Goal: Communication & Community: Answer question/provide support

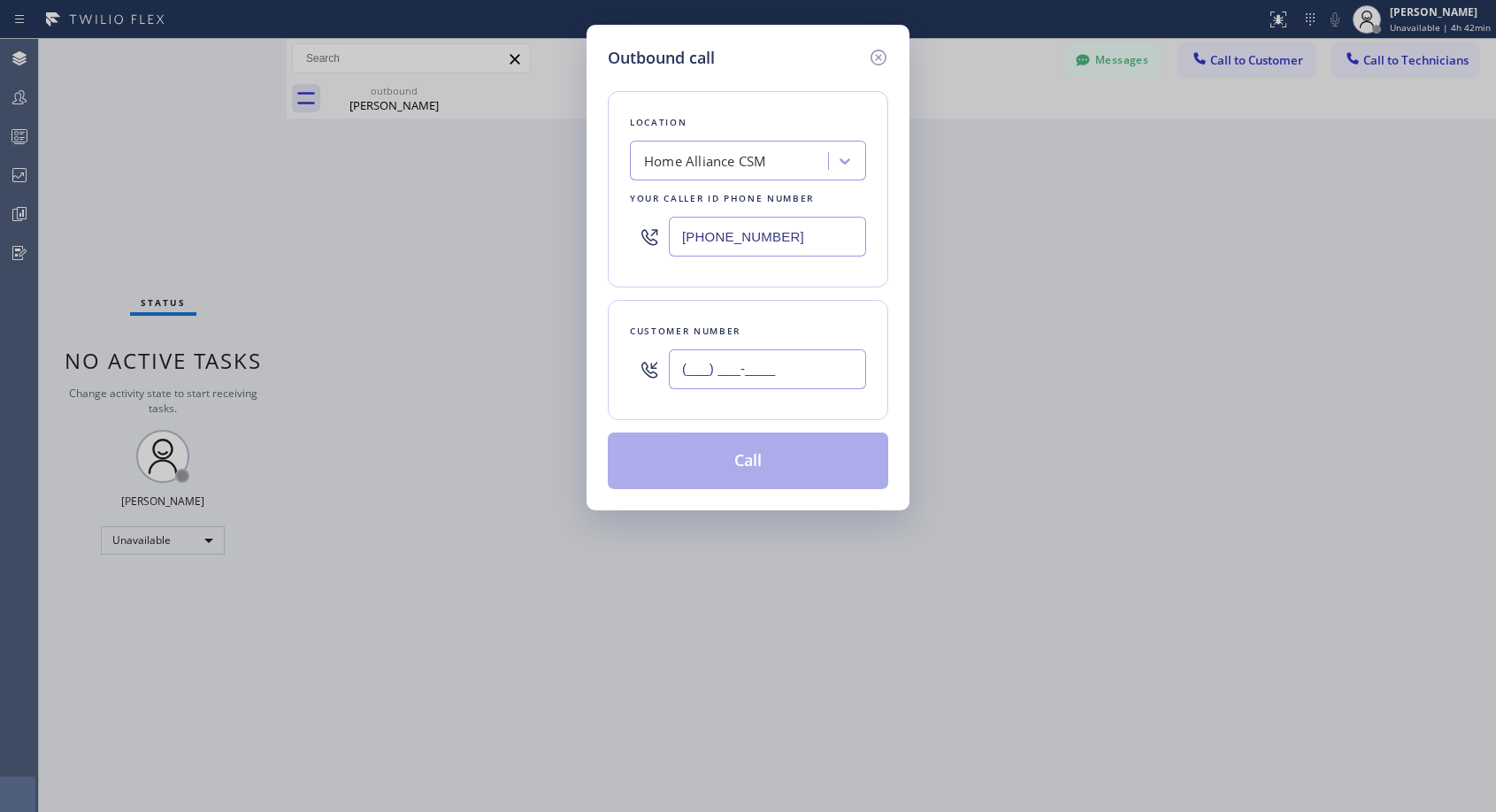
click at [815, 370] on input "(___) ___-____" at bounding box center [767, 369] width 197 height 40
paste input "949) 637-8074"
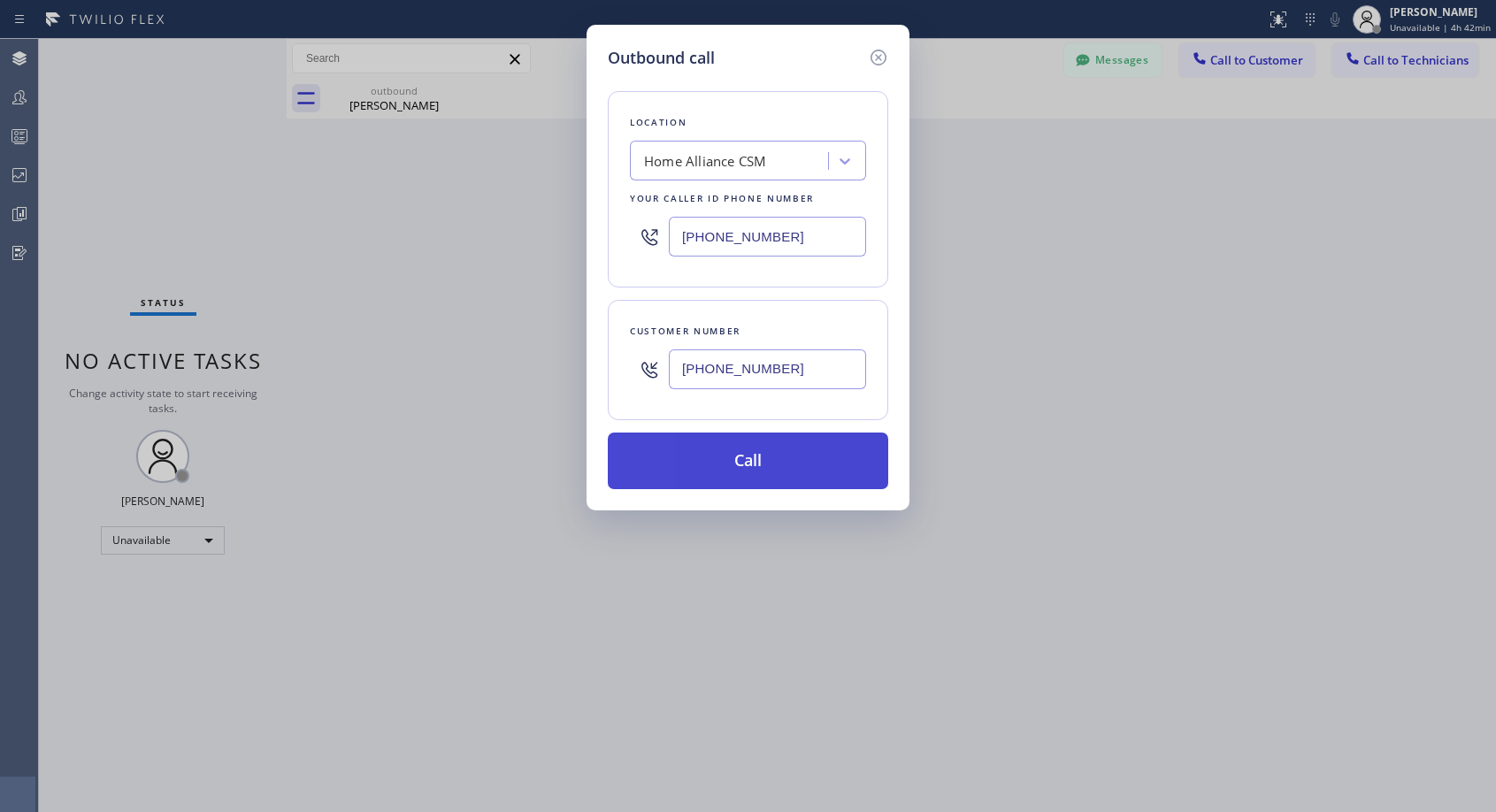
type input "[PHONE_NUMBER]"
click at [783, 469] on button "Call" at bounding box center [748, 460] width 280 height 56
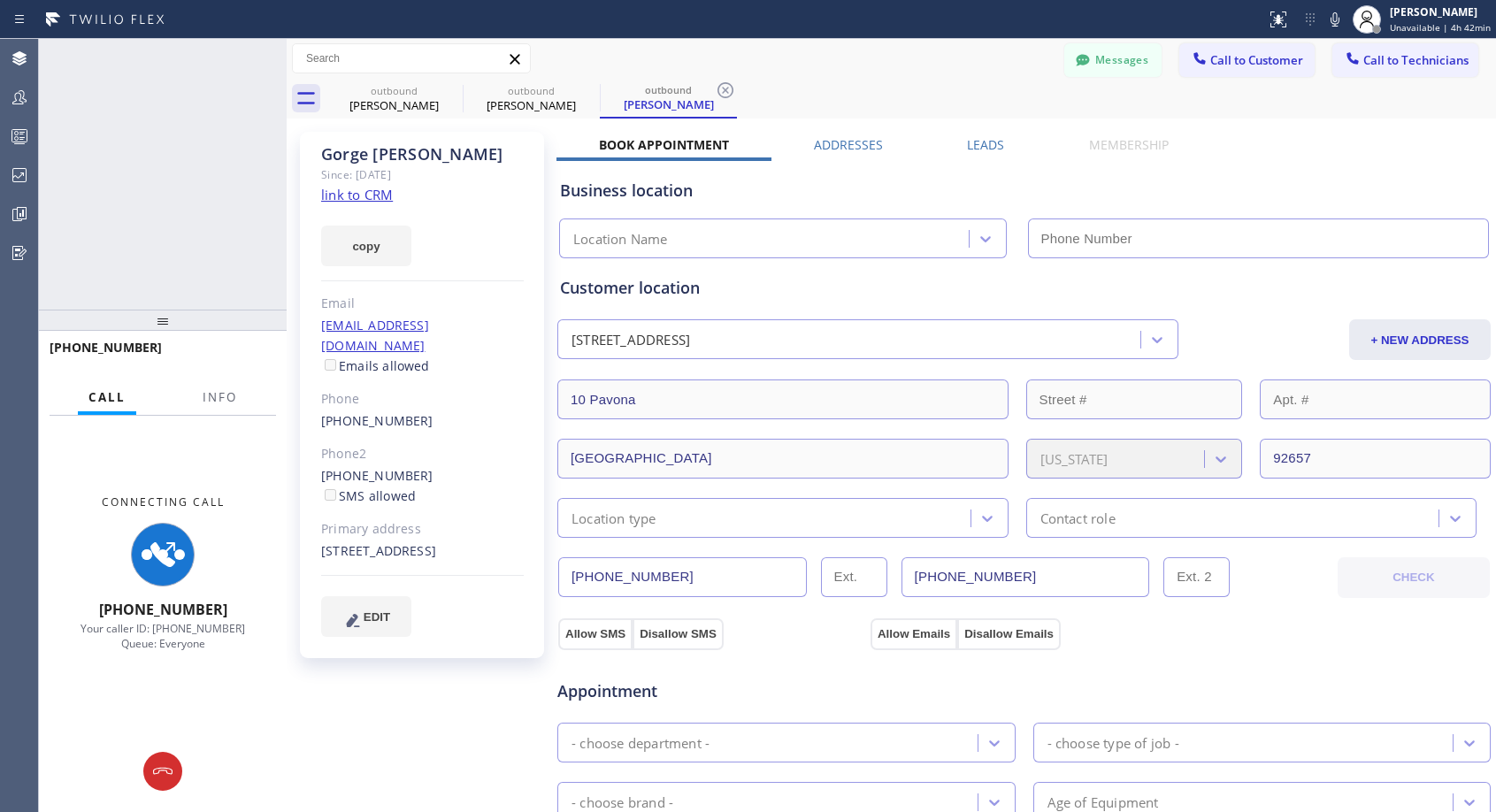
type input "[PHONE_NUMBER]"
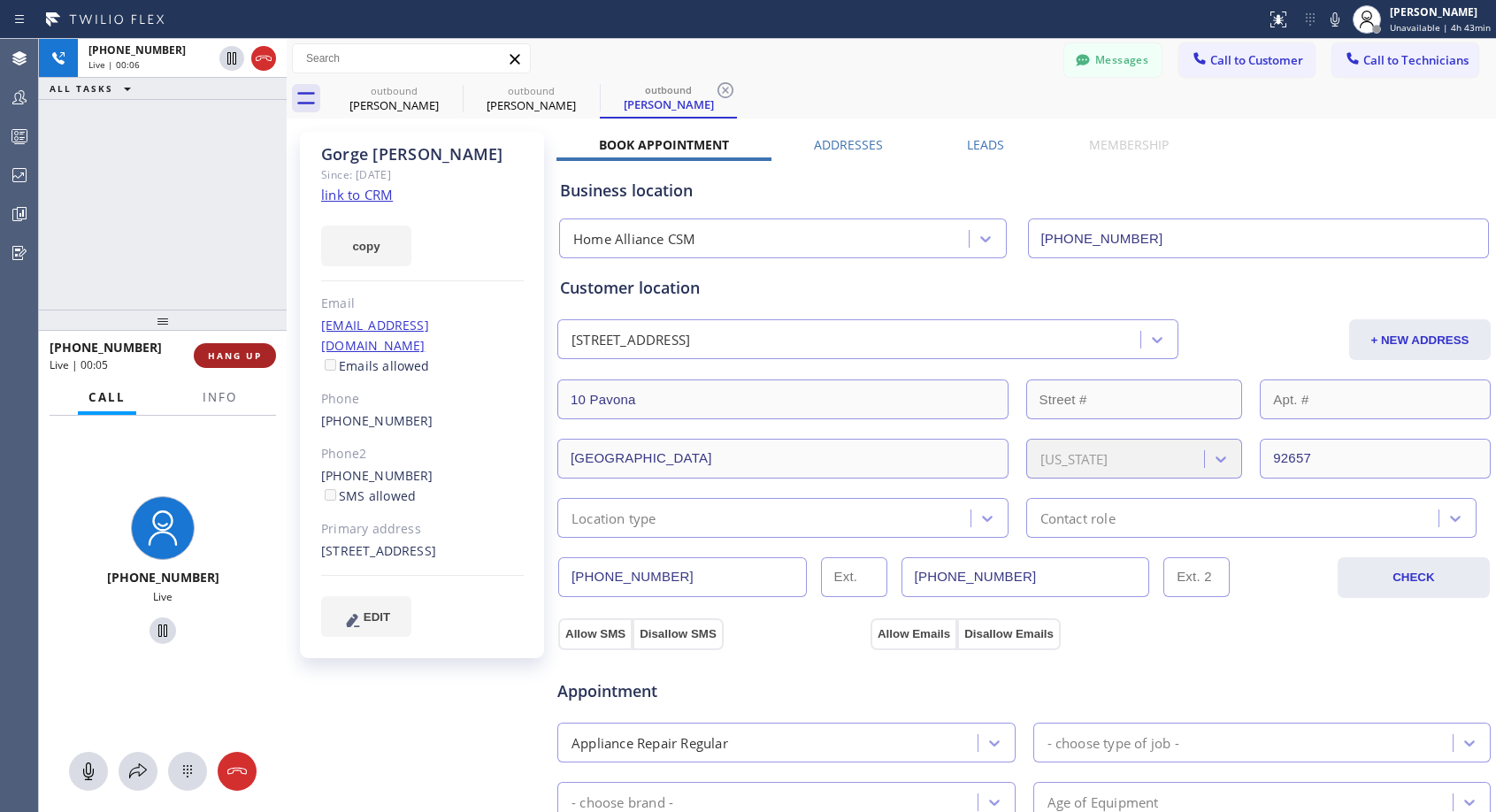
click at [230, 354] on span "HANG UP" at bounding box center [235, 355] width 54 height 12
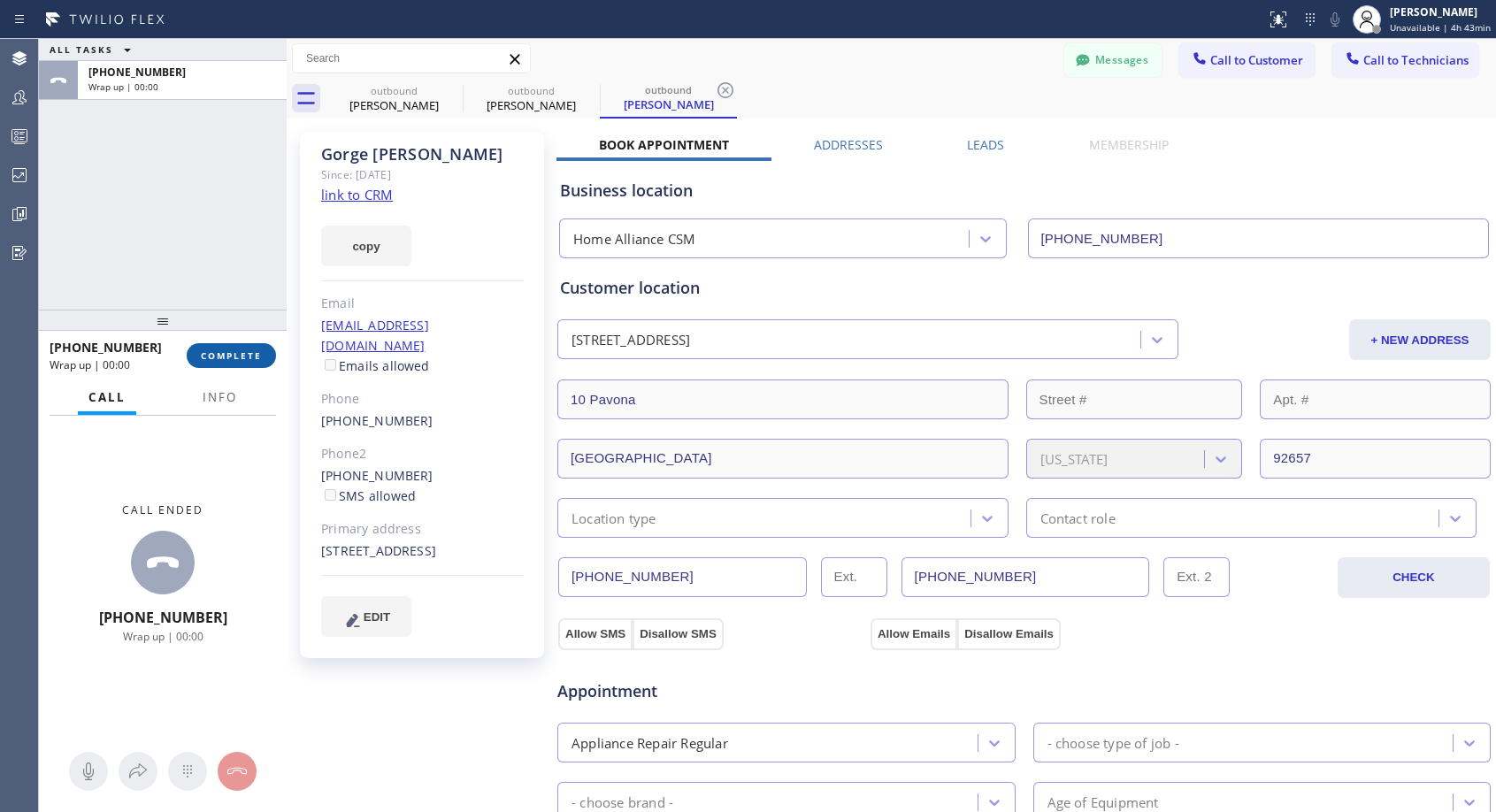
click at [232, 352] on span "COMPLETE" at bounding box center [231, 355] width 61 height 12
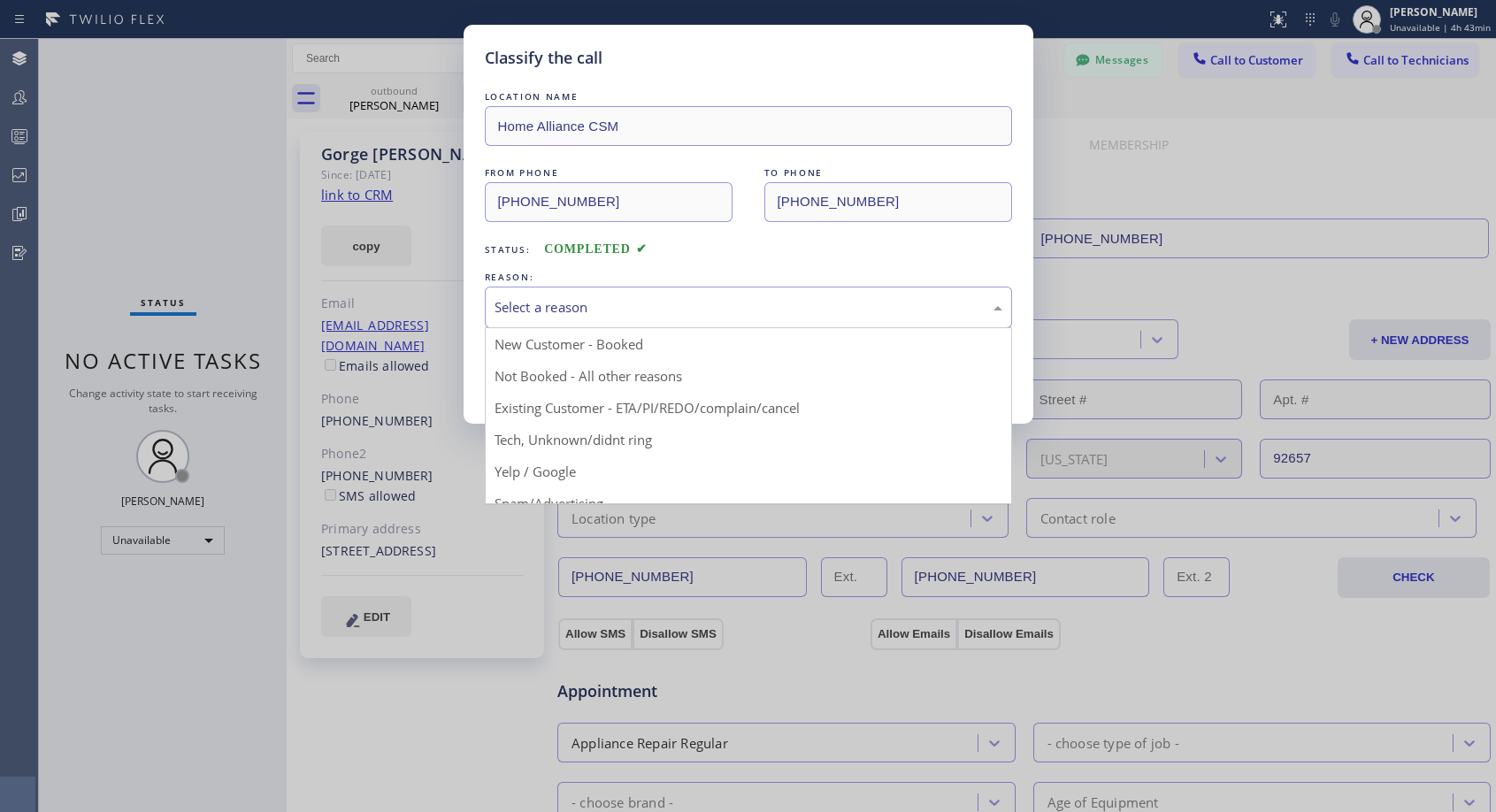
click at [618, 309] on div "Select a reason" at bounding box center [748, 307] width 508 height 20
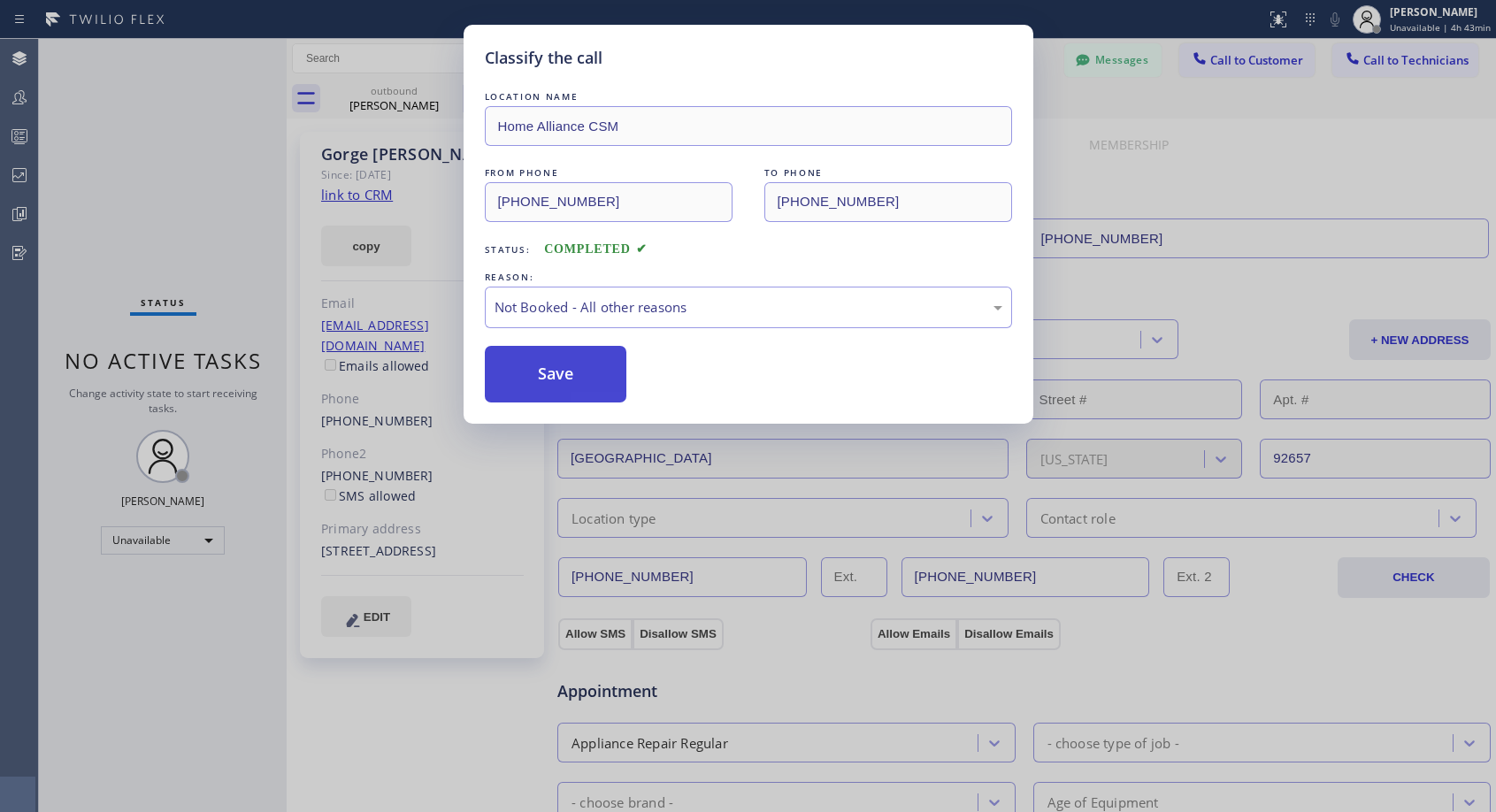
click at [576, 368] on button "Save" at bounding box center [556, 374] width 142 height 56
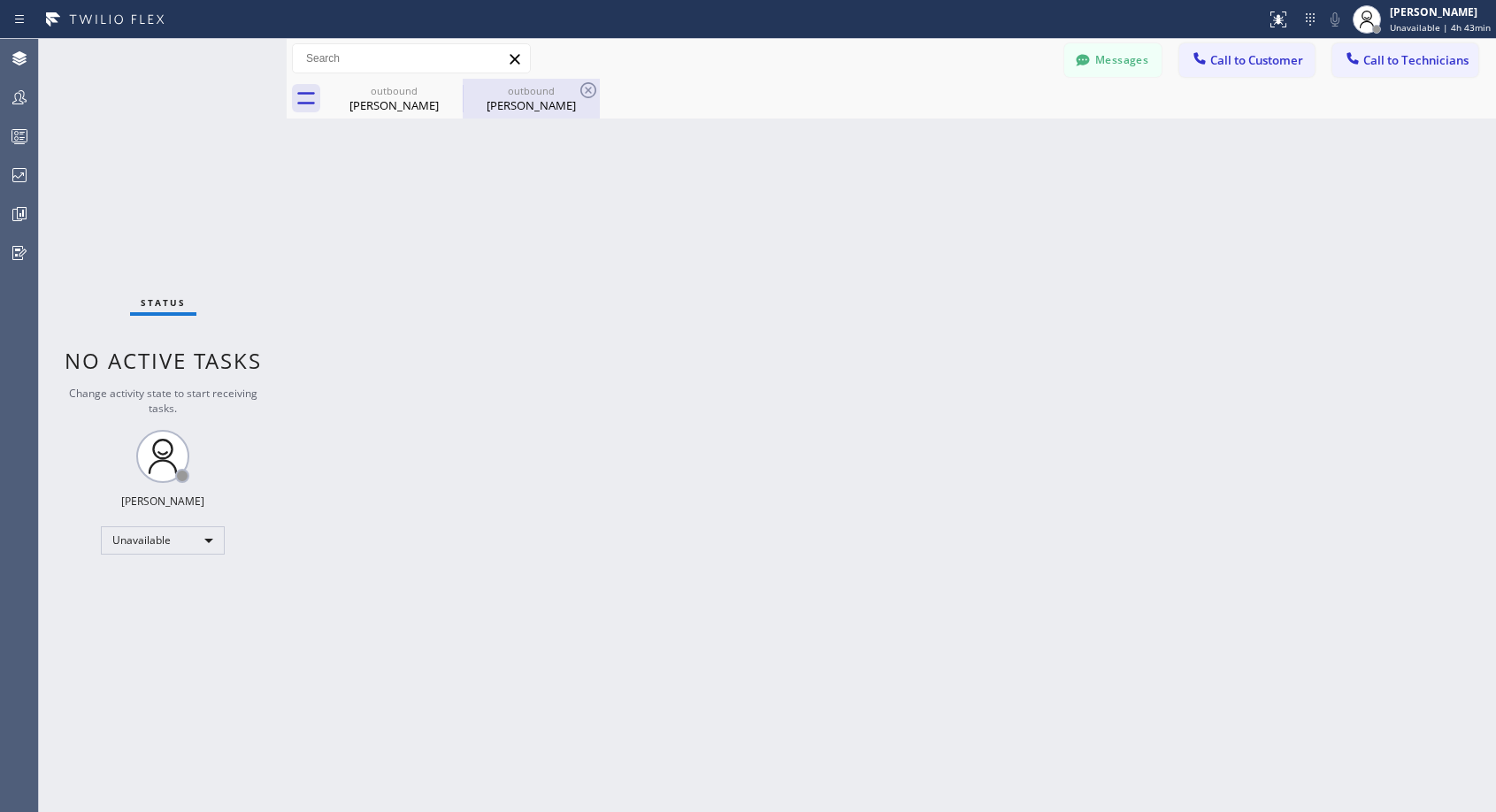
click at [522, 106] on div "[PERSON_NAME]" at bounding box center [531, 105] width 133 height 16
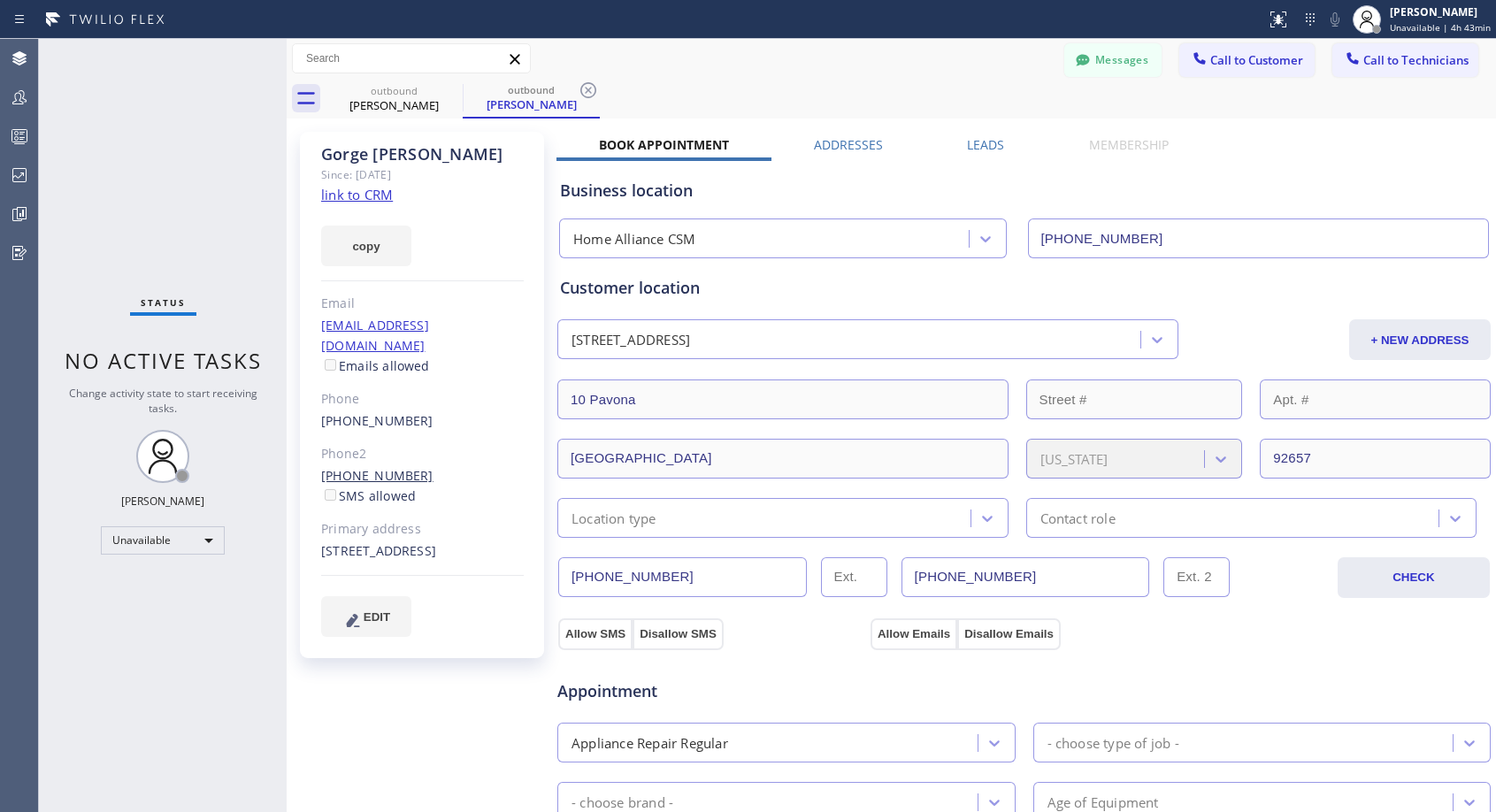
click at [385, 467] on link "[PHONE_NUMBER]" at bounding box center [377, 475] width 112 height 17
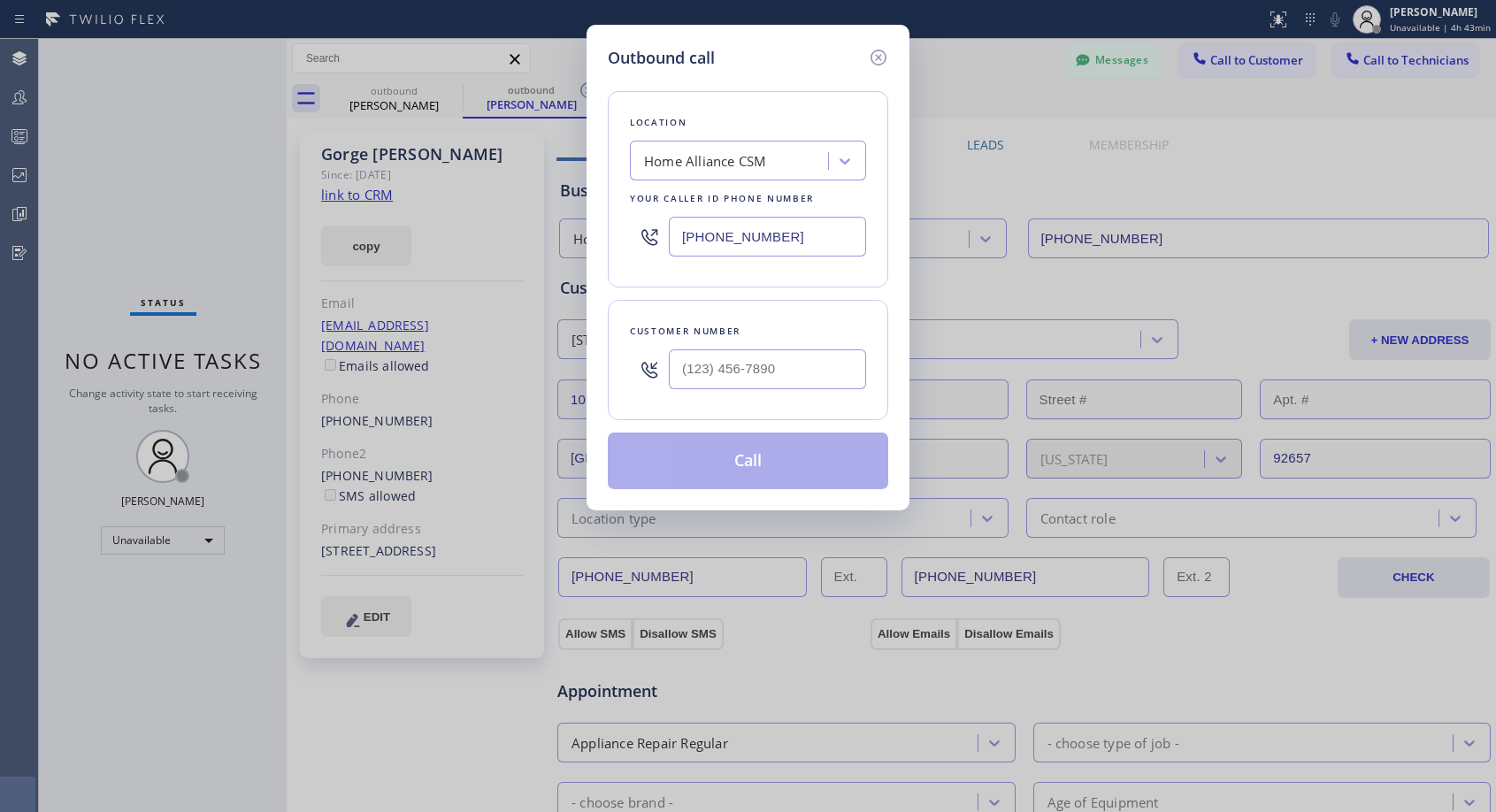
type input "[PHONE_NUMBER]"
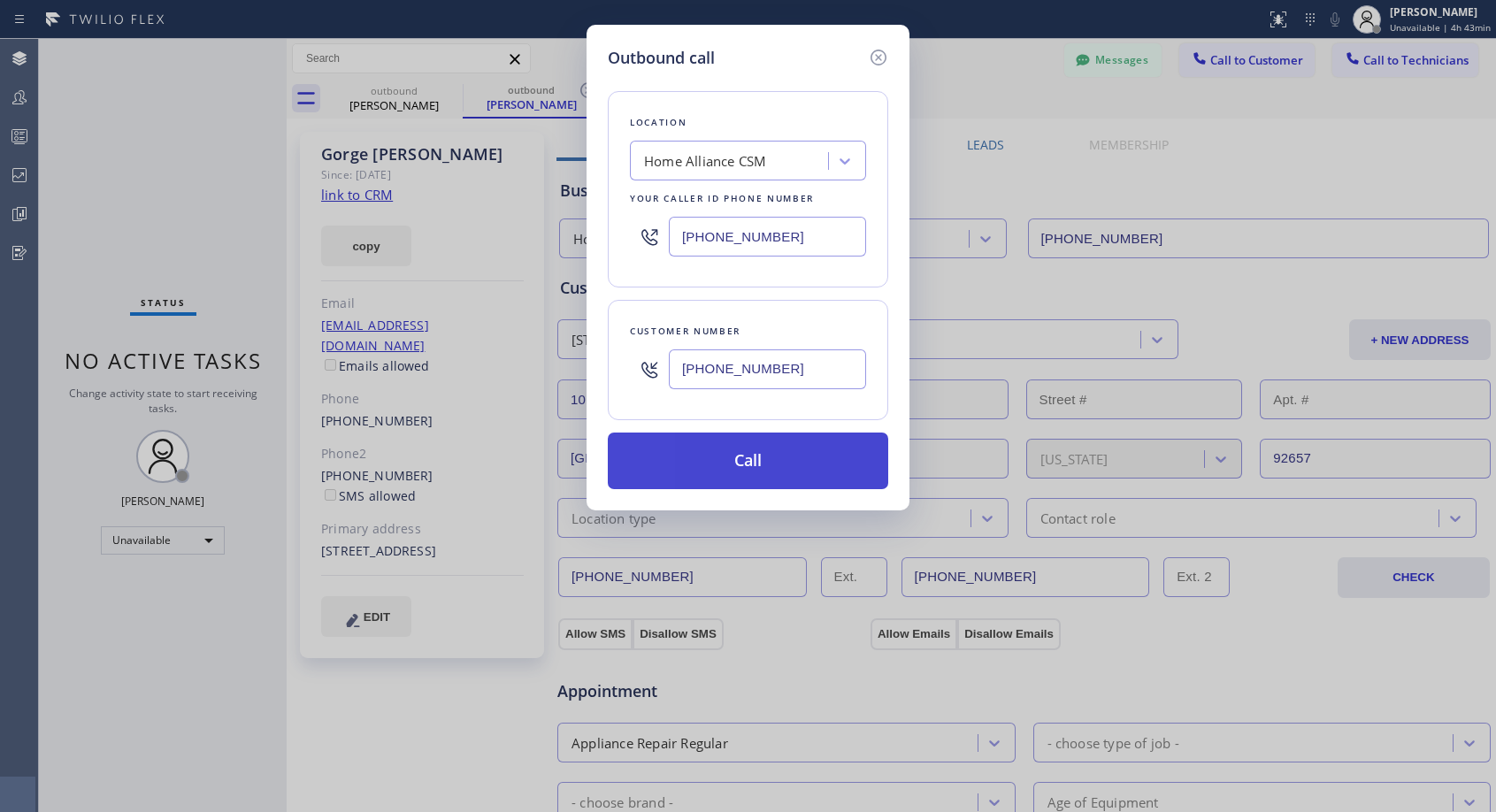
click at [739, 464] on button "Call" at bounding box center [748, 460] width 280 height 56
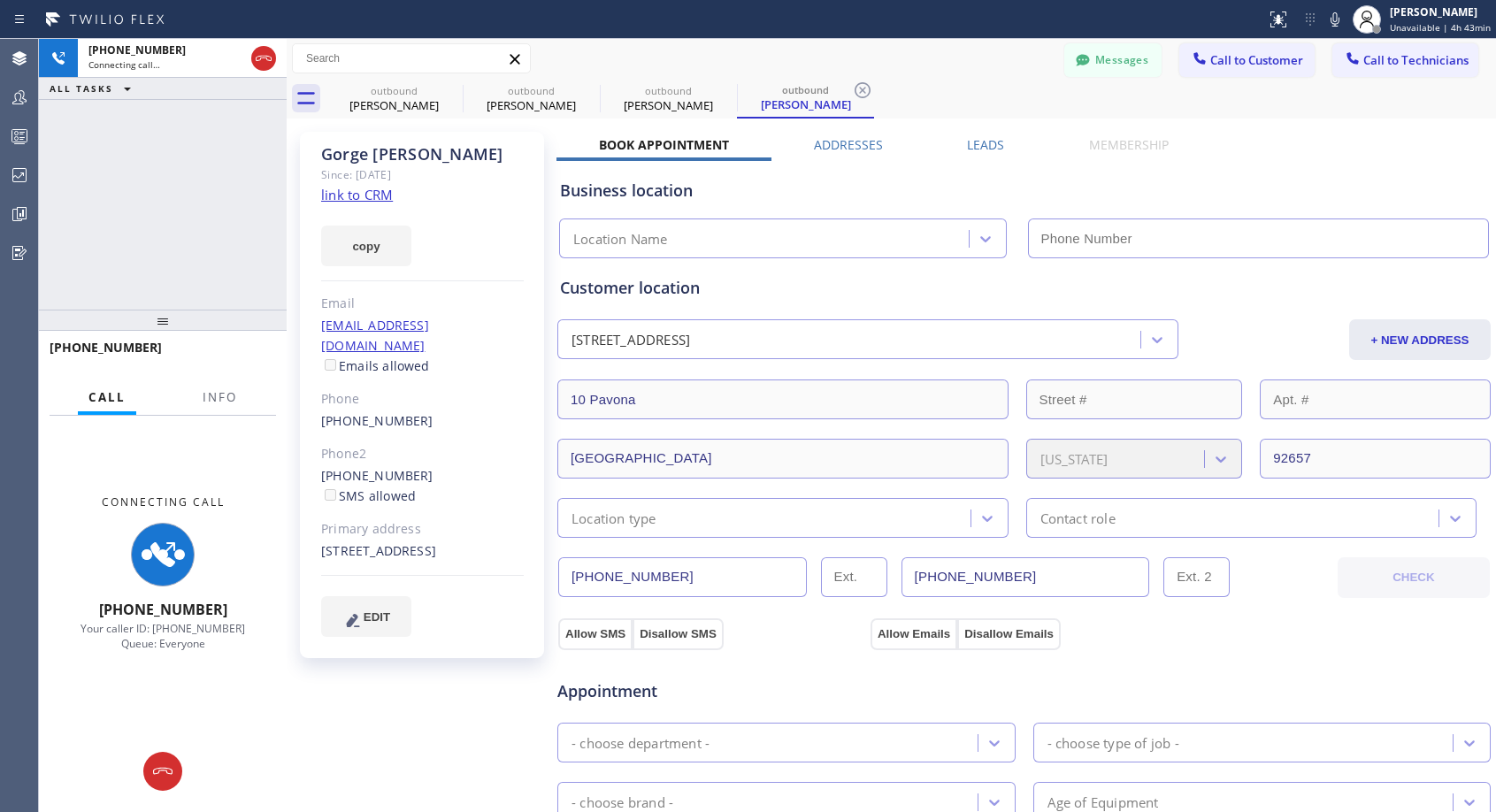
type input "[PHONE_NUMBER]"
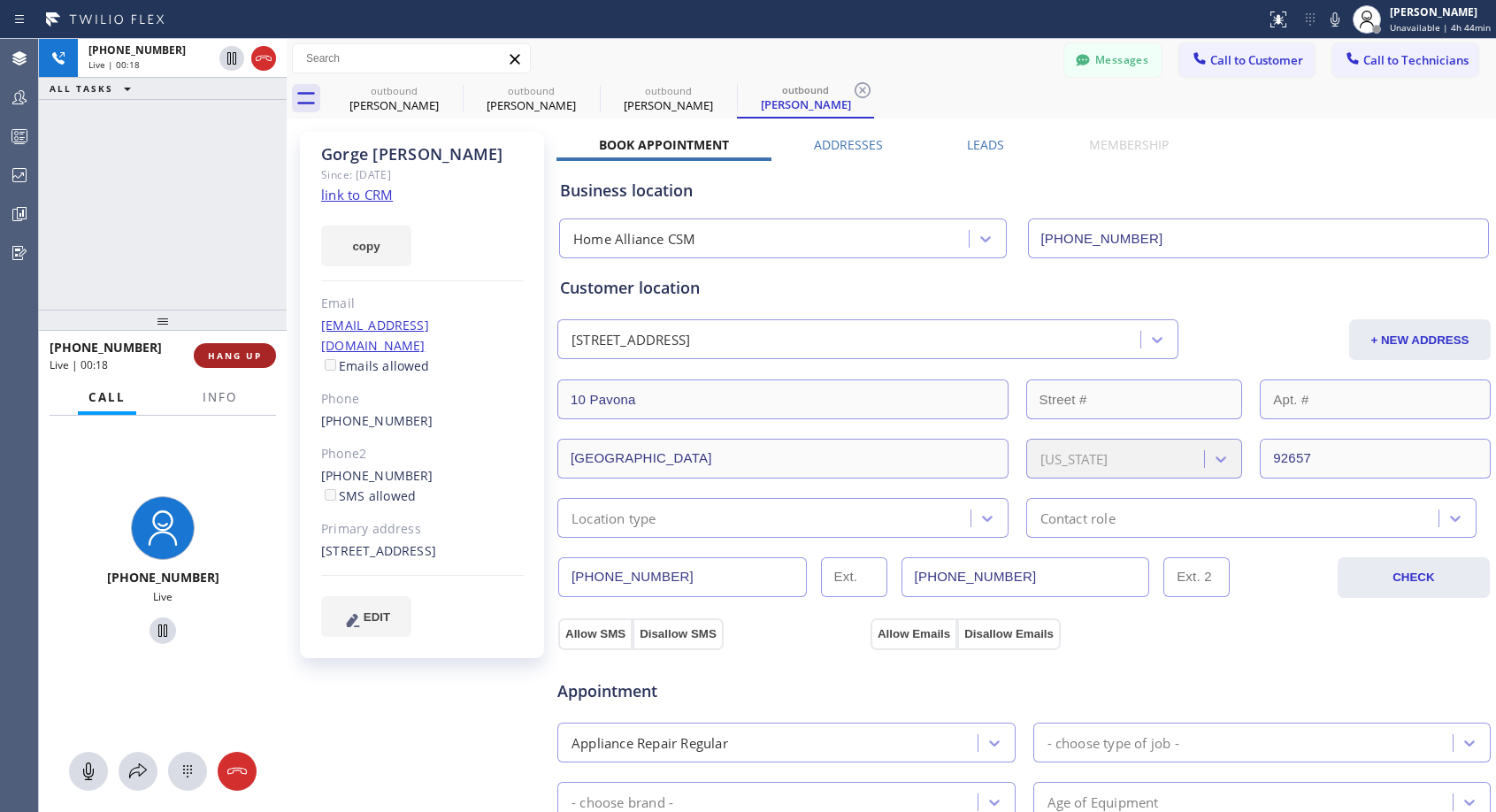
click at [254, 354] on span "HANG UP" at bounding box center [235, 355] width 54 height 12
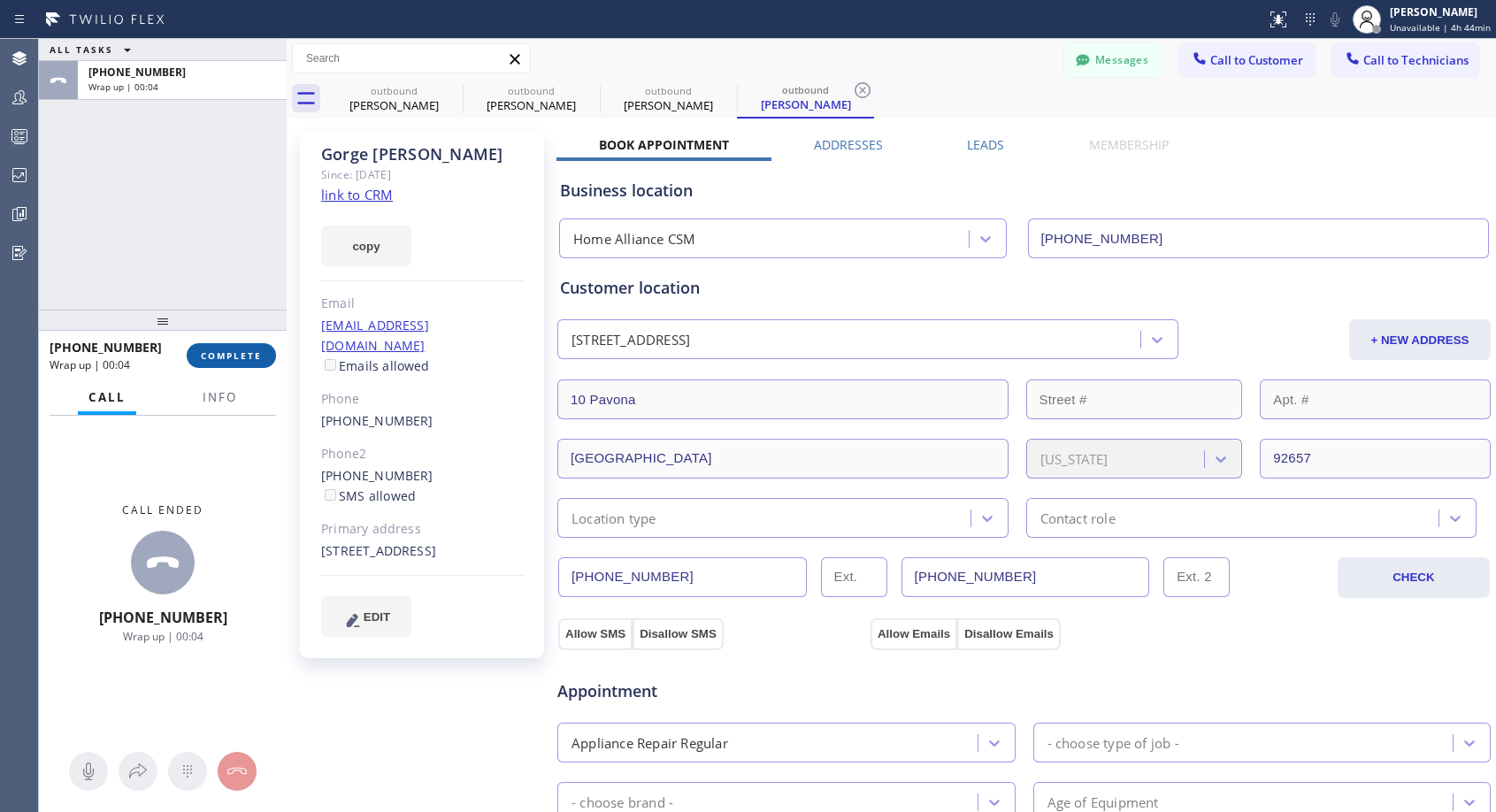
click at [254, 354] on span "COMPLETE" at bounding box center [231, 355] width 61 height 12
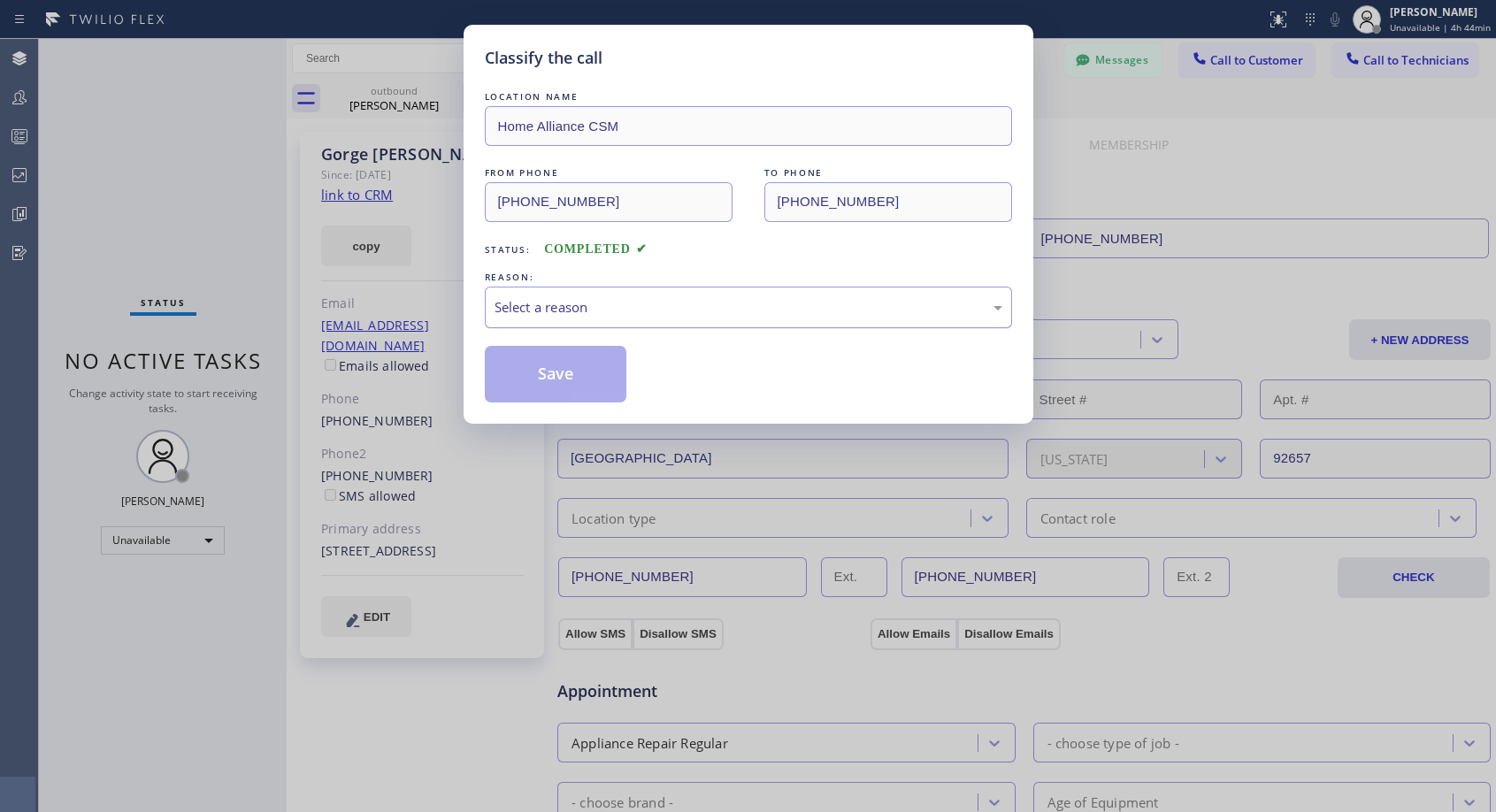
click at [587, 300] on div "Select a reason" at bounding box center [748, 307] width 508 height 20
click at [553, 372] on button "Save" at bounding box center [556, 374] width 142 height 56
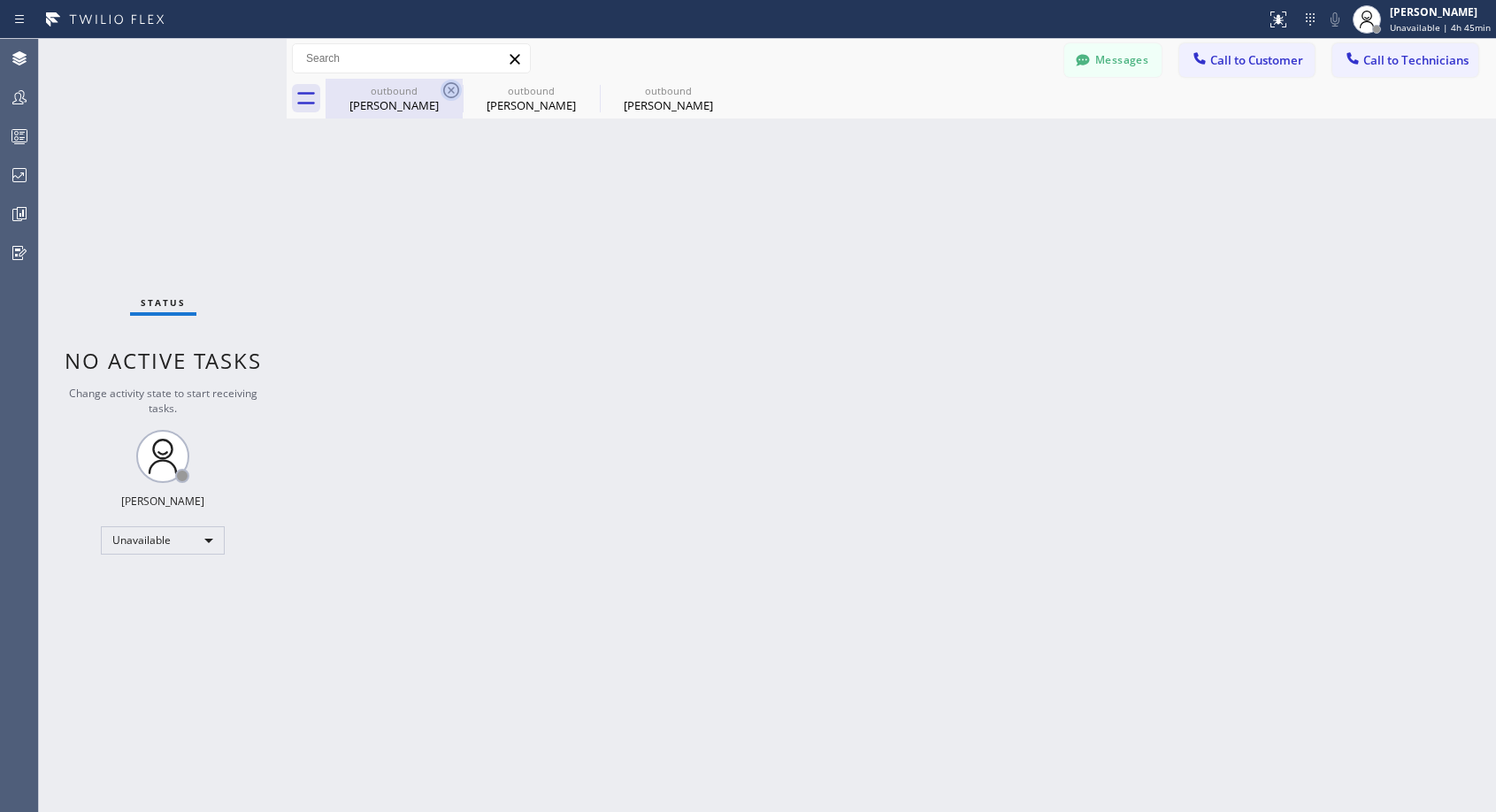
click at [450, 84] on icon at bounding box center [451, 90] width 21 height 21
click at [0, 0] on icon at bounding box center [0, 0] width 0 height 0
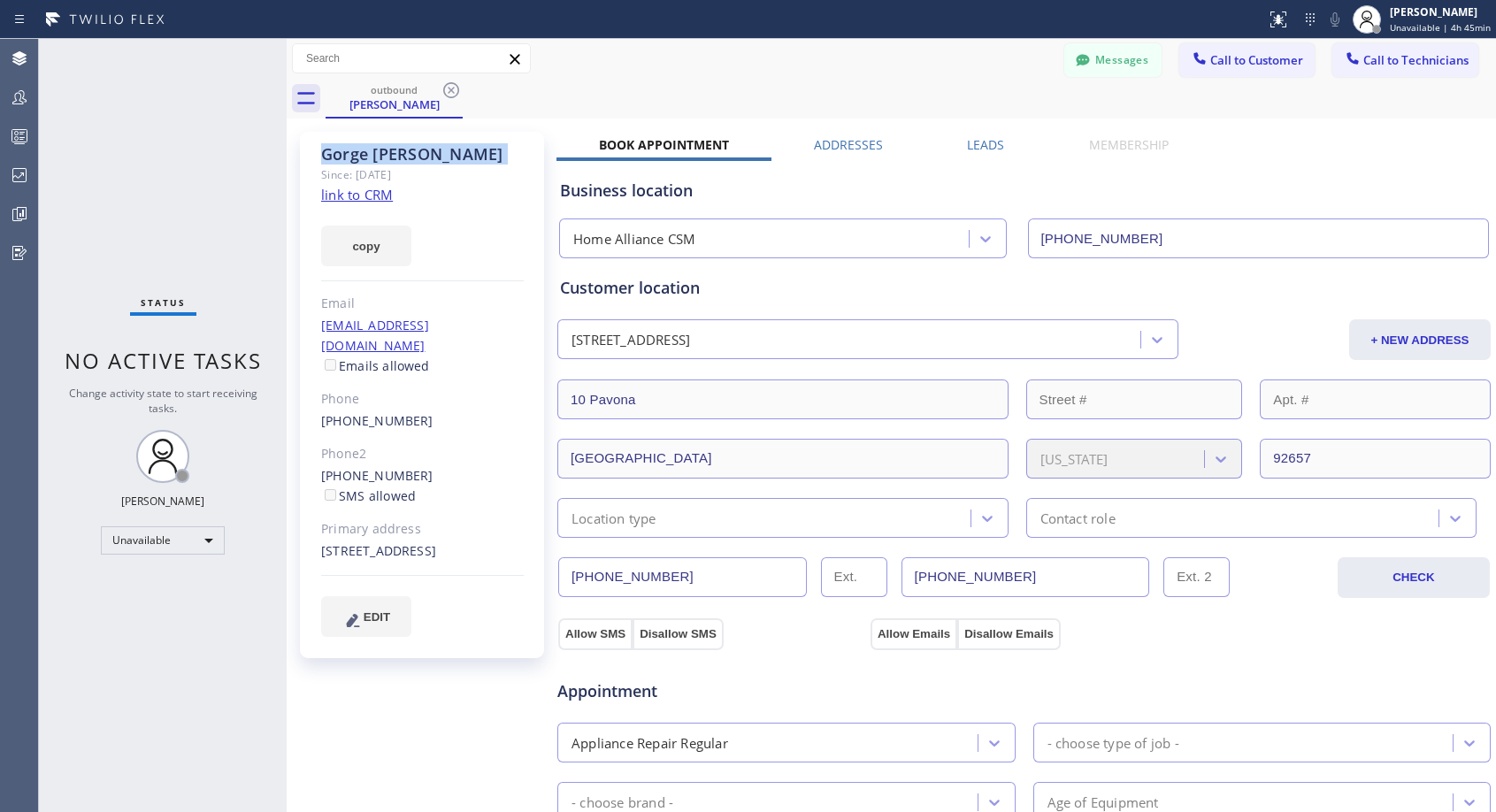
click at [450, 84] on icon at bounding box center [451, 90] width 21 height 21
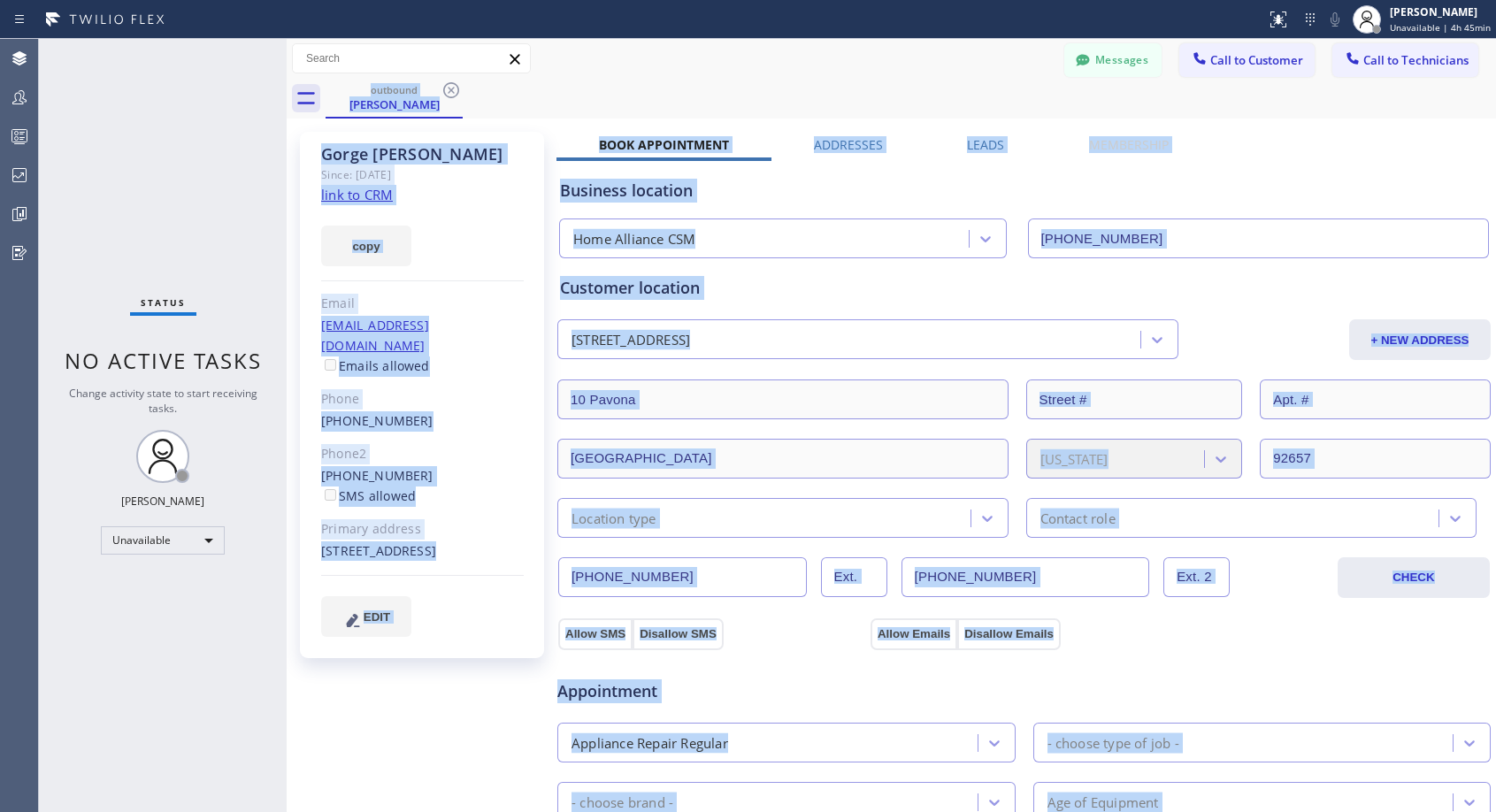
click at [450, 84] on div "outbound [PERSON_NAME]" at bounding box center [910, 98] width 1170 height 40
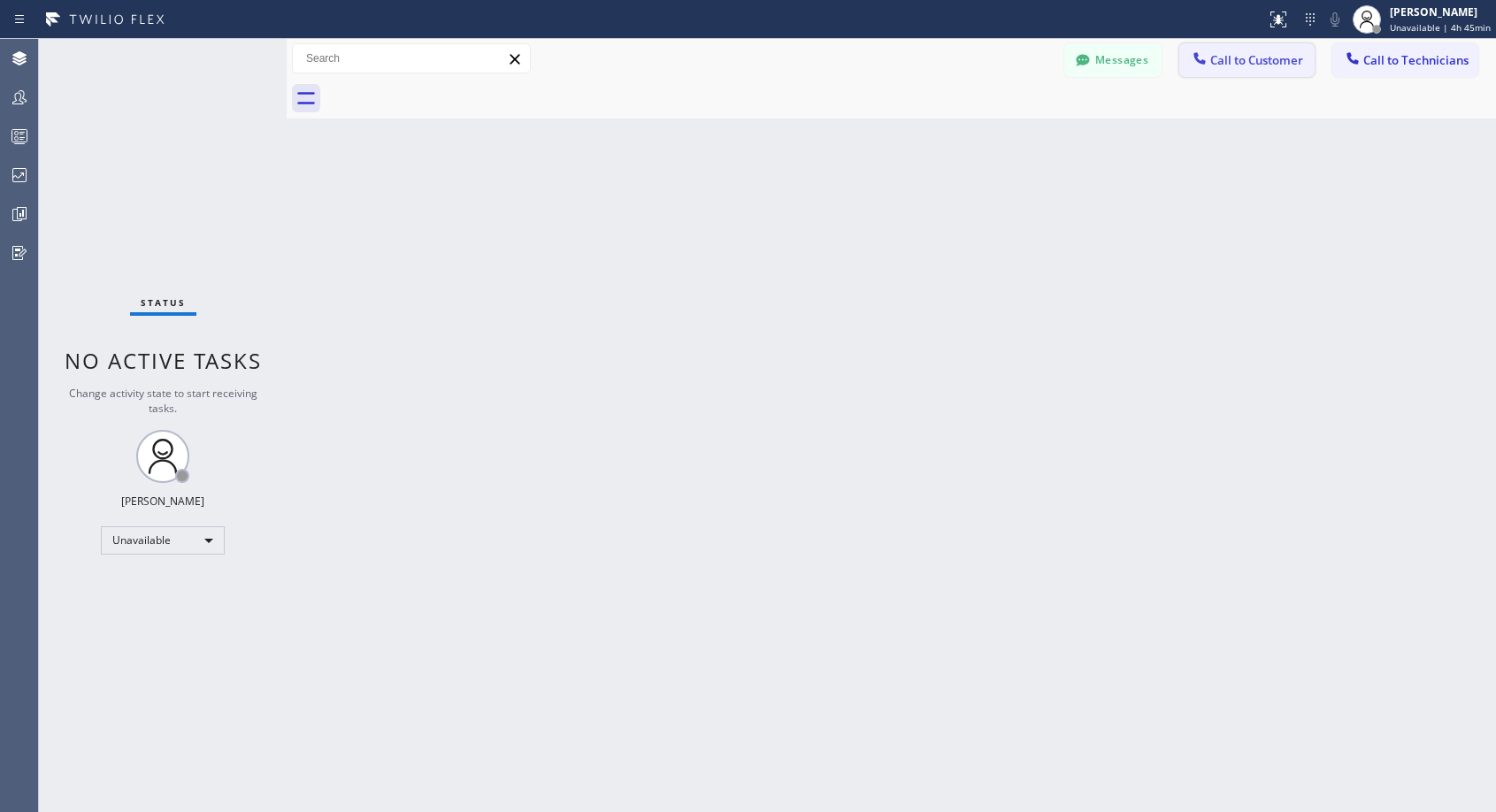
click at [1225, 62] on span "Call to Customer" at bounding box center [1256, 59] width 93 height 16
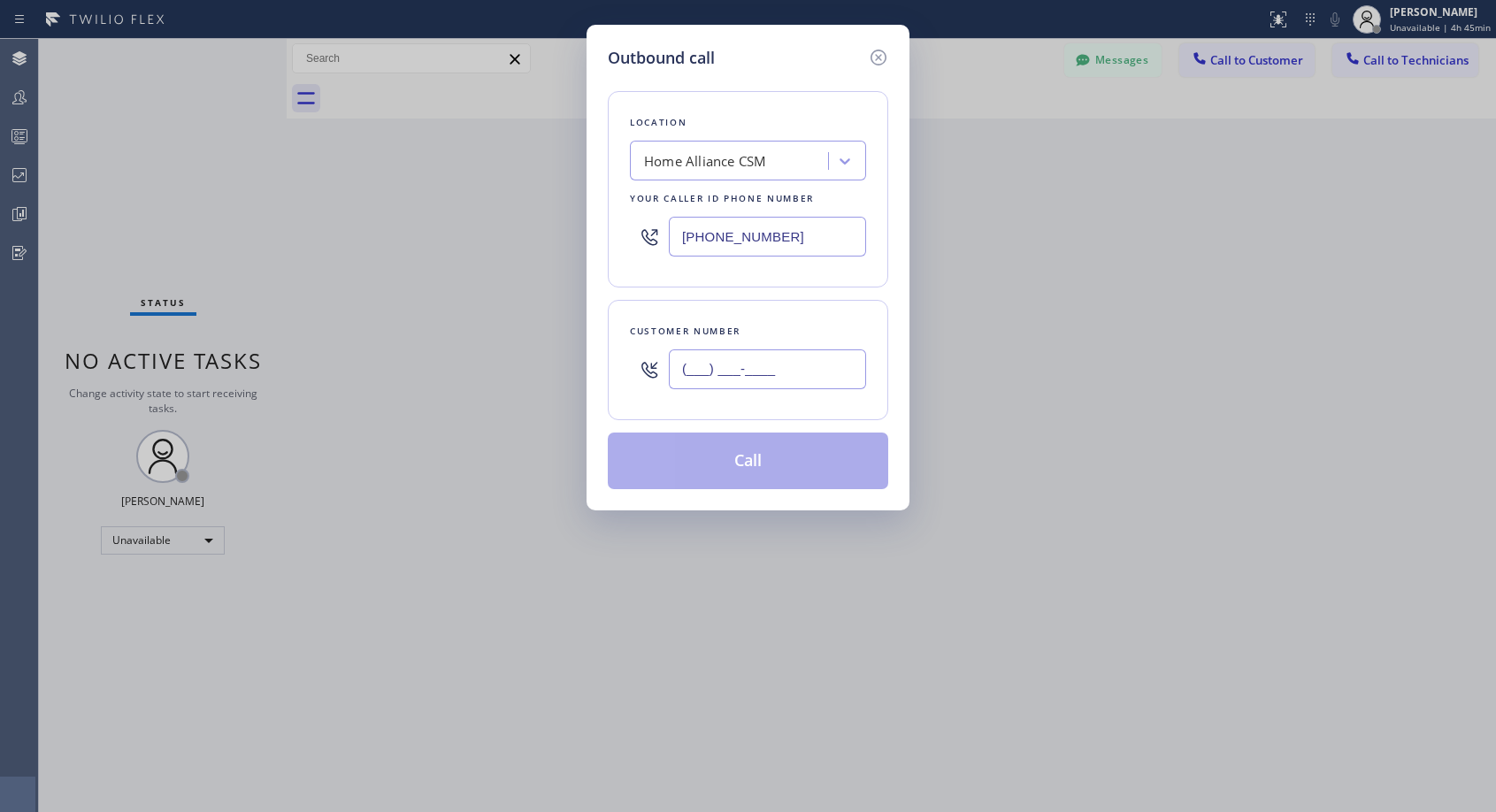
click at [814, 358] on input "(___) ___-____" at bounding box center [767, 369] width 197 height 40
paste input "408) 242-7115"
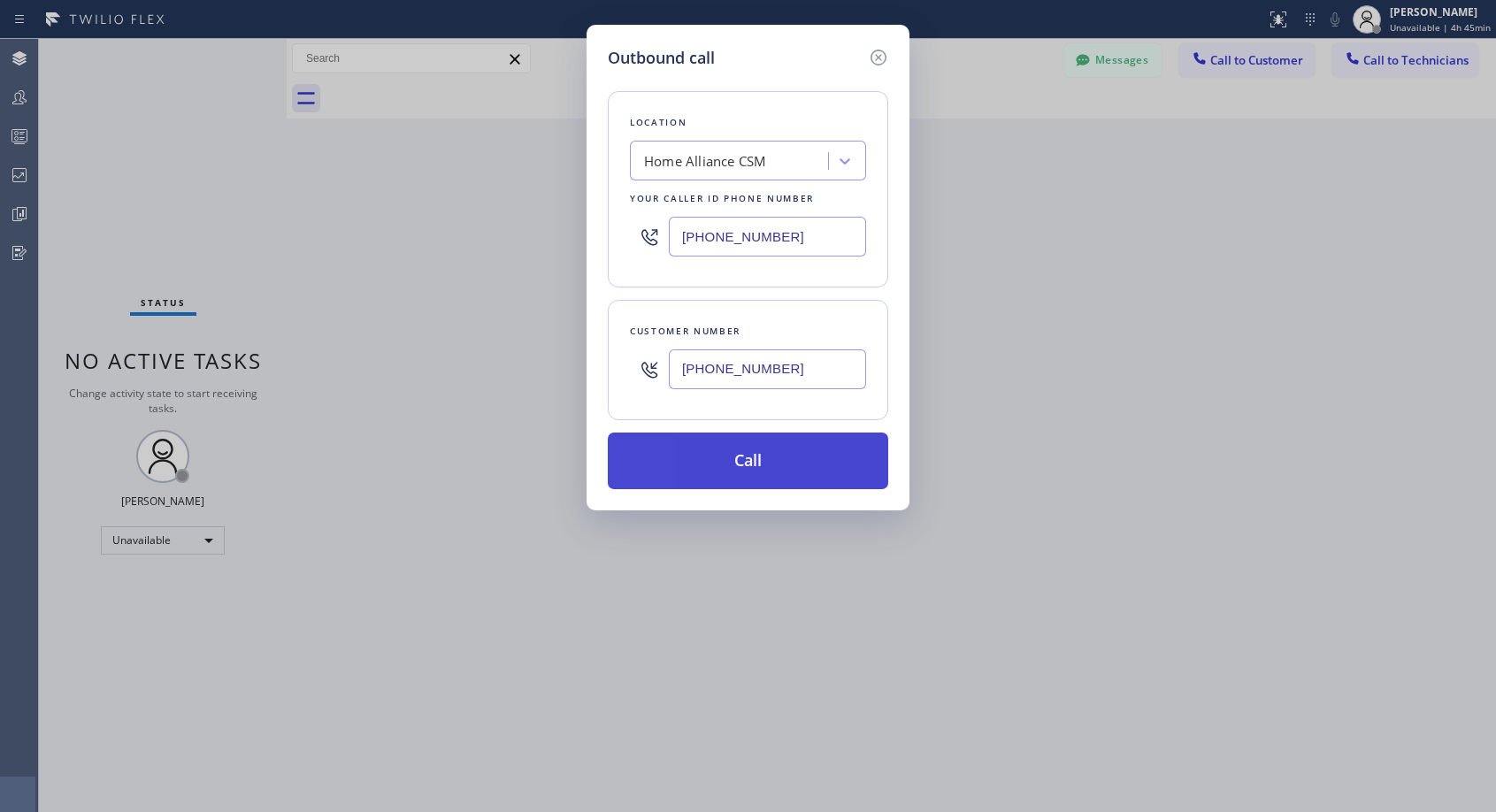
type input "[PHONE_NUMBER]"
click at [734, 463] on button "Call" at bounding box center [748, 460] width 280 height 56
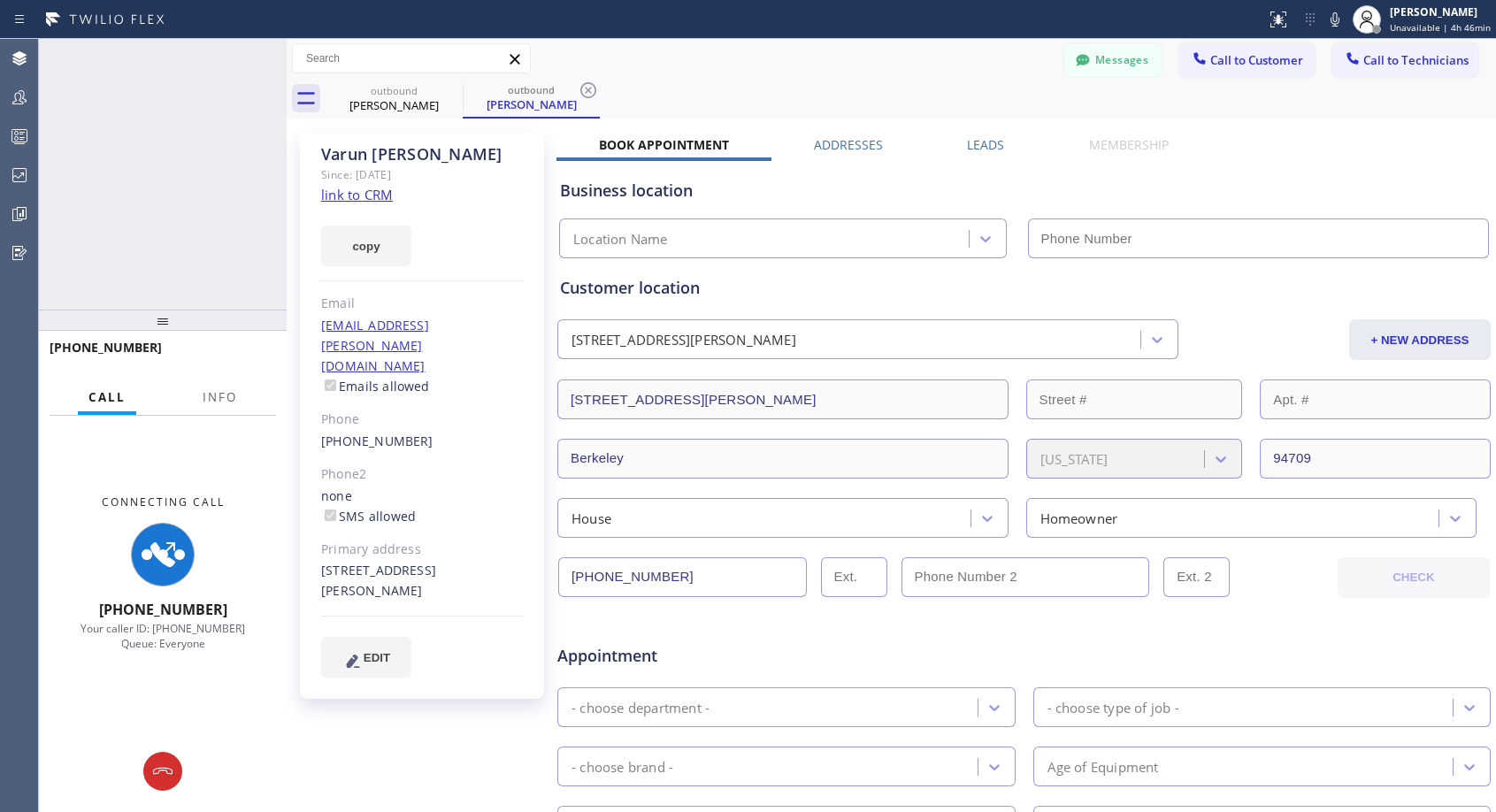
type input "[PHONE_NUMBER]"
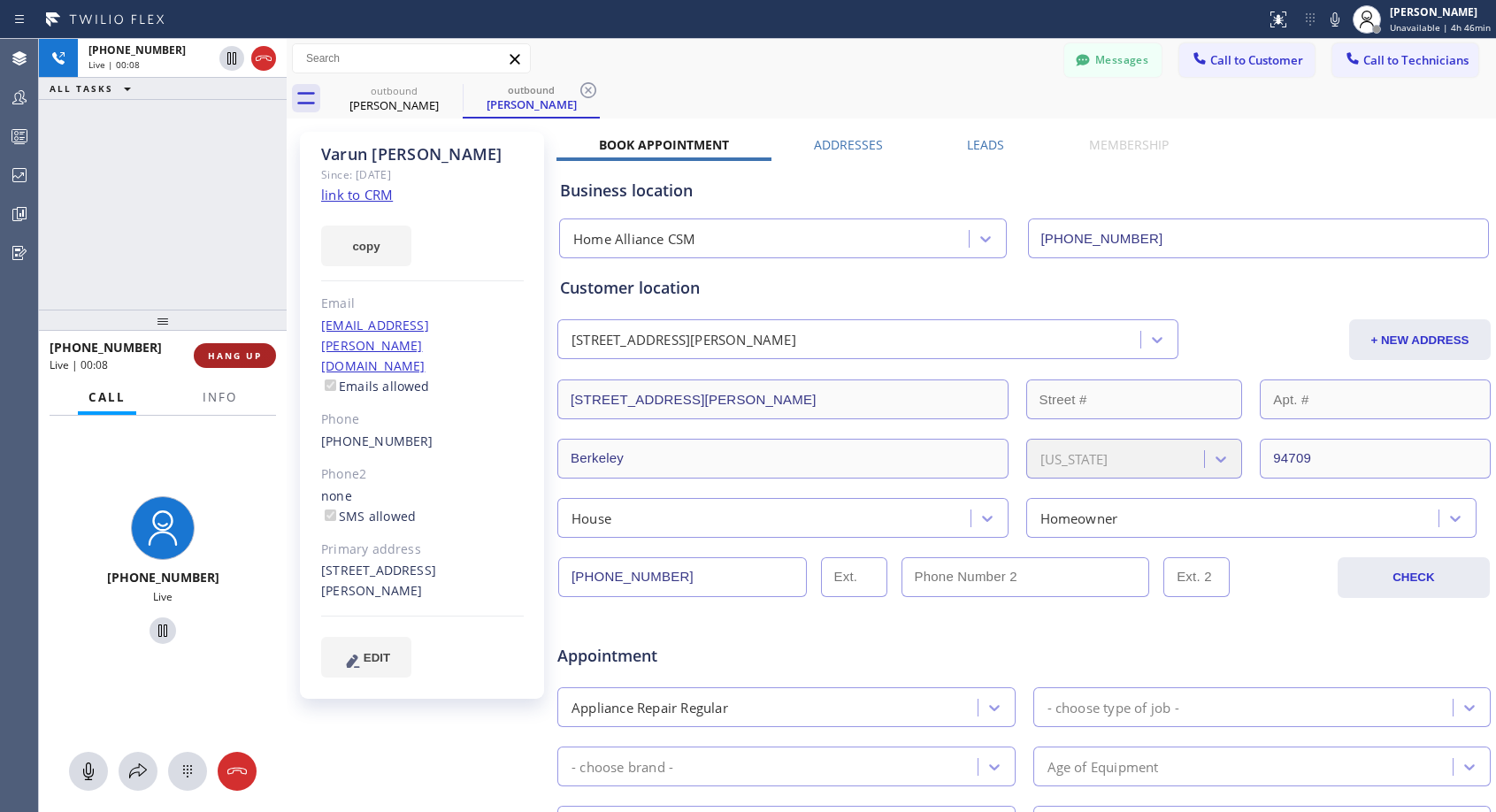
click at [244, 351] on span "HANG UP" at bounding box center [235, 355] width 54 height 12
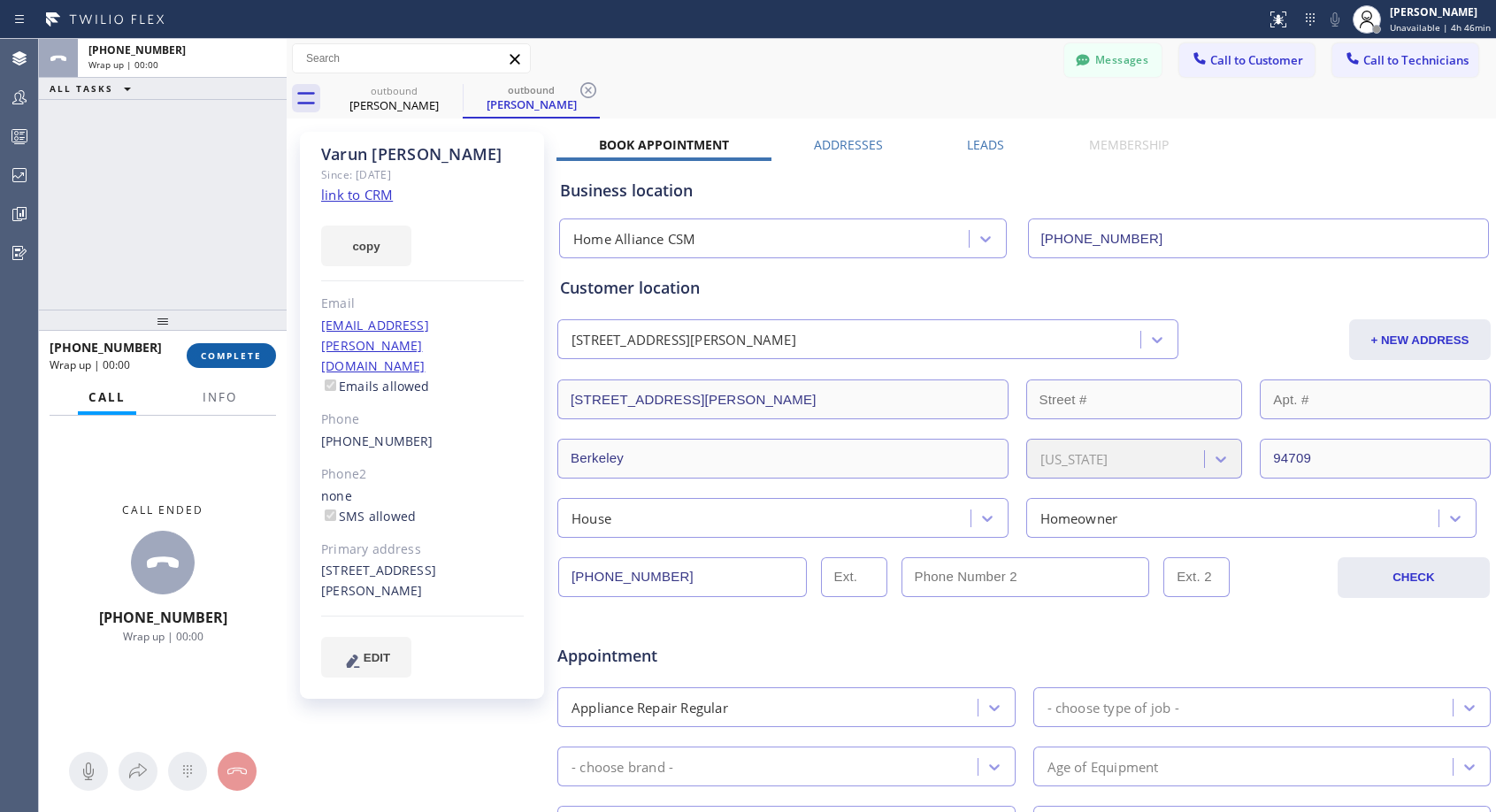
click at [244, 351] on span "COMPLETE" at bounding box center [231, 355] width 61 height 12
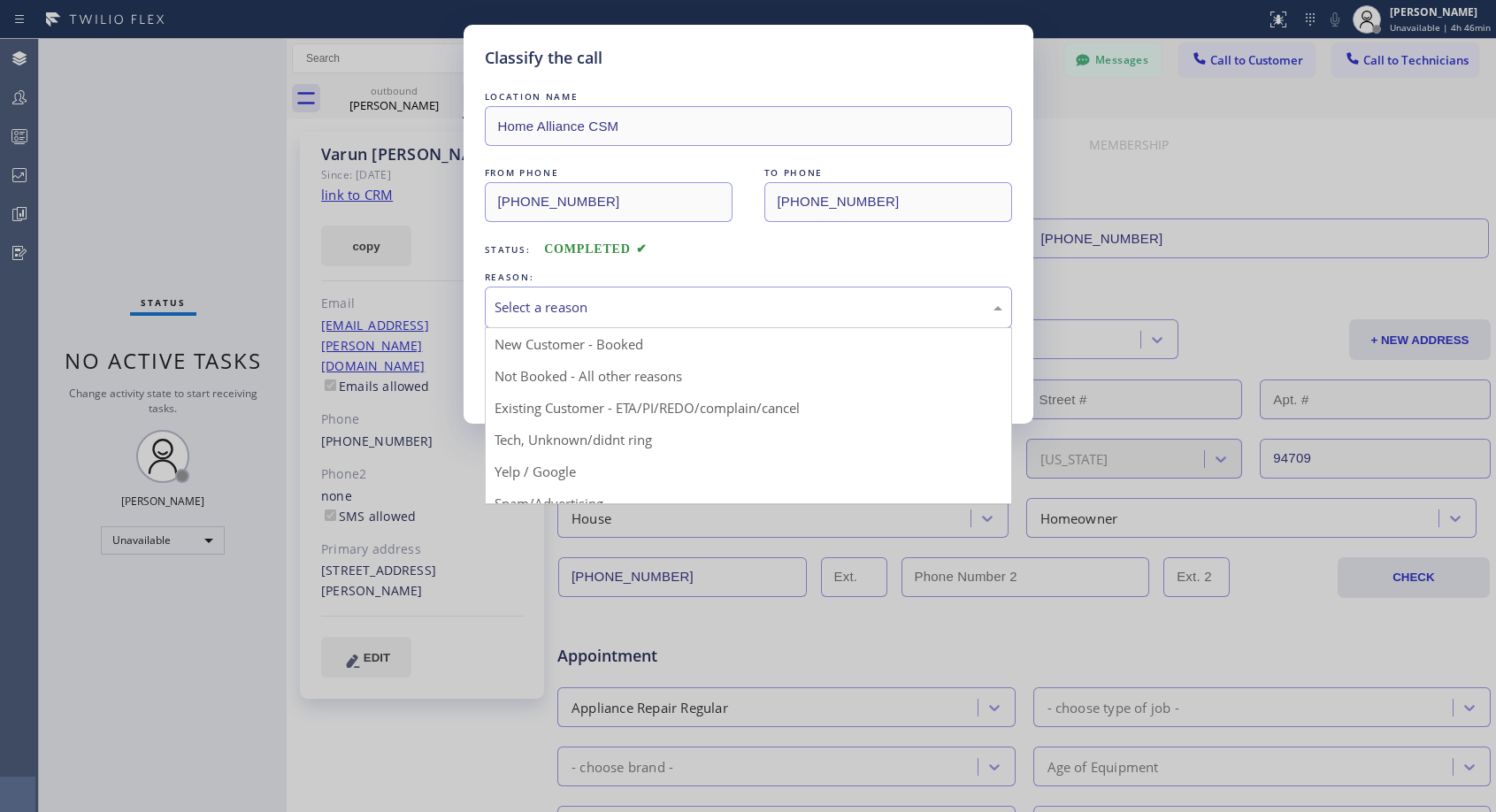
click at [629, 312] on div "Select a reason" at bounding box center [748, 307] width 508 height 20
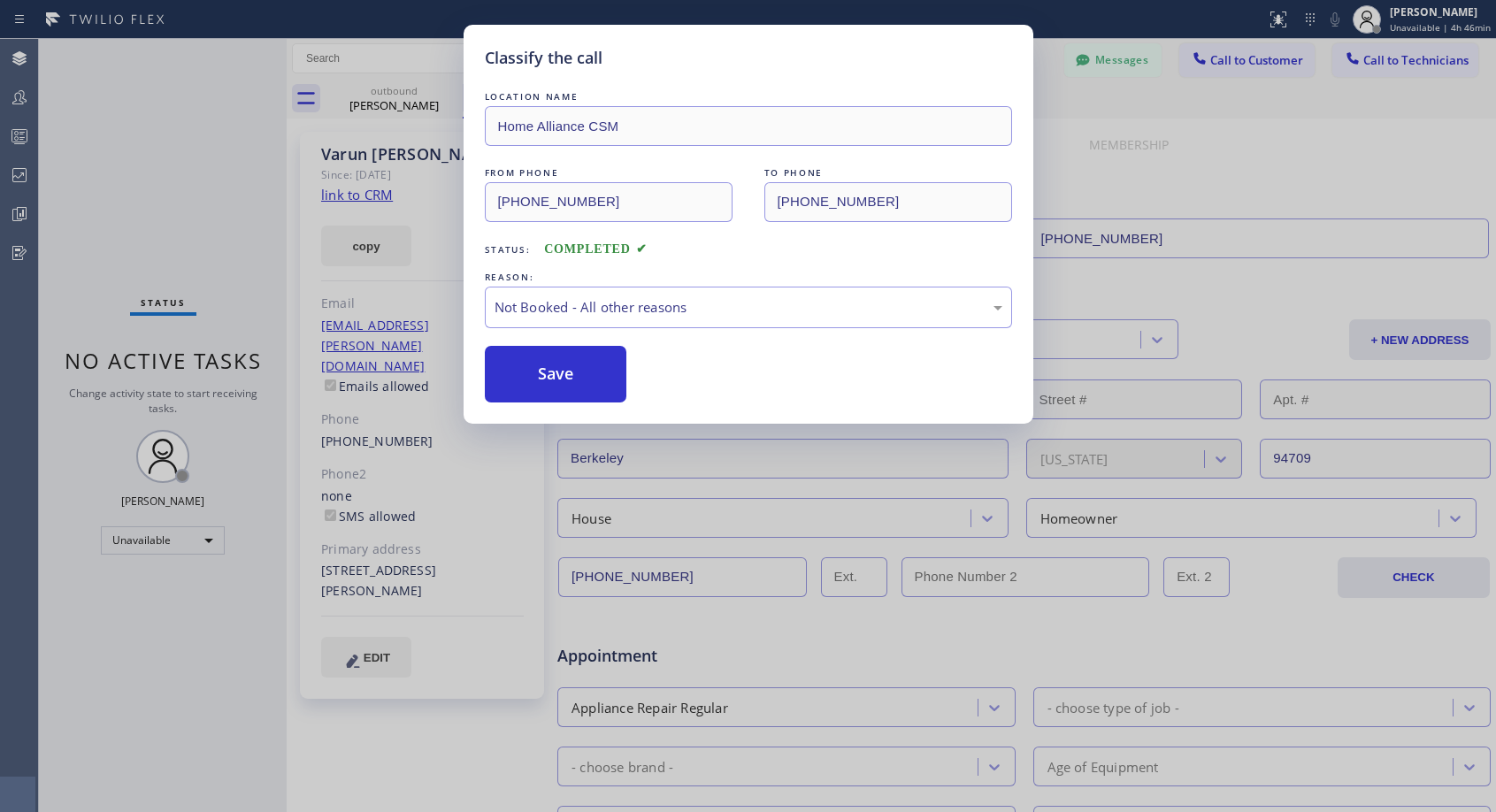
click at [550, 376] on button "Save" at bounding box center [556, 374] width 142 height 56
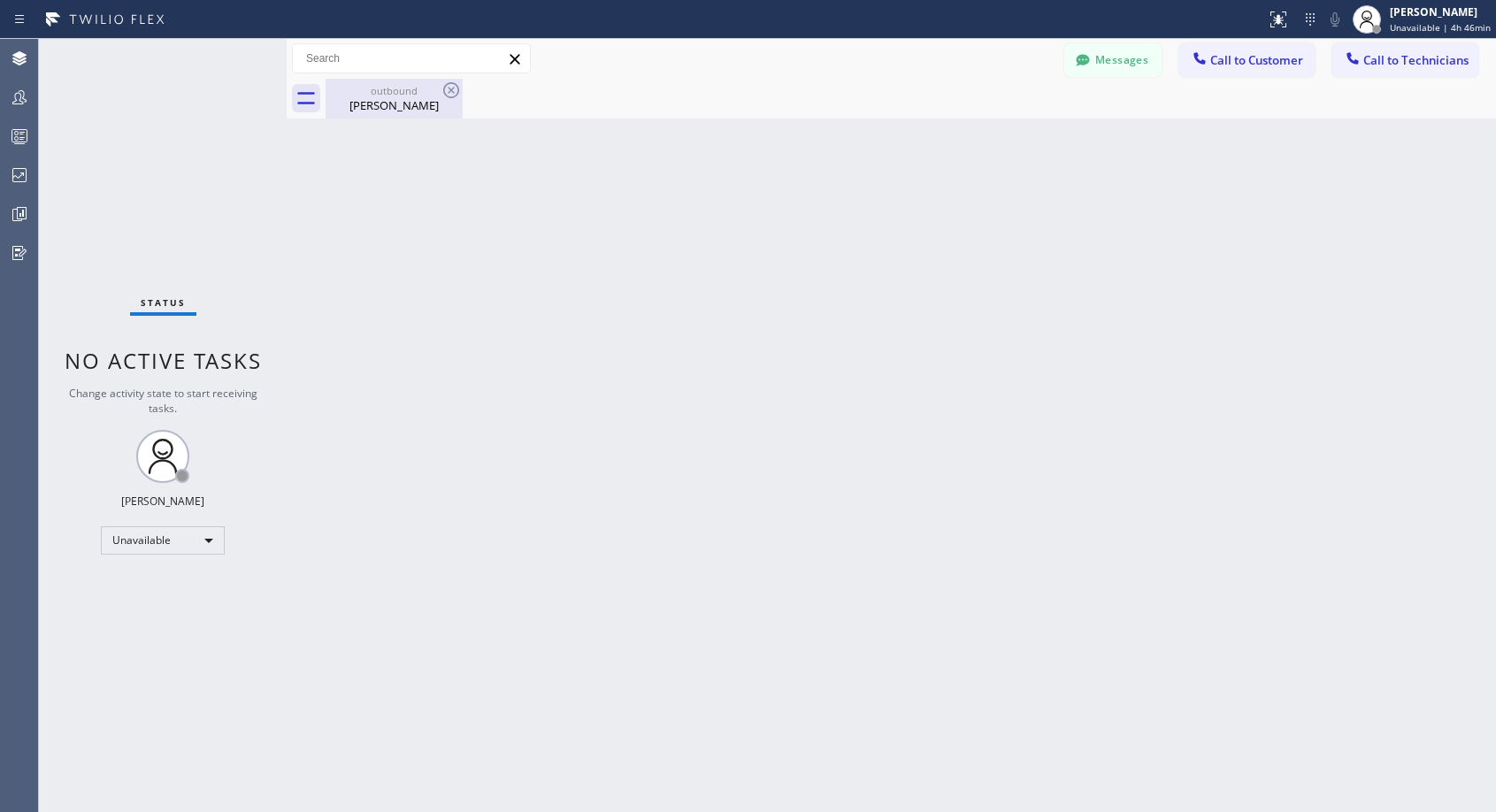
click at [372, 93] on div "outbound" at bounding box center [394, 91] width 133 height 13
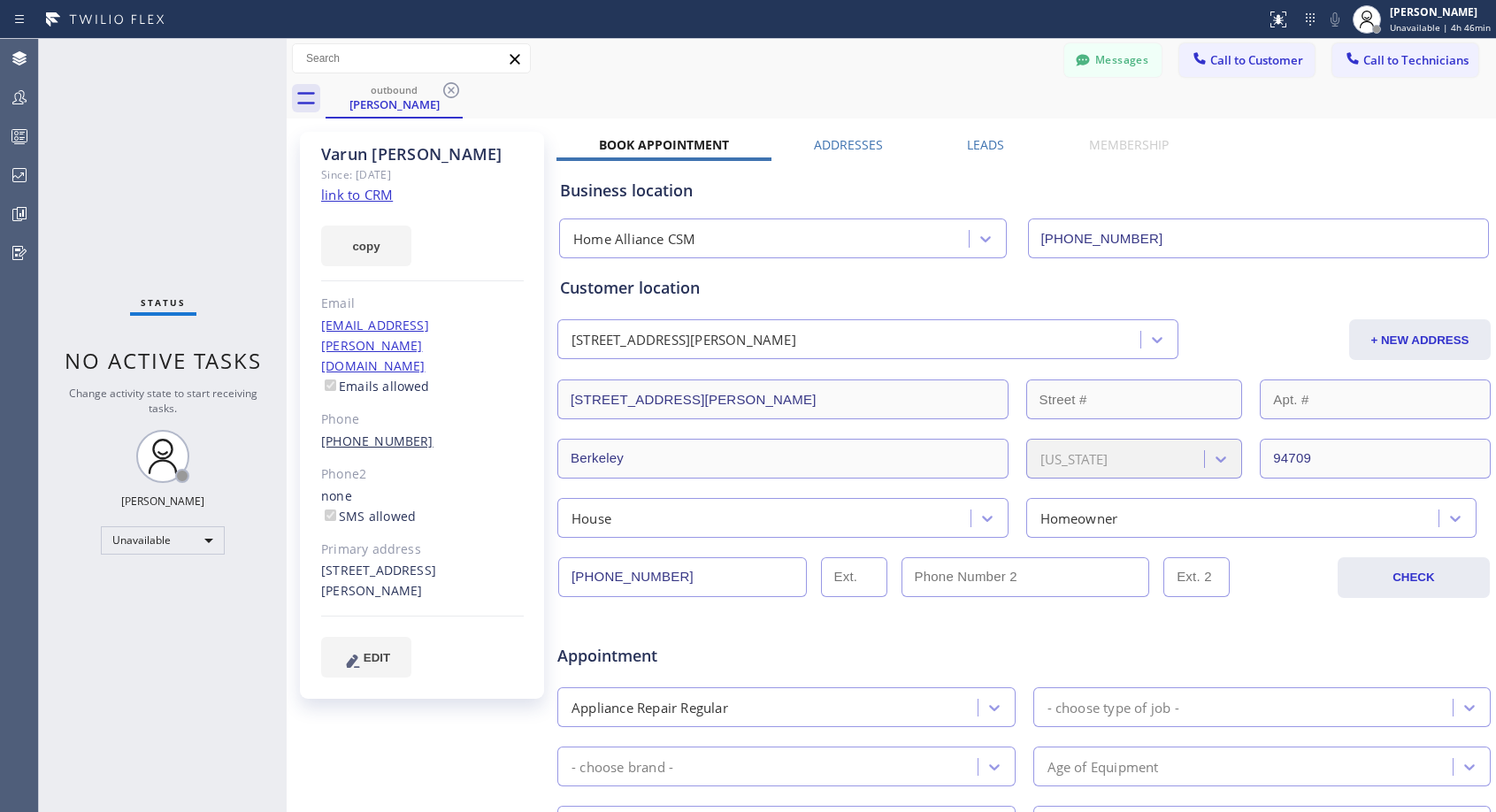
click at [360, 432] on link "[PHONE_NUMBER]" at bounding box center [377, 440] width 112 height 17
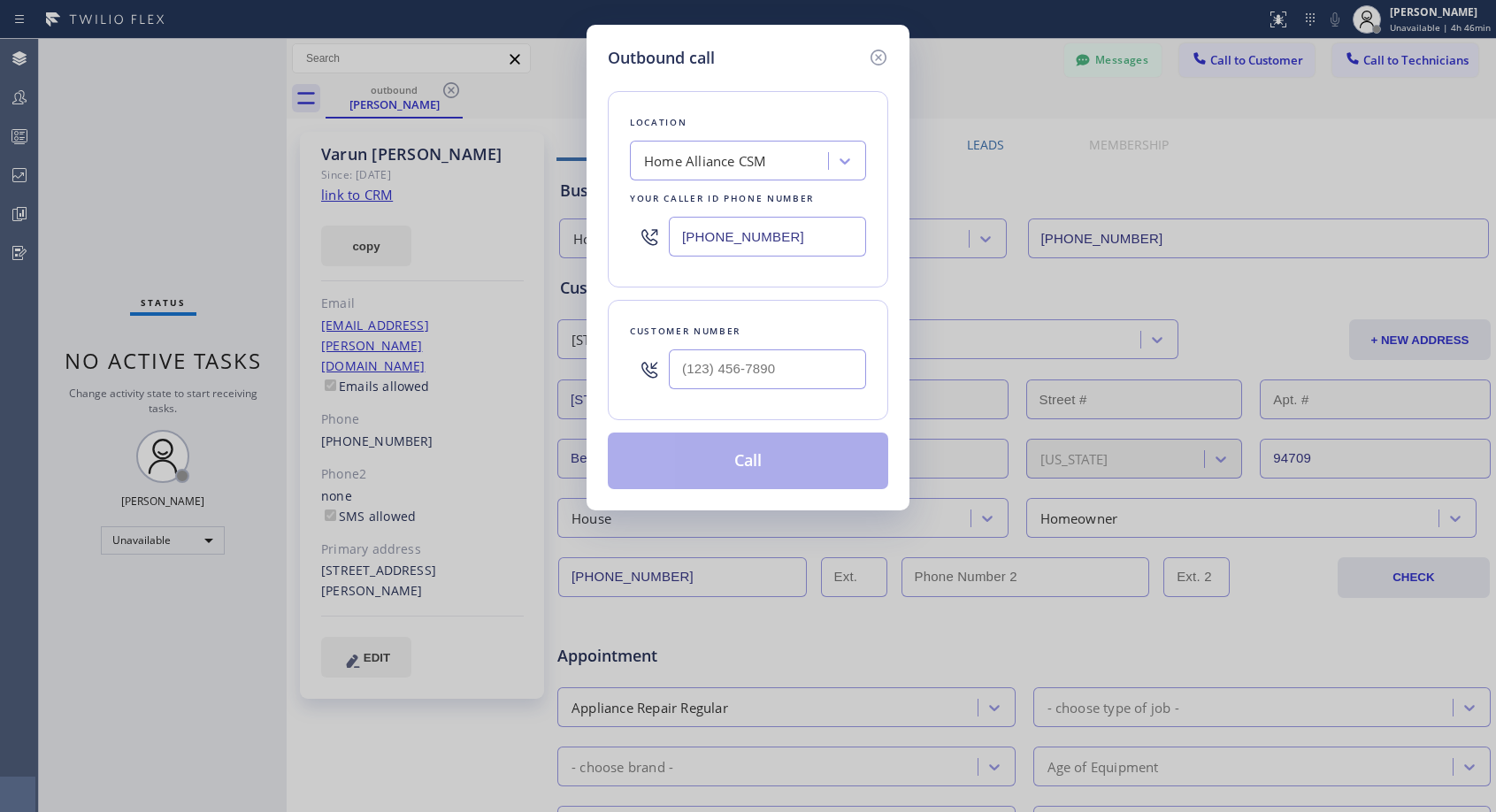
type input "[PHONE_NUMBER]"
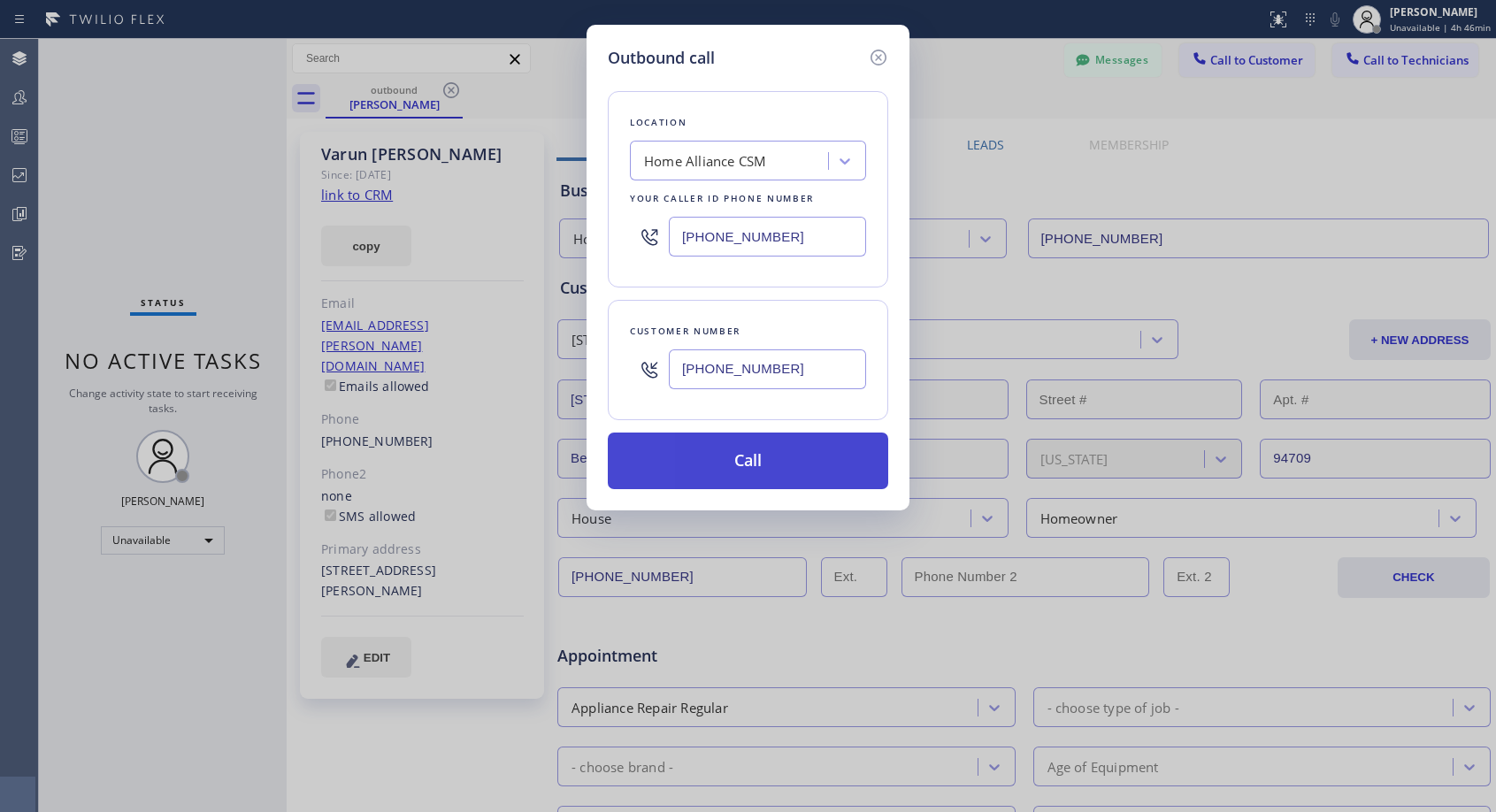
click at [710, 462] on button "Call" at bounding box center [748, 460] width 280 height 56
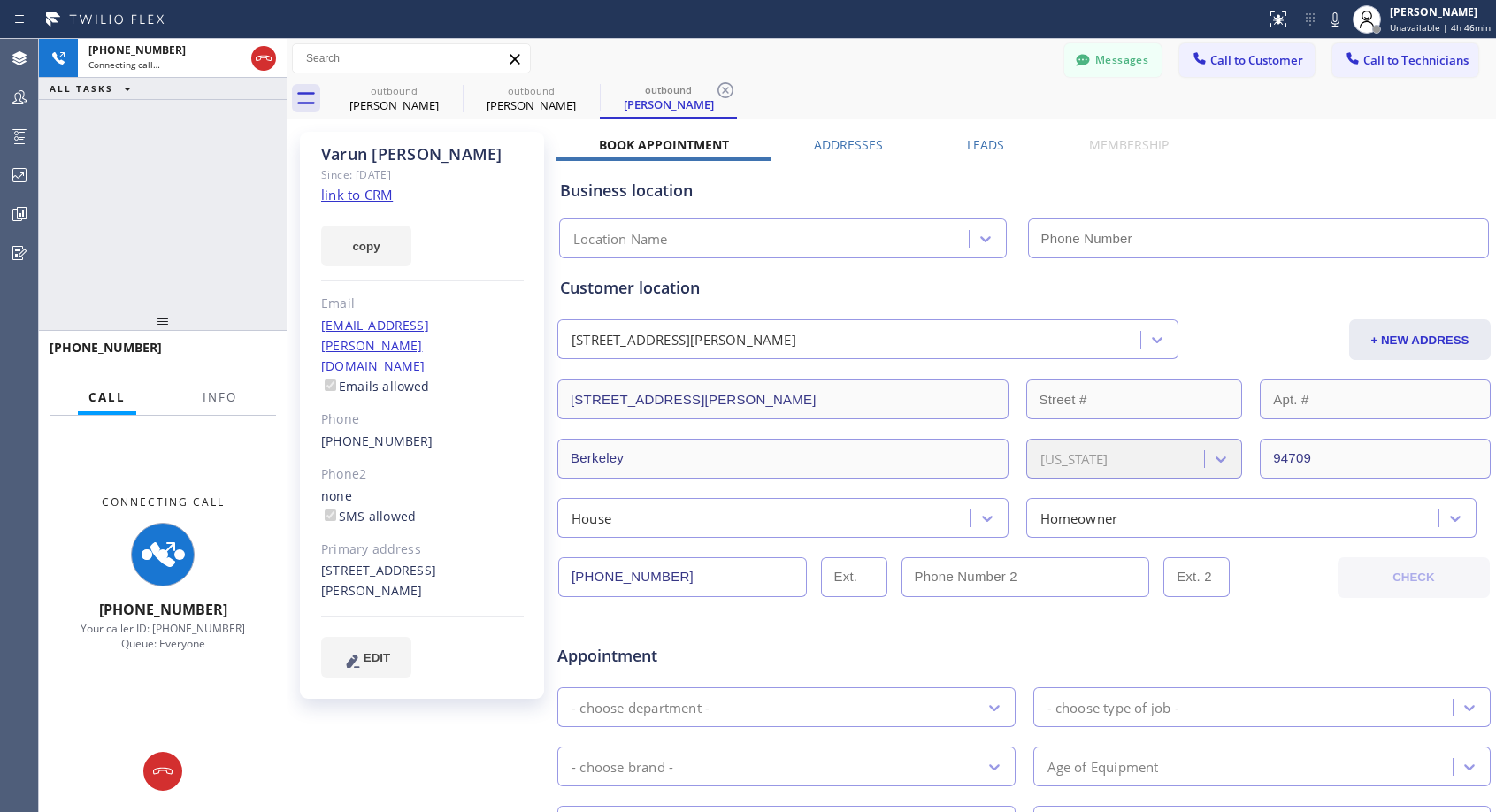
type input "[PHONE_NUMBER]"
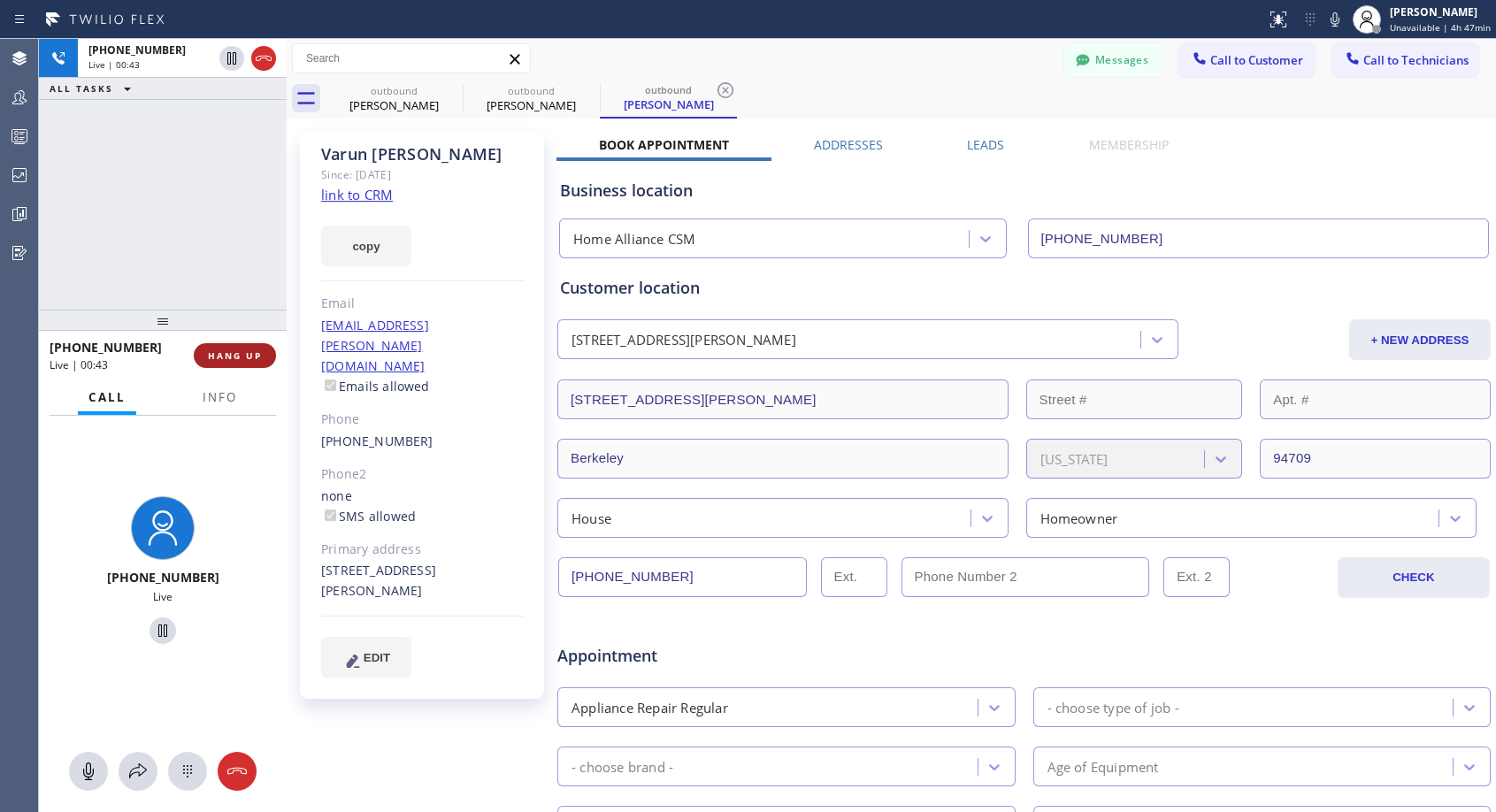
click at [251, 356] on span "HANG UP" at bounding box center [235, 355] width 54 height 12
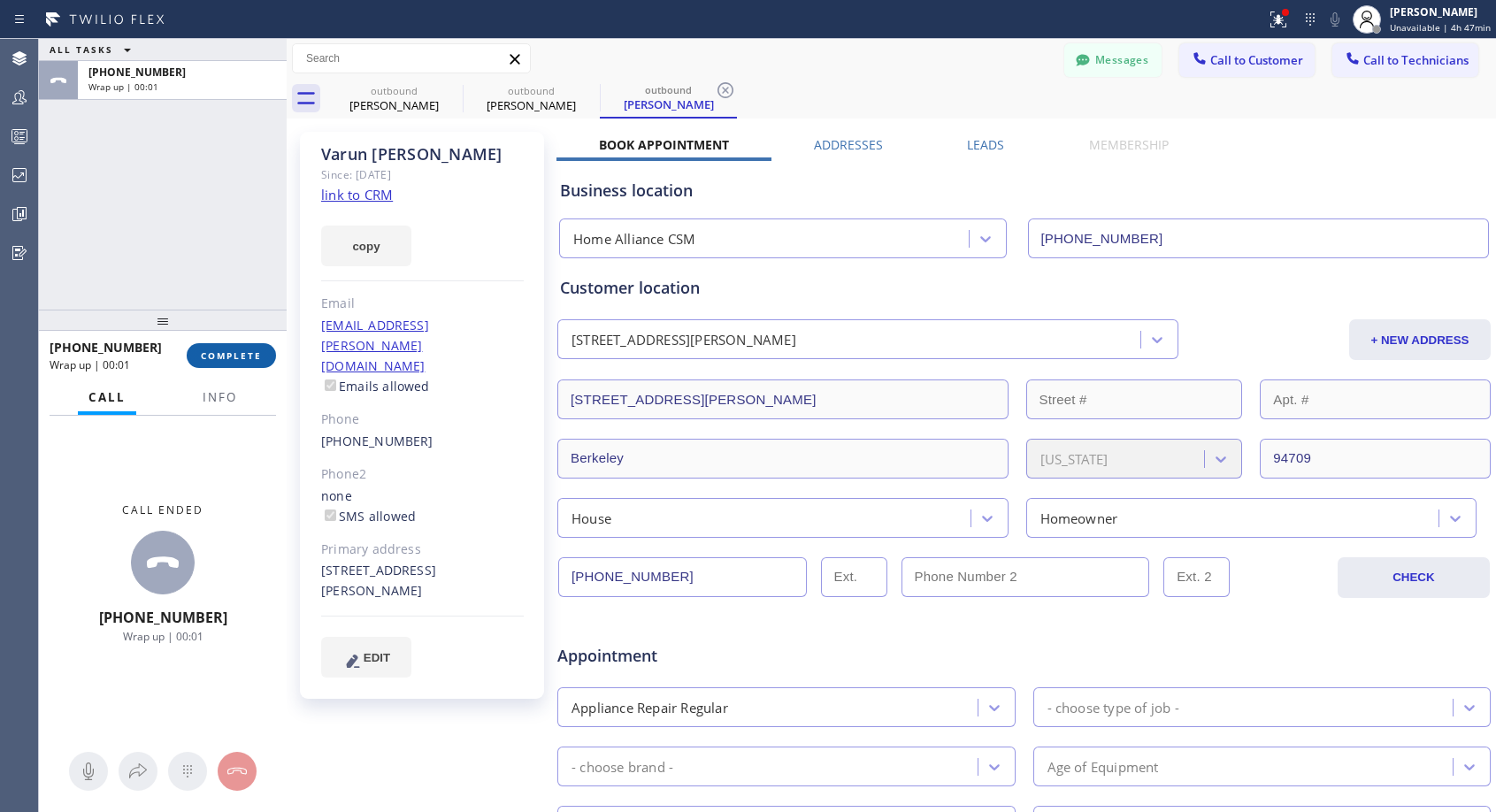
click at [266, 356] on button "COMPLETE" at bounding box center [231, 355] width 90 height 25
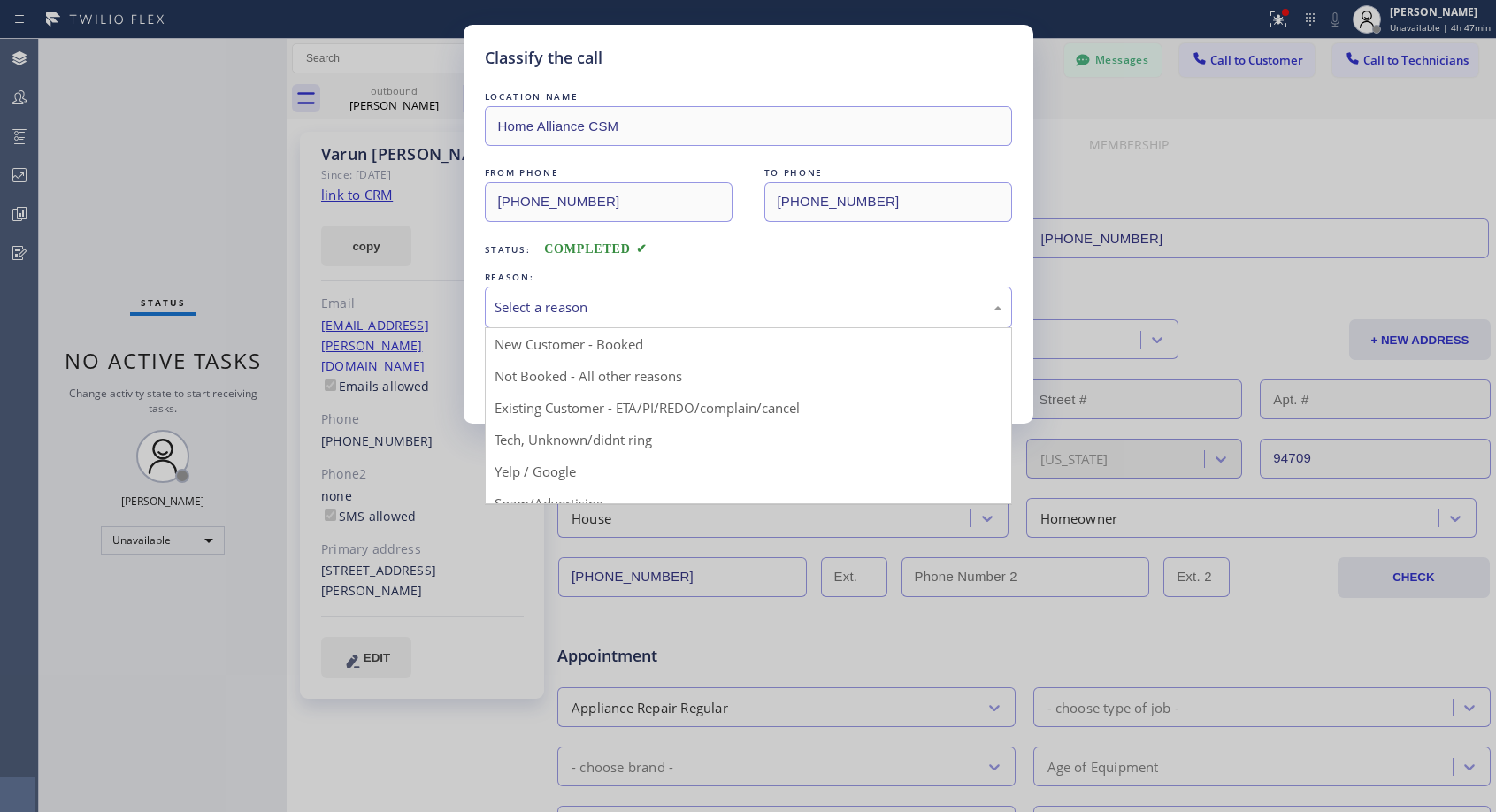
click at [628, 302] on div "Select a reason" at bounding box center [748, 307] width 508 height 20
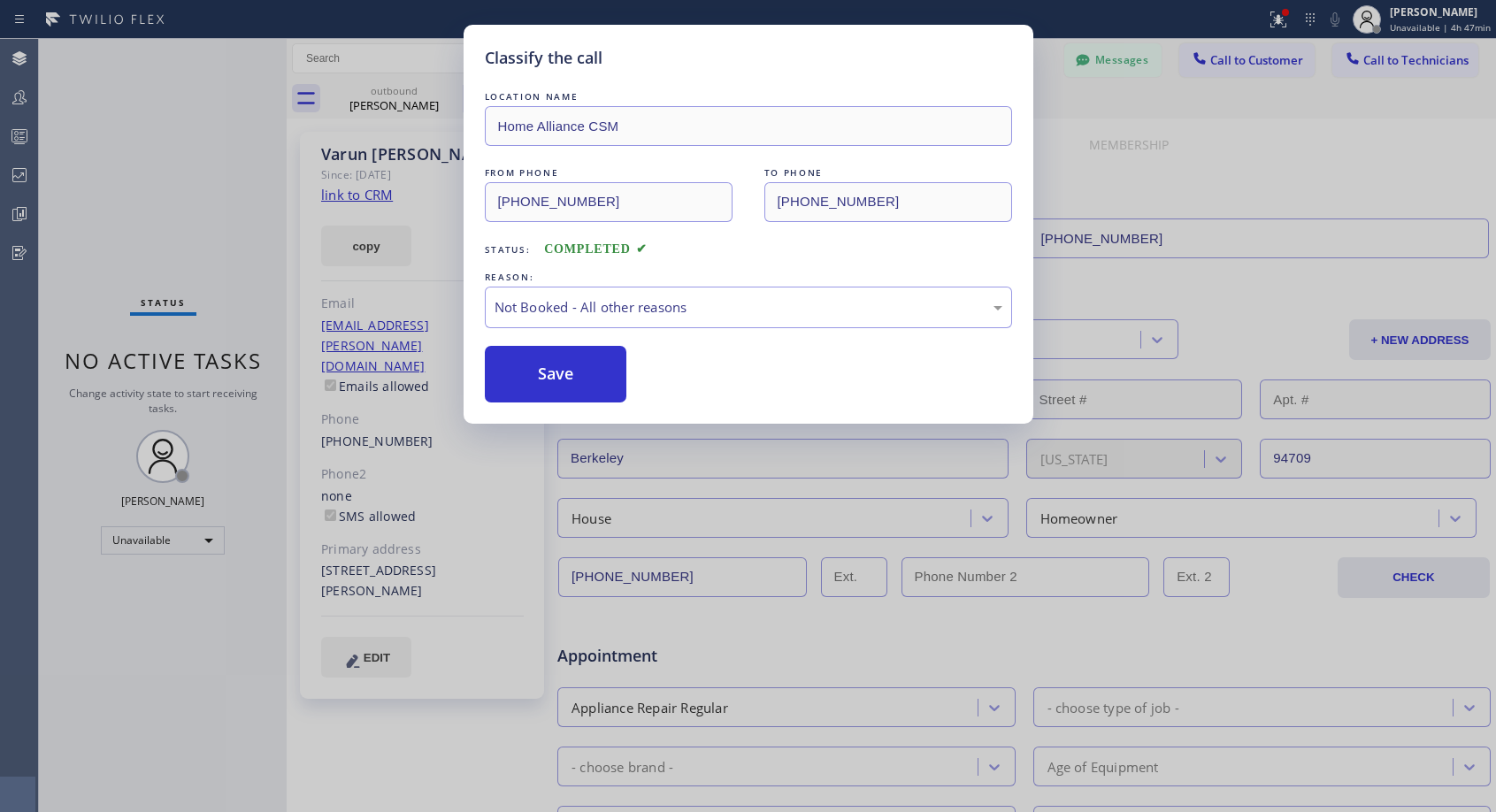
click at [545, 375] on button "Save" at bounding box center [556, 374] width 142 height 56
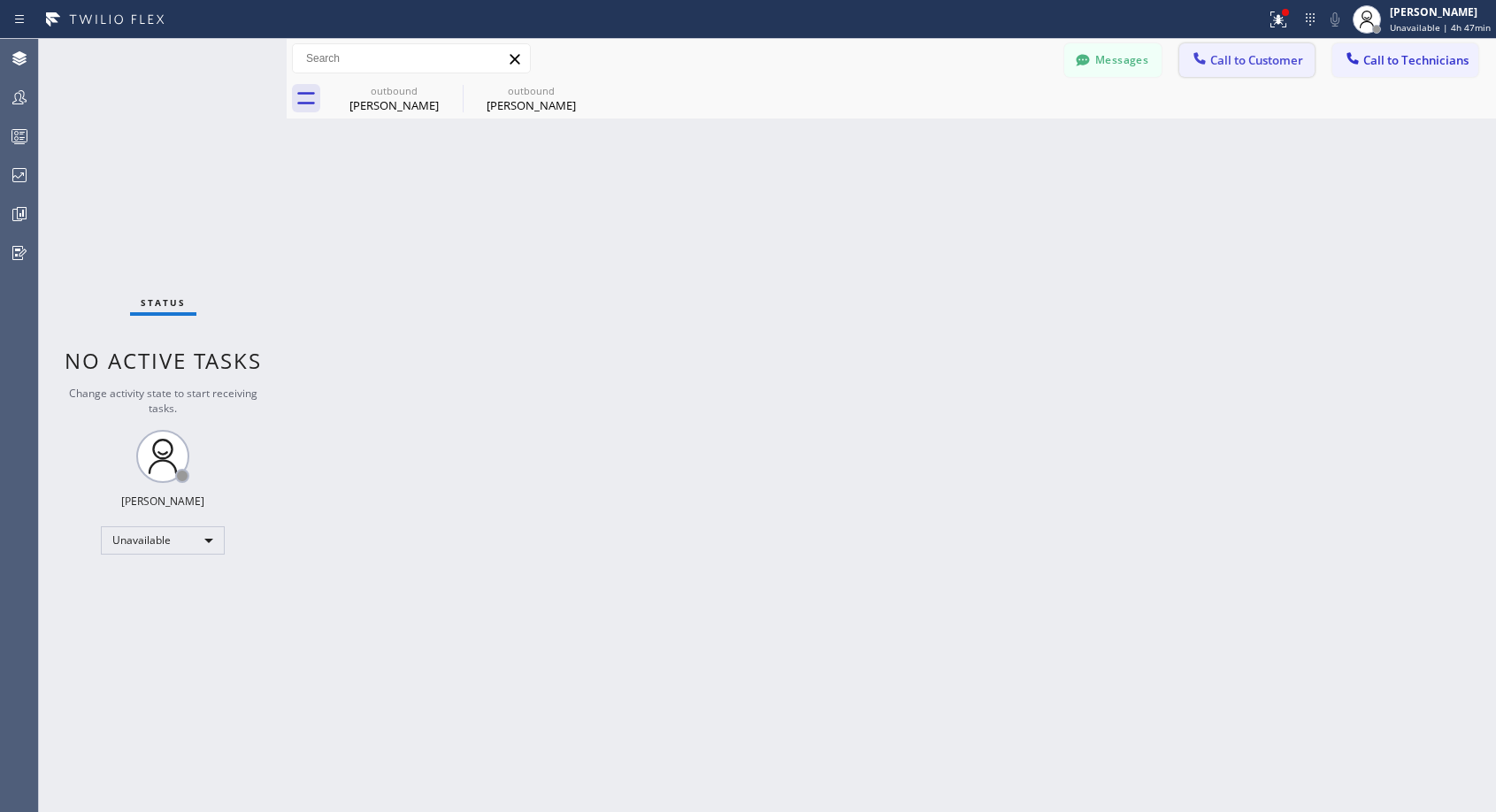
click at [1260, 63] on span "Call to Customer" at bounding box center [1256, 59] width 93 height 16
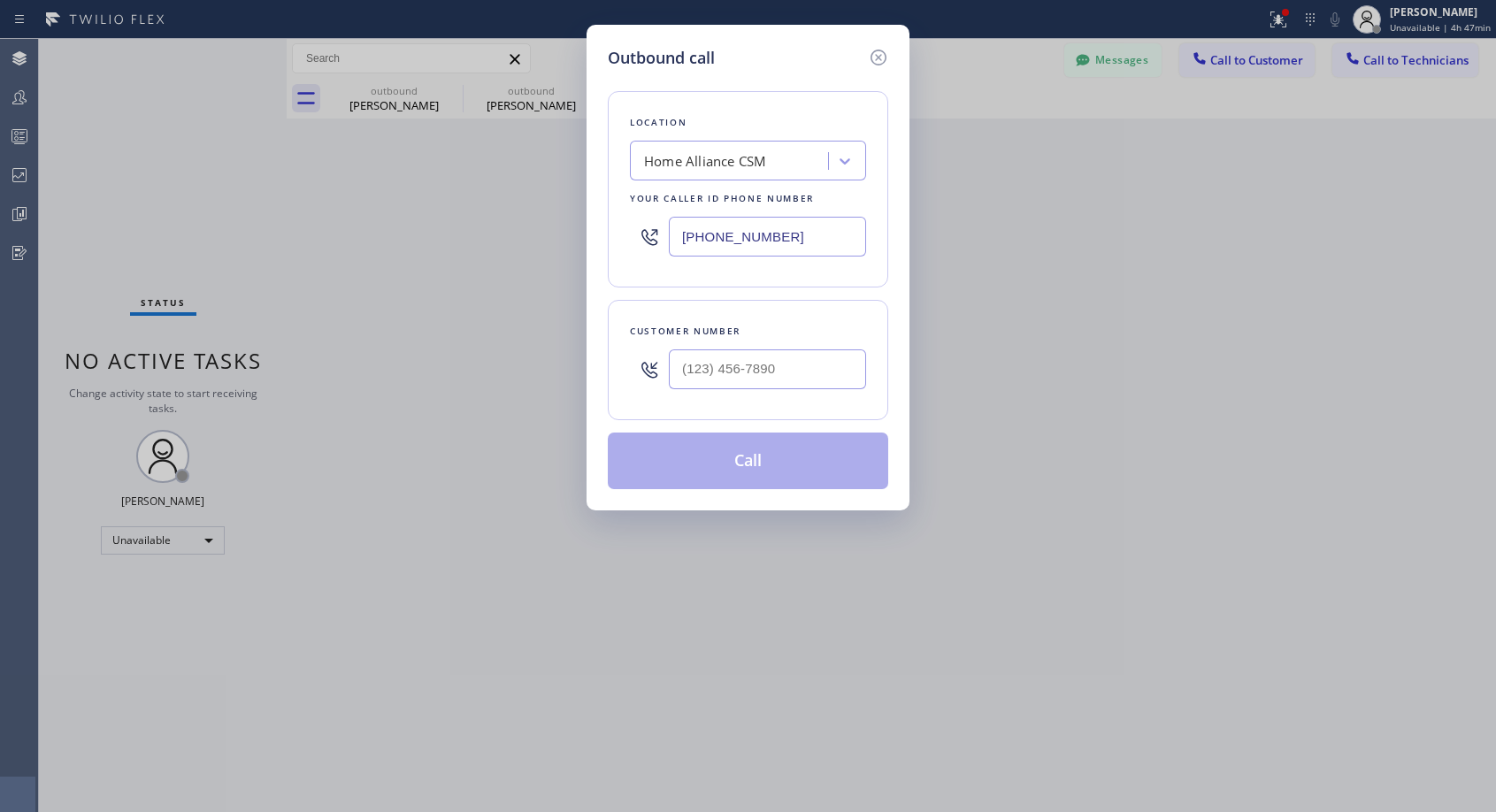
click at [740, 390] on div at bounding box center [767, 369] width 197 height 57
click at [754, 372] on input "(___) ___-____" at bounding box center [767, 369] width 197 height 40
paste input "408) 242-7115"
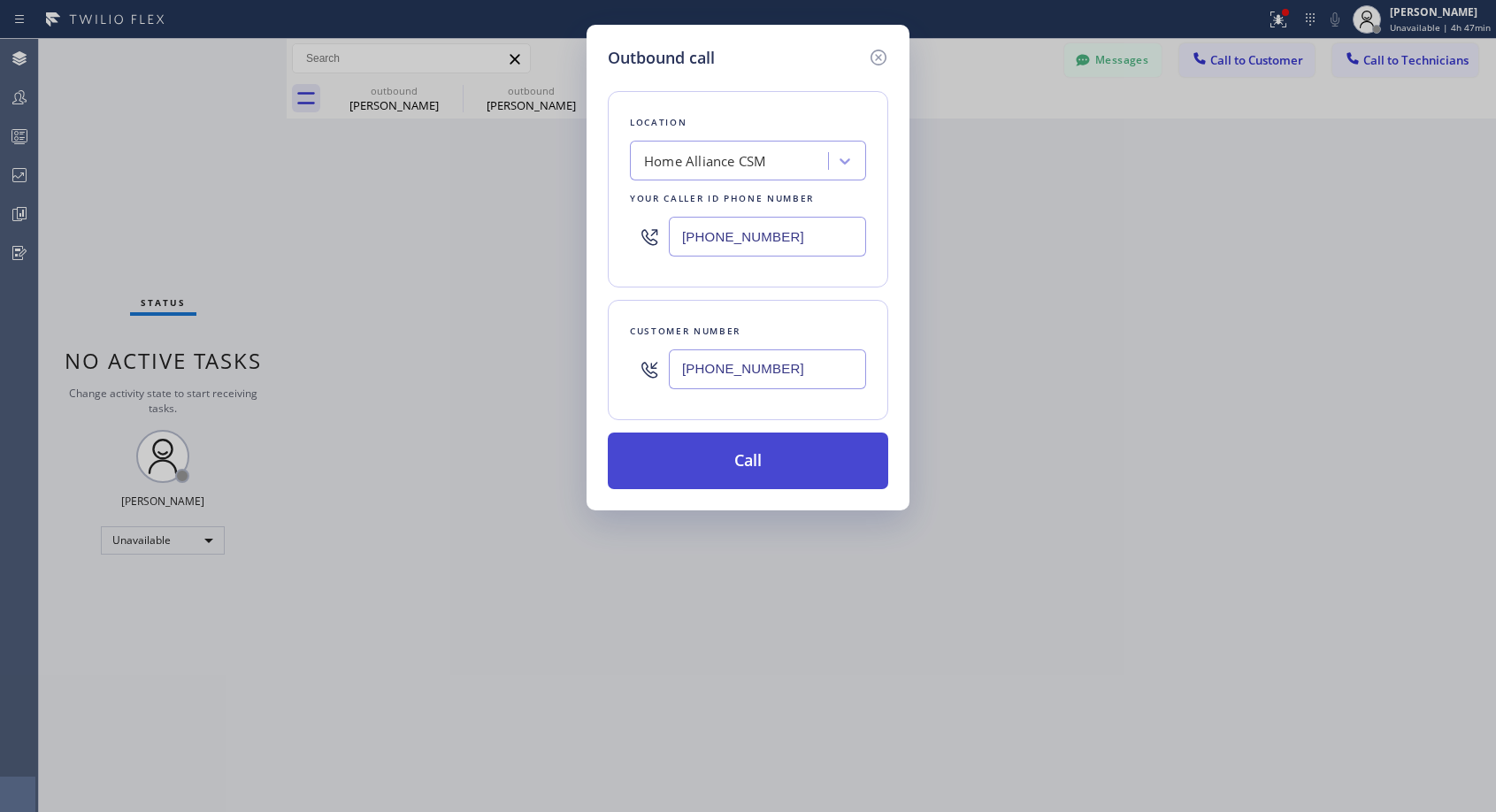
type input "[PHONE_NUMBER]"
click at [762, 478] on button "Call" at bounding box center [748, 460] width 280 height 56
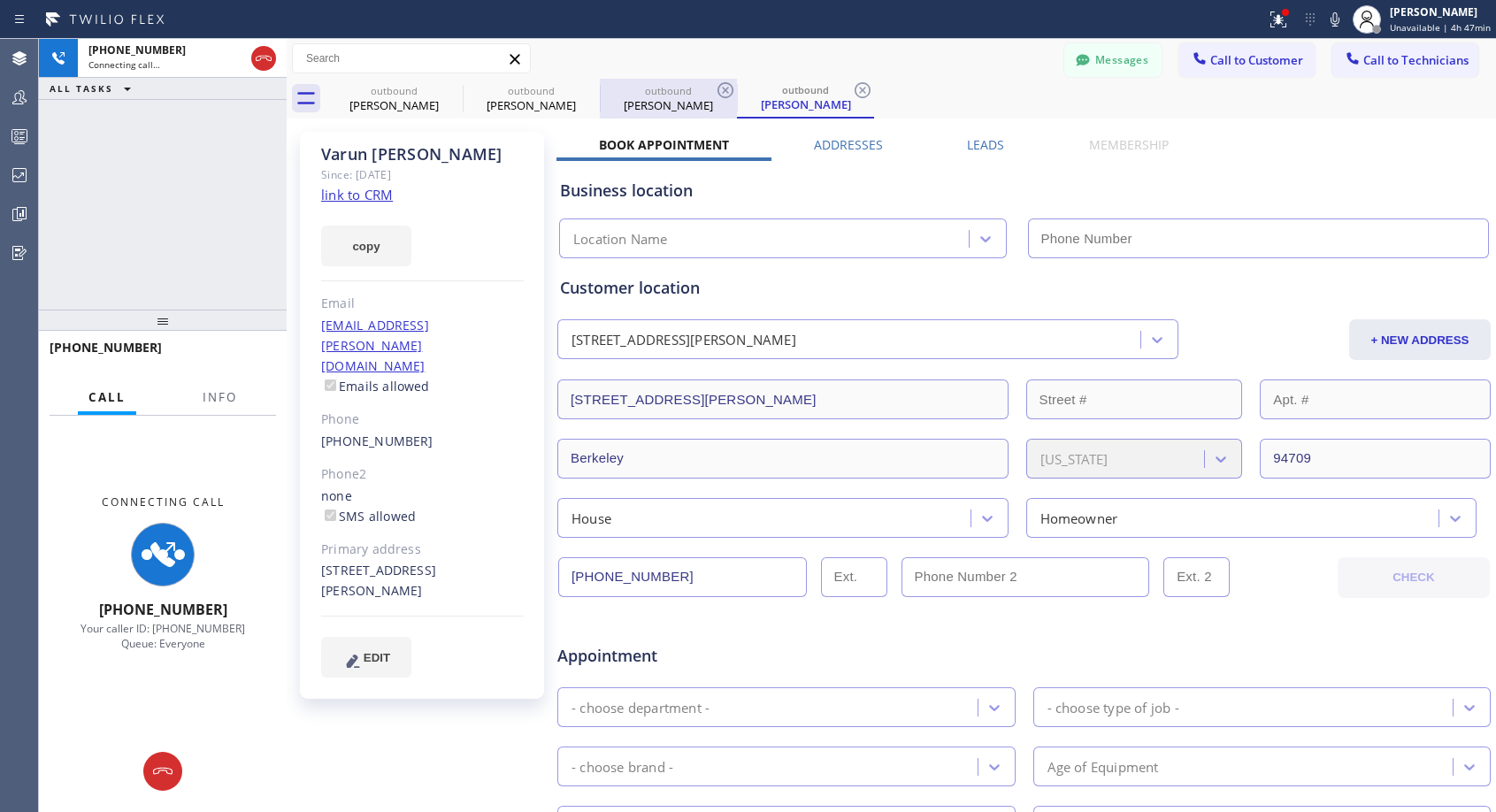
type input "[PHONE_NUMBER]"
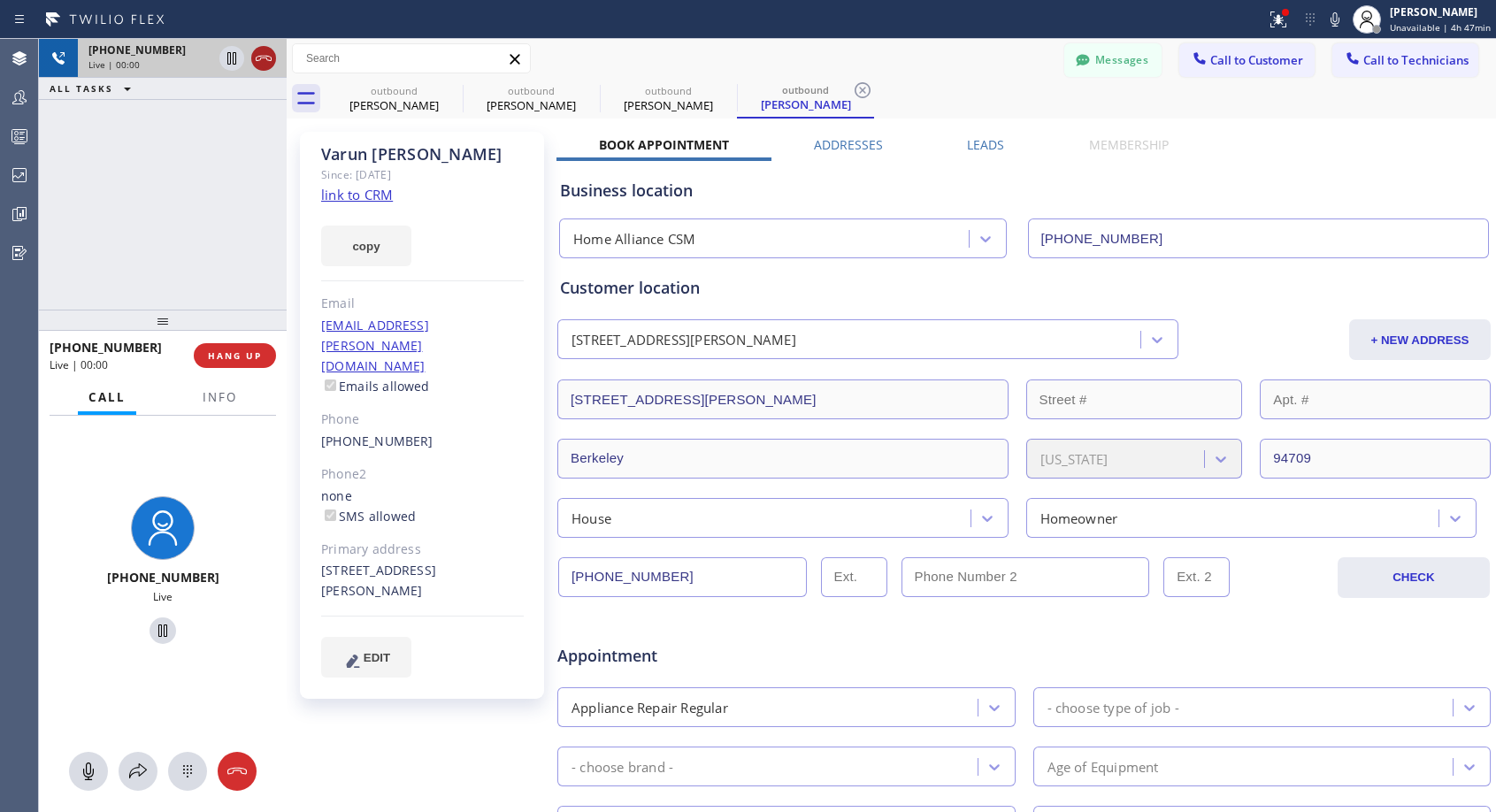
click at [261, 54] on icon at bounding box center [263, 58] width 21 height 21
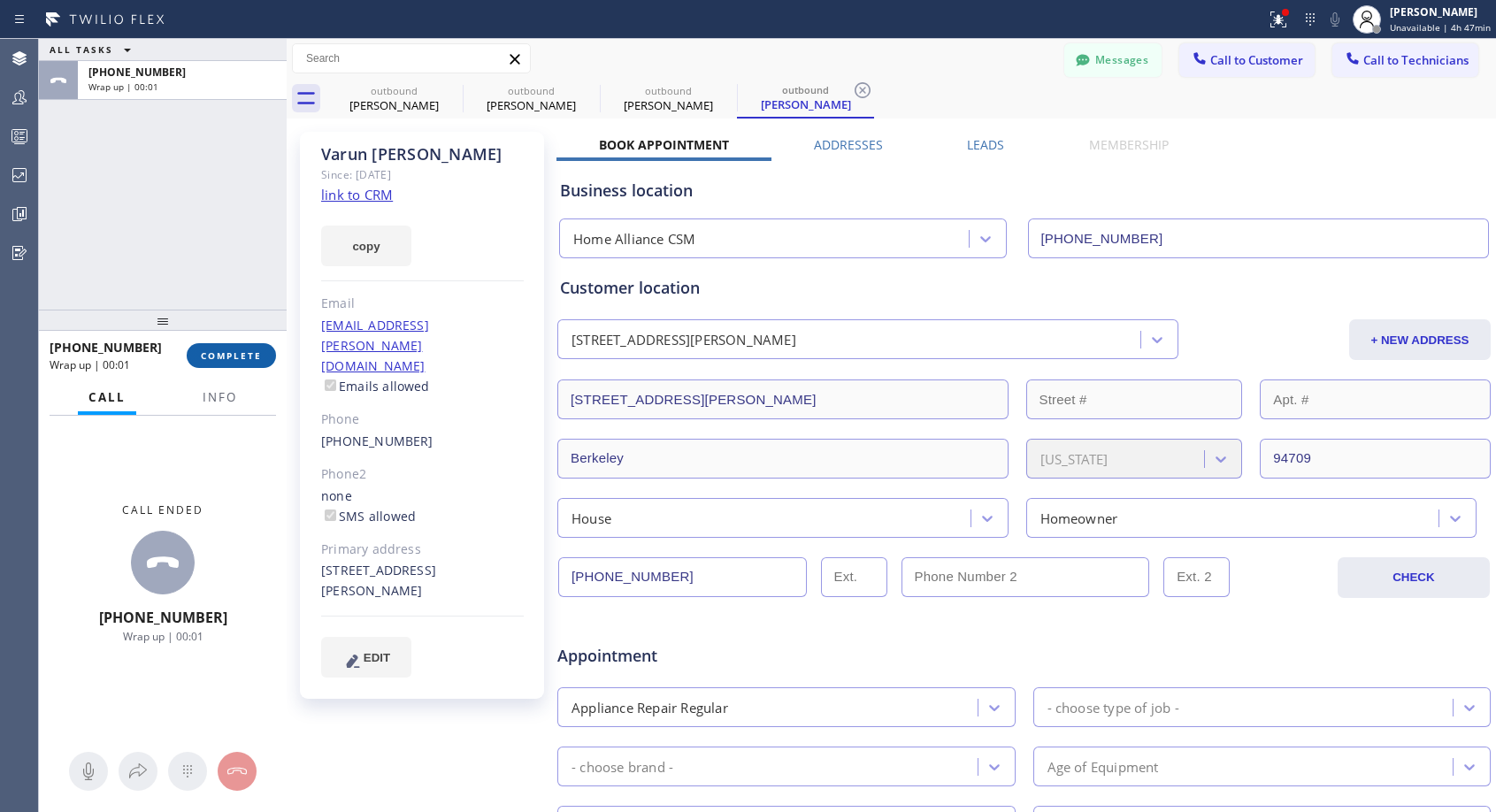
click at [231, 354] on span "COMPLETE" at bounding box center [231, 355] width 61 height 12
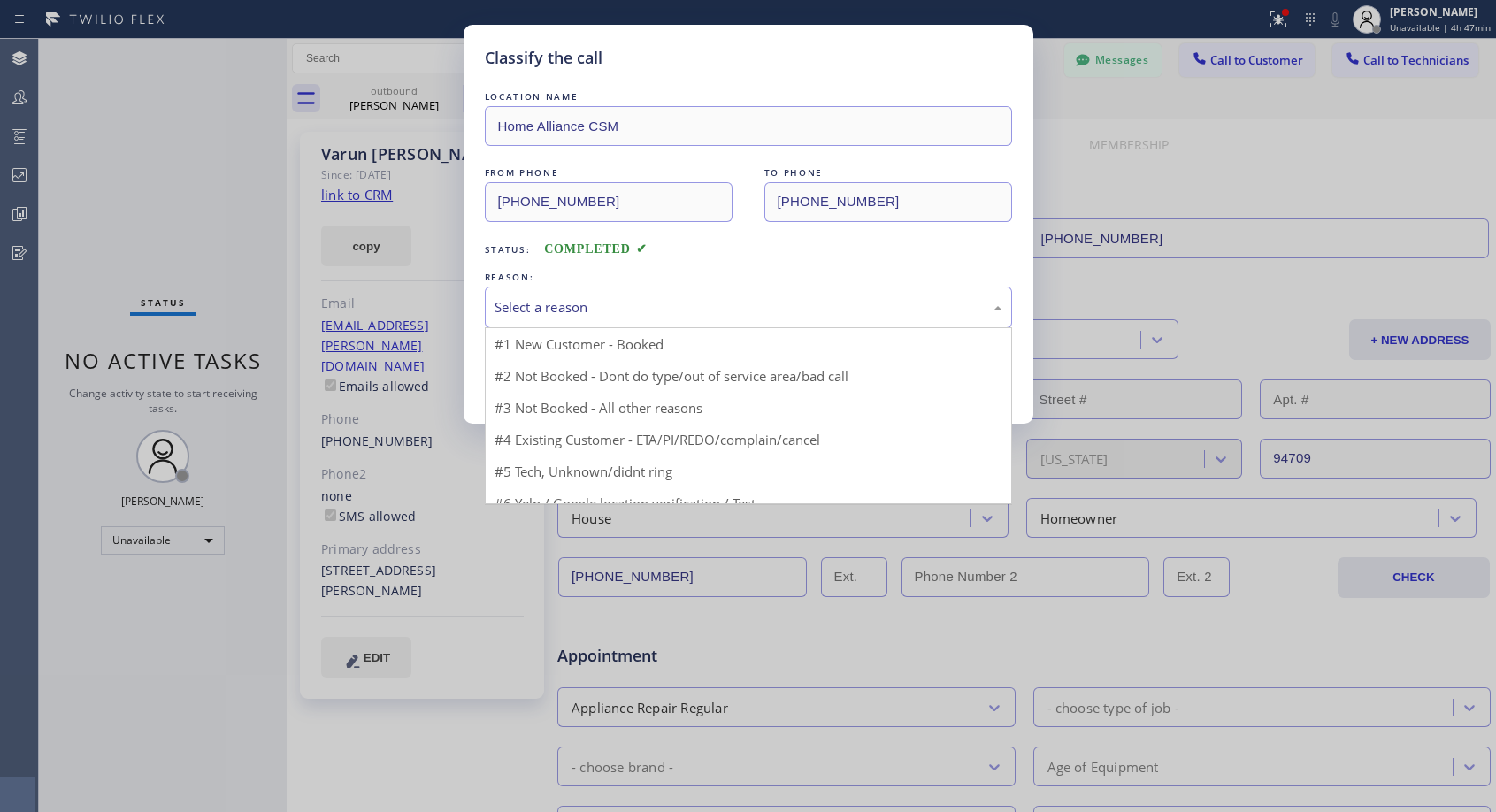
drag, startPoint x: 623, startPoint y: 310, endPoint x: 545, endPoint y: 419, distance: 134.0
click at [624, 310] on div "Select a reason" at bounding box center [748, 307] width 508 height 20
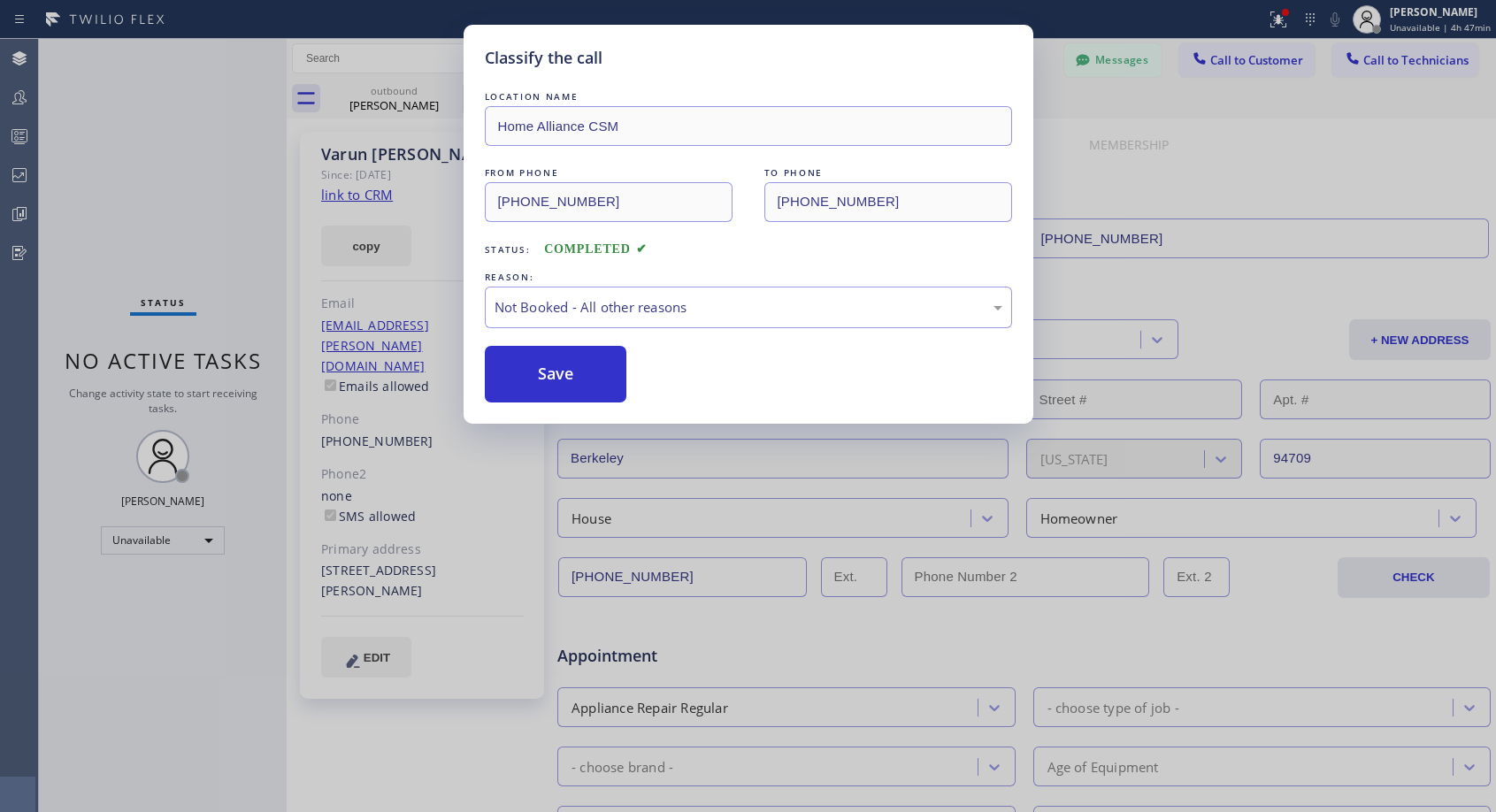
click at [573, 375] on button "Save" at bounding box center [556, 374] width 142 height 56
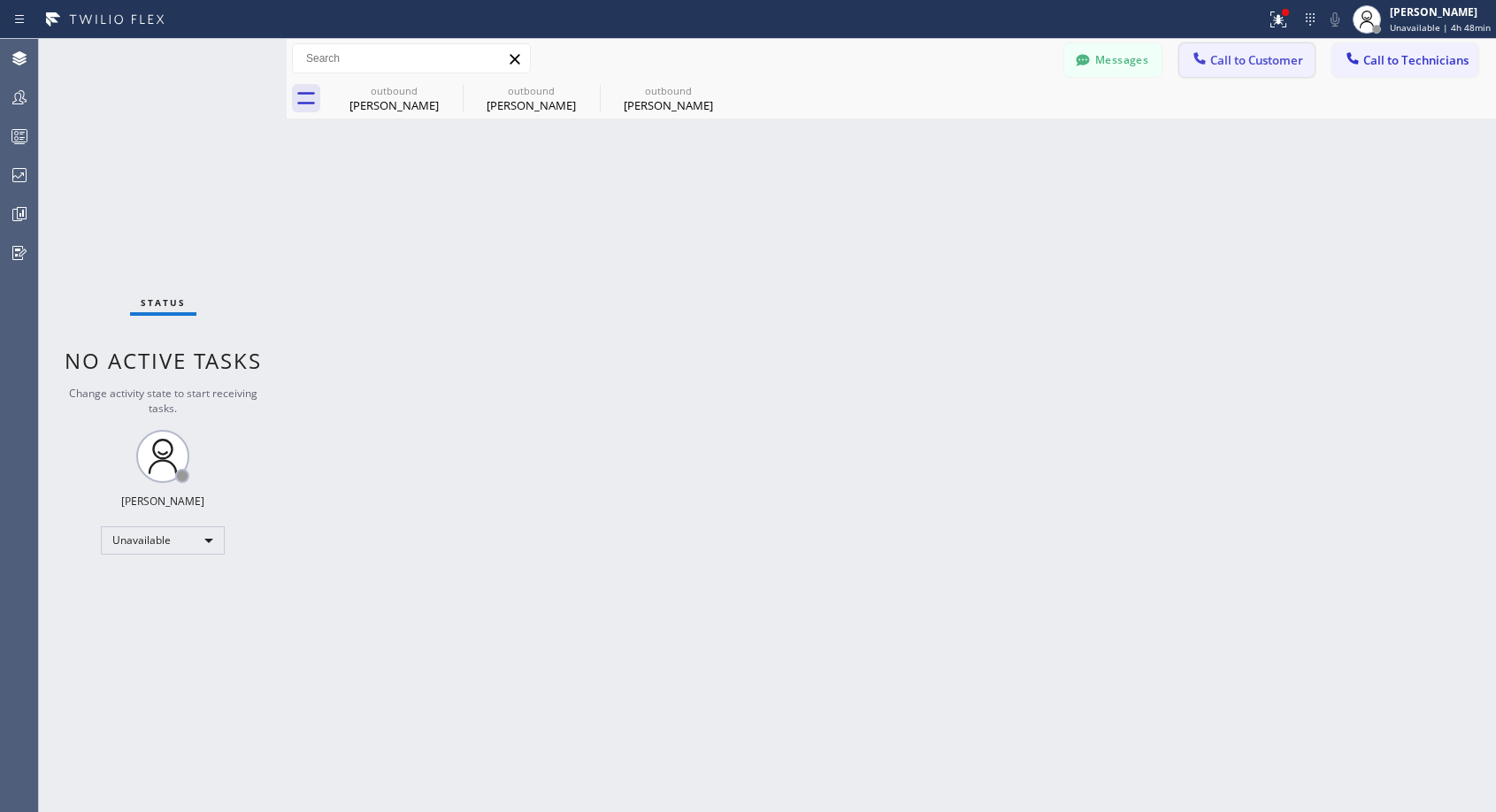
click at [1221, 65] on span "Call to Customer" at bounding box center [1256, 59] width 93 height 16
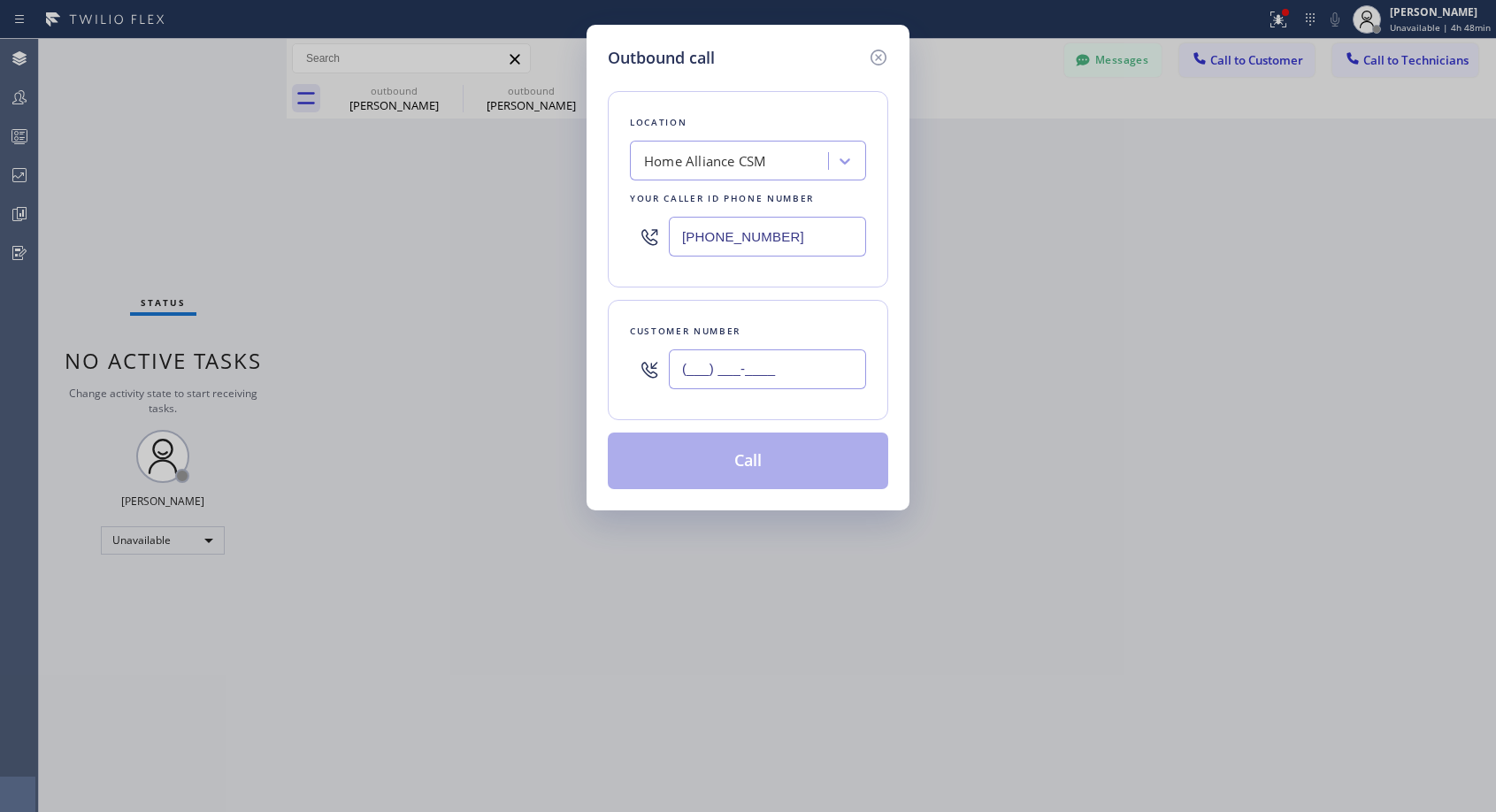
click at [755, 373] on input "(___) ___-____" at bounding box center [767, 369] width 197 height 40
paste input "310) 490-2255"
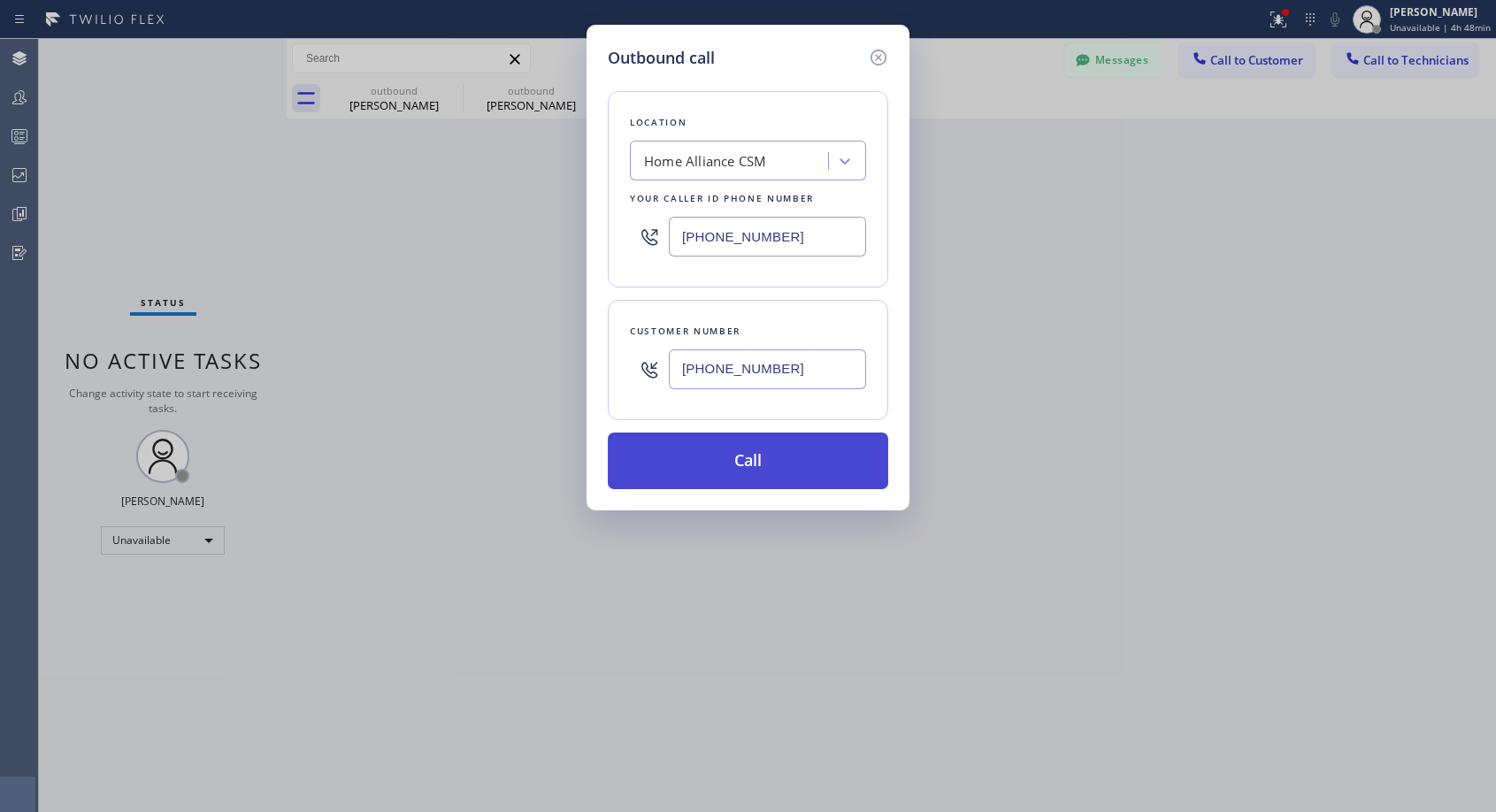
type input "[PHONE_NUMBER]"
click at [748, 470] on button "Call" at bounding box center [748, 460] width 280 height 56
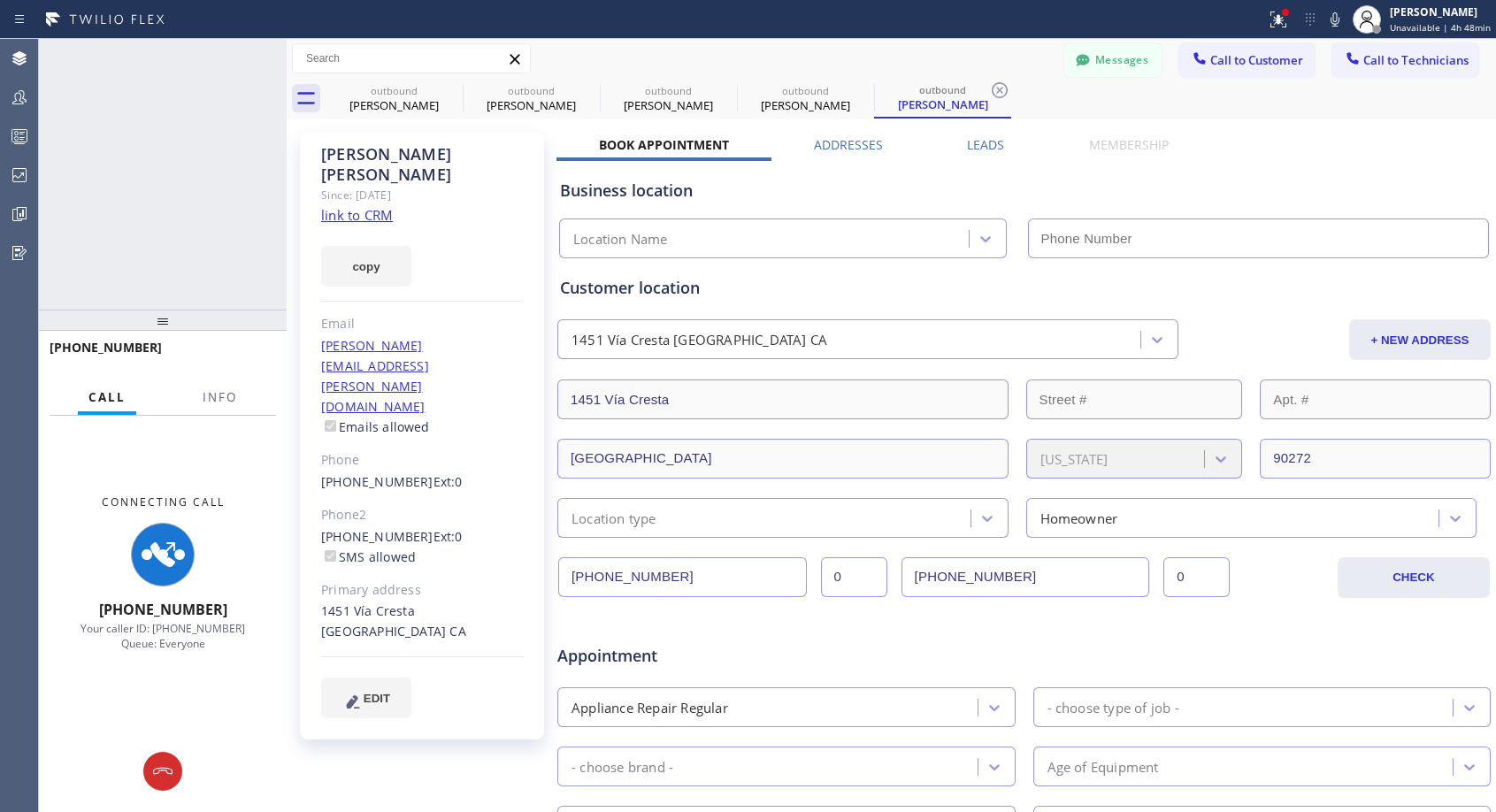
type input "[PHONE_NUMBER]"
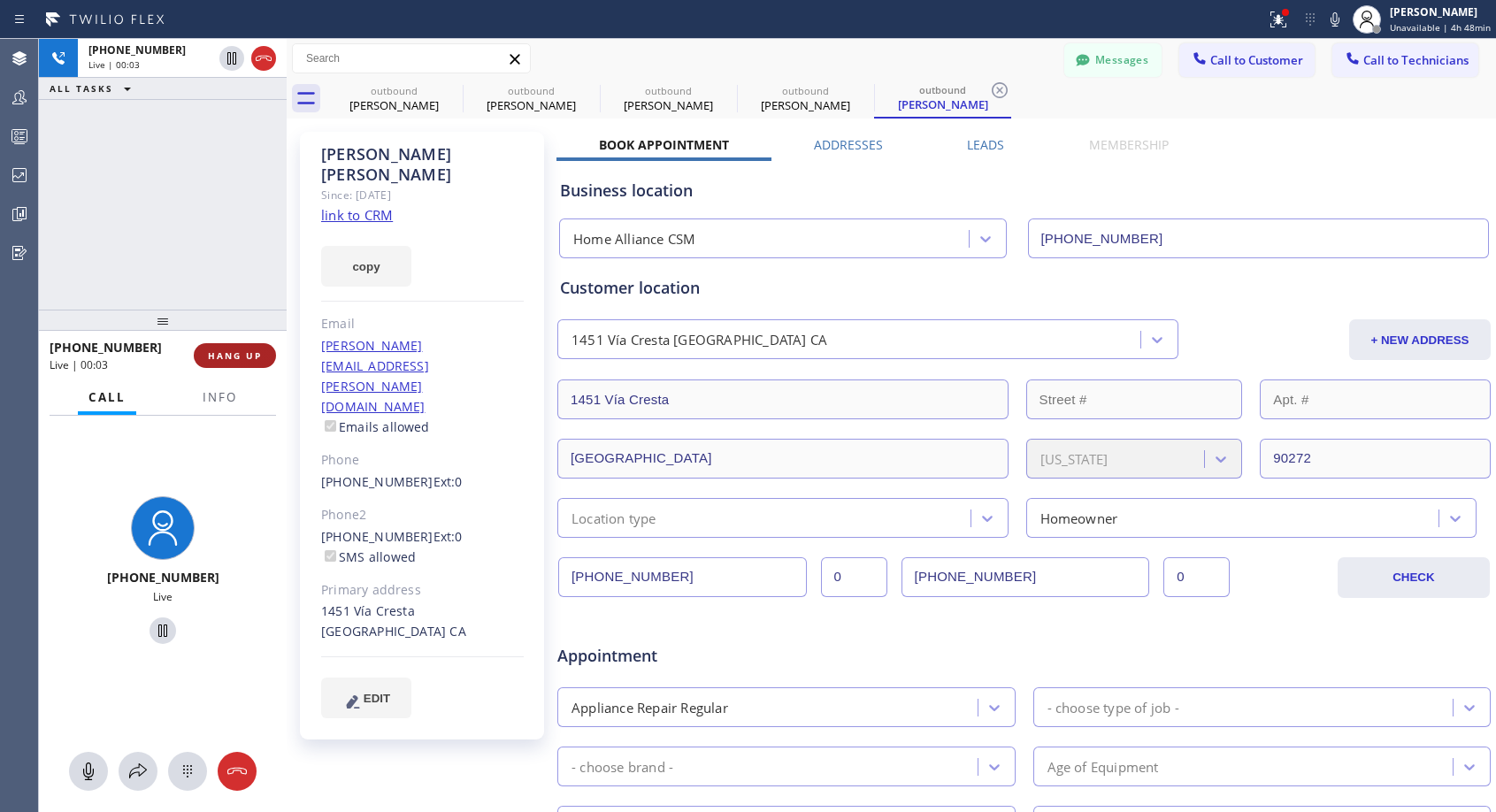
click at [256, 351] on span "HANG UP" at bounding box center [235, 355] width 54 height 12
click at [256, 352] on span "HANG UP" at bounding box center [235, 355] width 54 height 12
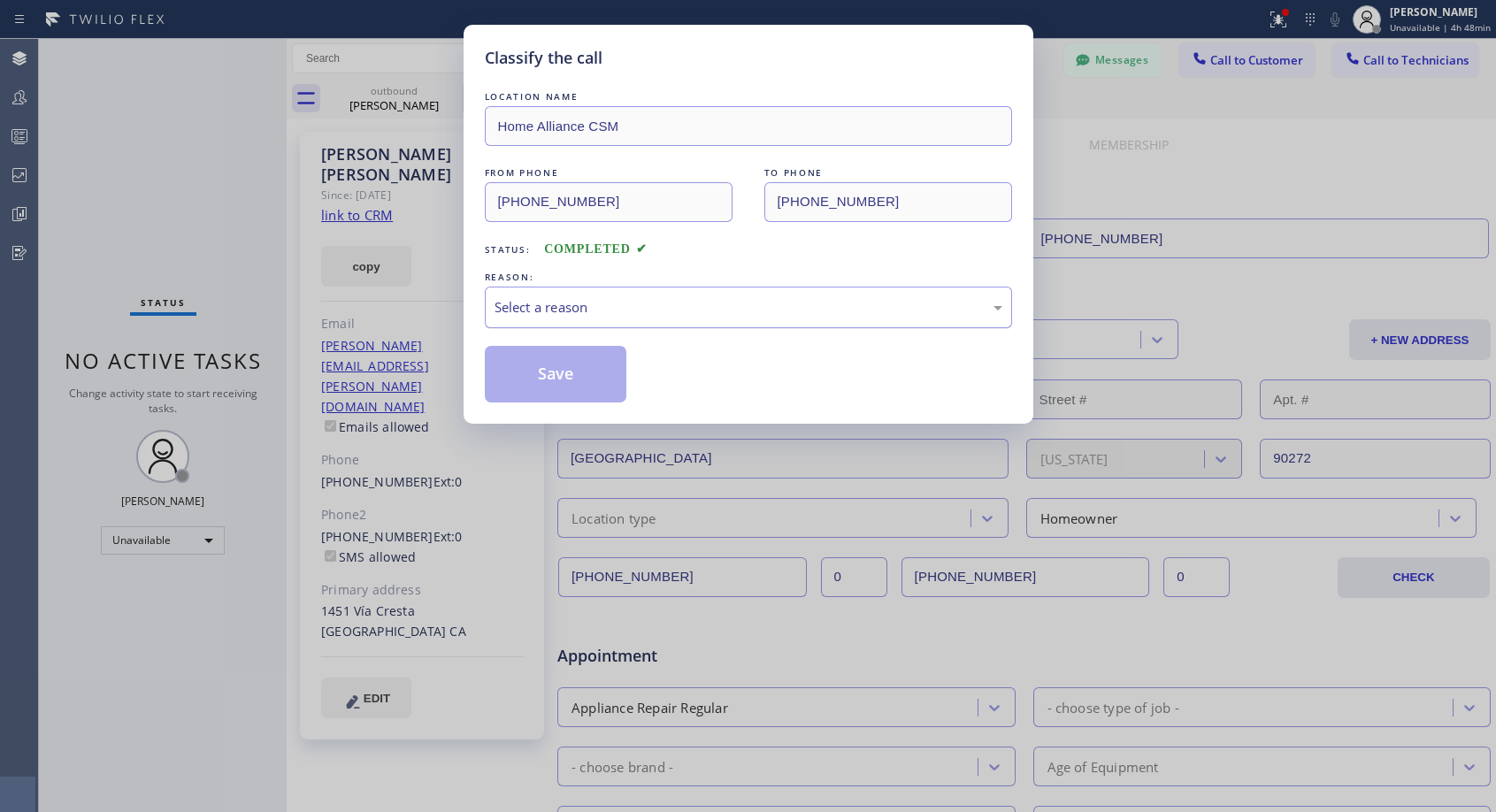
click at [680, 309] on div "Select a reason" at bounding box center [748, 307] width 508 height 20
click at [580, 364] on button "Save" at bounding box center [556, 374] width 142 height 56
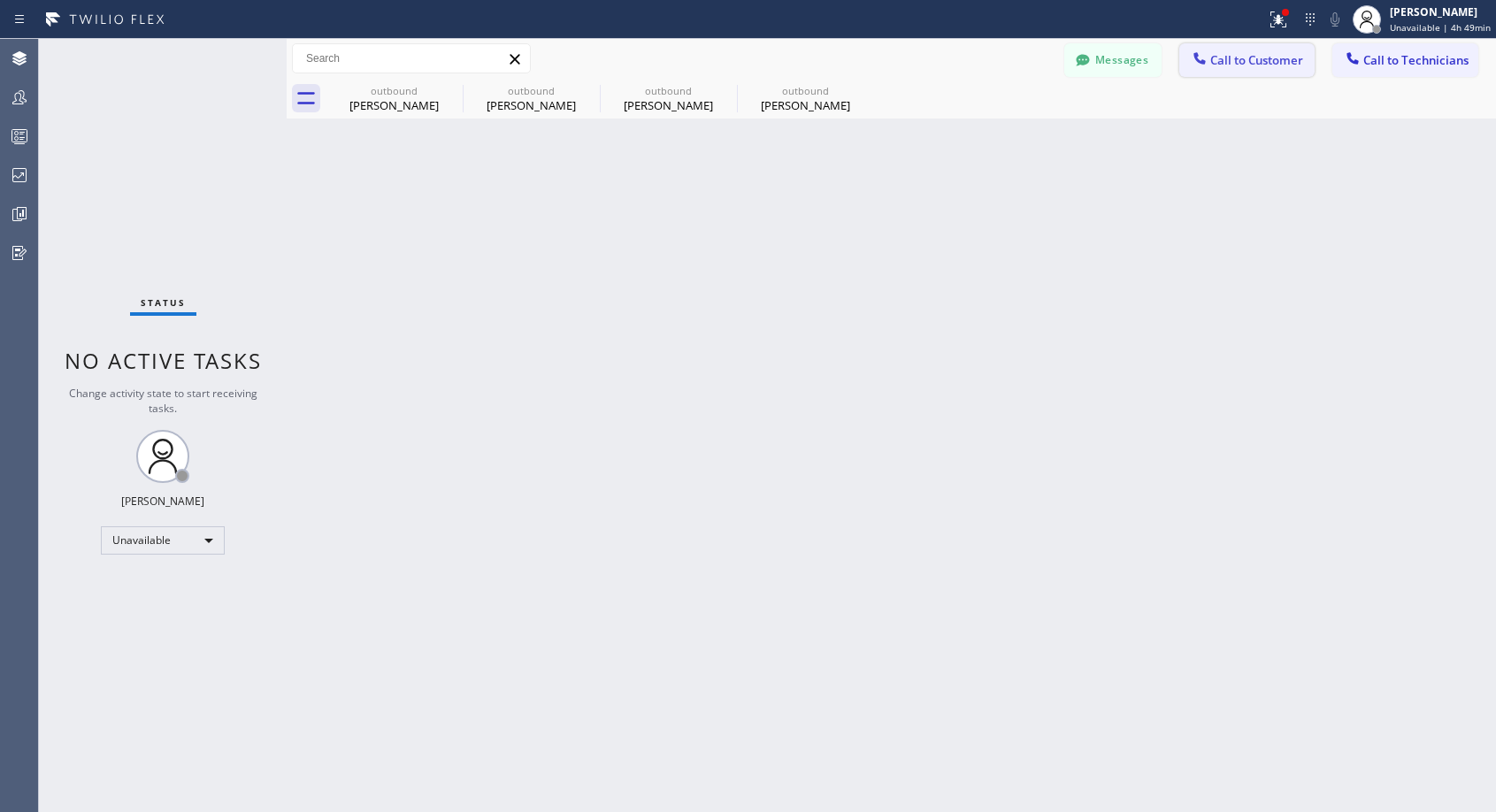
click at [1232, 70] on button "Call to Customer" at bounding box center [1246, 60] width 135 height 33
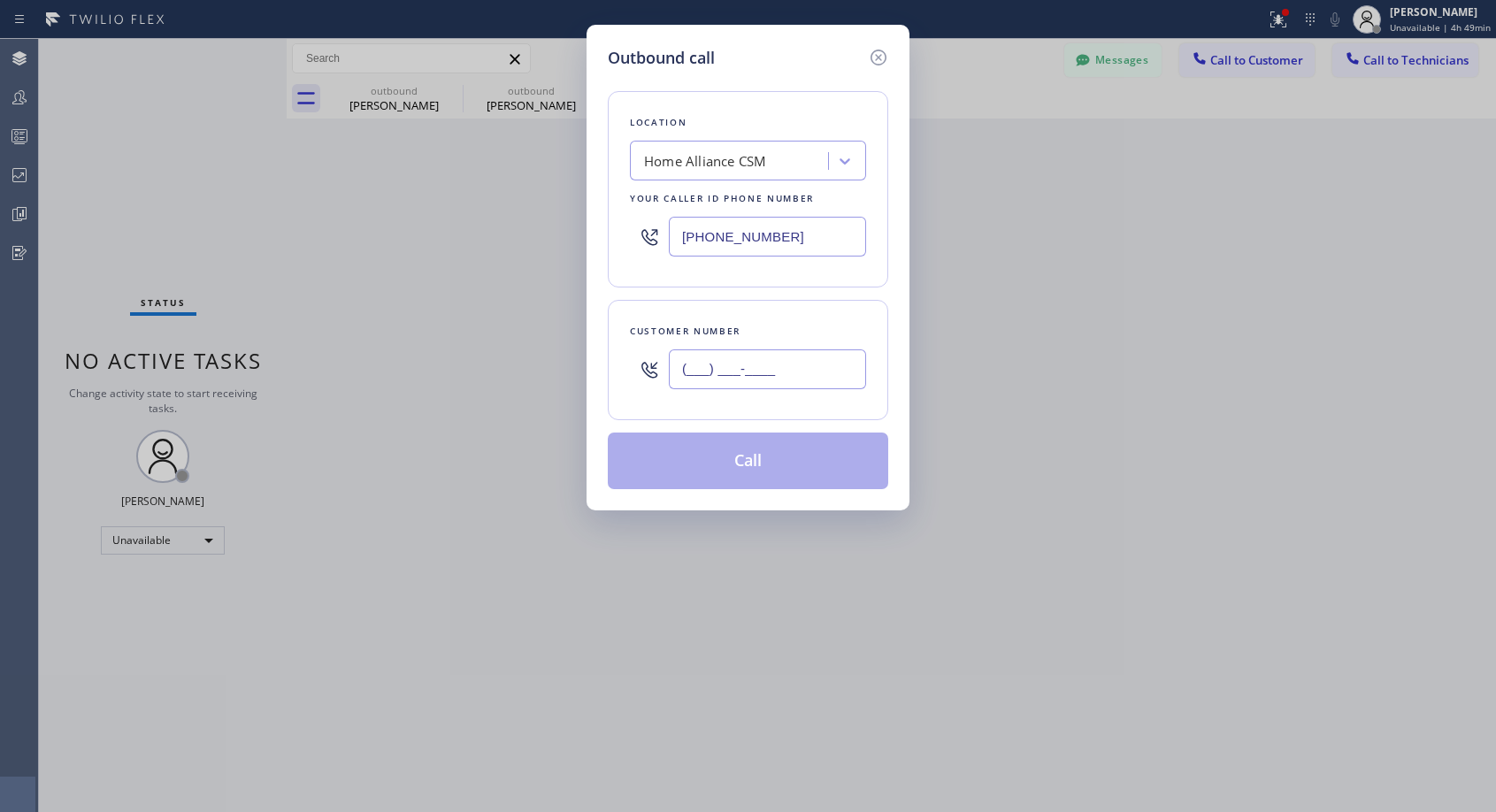
click at [683, 381] on input "(___) ___-____" at bounding box center [767, 369] width 197 height 40
paste input "310) 490-4886"
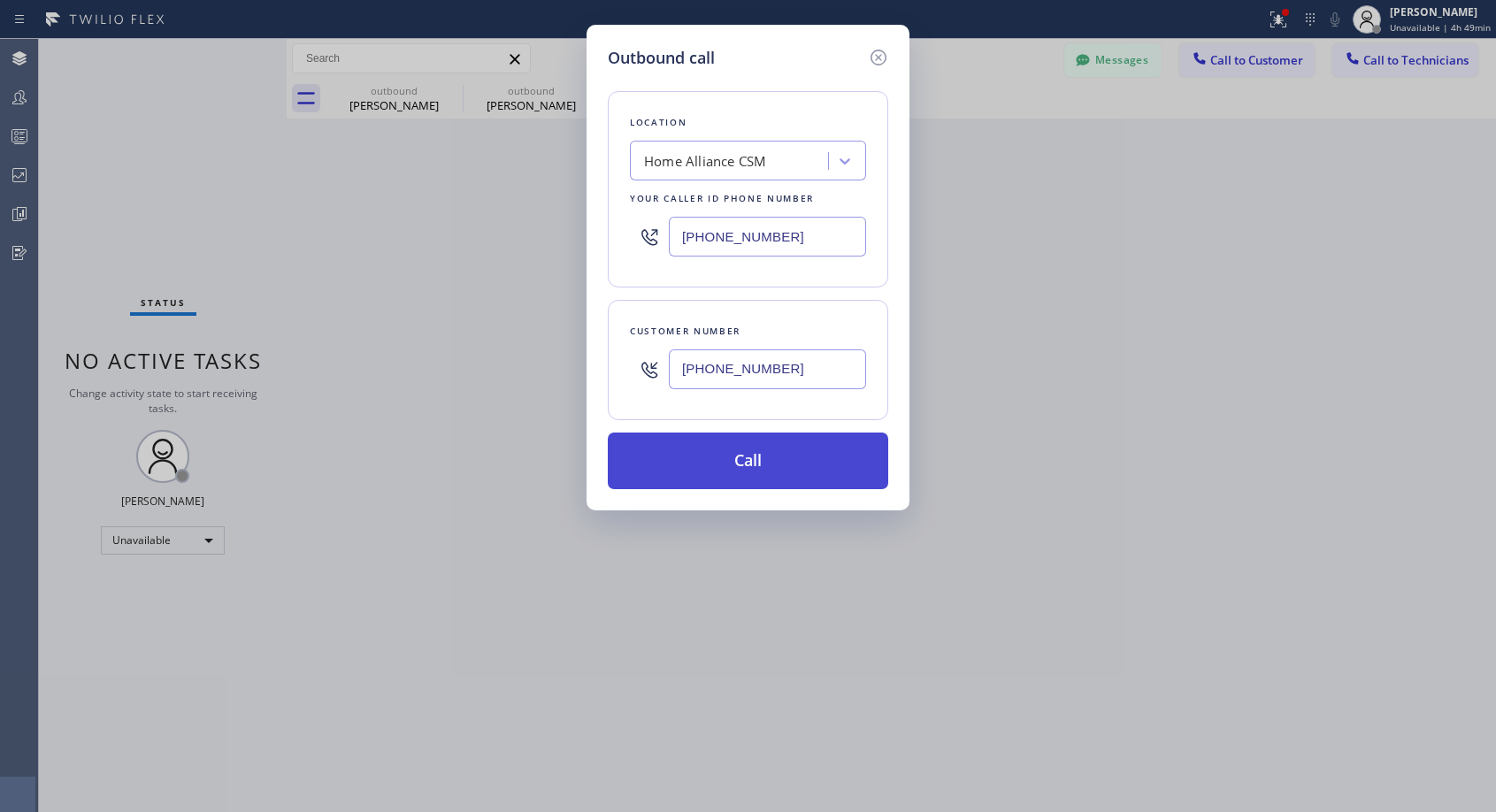
type input "[PHONE_NUMBER]"
click at [741, 470] on button "Call" at bounding box center [748, 460] width 280 height 56
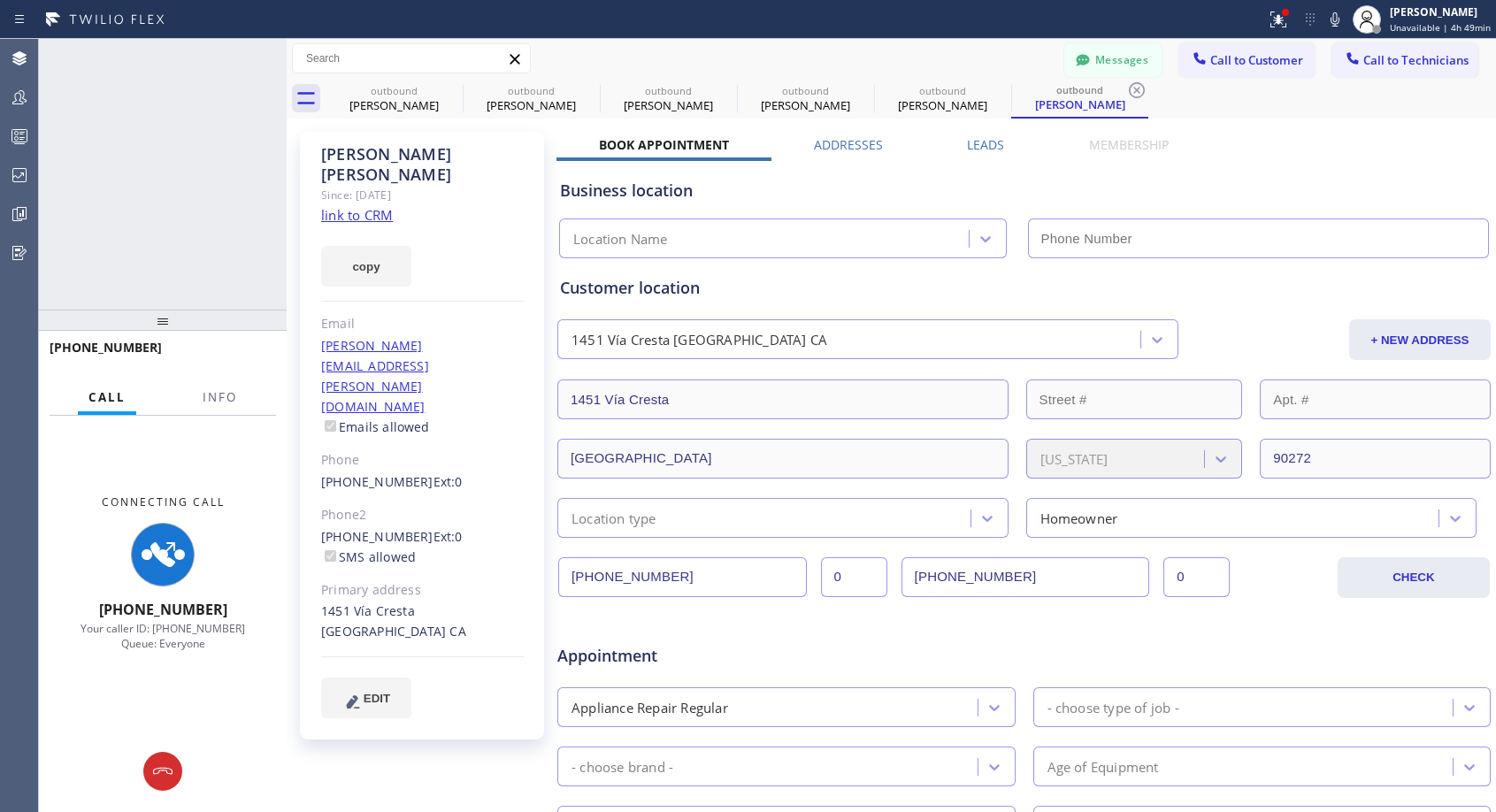
type input "[PHONE_NUMBER]"
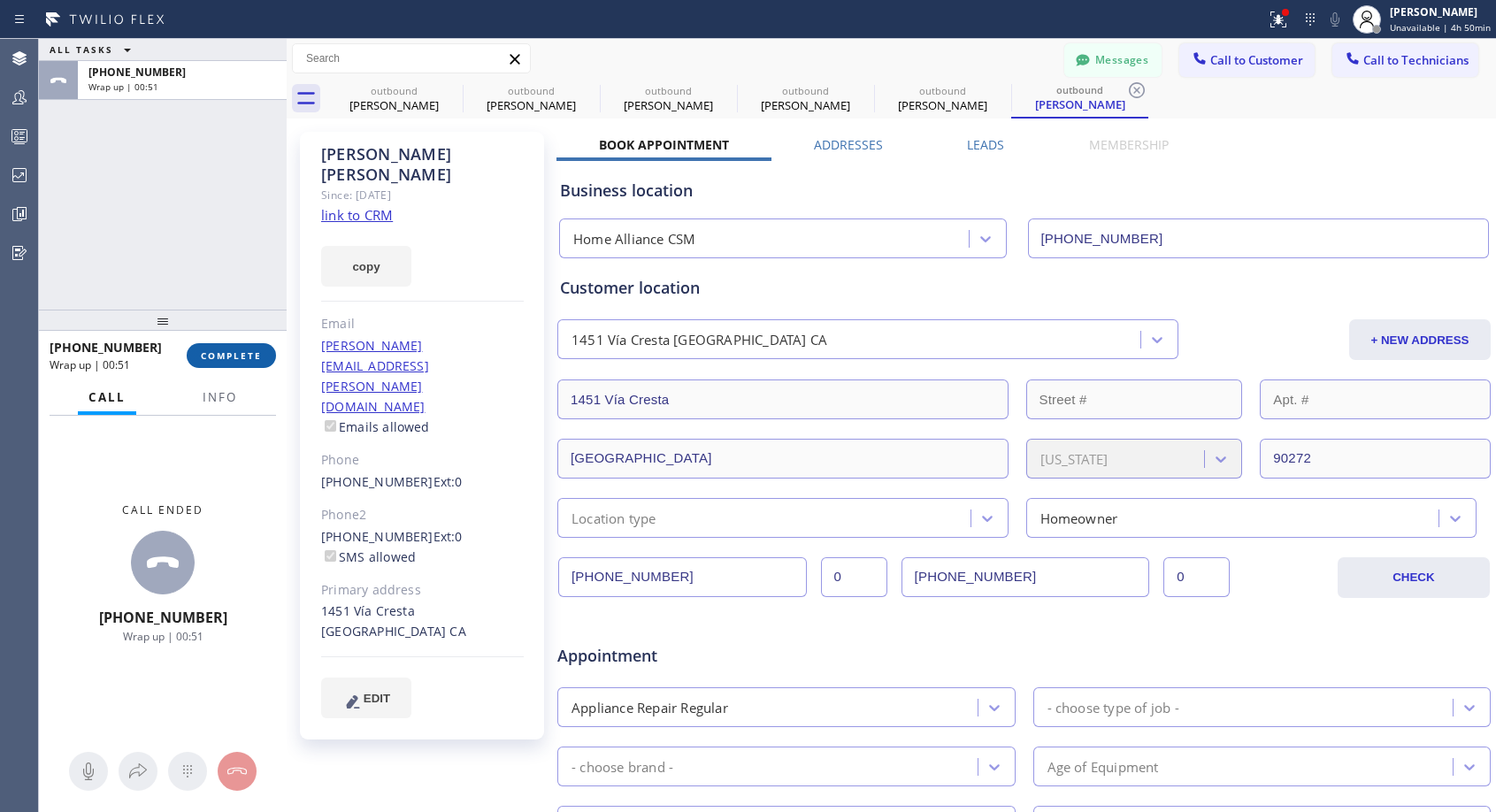
click at [212, 351] on span "COMPLETE" at bounding box center [231, 355] width 61 height 12
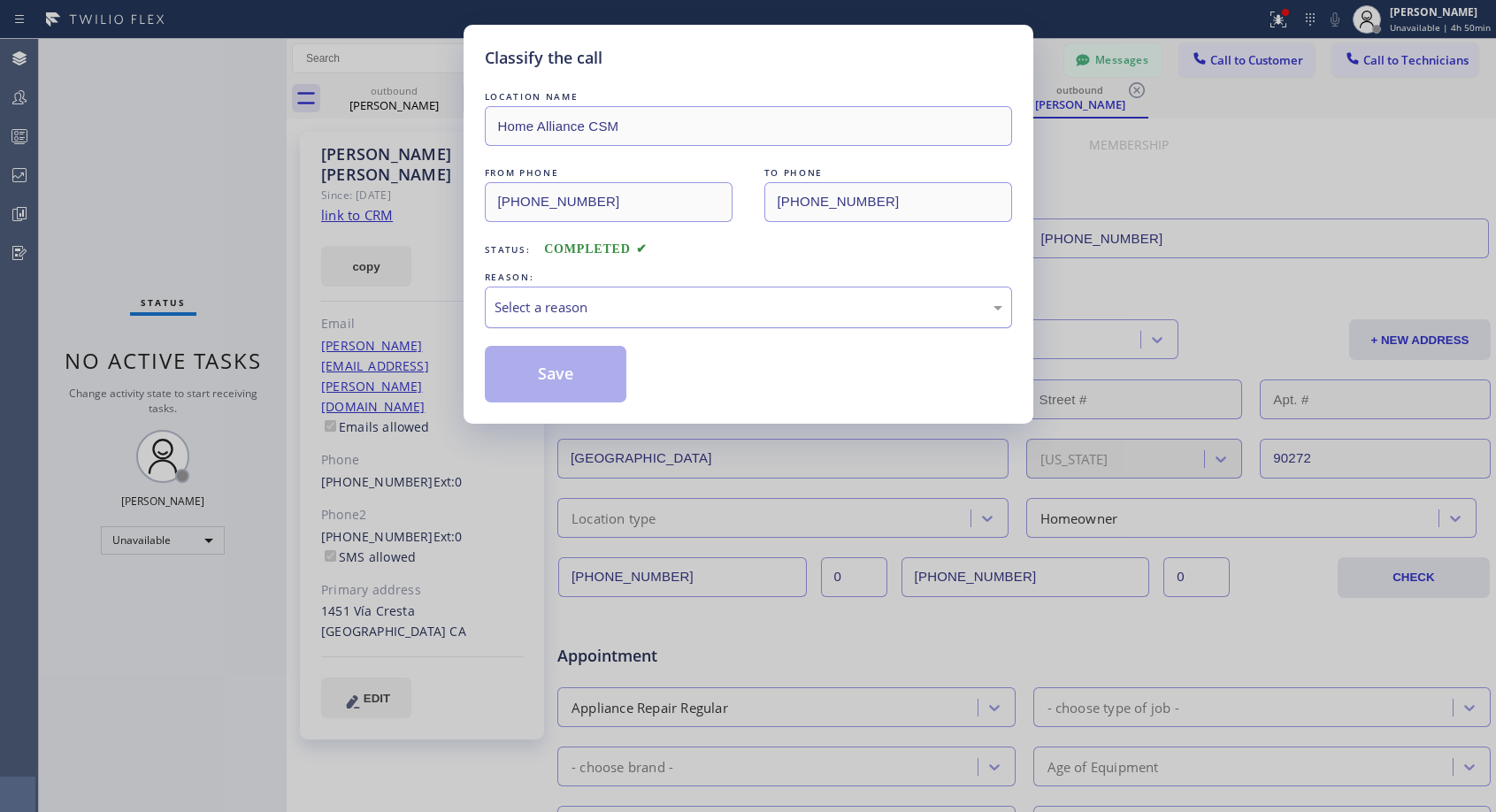
click at [525, 295] on div "Select a reason" at bounding box center [748, 307] width 527 height 42
drag, startPoint x: 524, startPoint y: 377, endPoint x: 530, endPoint y: 338, distance: 39.5
click at [524, 378] on button "Save" at bounding box center [556, 374] width 142 height 56
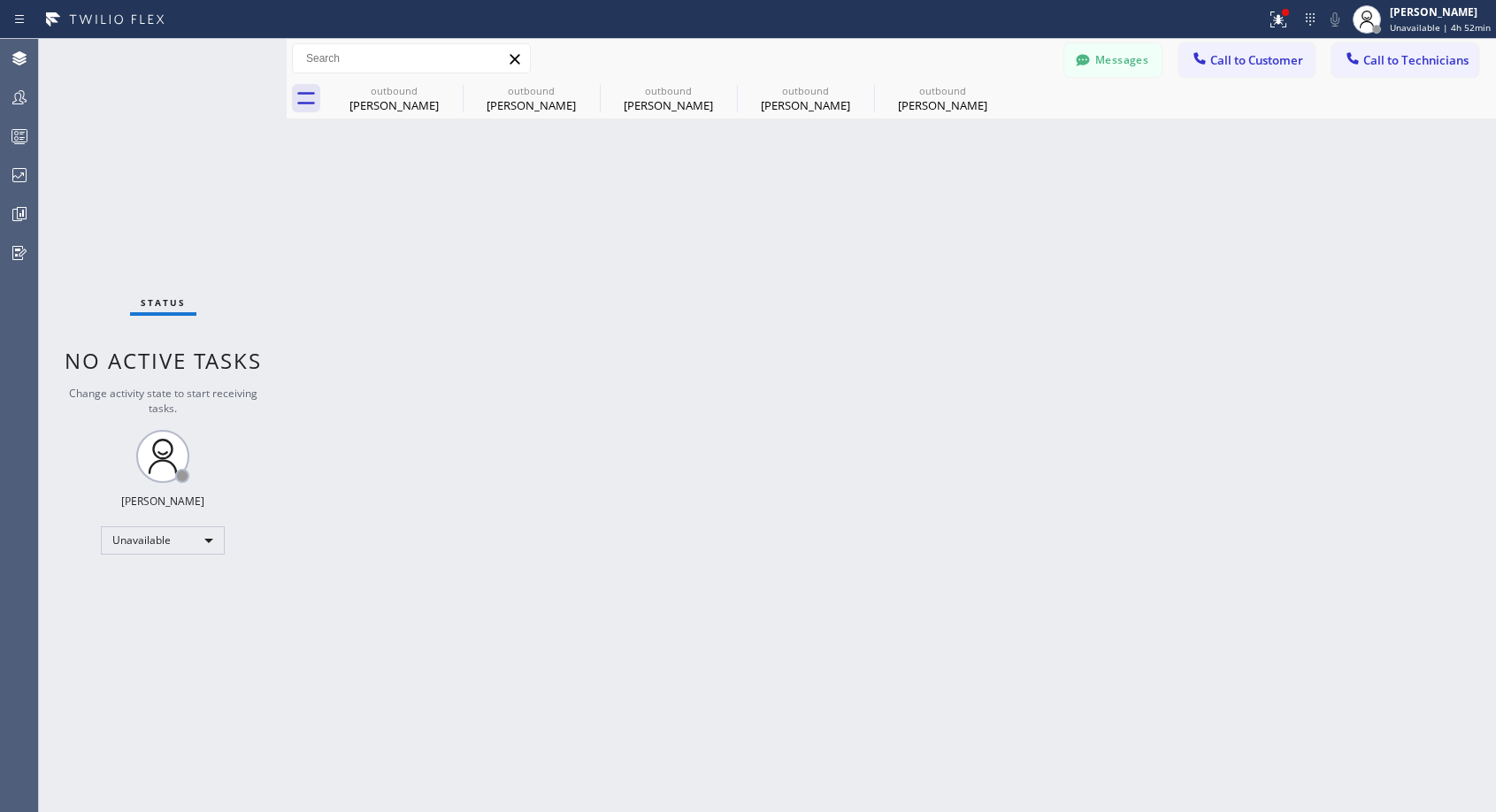
drag, startPoint x: 1237, startPoint y: 67, endPoint x: 869, endPoint y: 285, distance: 427.7
click at [1237, 70] on button "Call to Customer" at bounding box center [1246, 60] width 135 height 33
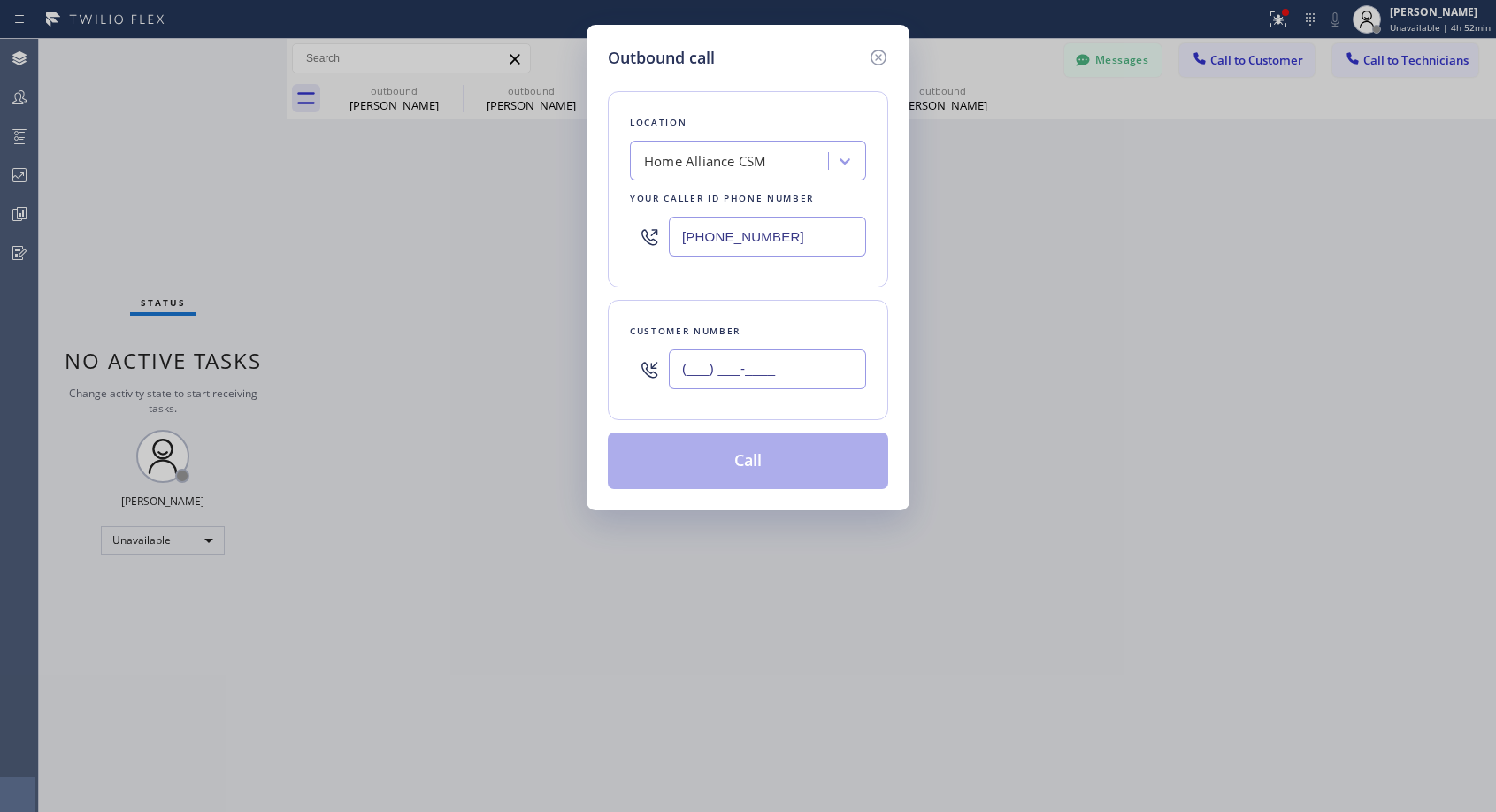
click at [786, 362] on input "(___) ___-____" at bounding box center [767, 369] width 197 height 40
paste input "626) 536-2024"
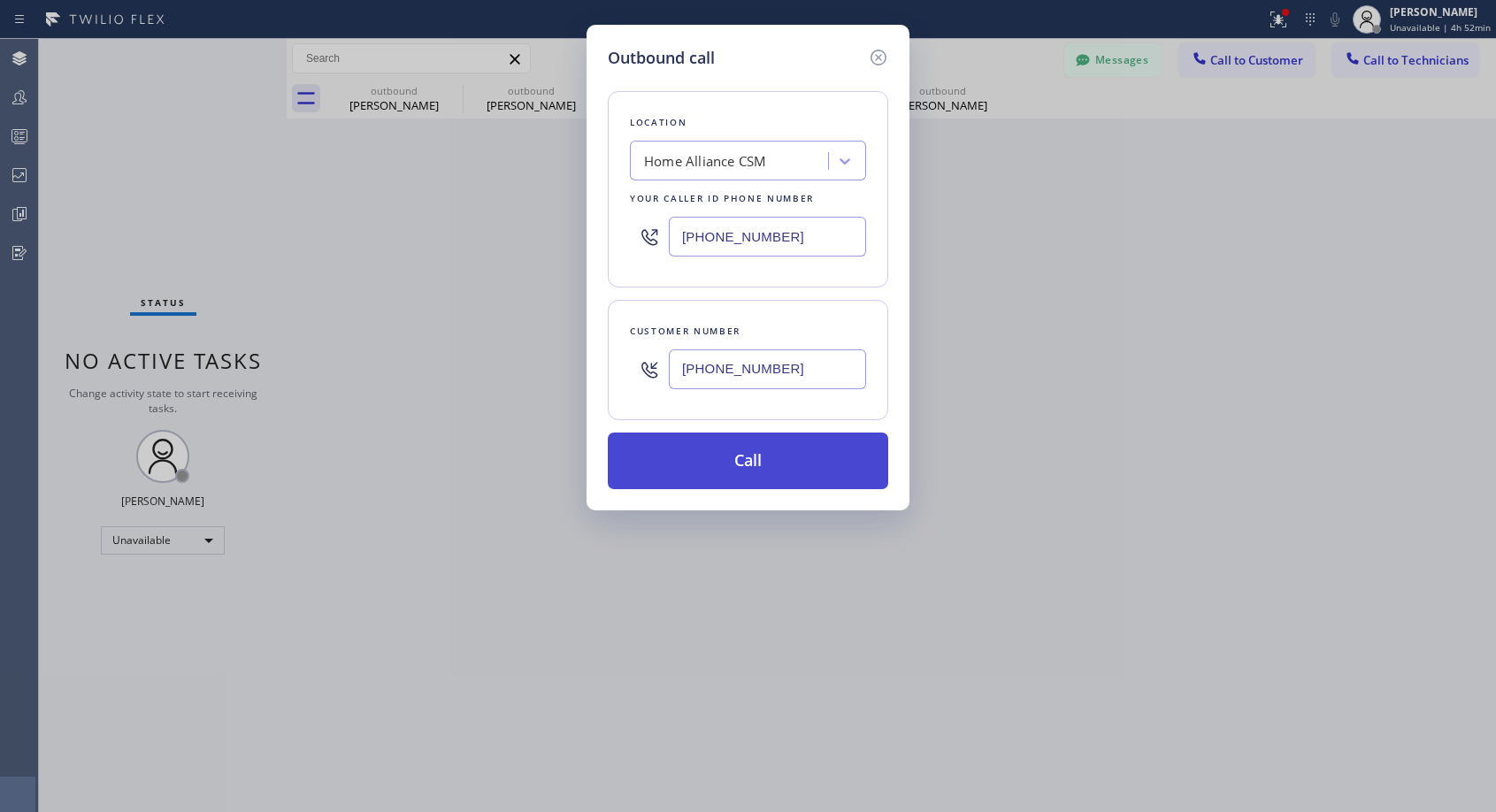
type input "[PHONE_NUMBER]"
click at [760, 466] on button "Call" at bounding box center [748, 460] width 280 height 56
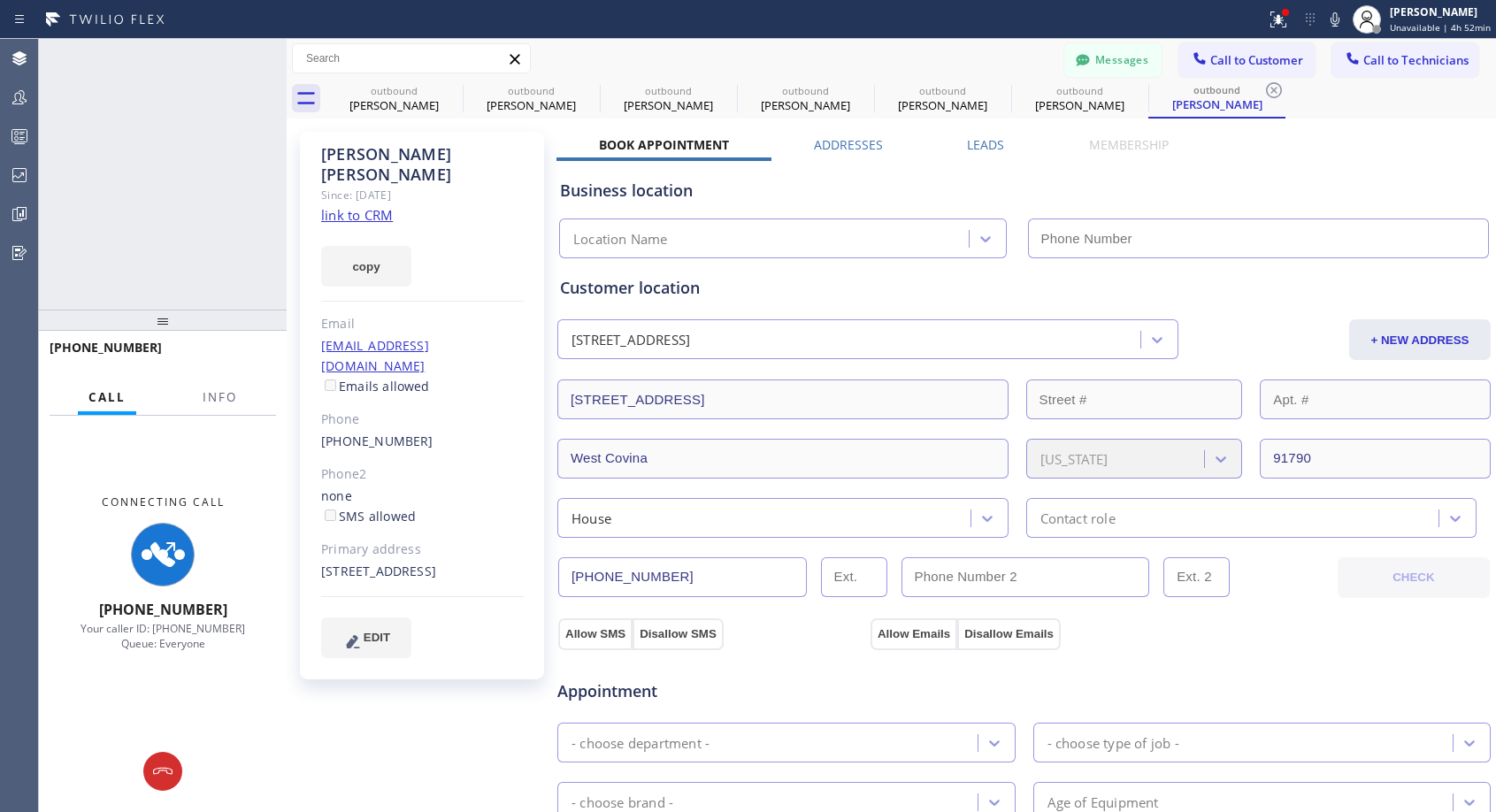
type input "[PHONE_NUMBER]"
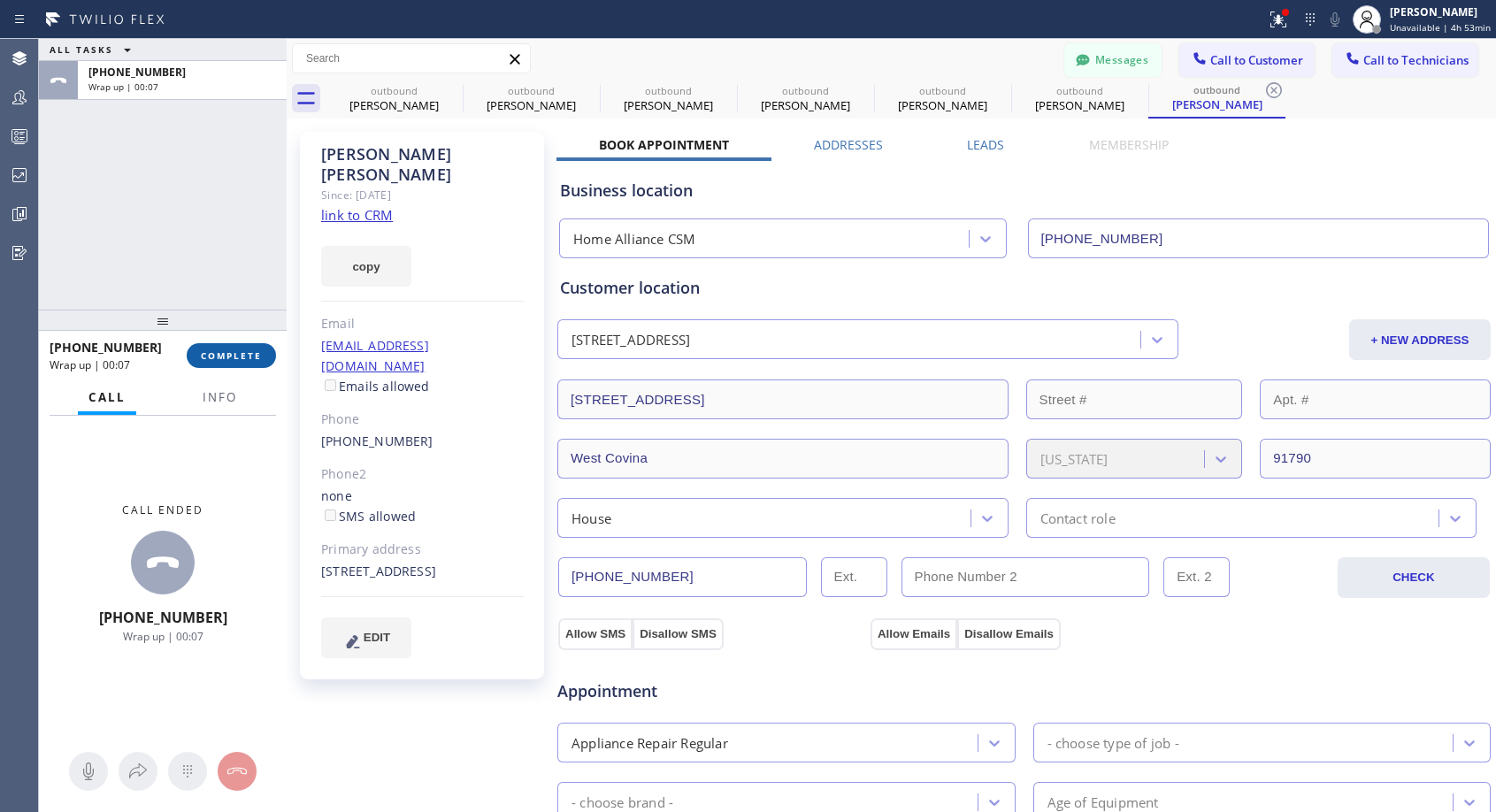
click at [230, 356] on span "COMPLETE" at bounding box center [231, 355] width 61 height 12
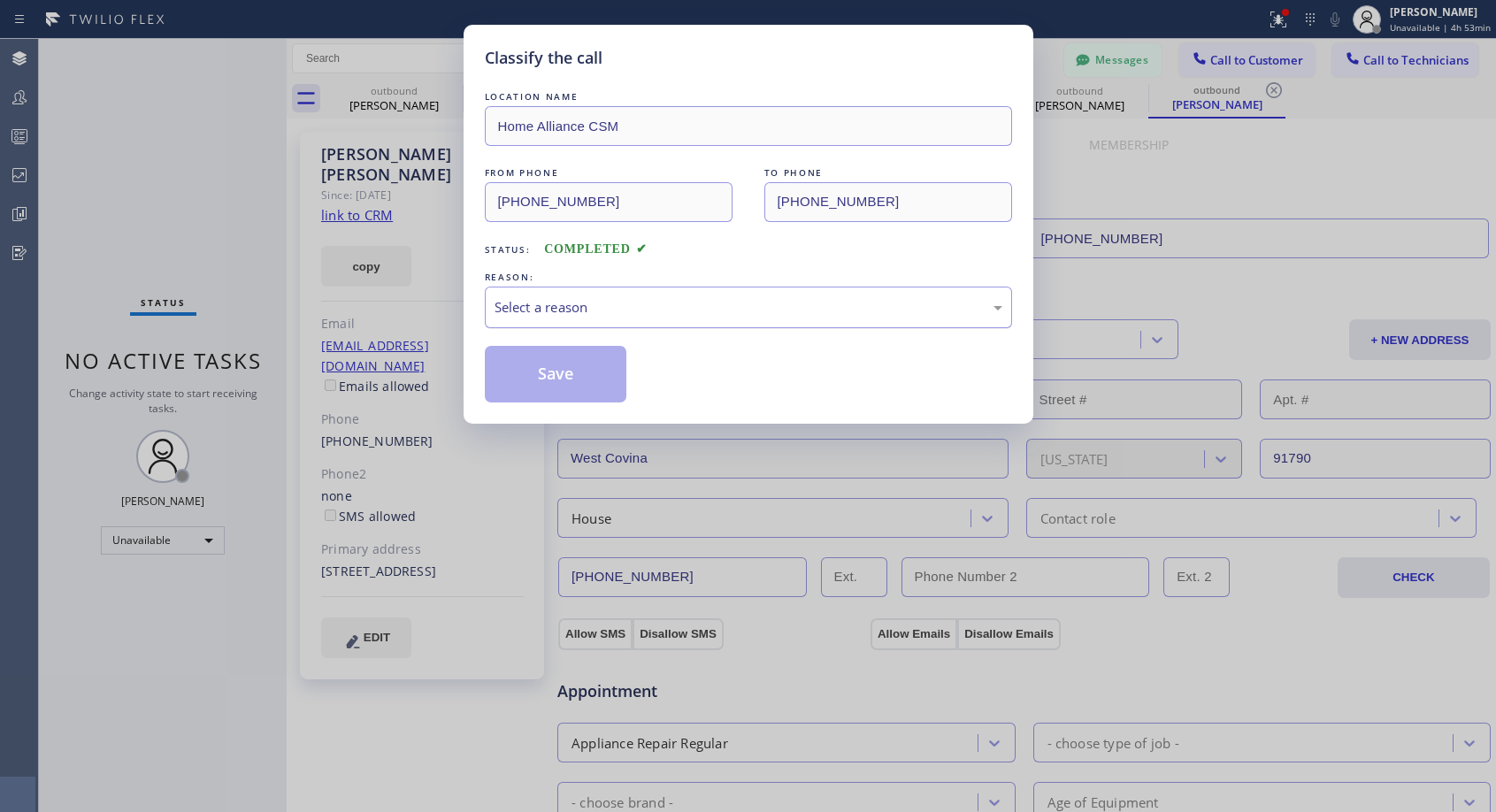
click at [731, 309] on div "Select a reason" at bounding box center [748, 307] width 508 height 20
click at [613, 374] on button "Save" at bounding box center [556, 374] width 142 height 56
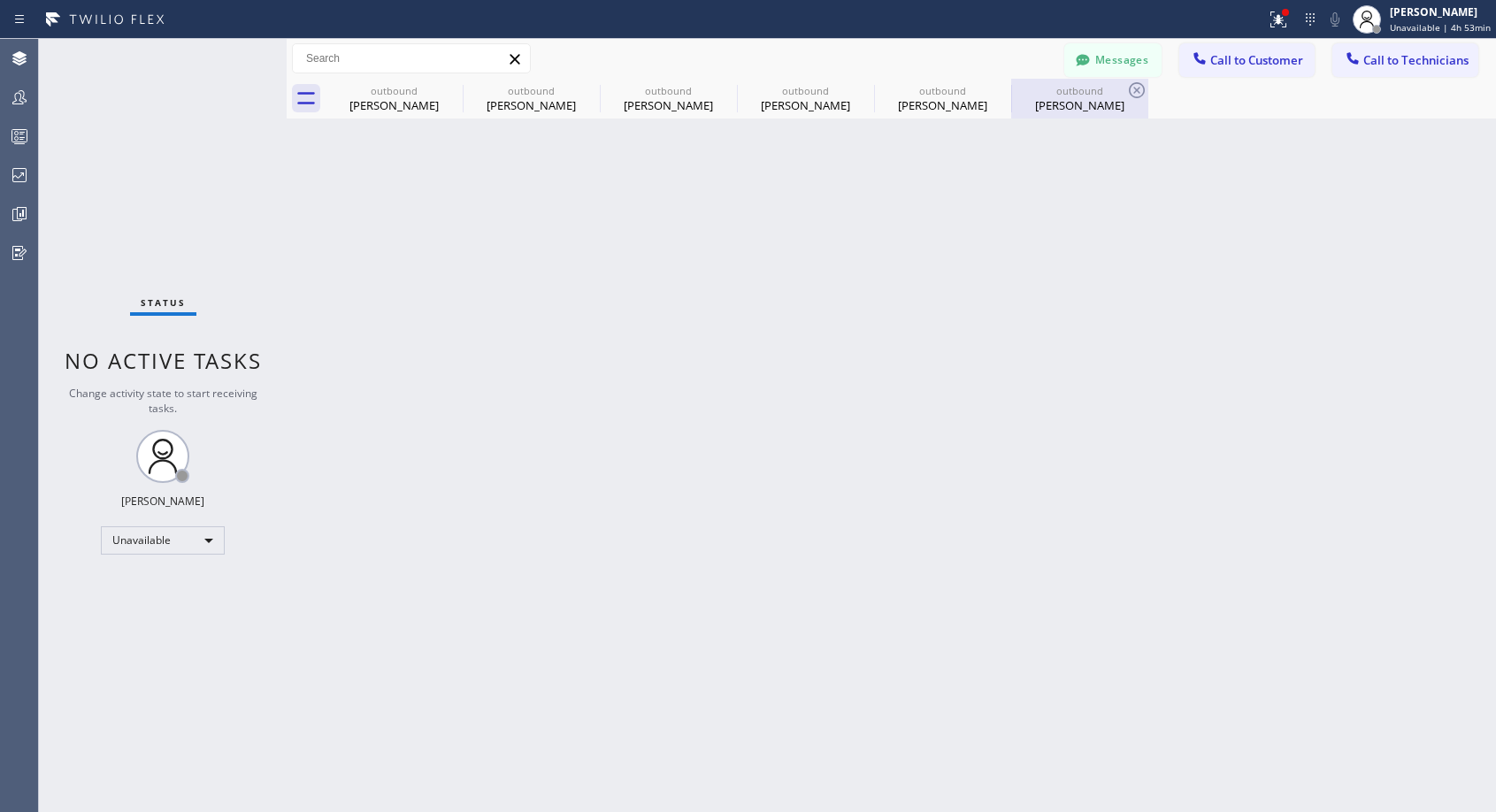
click at [1056, 105] on div "[PERSON_NAME]" at bounding box center [1080, 105] width 133 height 16
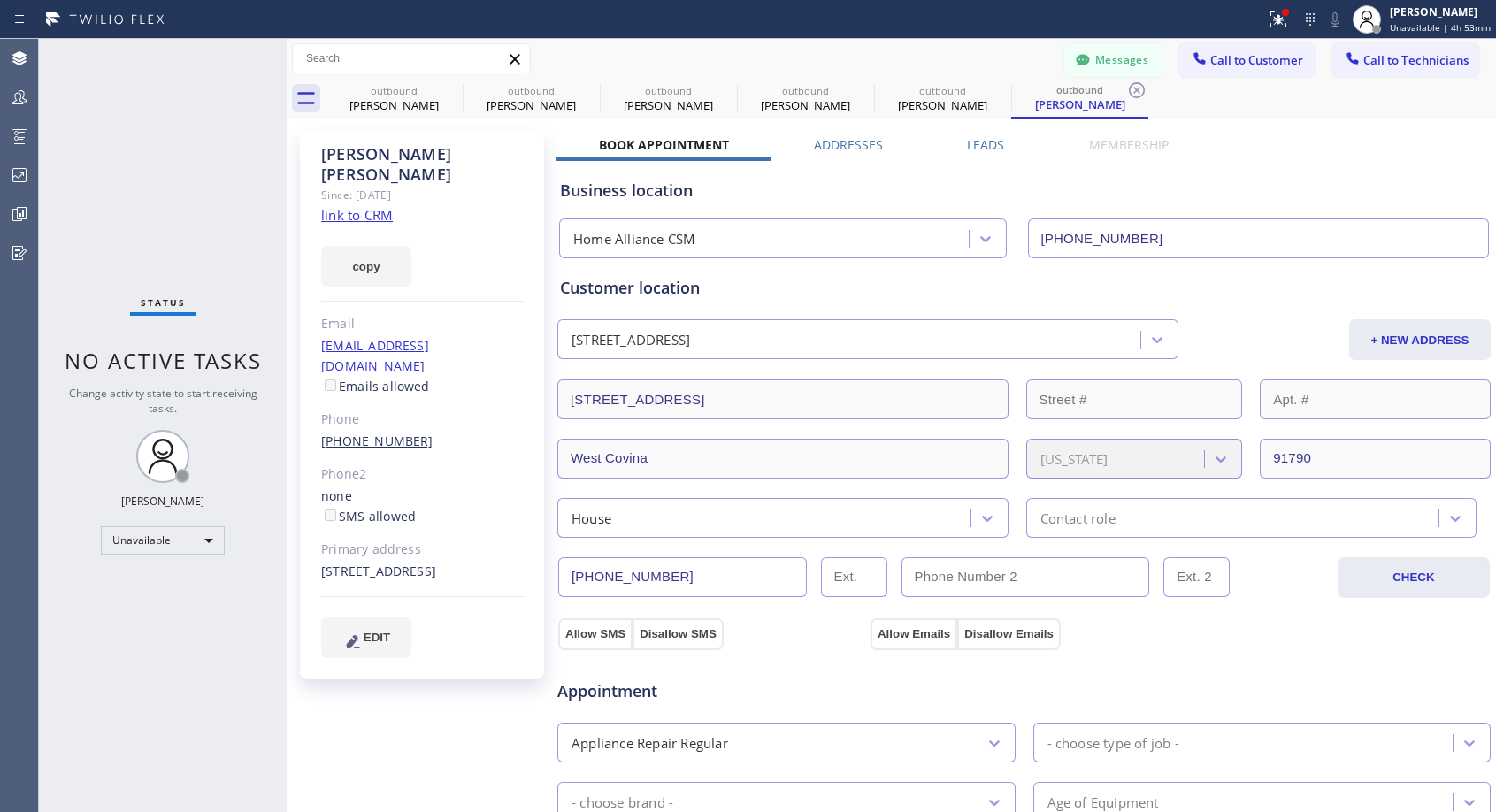
click at [391, 432] on link "[PHONE_NUMBER]" at bounding box center [377, 440] width 112 height 17
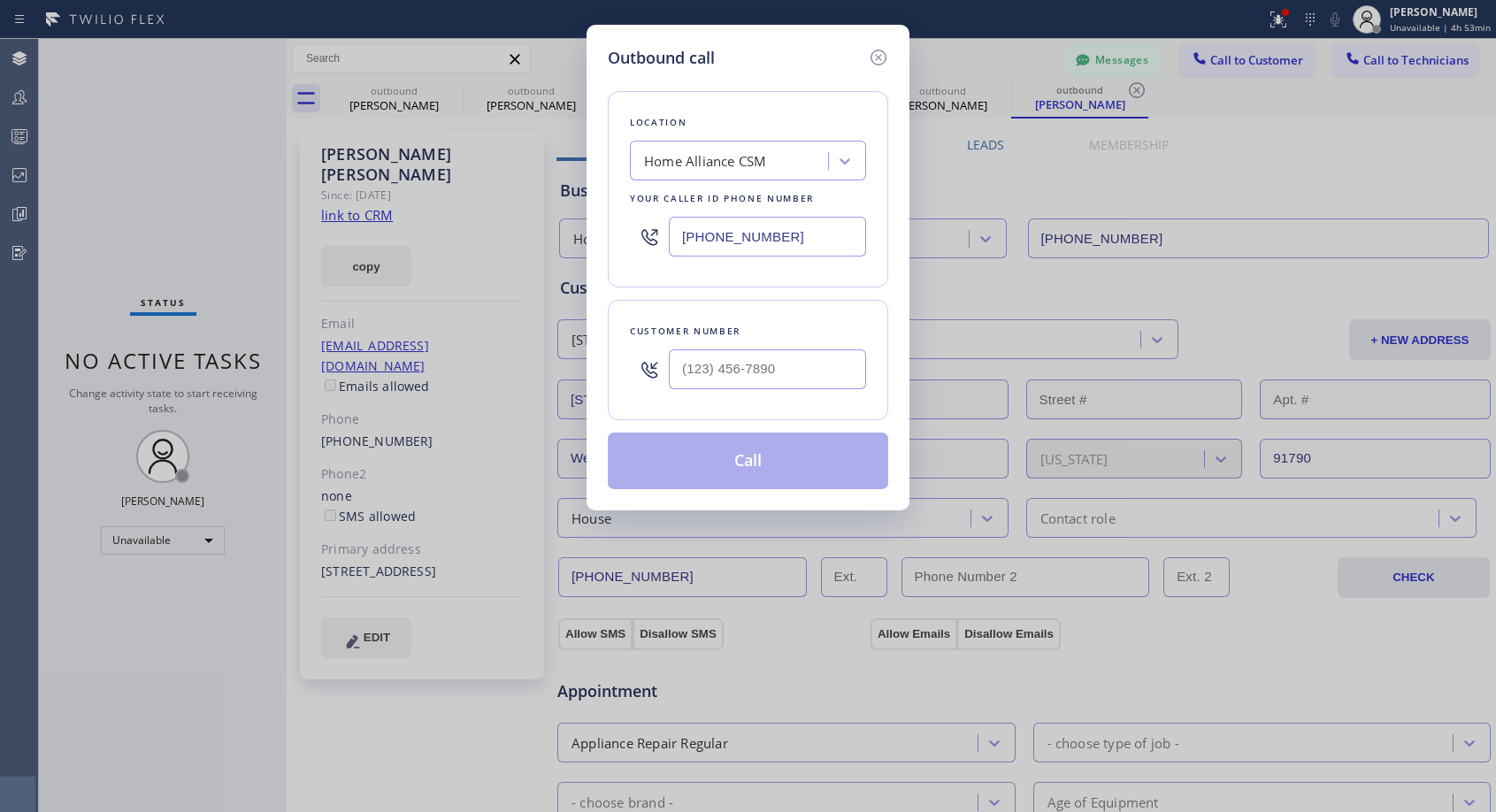
type input "[PHONE_NUMBER]"
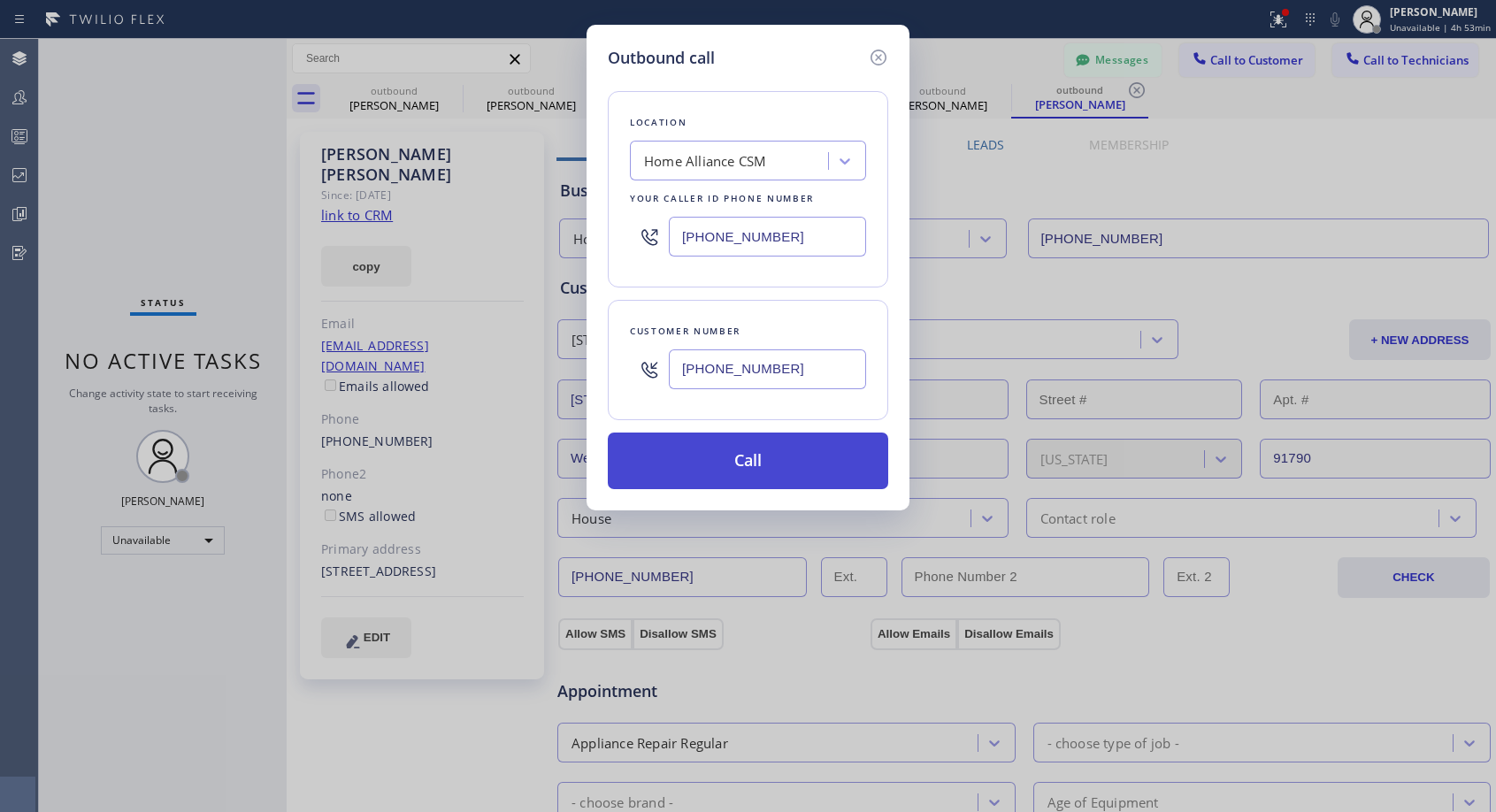
click at [723, 461] on button "Call" at bounding box center [748, 460] width 280 height 56
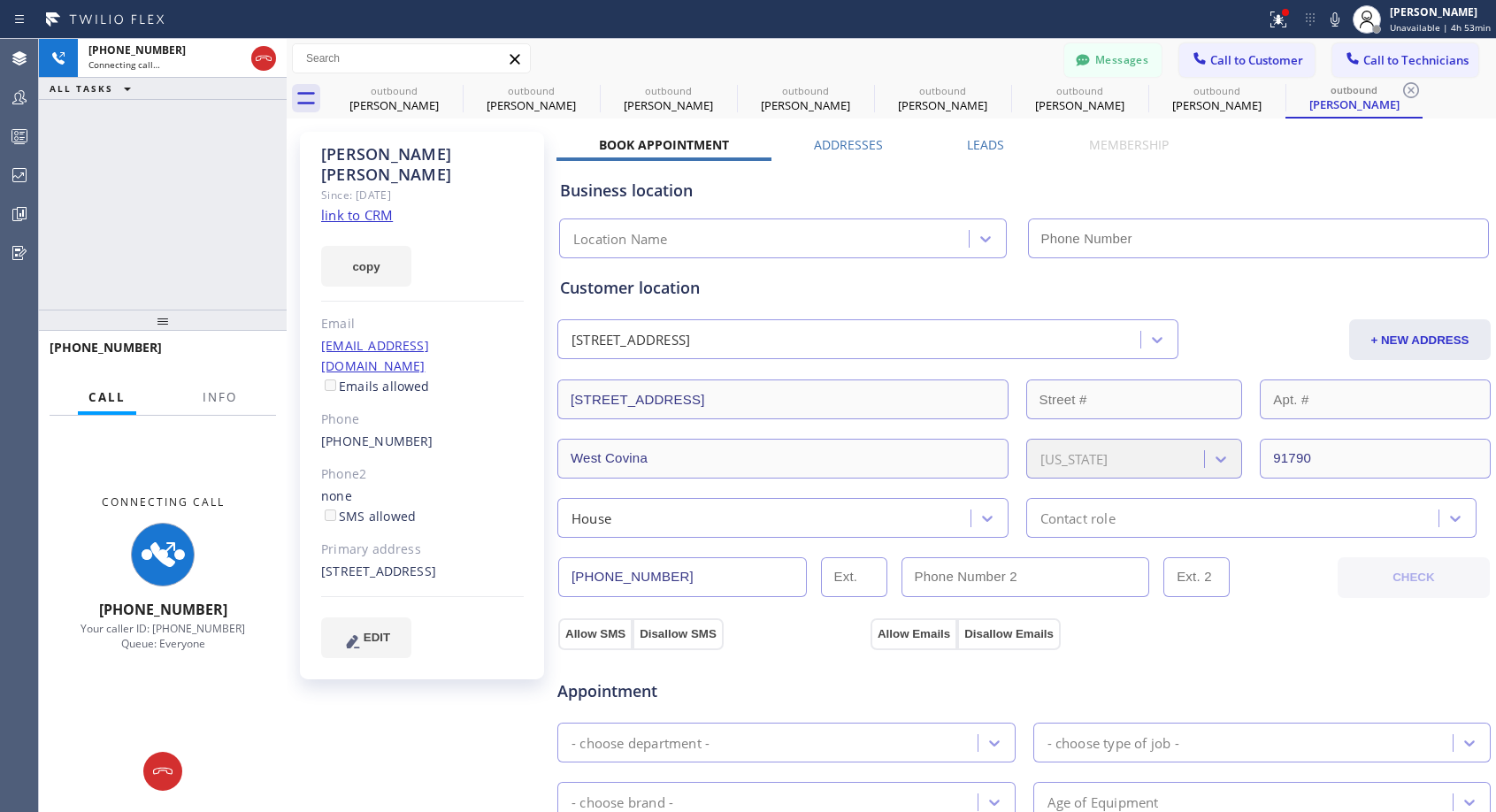
type input "[PHONE_NUMBER]"
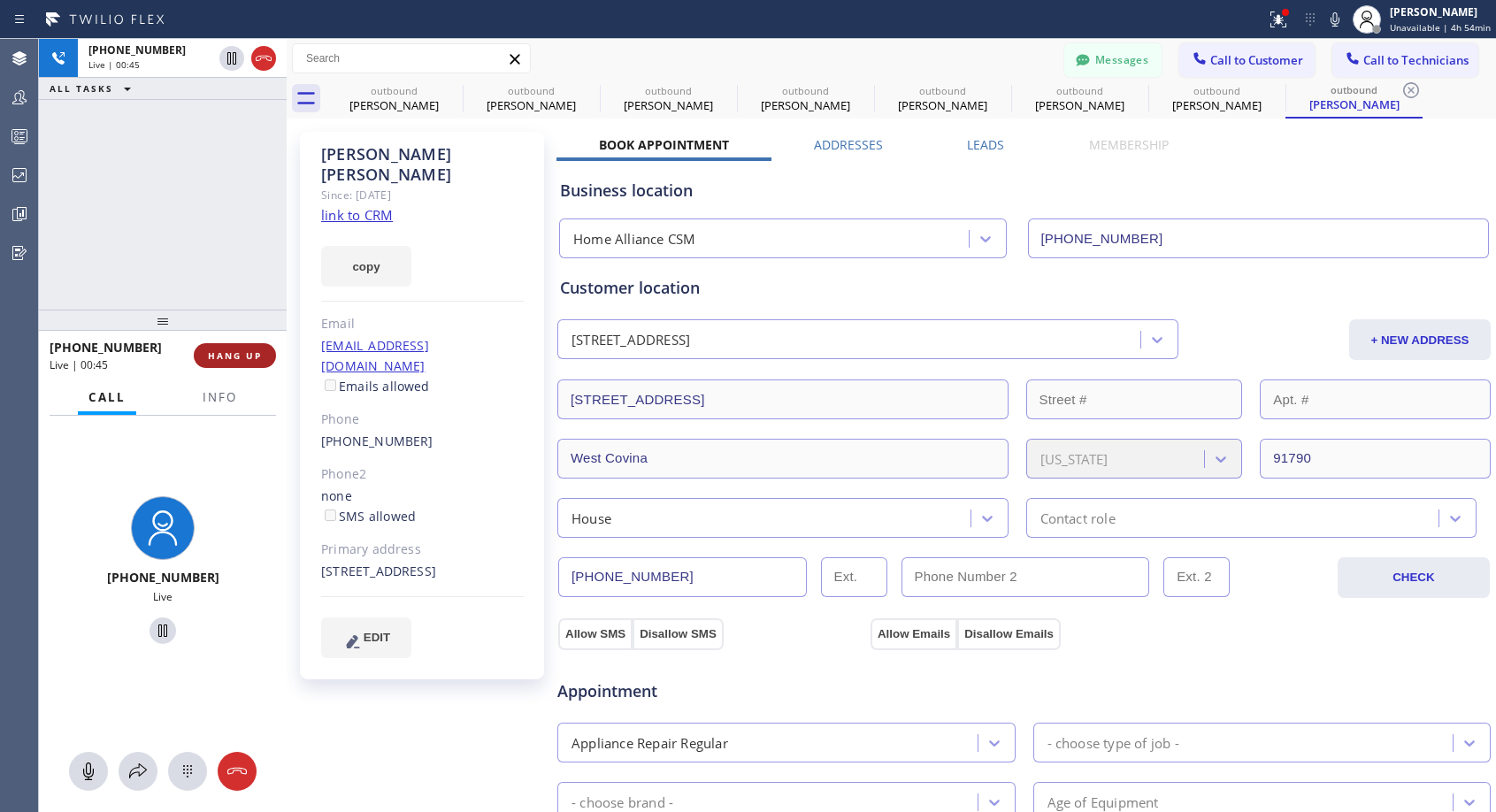
click at [220, 353] on span "HANG UP" at bounding box center [235, 355] width 54 height 12
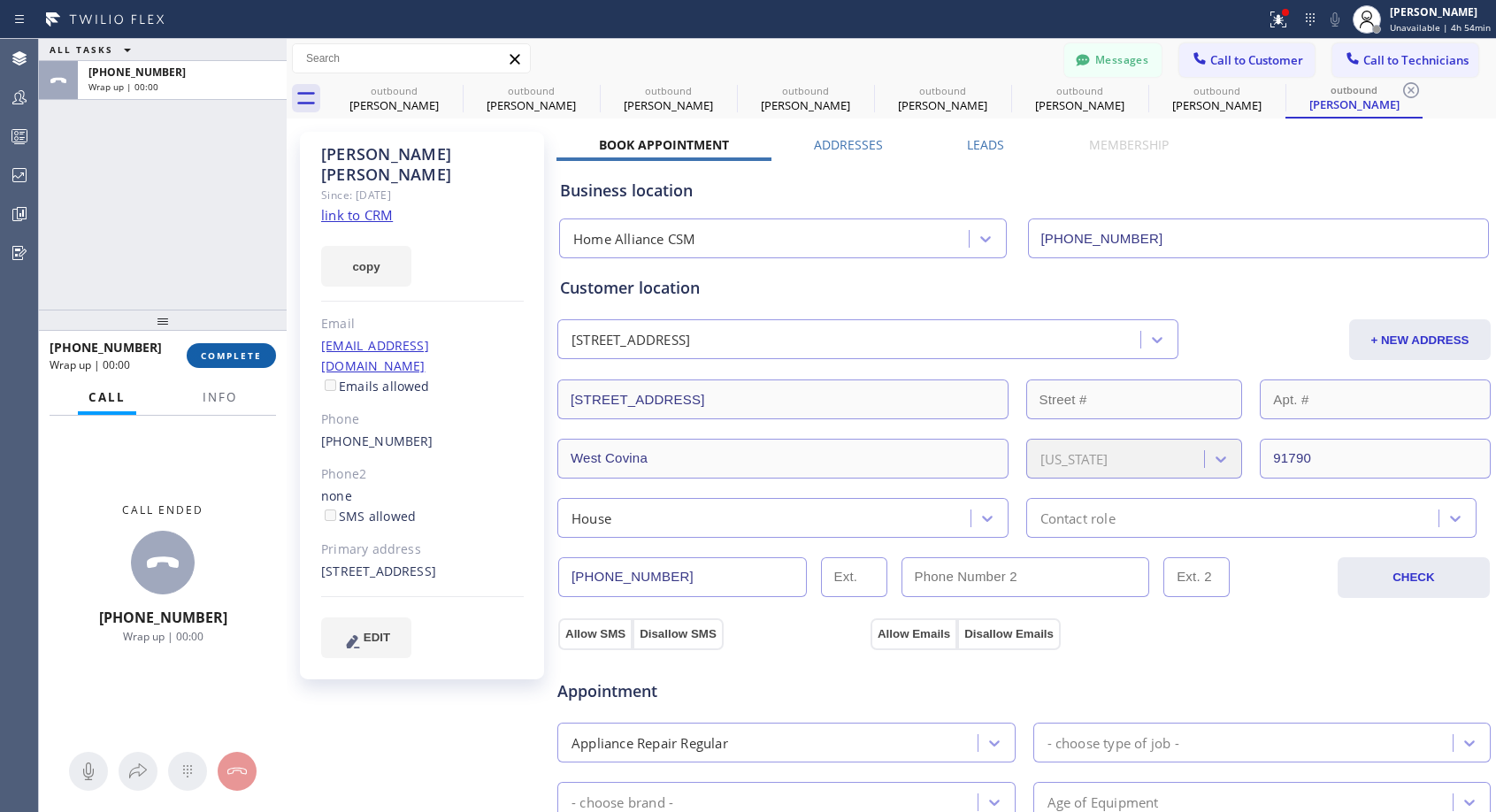
click at [223, 352] on span "COMPLETE" at bounding box center [231, 355] width 61 height 12
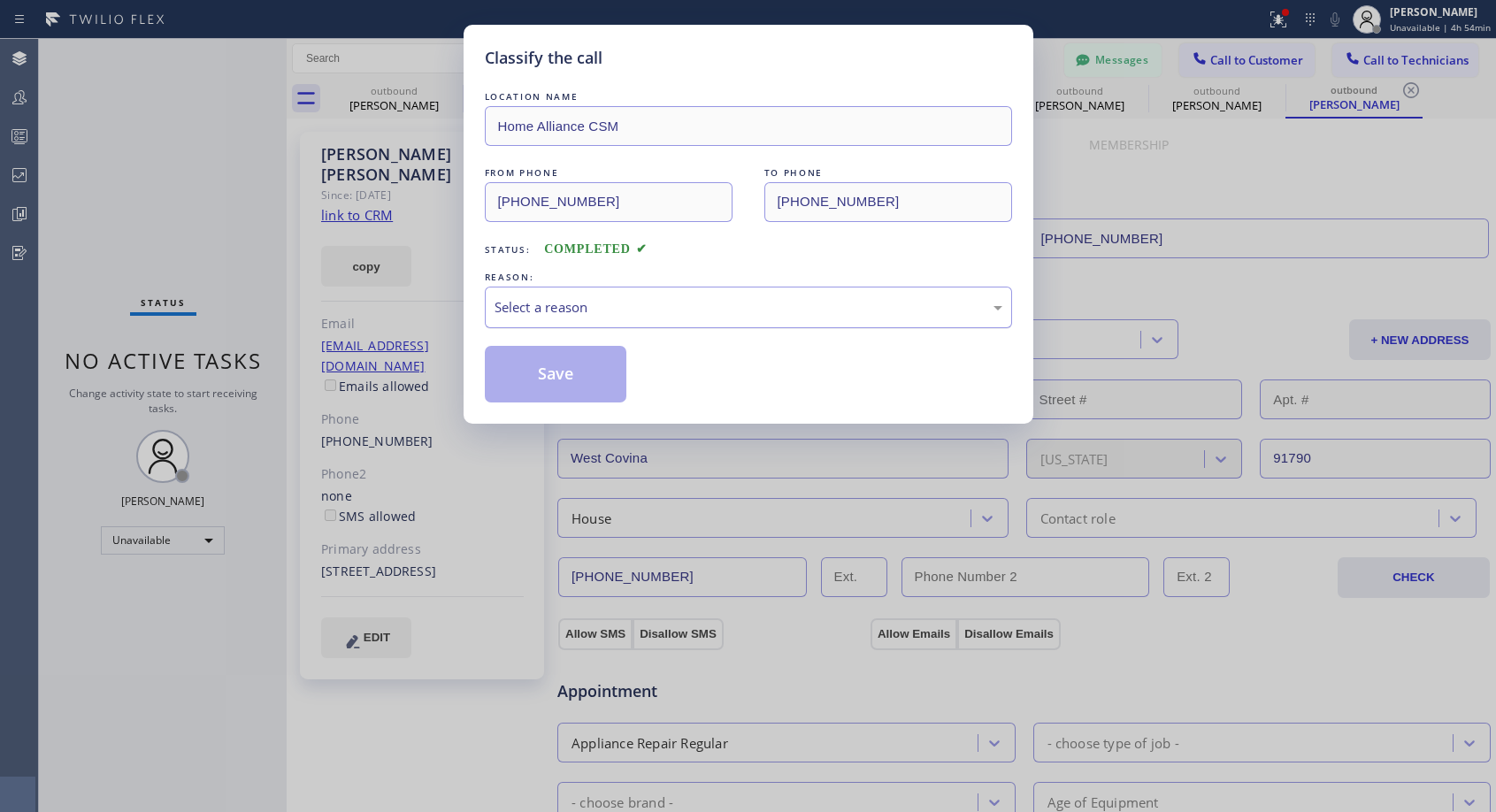
drag, startPoint x: 536, startPoint y: 314, endPoint x: 539, endPoint y: 323, distance: 9.5
click at [538, 313] on div "Select a reason" at bounding box center [748, 307] width 508 height 20
click at [550, 373] on button "Save" at bounding box center [556, 374] width 142 height 56
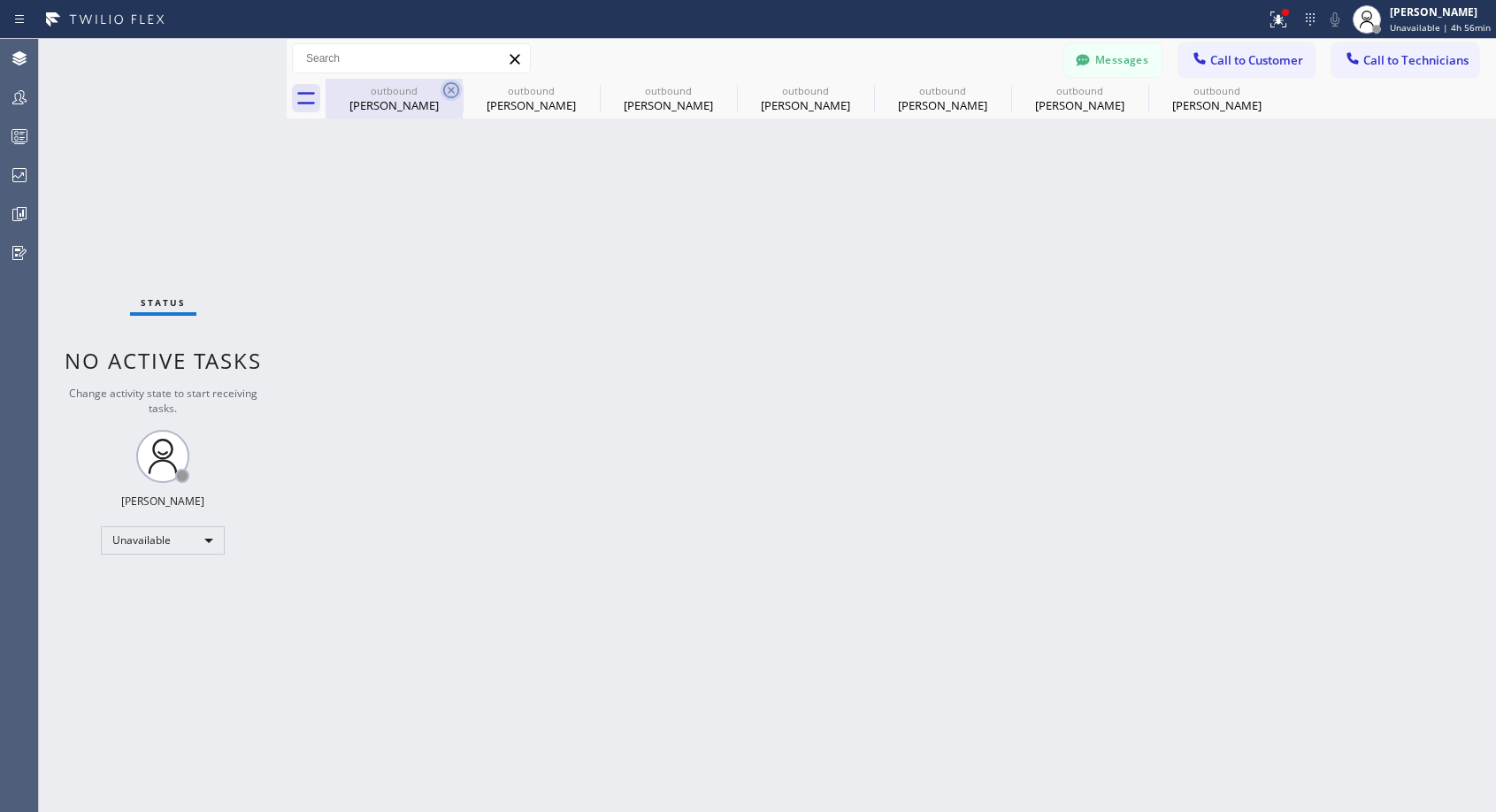
click at [445, 89] on icon at bounding box center [451, 90] width 21 height 21
click at [0, 0] on icon at bounding box center [0, 0] width 0 height 0
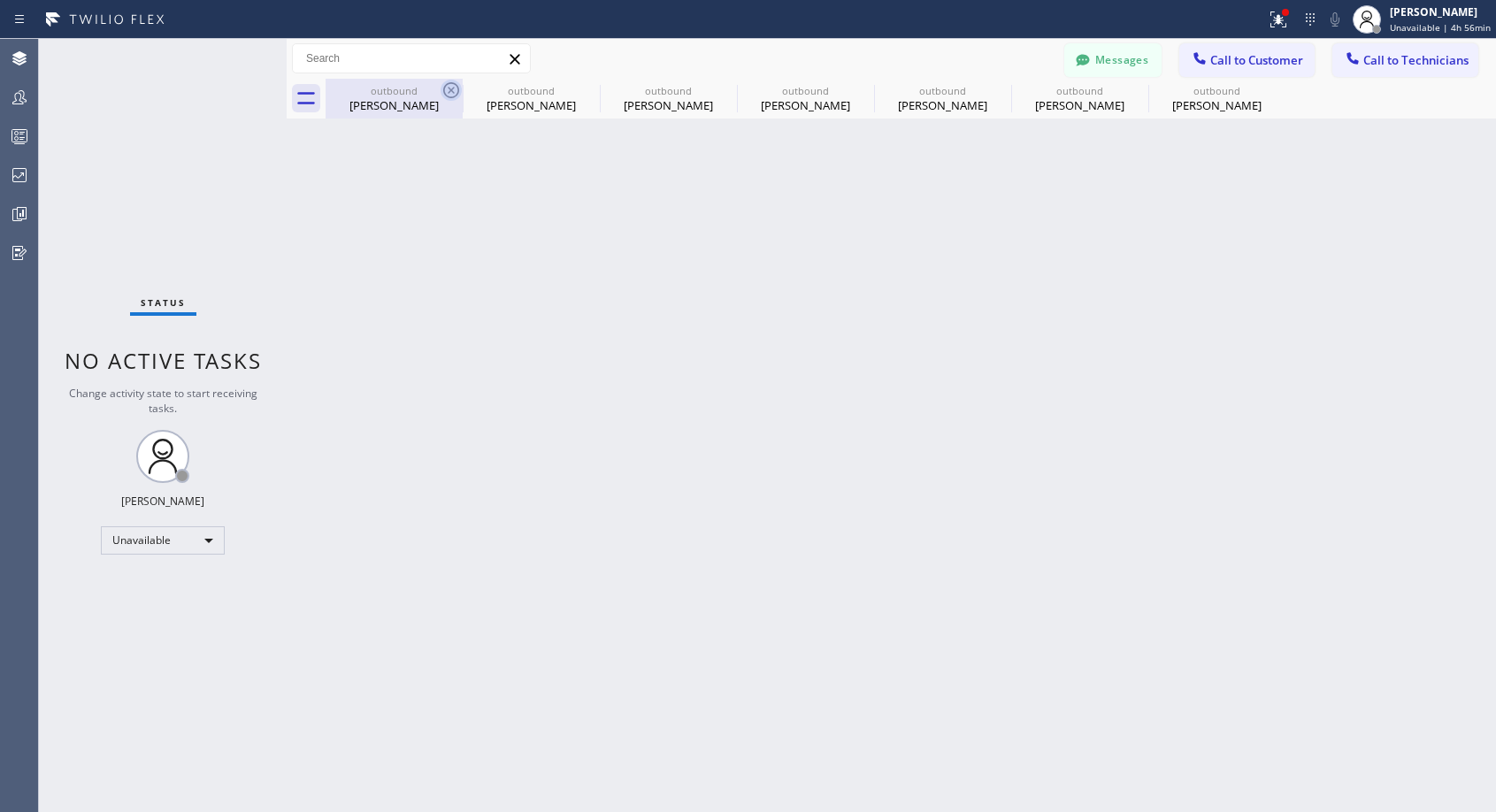
click at [0, 0] on icon at bounding box center [0, 0] width 0 height 0
click at [445, 89] on div "outbound [PERSON_NAME] outbound [PERSON_NAME] outbound [PERSON_NAME] outbound […" at bounding box center [910, 98] width 1170 height 40
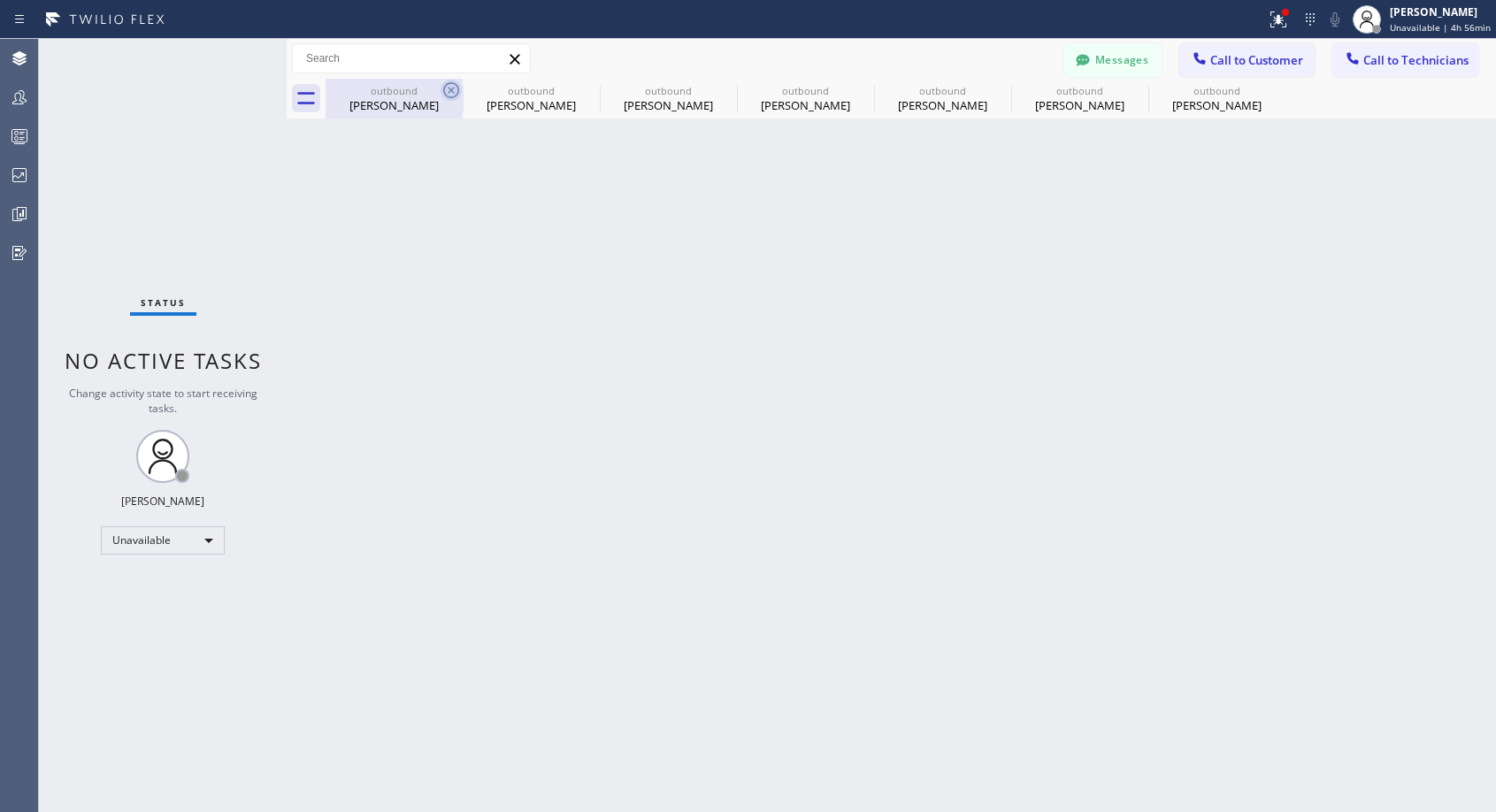
click at [445, 89] on div "outbound [PERSON_NAME] outbound [PERSON_NAME] outbound [PERSON_NAME] outbound […" at bounding box center [910, 98] width 1170 height 40
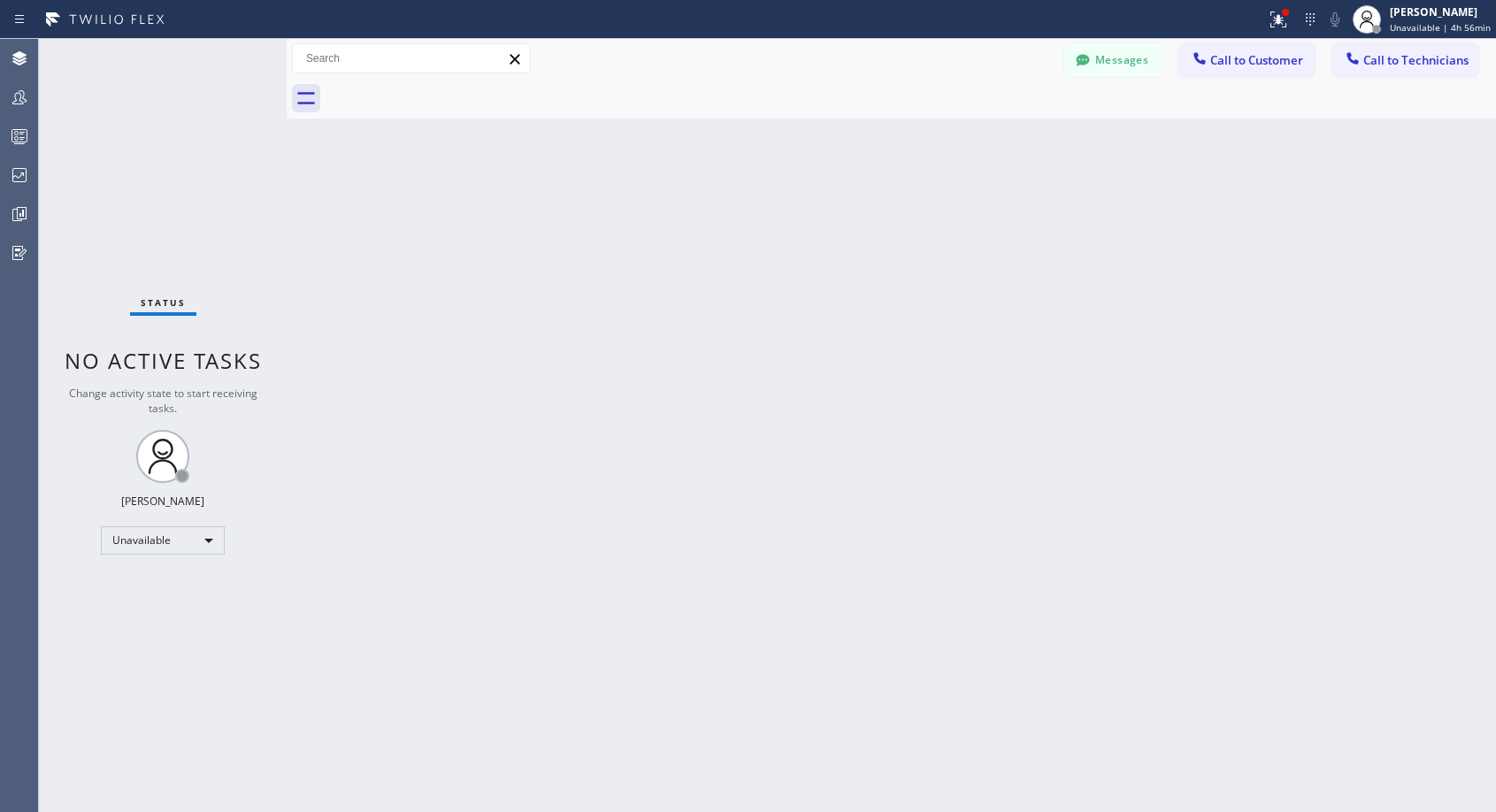
click at [445, 89] on div at bounding box center [910, 98] width 1170 height 40
drag, startPoint x: 1235, startPoint y: 58, endPoint x: 878, endPoint y: 211, distance: 388.4
click at [1235, 59] on span "Call to Customer" at bounding box center [1256, 59] width 93 height 16
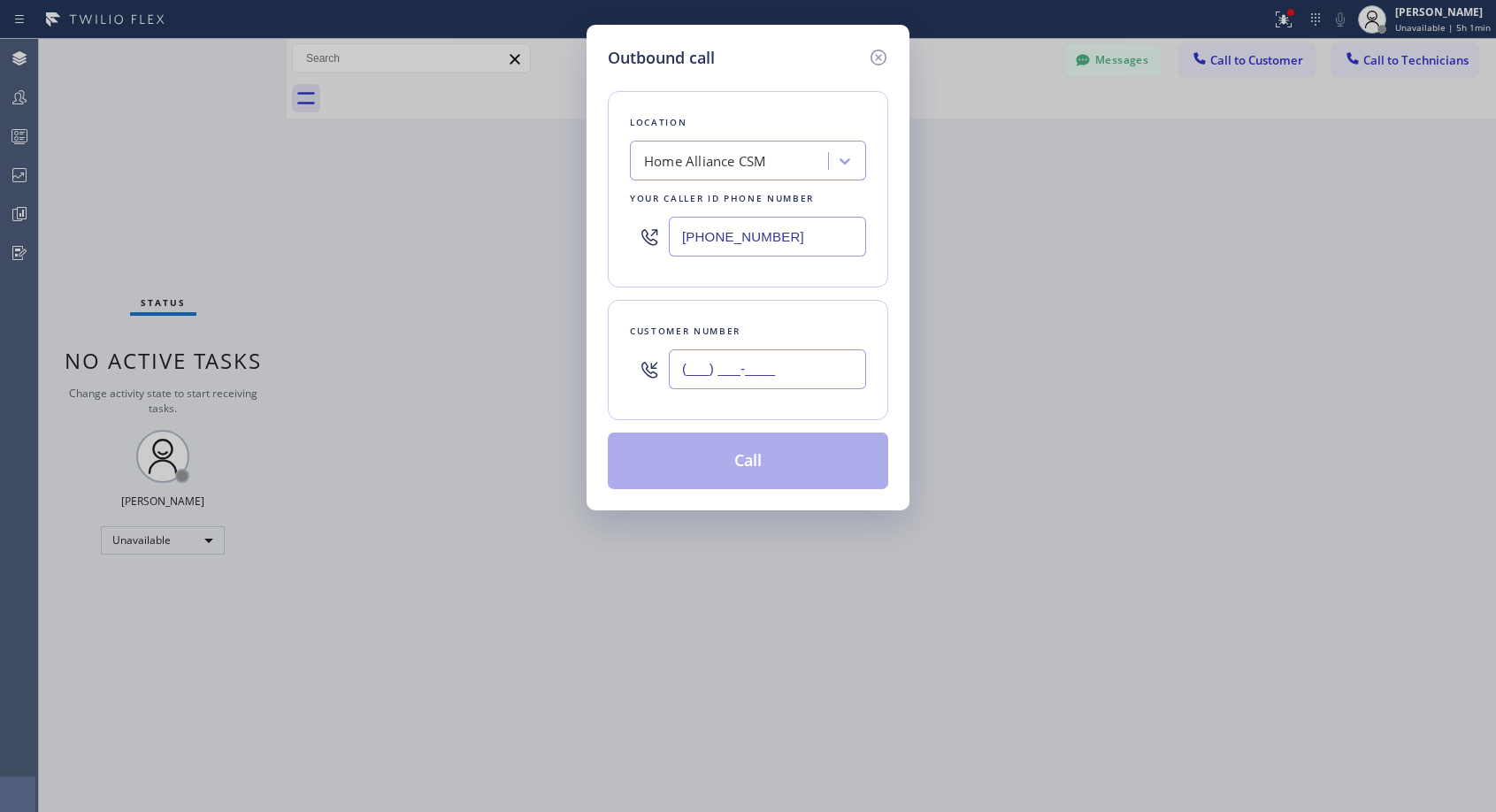
click at [723, 351] on input "(___) ___-____" at bounding box center [767, 369] width 197 height 40
paste input "714) 752-0588"
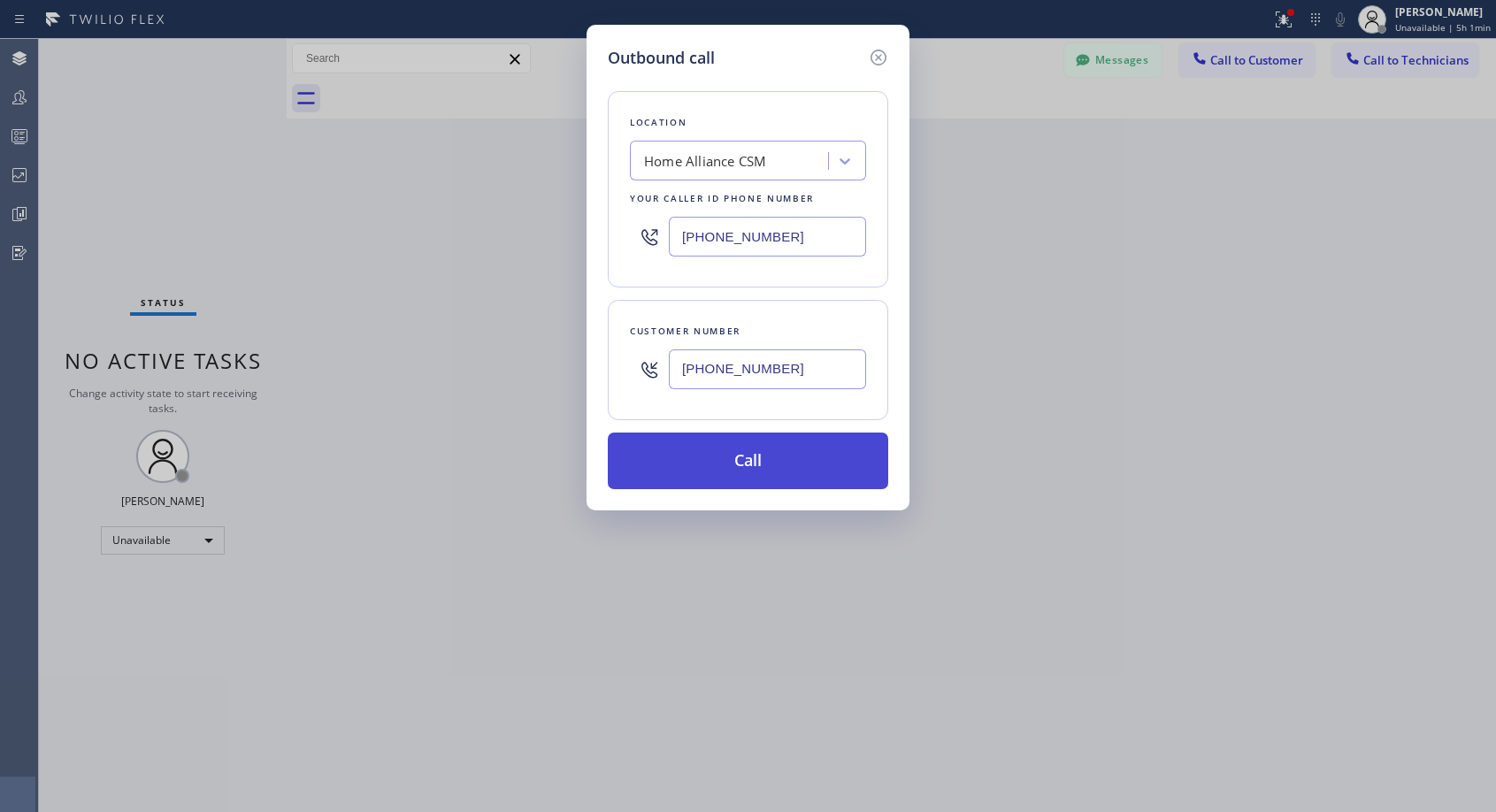
type input "[PHONE_NUMBER]"
click at [747, 458] on button "Call" at bounding box center [748, 460] width 280 height 56
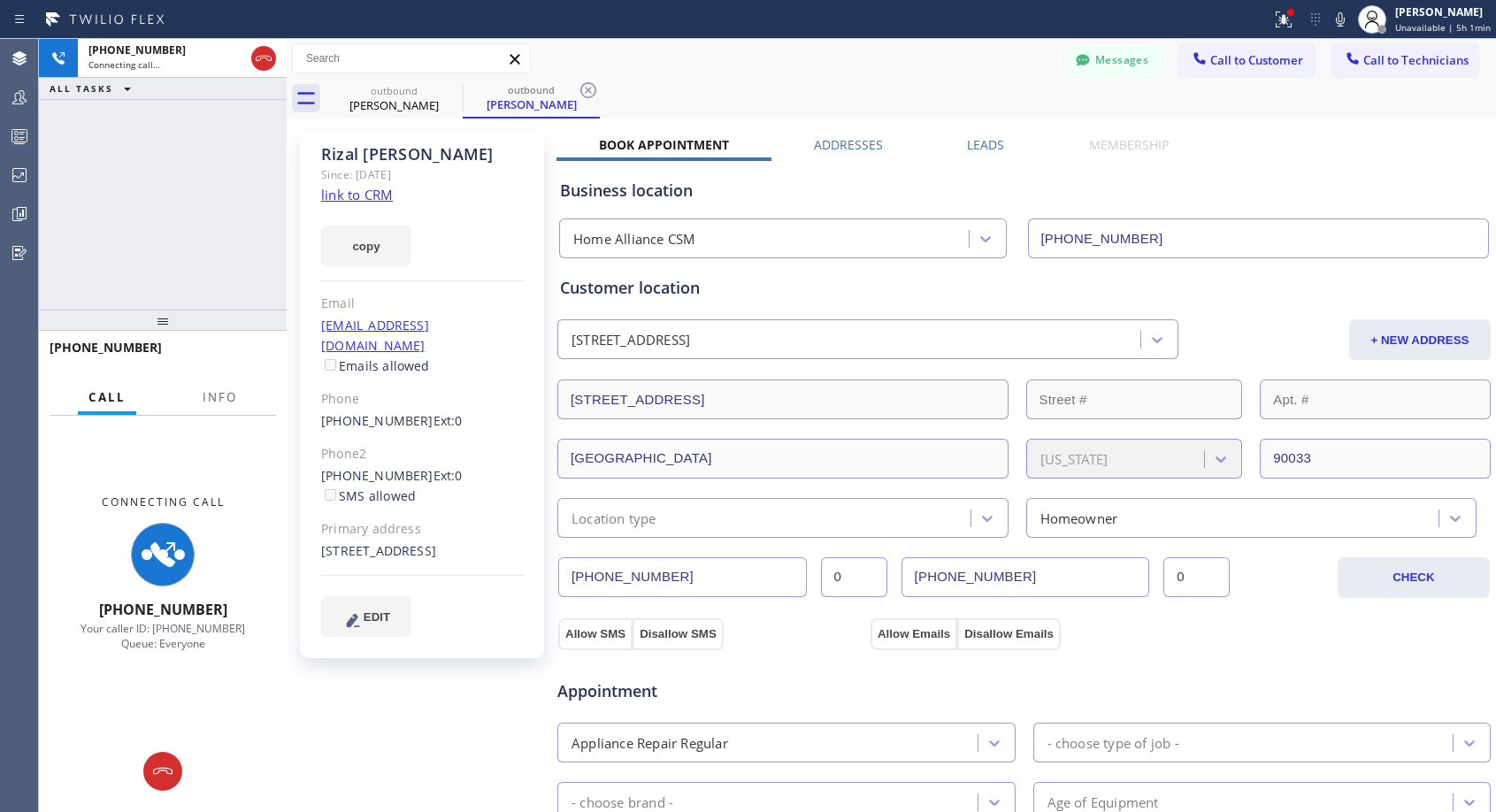
type input "[PHONE_NUMBER]"
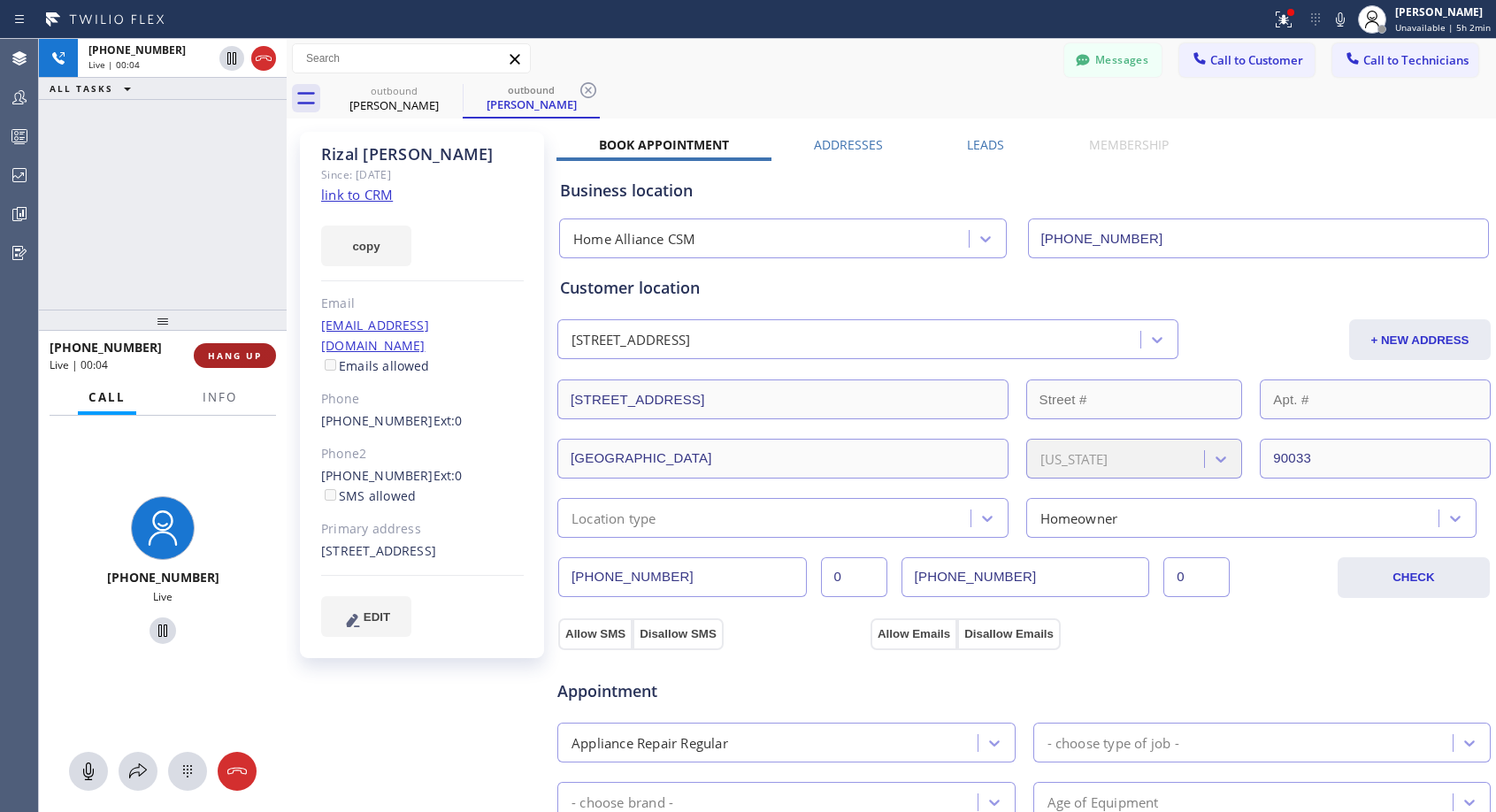
click at [244, 351] on span "HANG UP" at bounding box center [235, 355] width 54 height 12
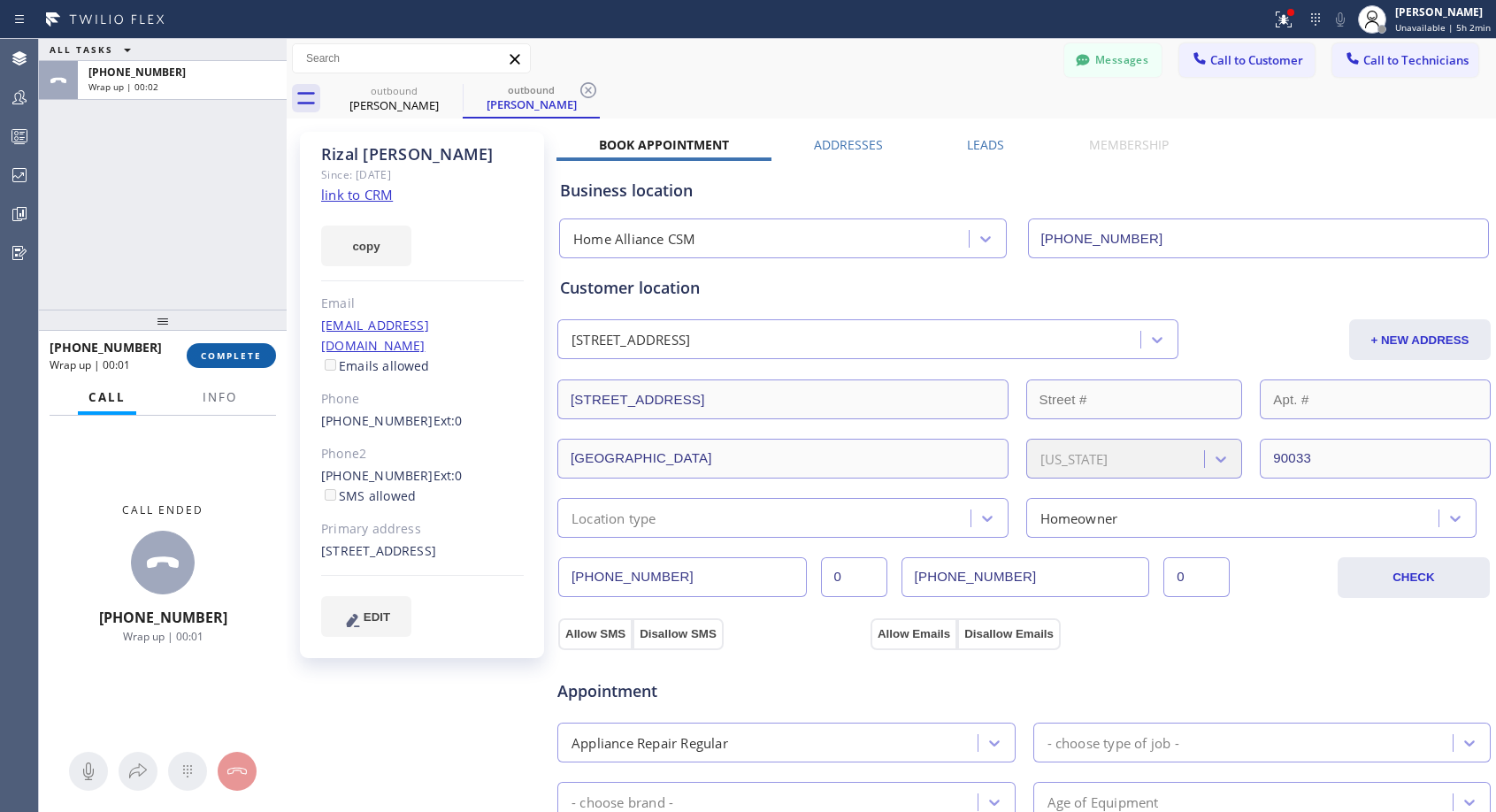
click at [264, 346] on button "COMPLETE" at bounding box center [231, 355] width 90 height 25
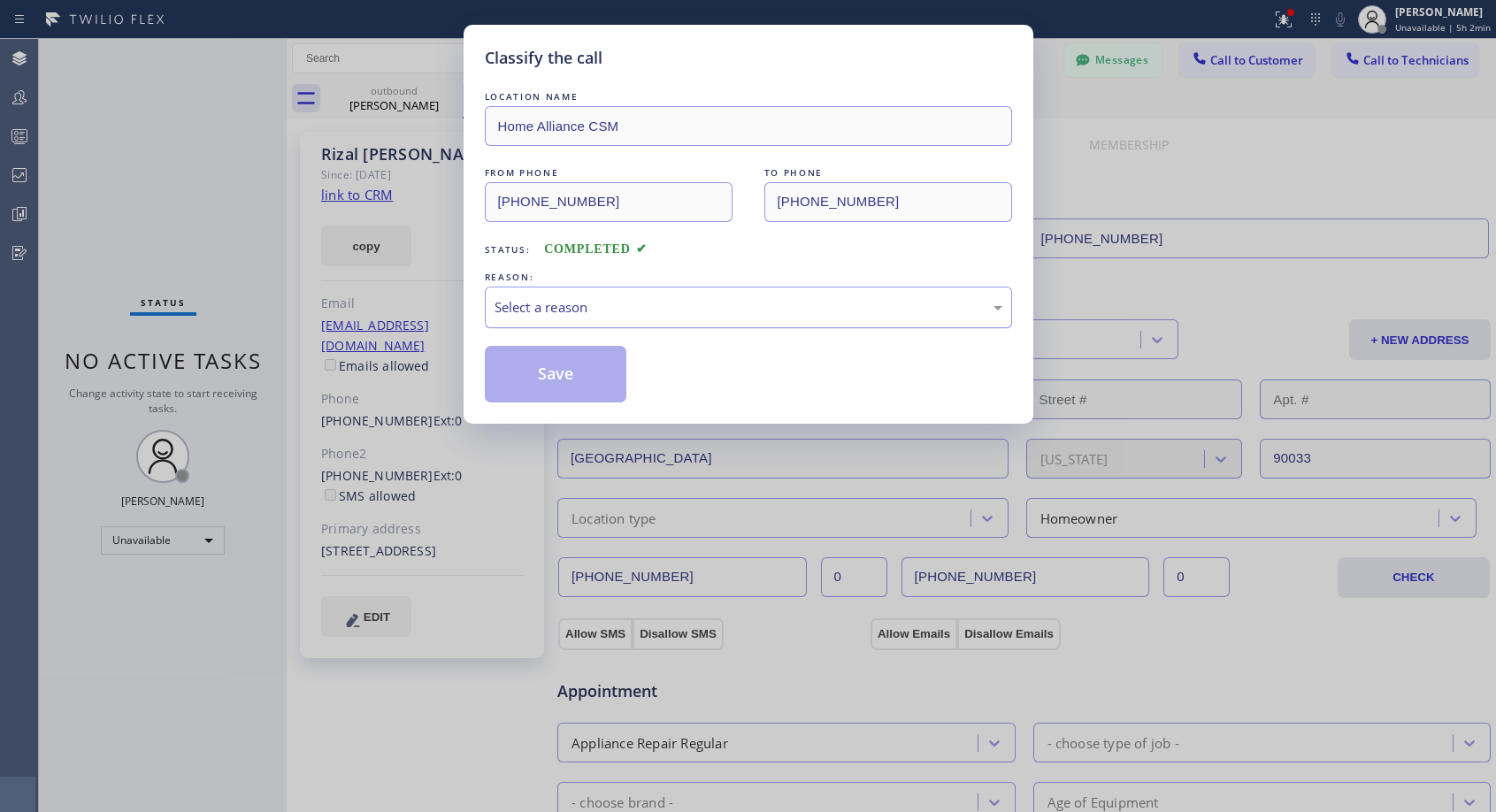
click at [731, 306] on div "Select a reason" at bounding box center [748, 307] width 508 height 20
click at [606, 374] on button "Save" at bounding box center [556, 374] width 142 height 56
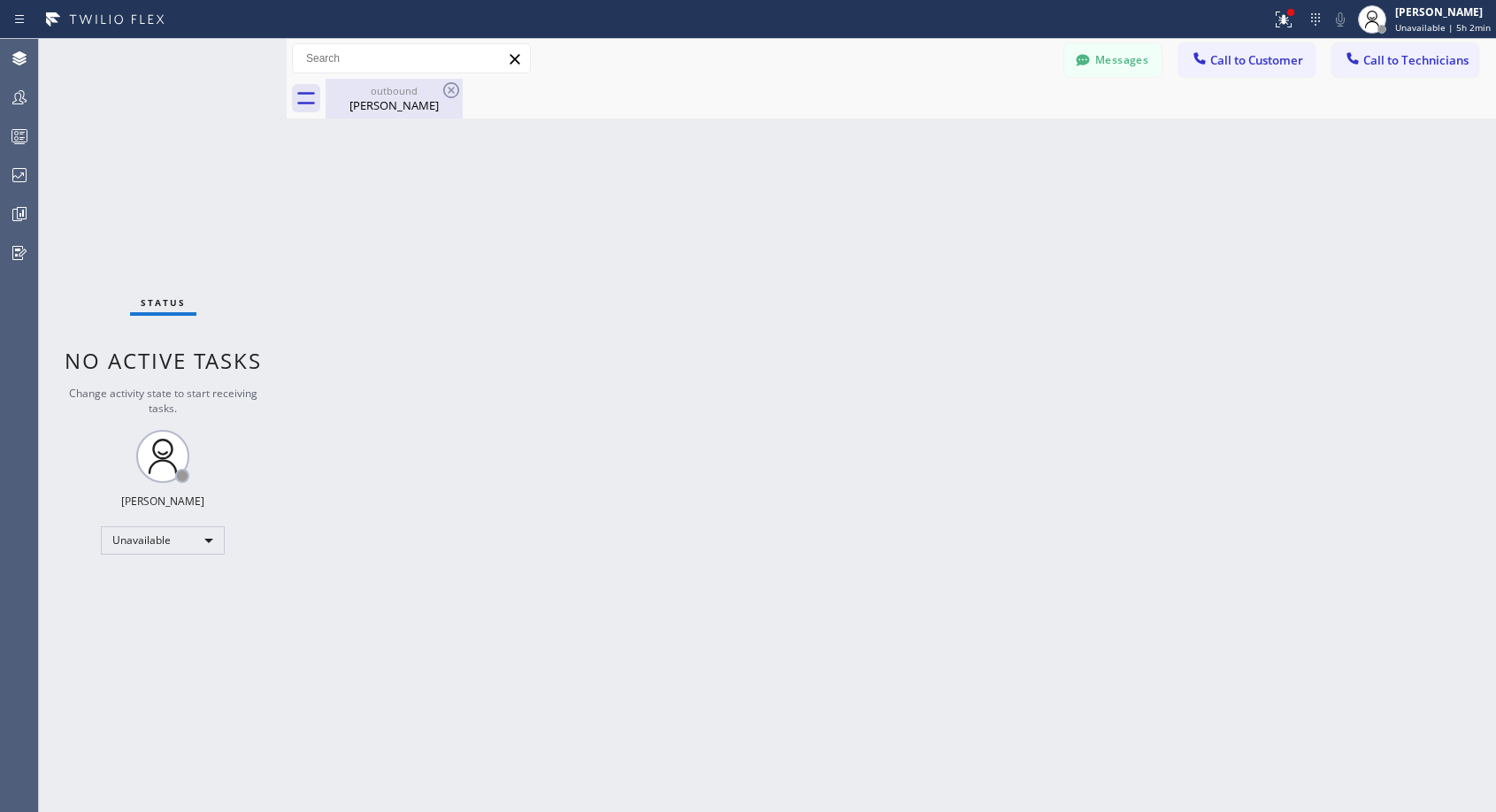
click at [370, 100] on div "[PERSON_NAME]" at bounding box center [394, 105] width 133 height 16
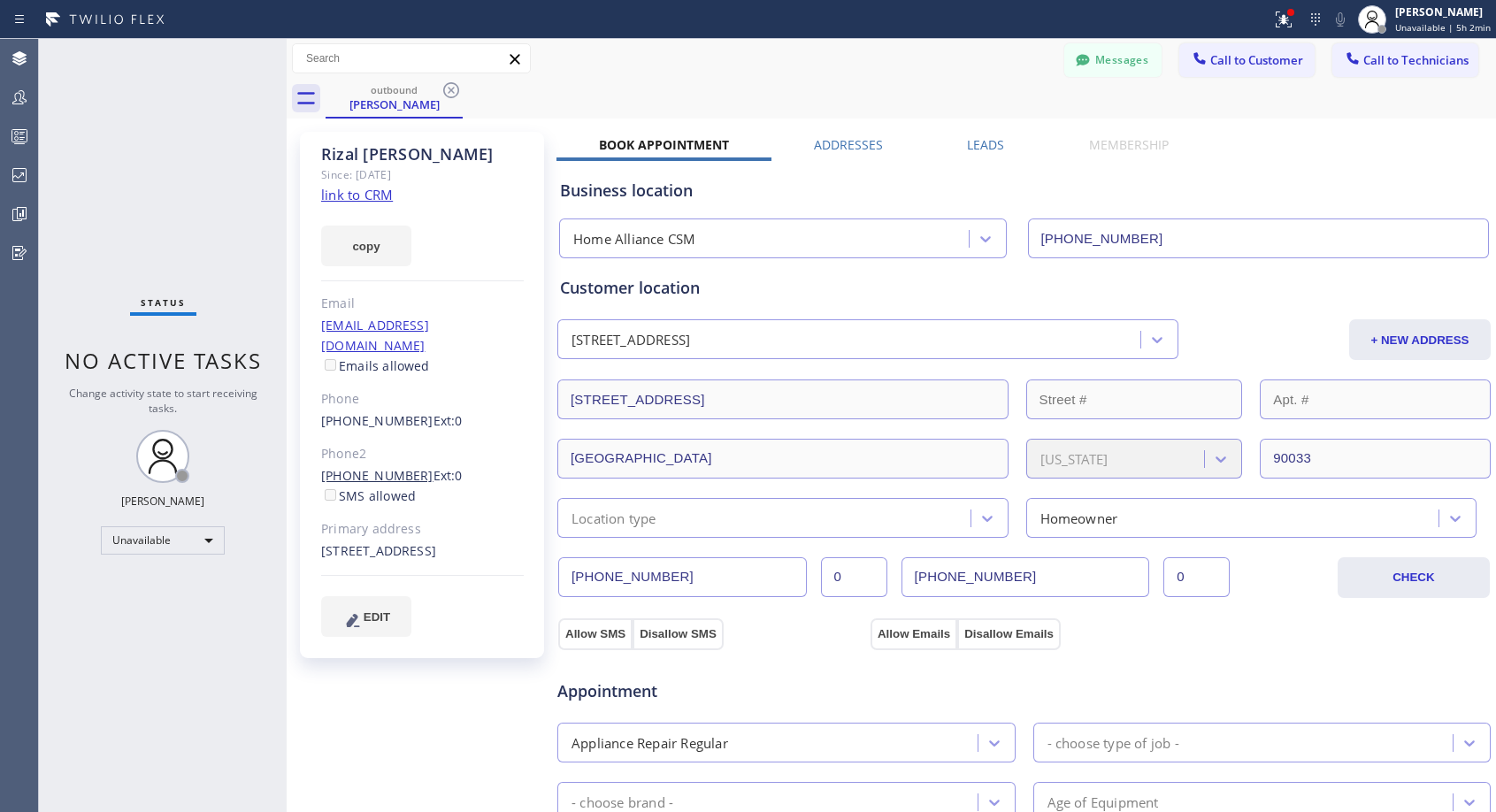
click at [383, 467] on link "[PHONE_NUMBER]" at bounding box center [377, 475] width 112 height 17
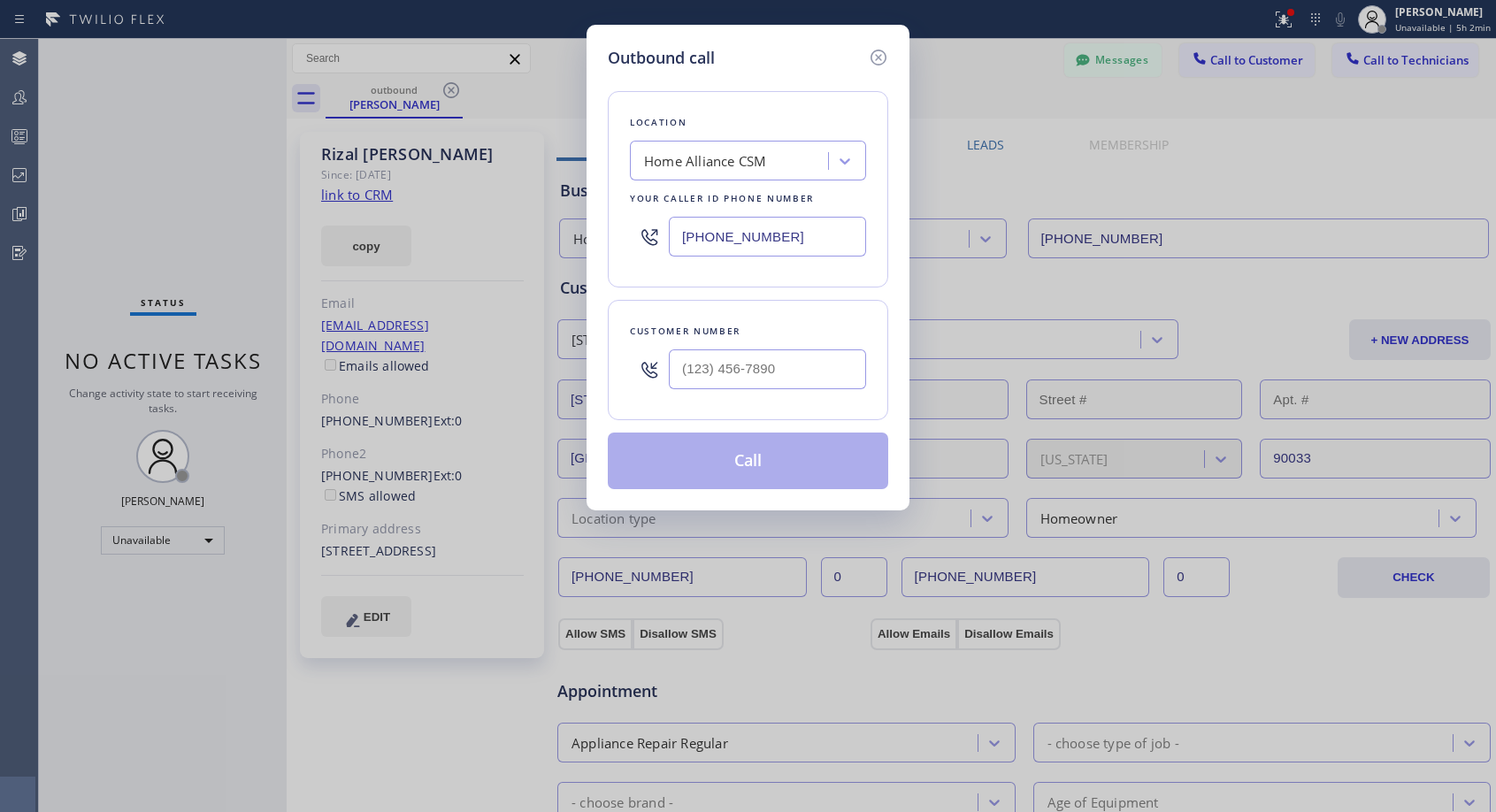
type input "[PHONE_NUMBER]"
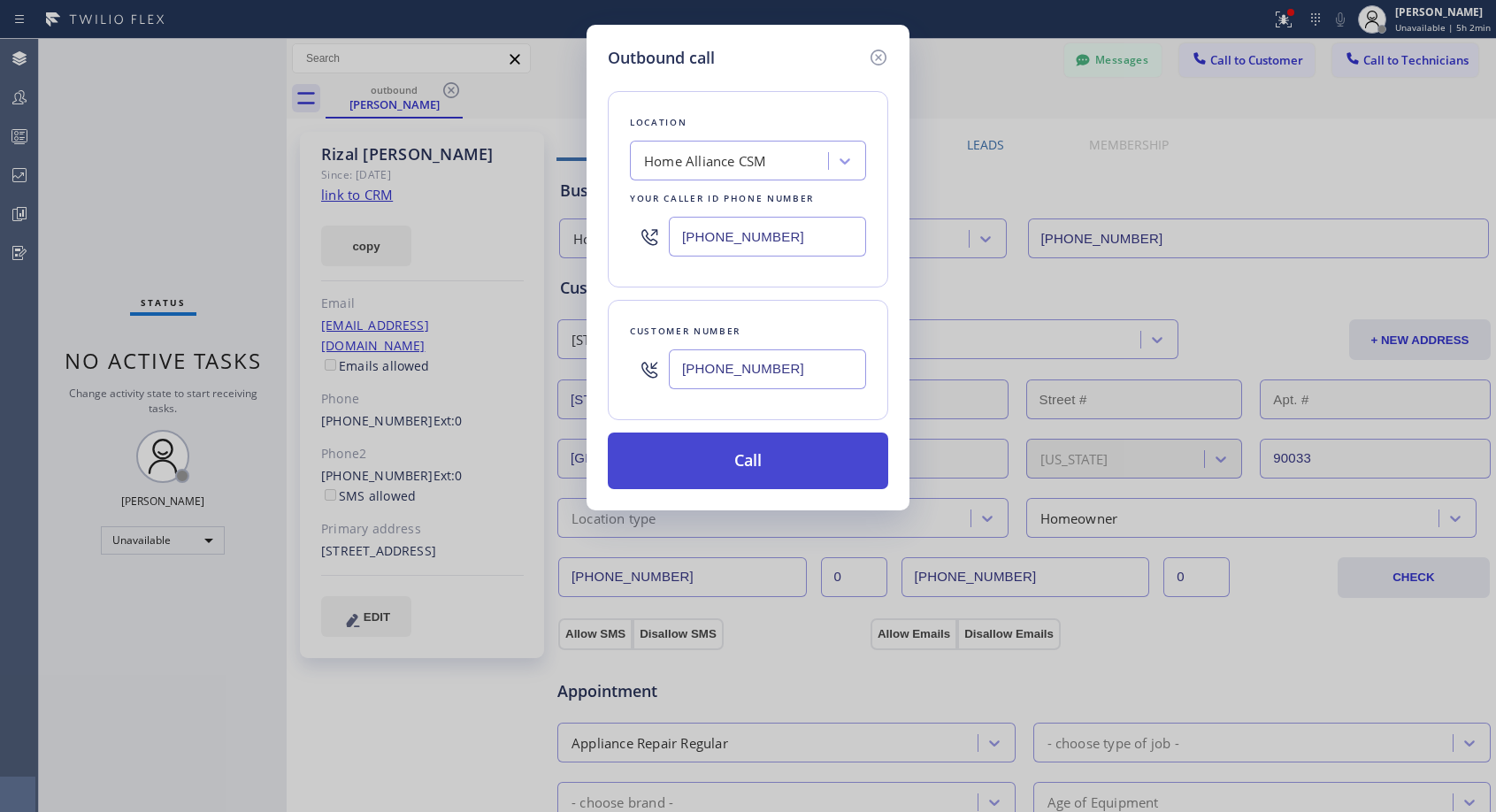
click at [683, 467] on button "Call" at bounding box center [748, 460] width 280 height 56
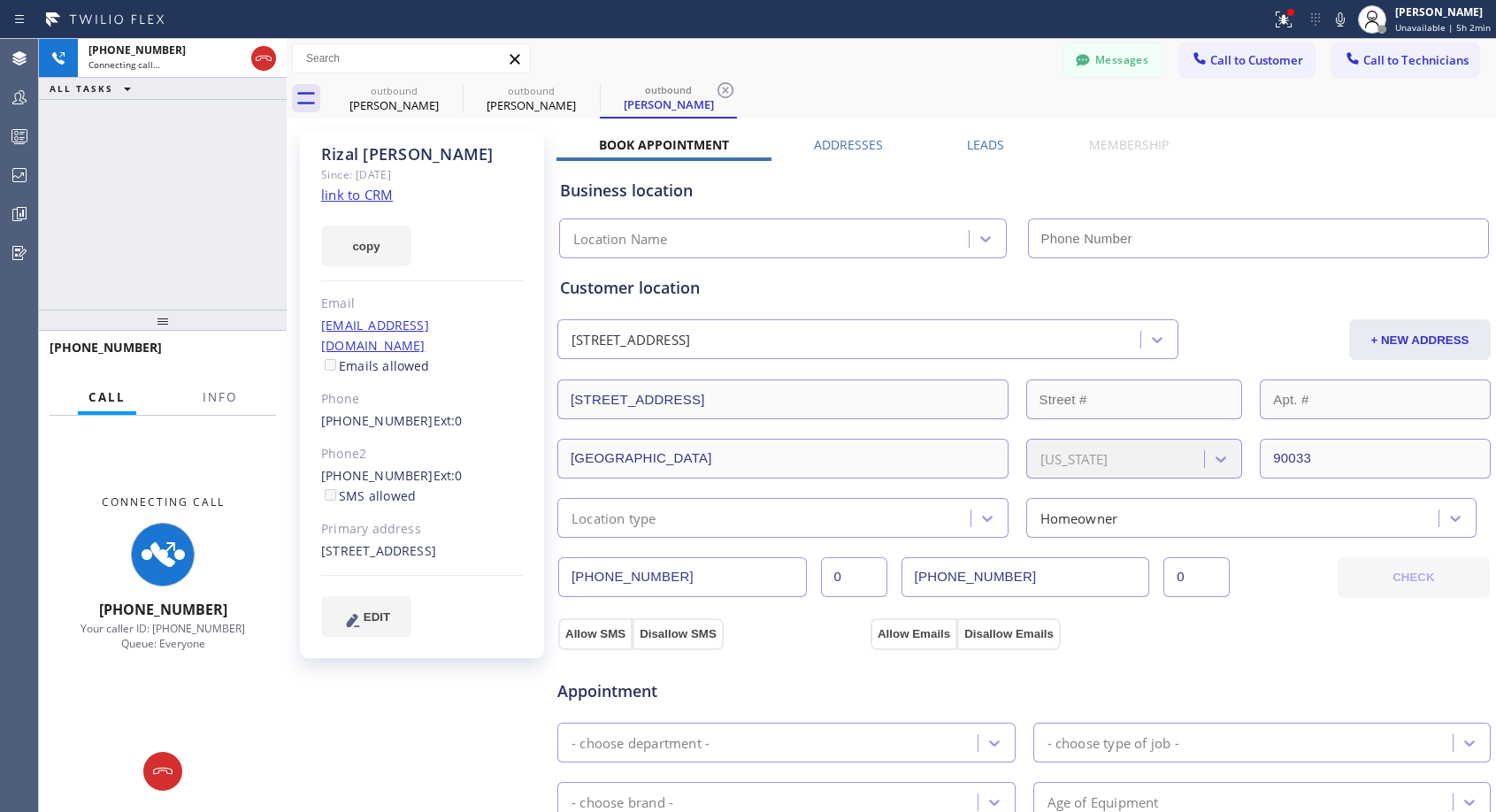
type input "[PHONE_NUMBER]"
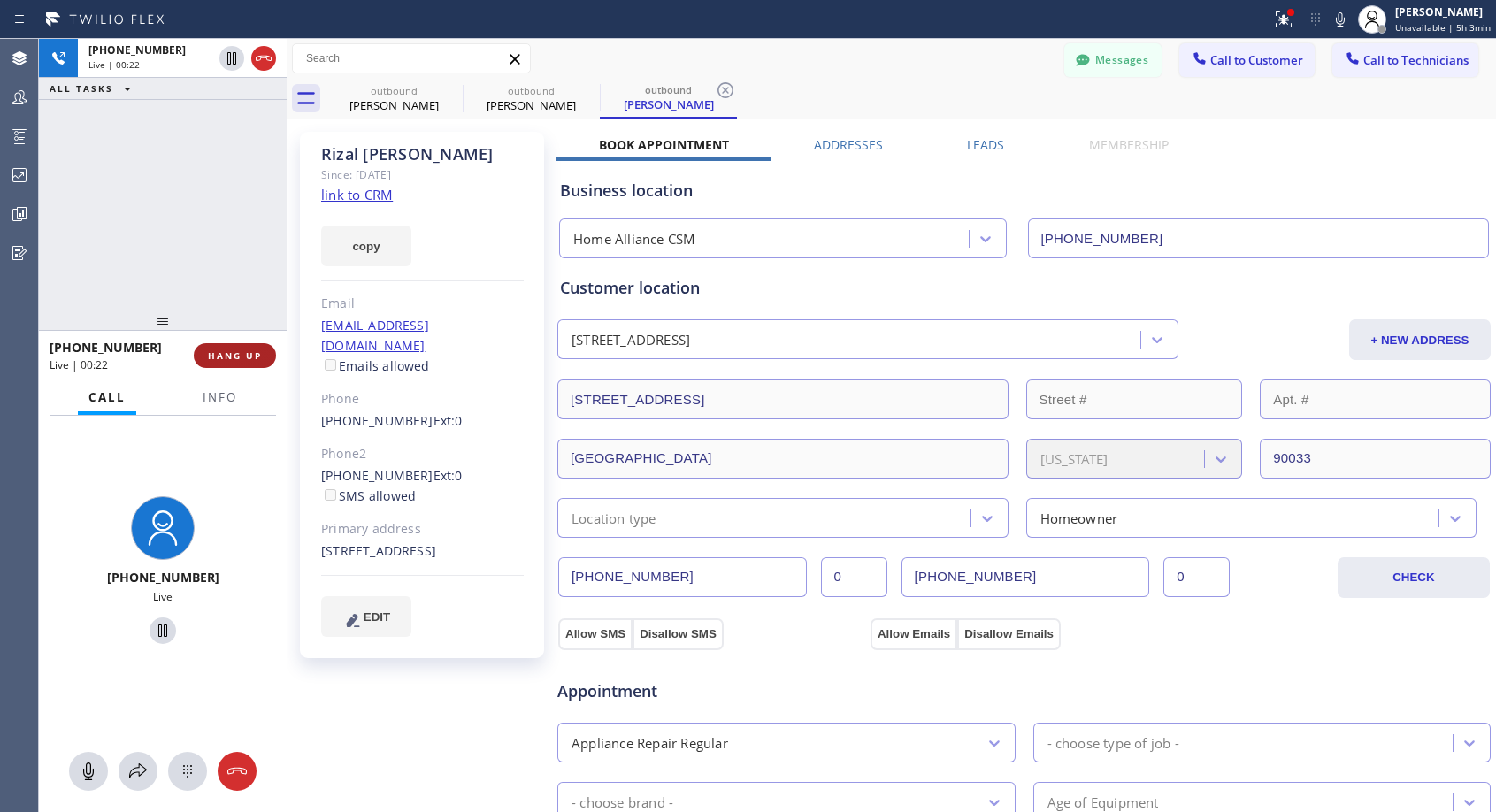
click at [245, 353] on span "HANG UP" at bounding box center [235, 355] width 54 height 12
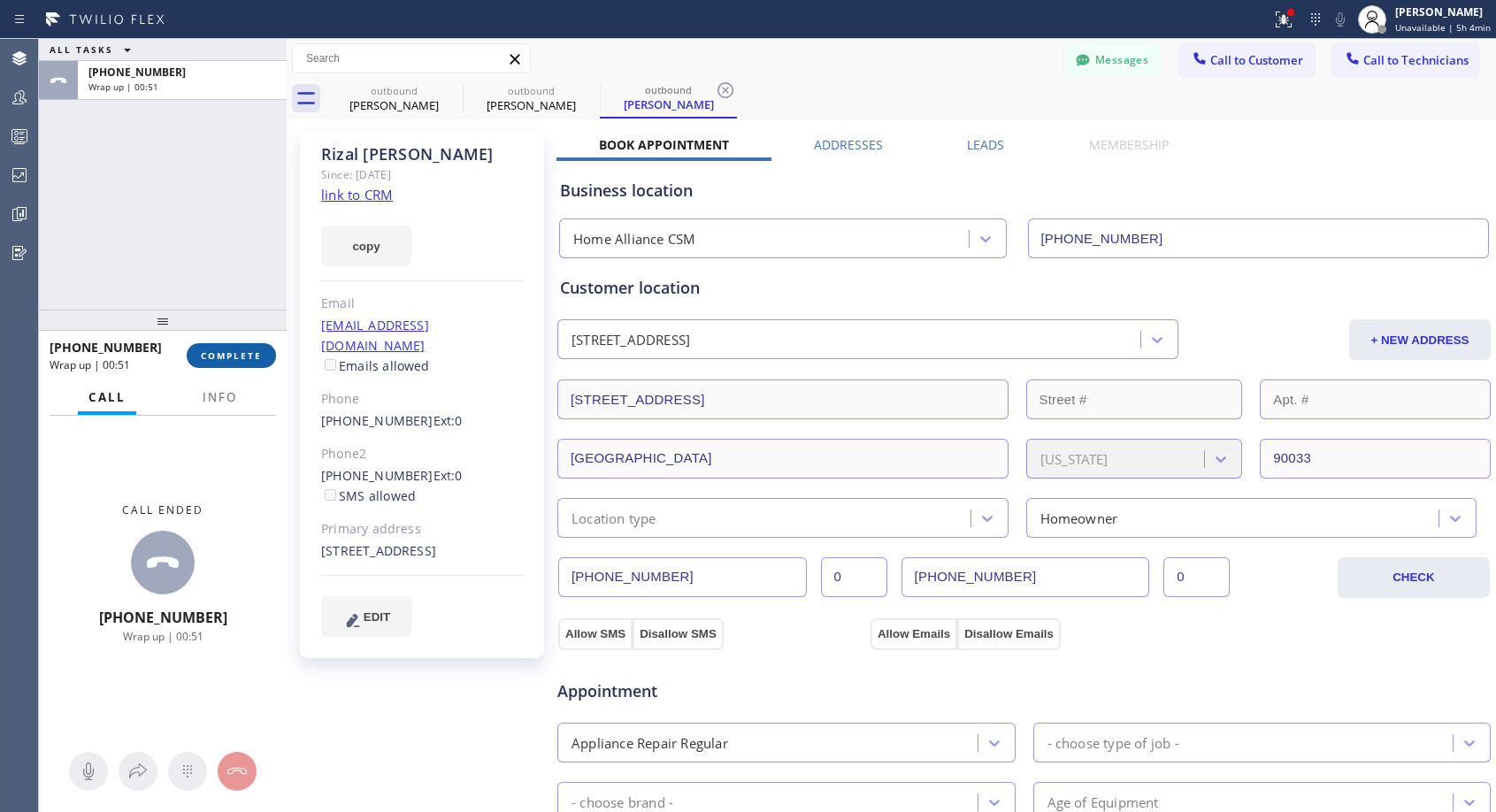
click at [251, 366] on button "COMPLETE" at bounding box center [231, 355] width 90 height 25
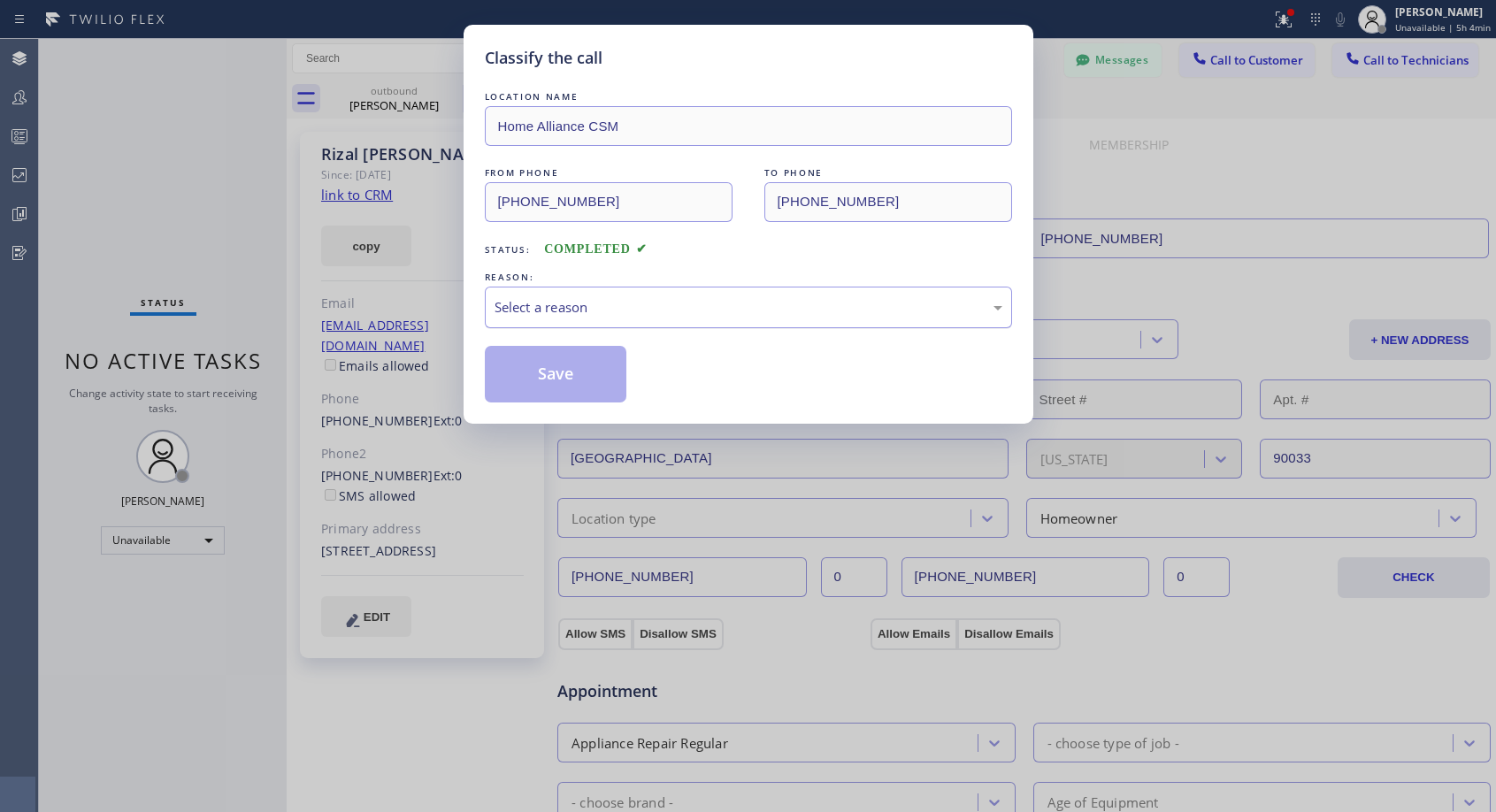
click at [683, 298] on div "Select a reason" at bounding box center [748, 307] width 508 height 20
click at [593, 372] on button "Save" at bounding box center [556, 374] width 142 height 56
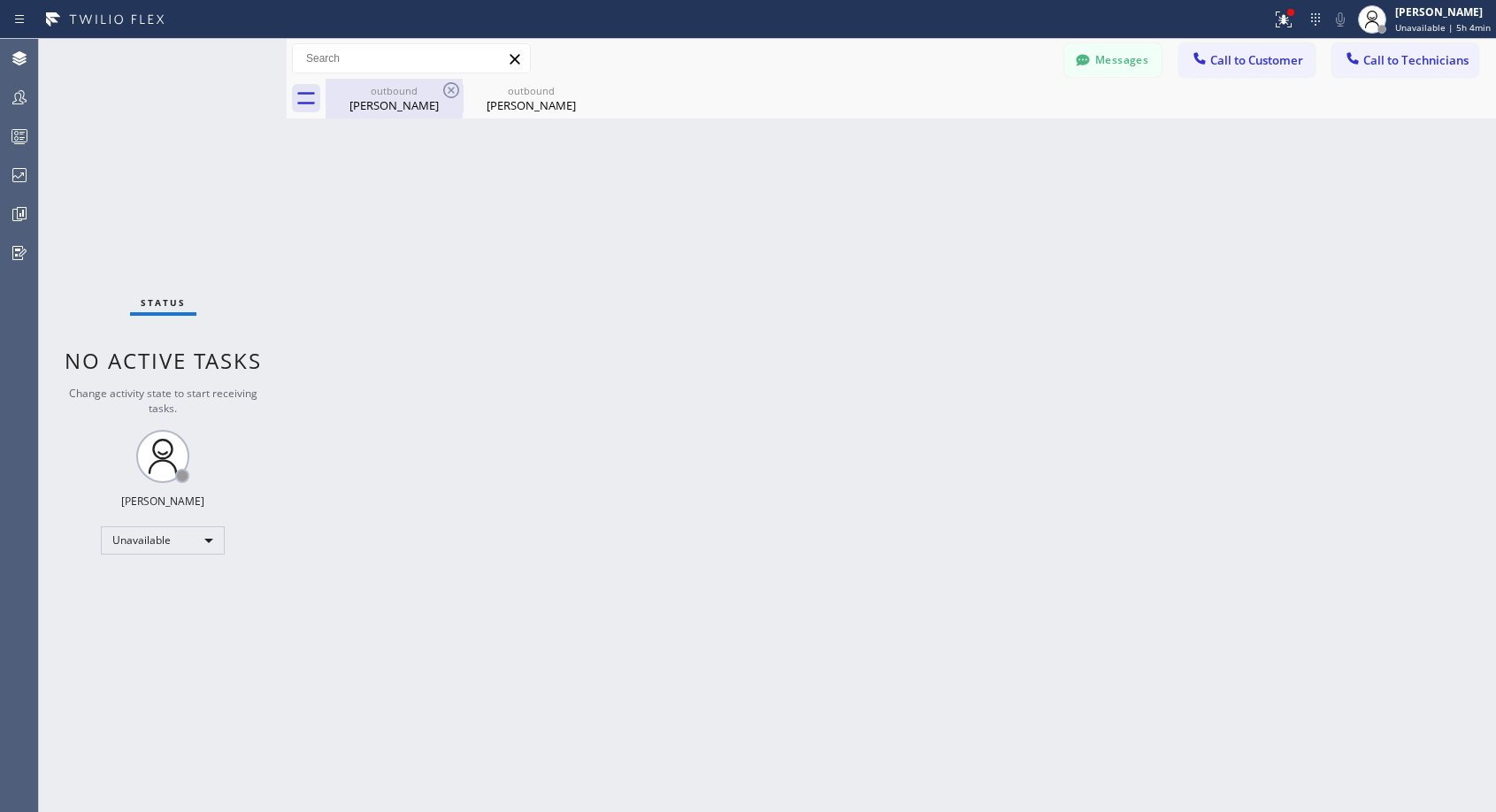
click at [416, 99] on div "[PERSON_NAME]" at bounding box center [394, 105] width 133 height 16
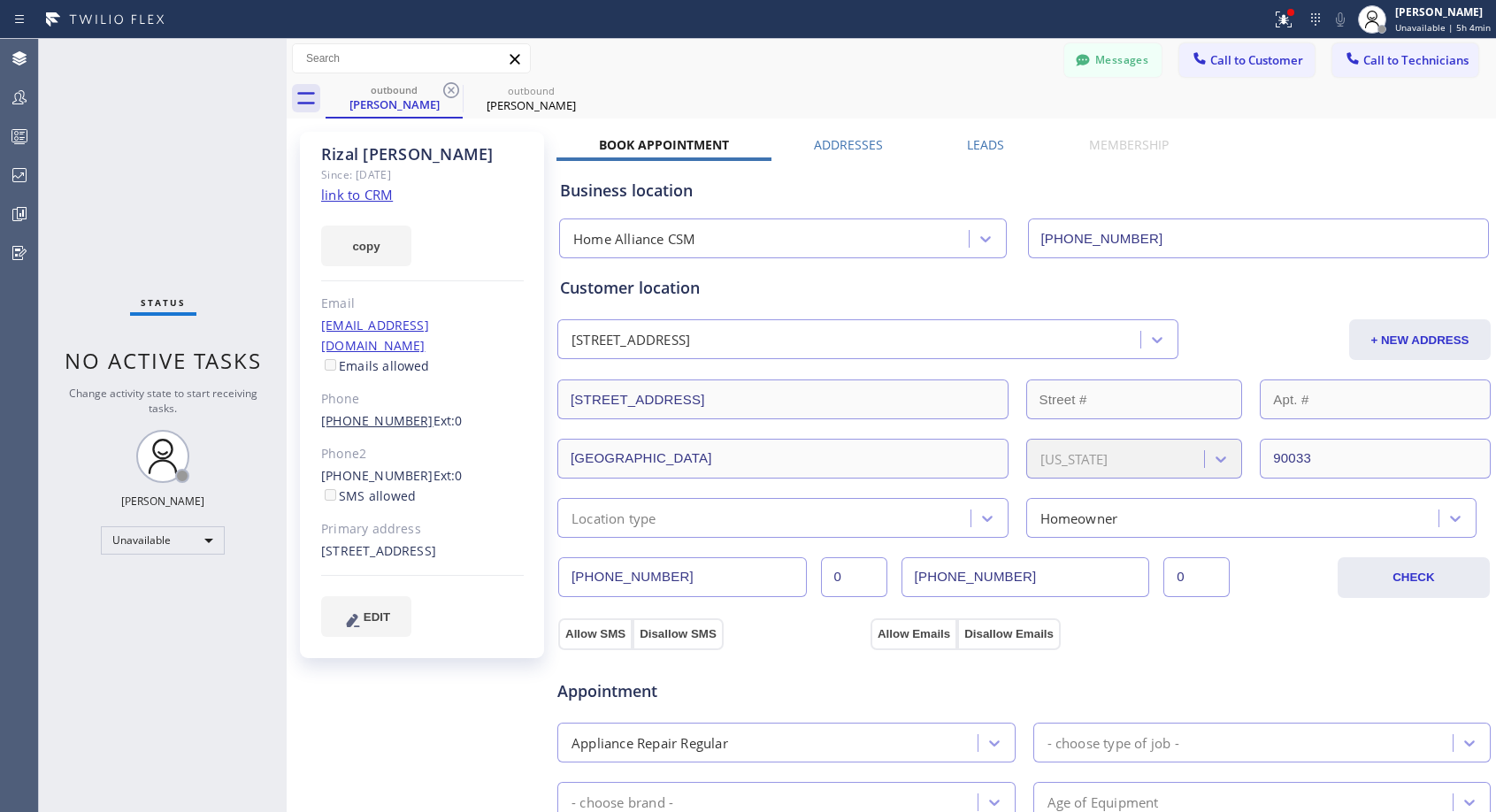
click at [367, 412] on link "[PHONE_NUMBER]" at bounding box center [377, 421] width 112 height 17
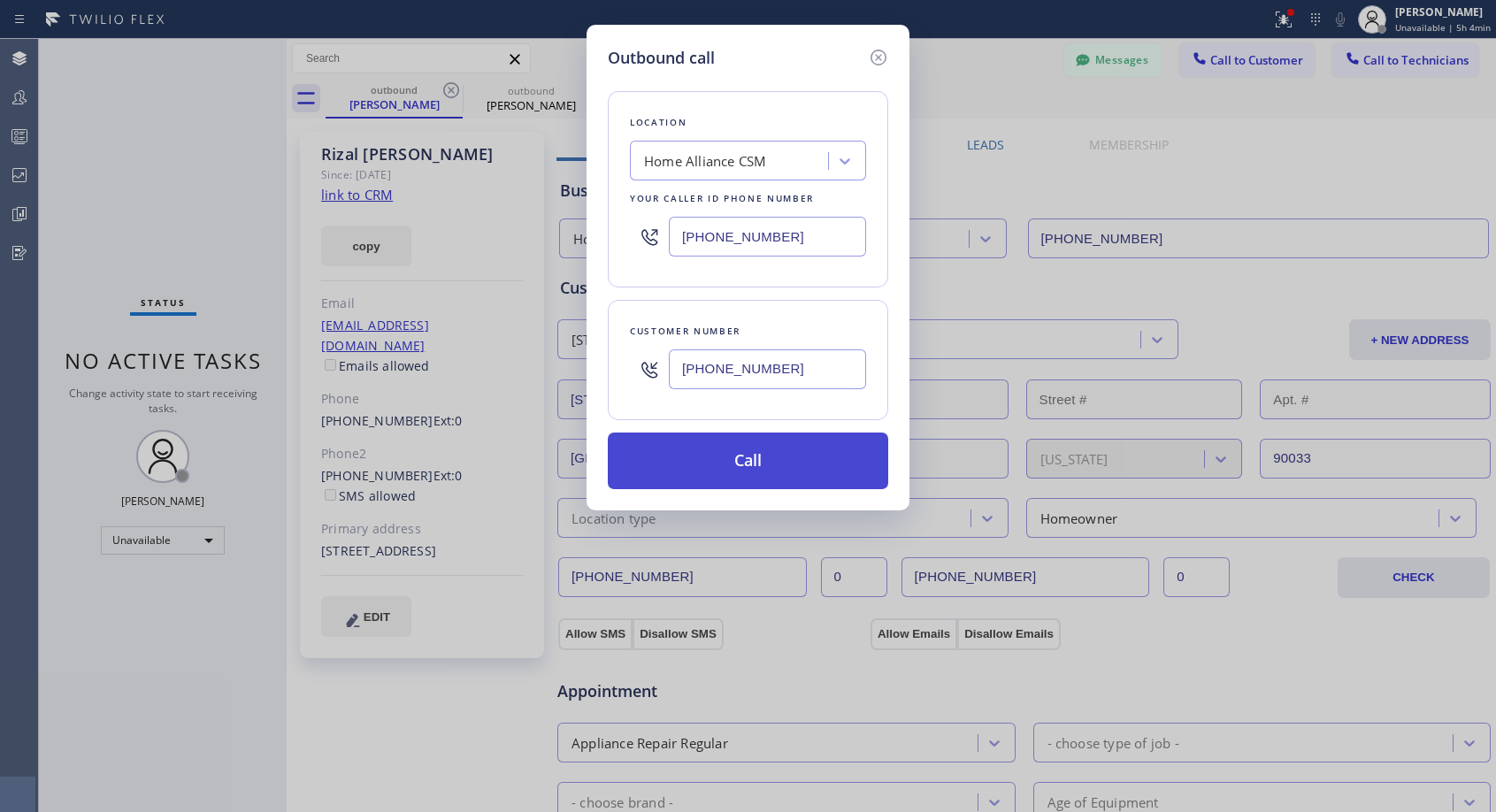
type input "[PHONE_NUMBER]"
click at [695, 459] on button "Call" at bounding box center [748, 460] width 280 height 56
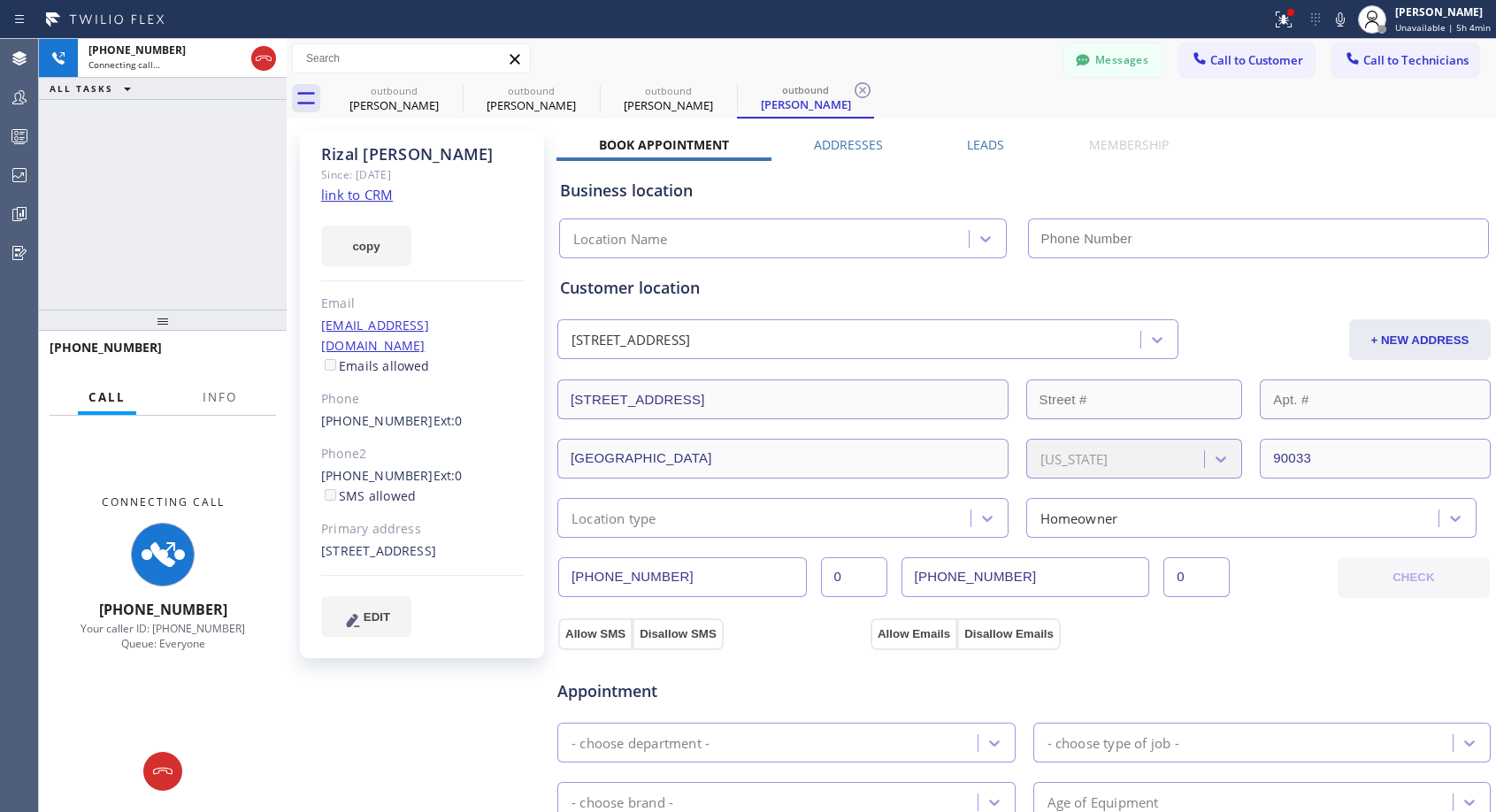
type input "[PHONE_NUMBER]"
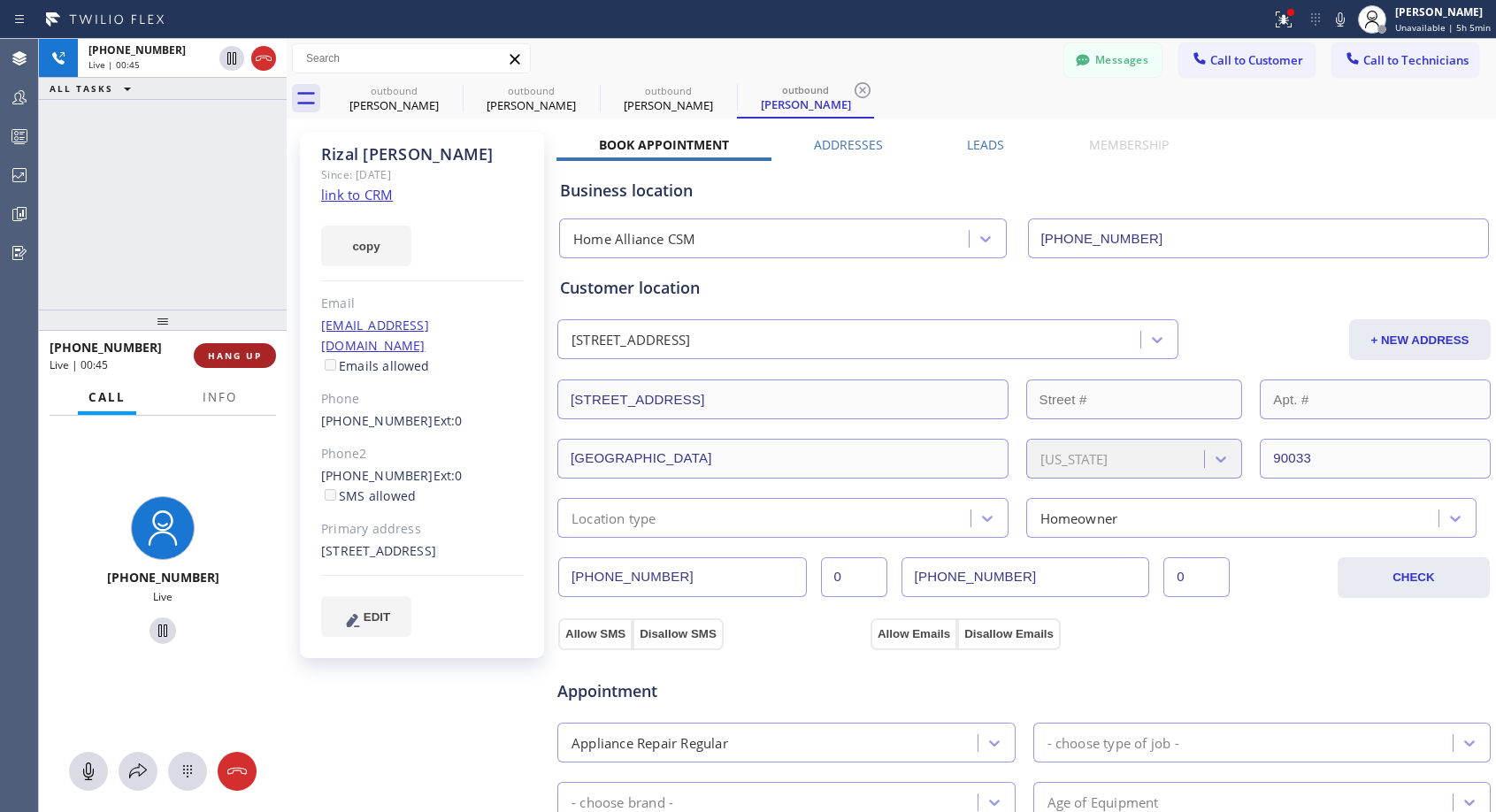
click at [226, 359] on span "HANG UP" at bounding box center [235, 355] width 54 height 12
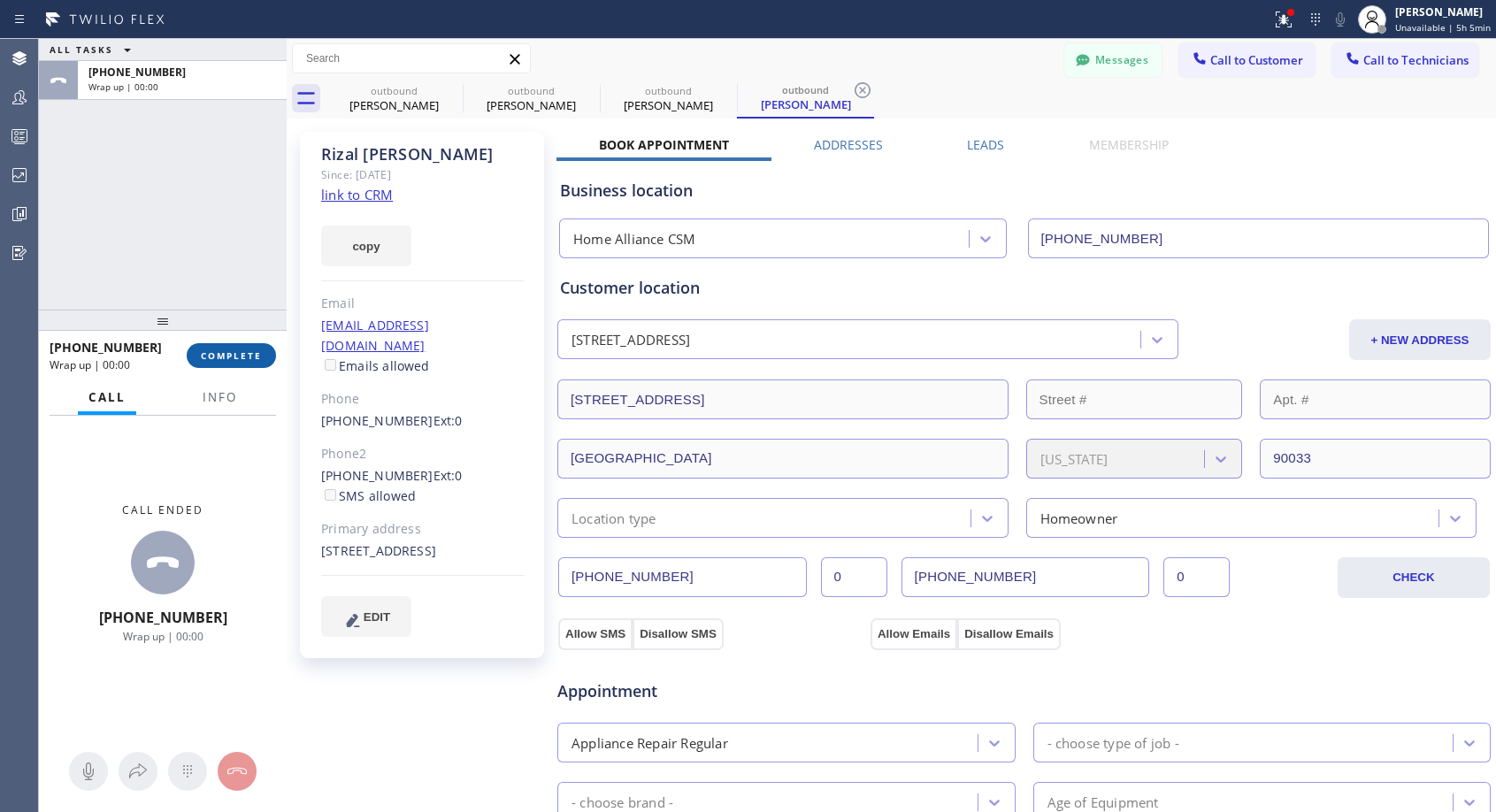
click at [226, 356] on span "COMPLETE" at bounding box center [231, 355] width 61 height 12
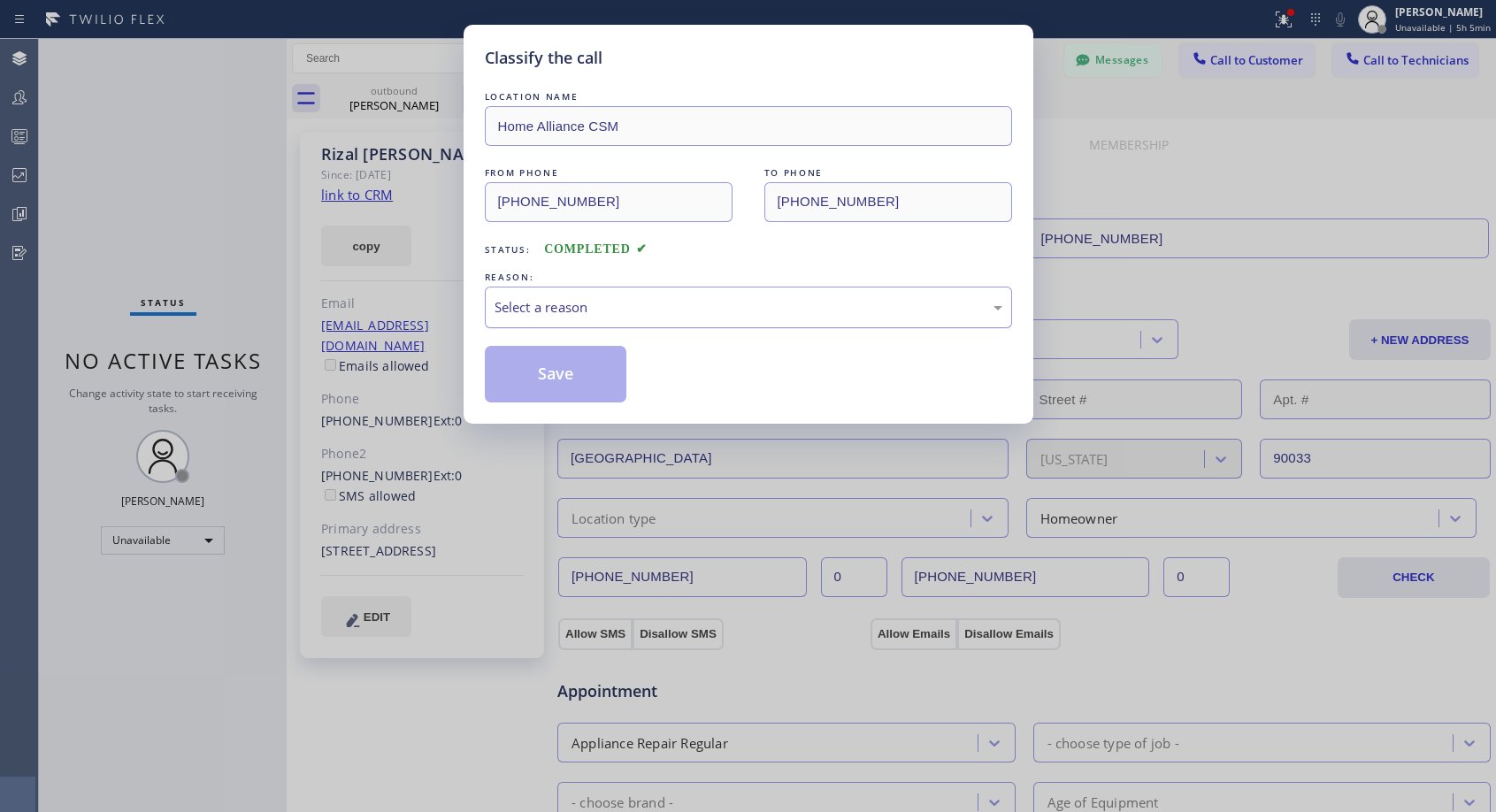
click at [615, 308] on div "Select a reason" at bounding box center [748, 307] width 508 height 20
click at [557, 374] on button "Save" at bounding box center [556, 374] width 142 height 56
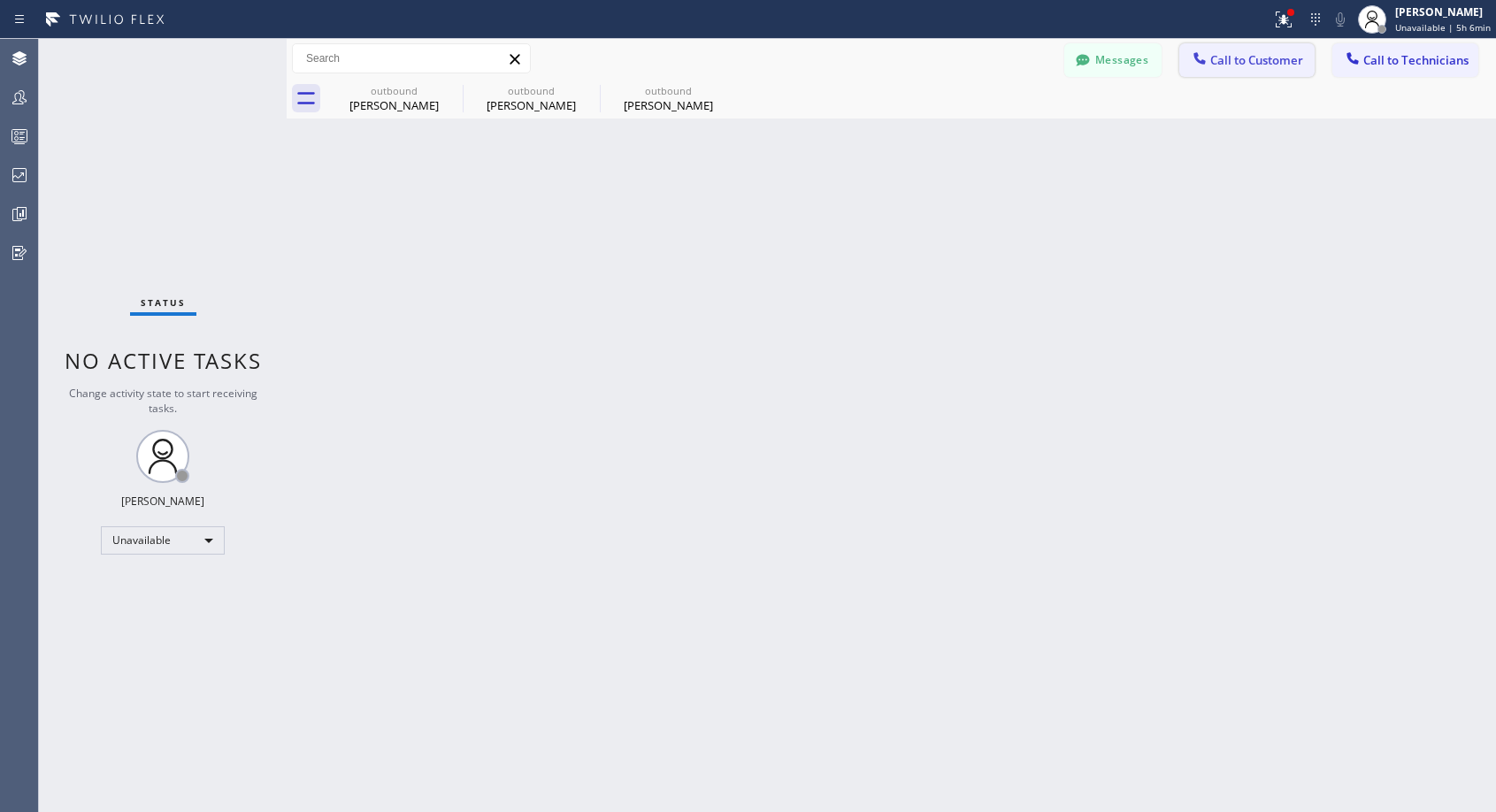
click at [1236, 62] on span "Call to Customer" at bounding box center [1256, 59] width 93 height 16
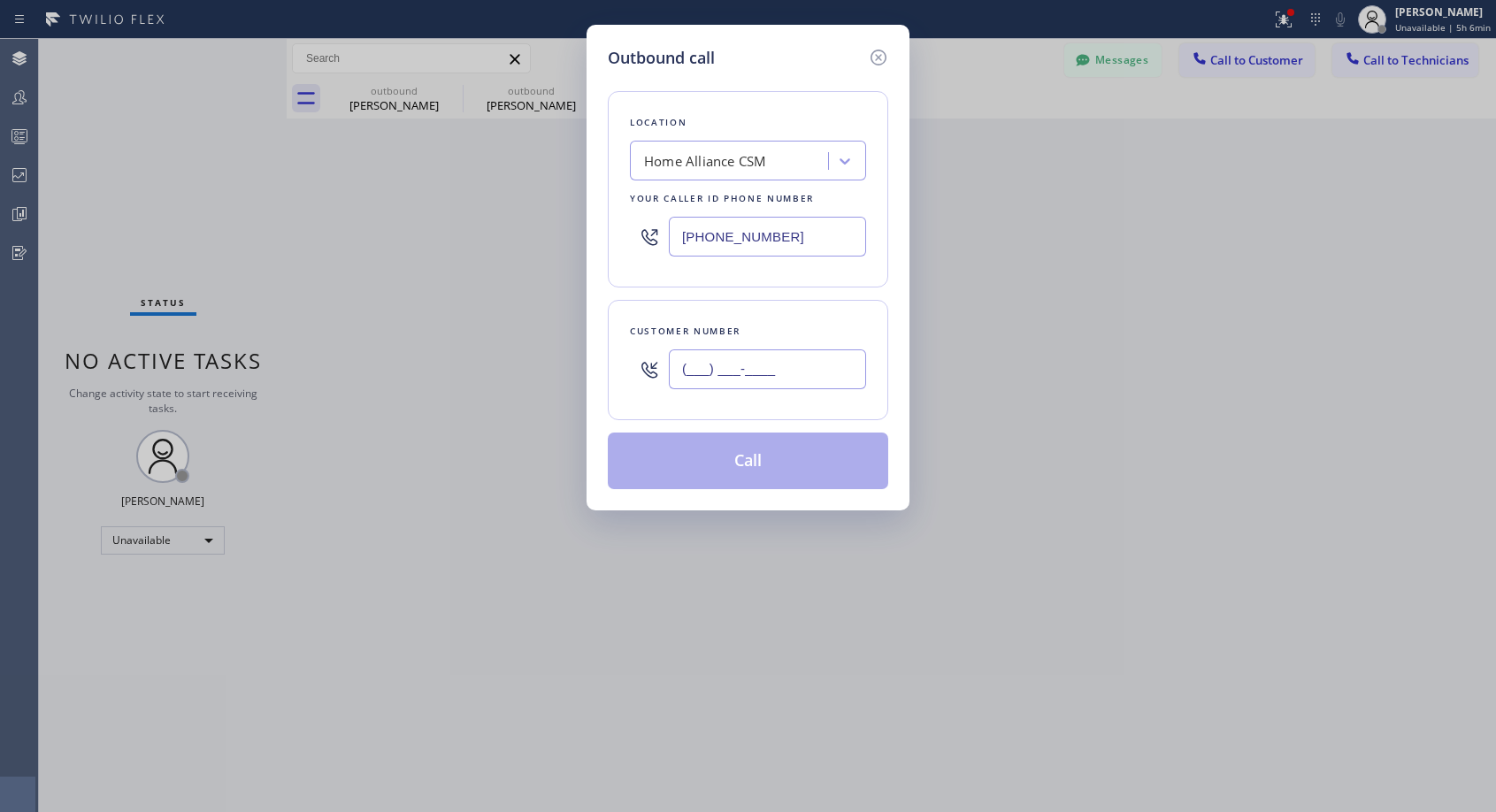
click at [711, 372] on input "(___) ___-____" at bounding box center [767, 369] width 197 height 40
paste input "786) 536-7782"
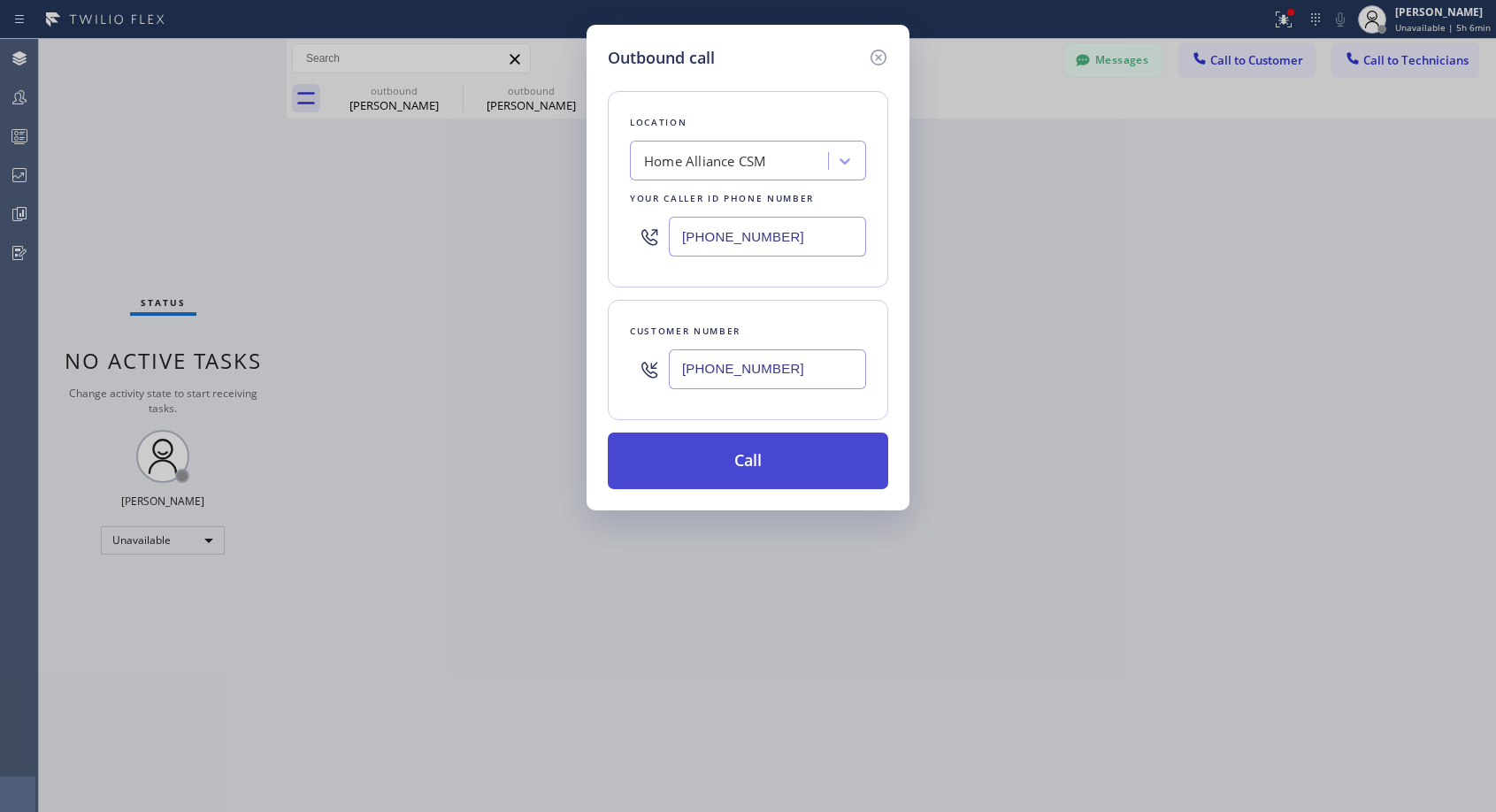
type input "[PHONE_NUMBER]"
click at [730, 468] on button "Call" at bounding box center [748, 460] width 280 height 56
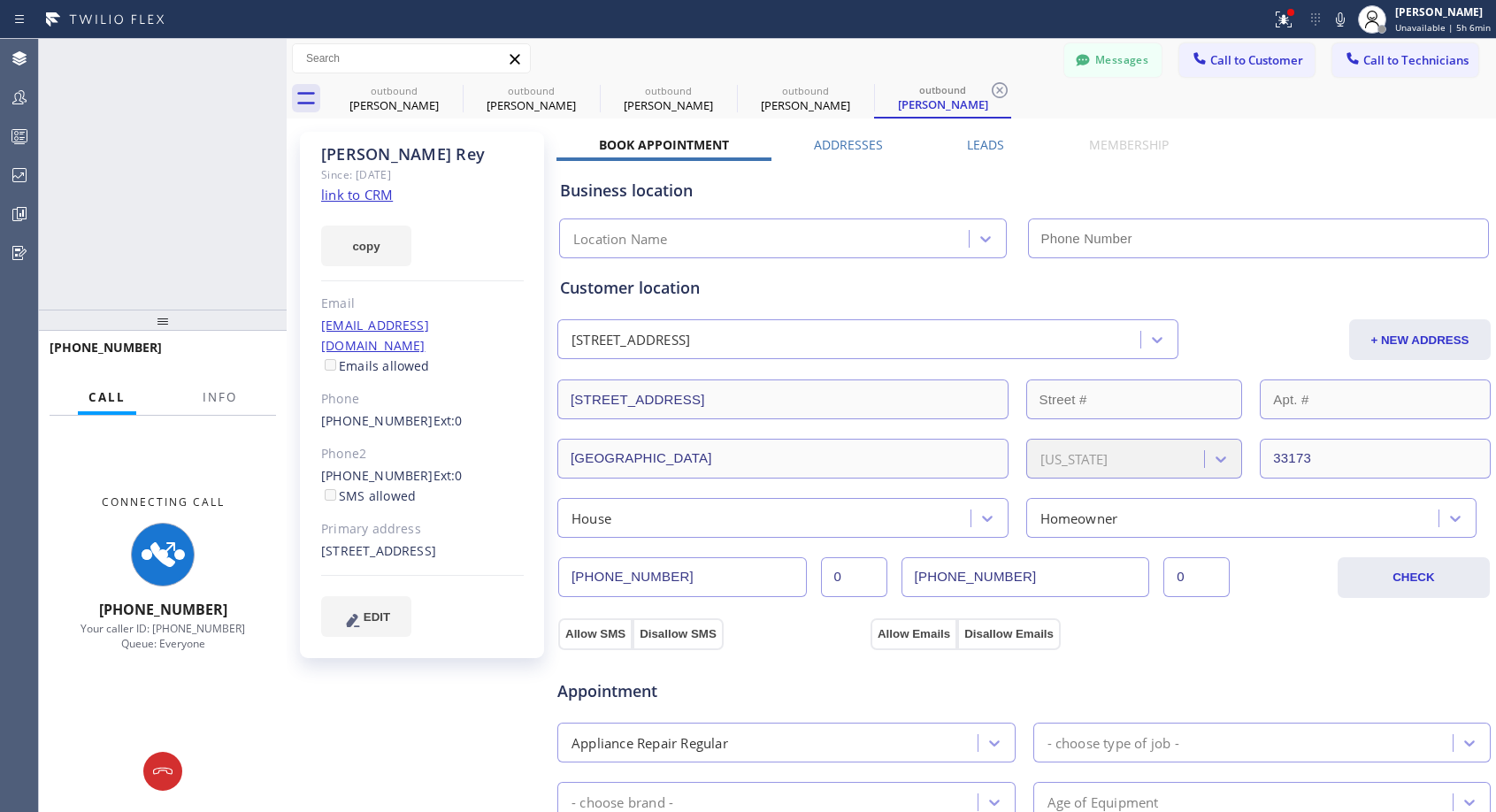
type input "[PHONE_NUMBER]"
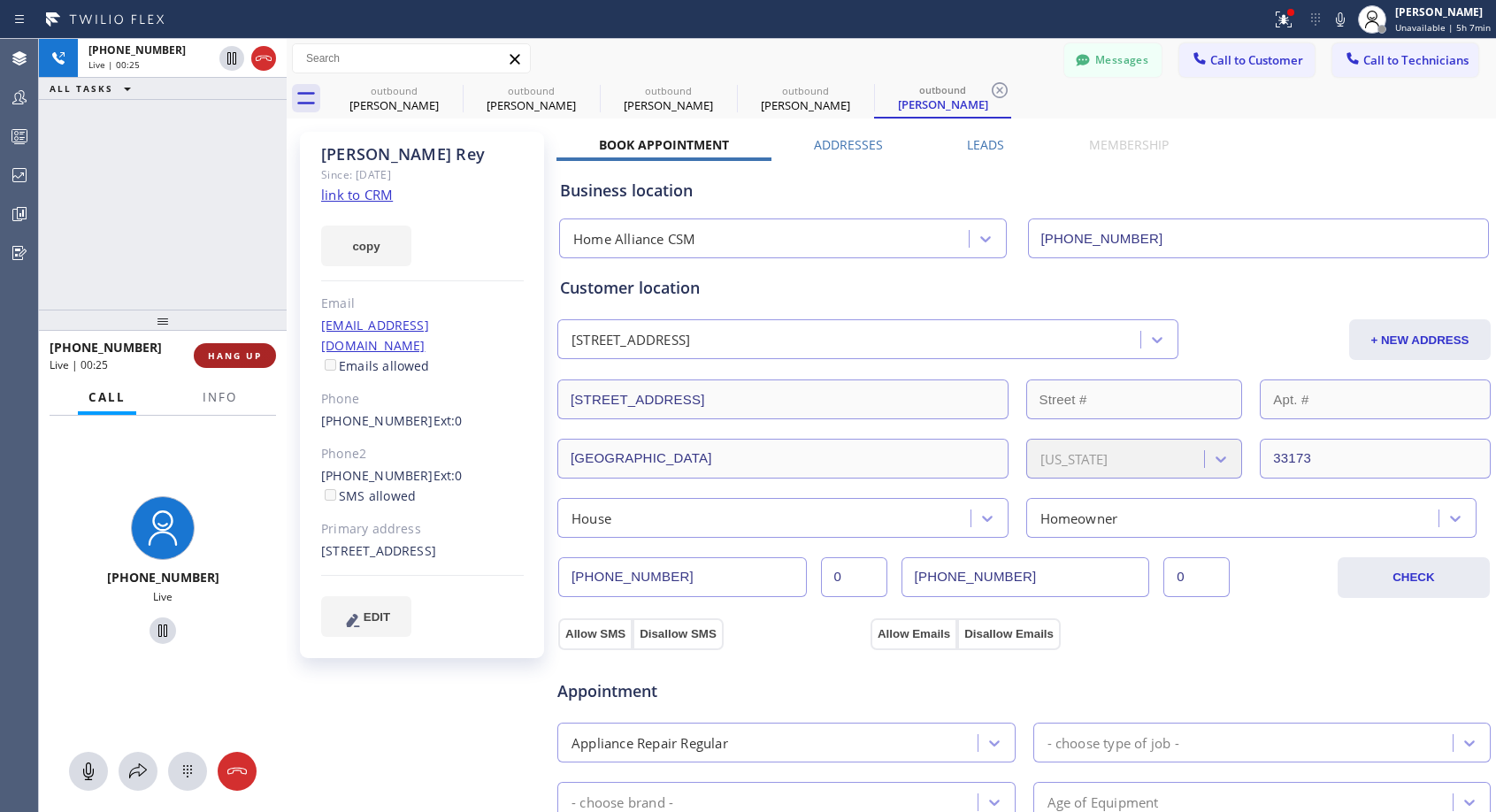
click at [234, 359] on span "HANG UP" at bounding box center [235, 355] width 54 height 12
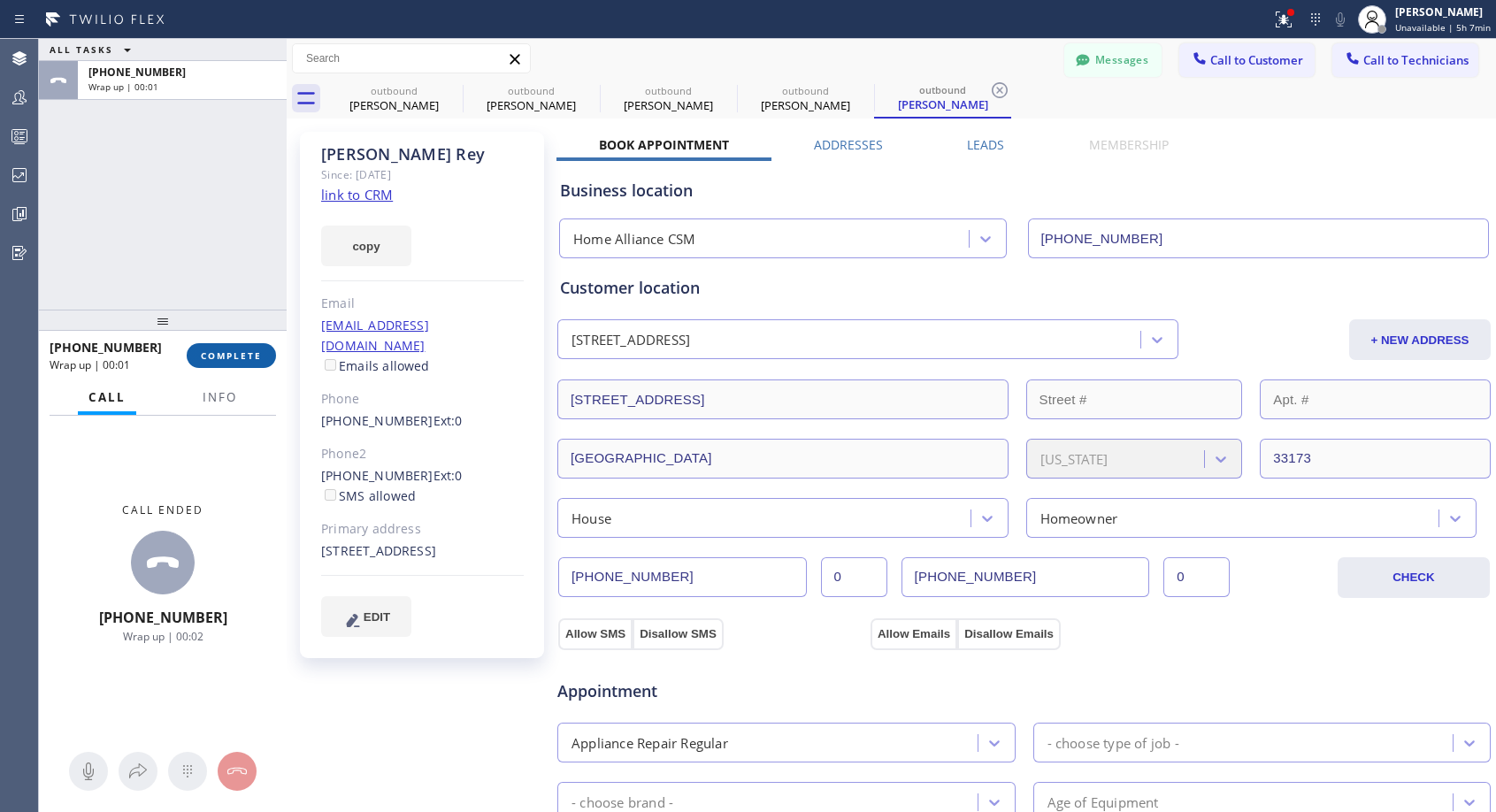
click at [243, 357] on span "COMPLETE" at bounding box center [231, 355] width 61 height 12
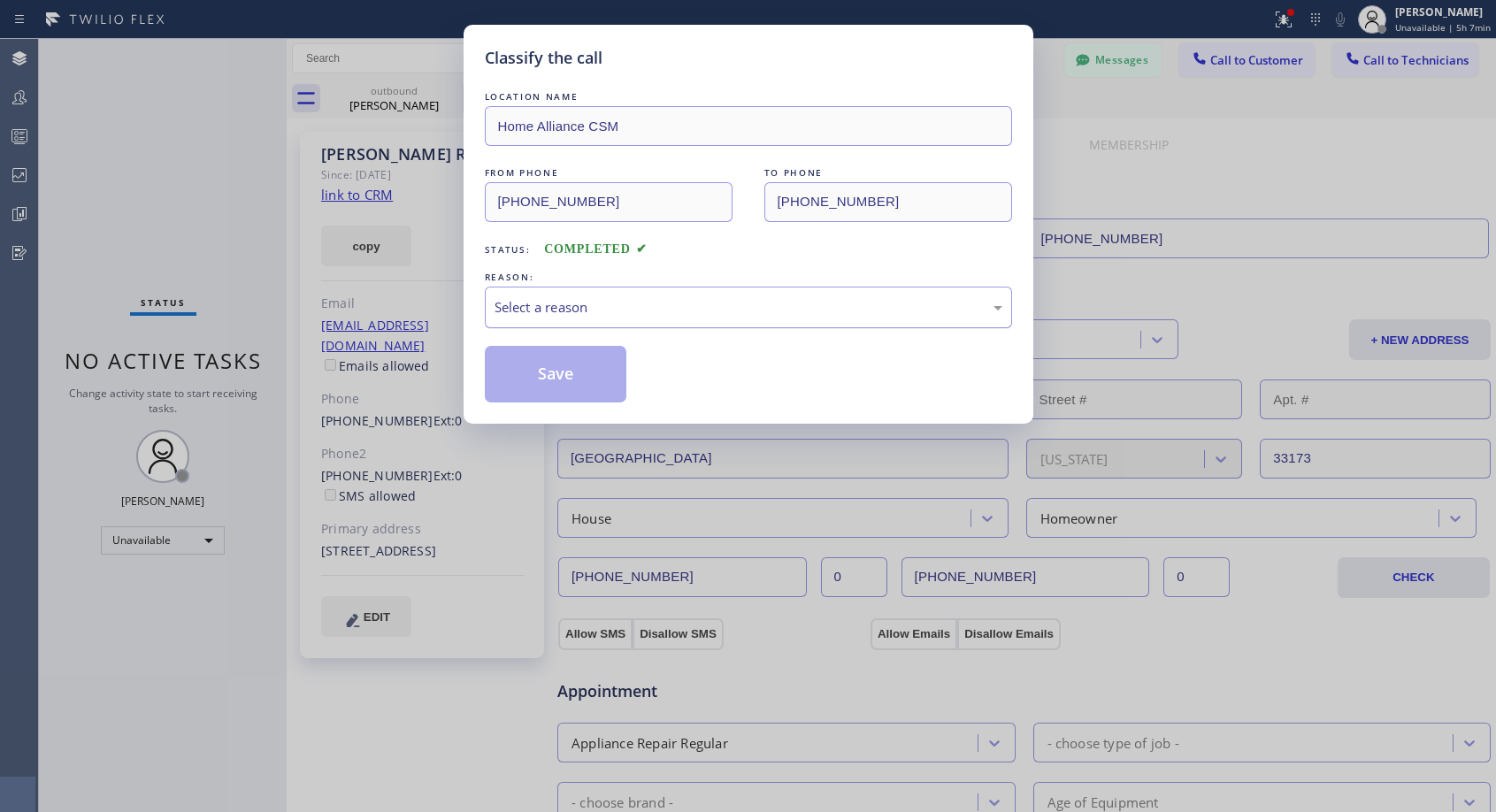
click at [612, 314] on div "Select a reason" at bounding box center [748, 307] width 508 height 20
click at [585, 372] on button "Save" at bounding box center [556, 374] width 142 height 56
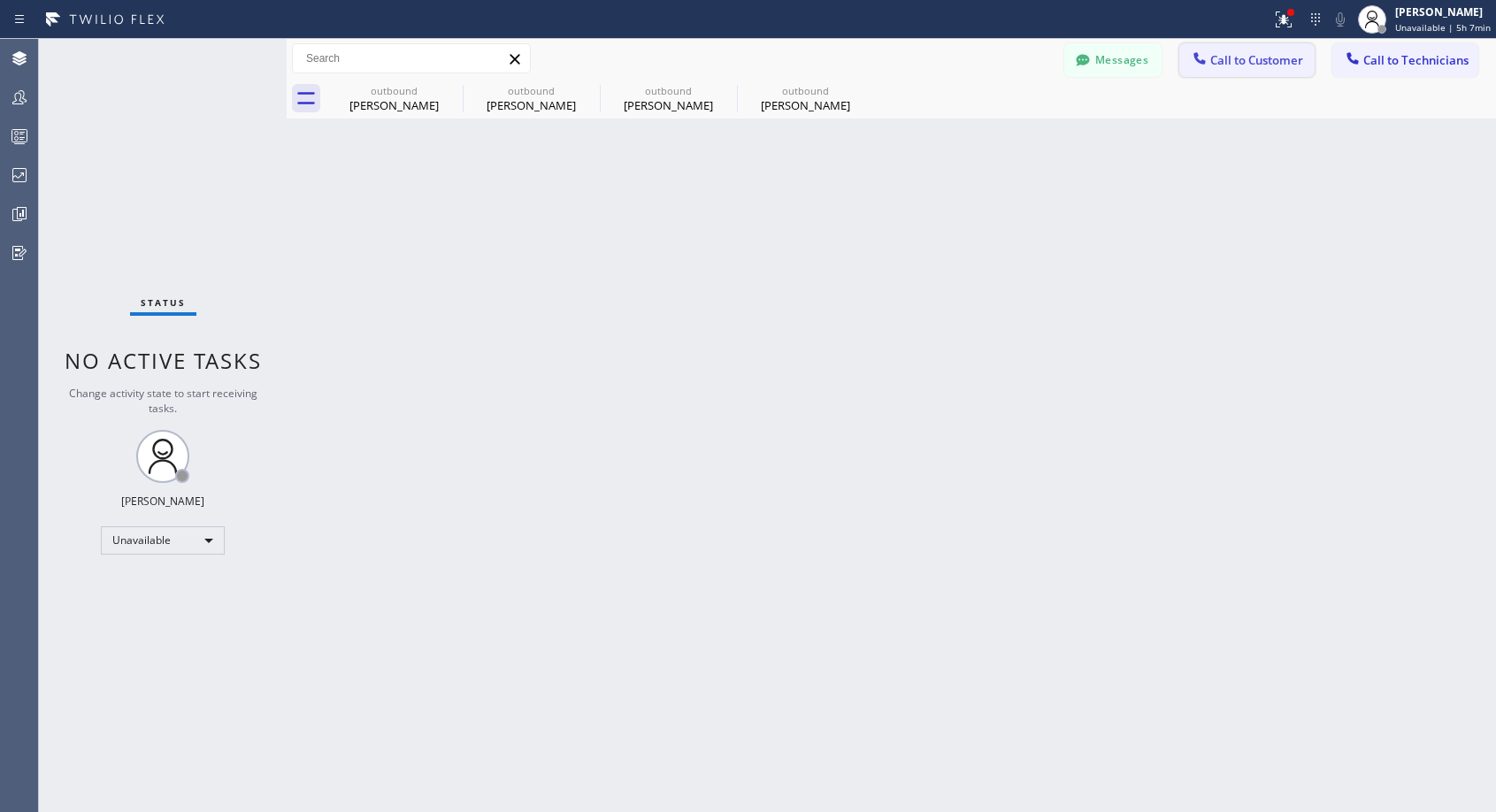
click at [1232, 66] on span "Call to Customer" at bounding box center [1256, 59] width 93 height 16
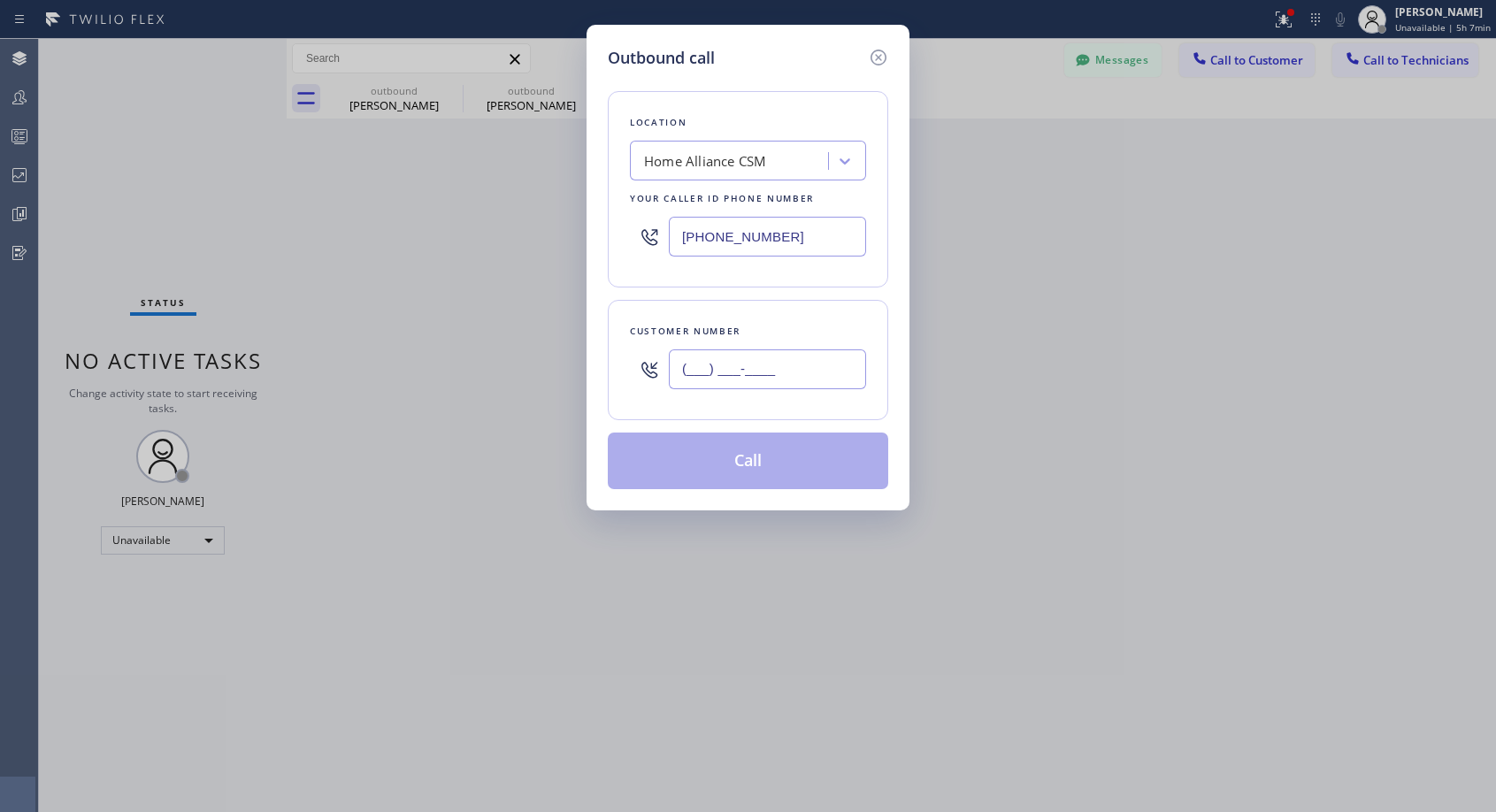
click at [797, 368] on input "(___) ___-____" at bounding box center [767, 369] width 197 height 40
paste input "786) 376-9585"
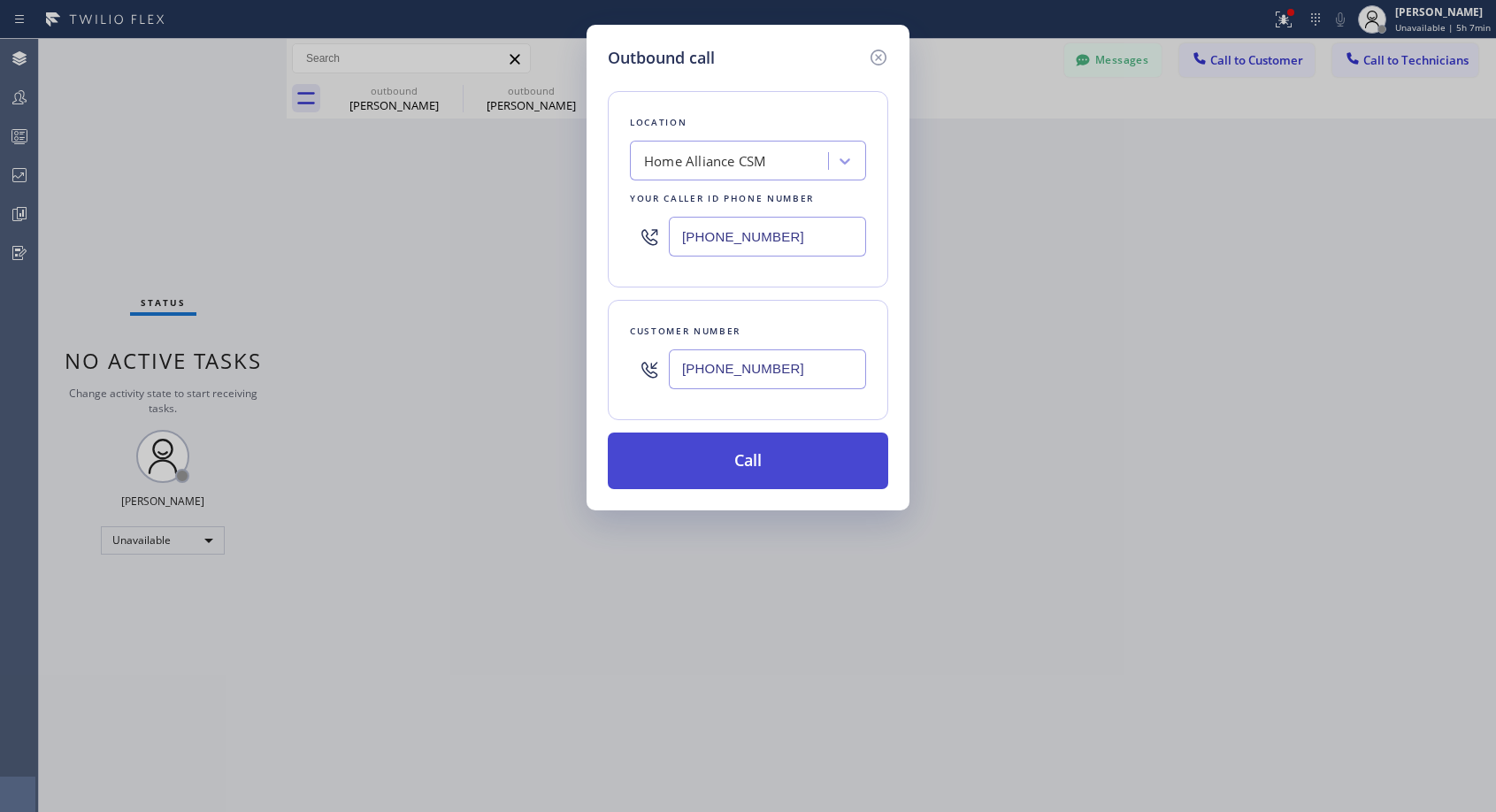
type input "[PHONE_NUMBER]"
click at [763, 454] on button "Call" at bounding box center [748, 460] width 280 height 56
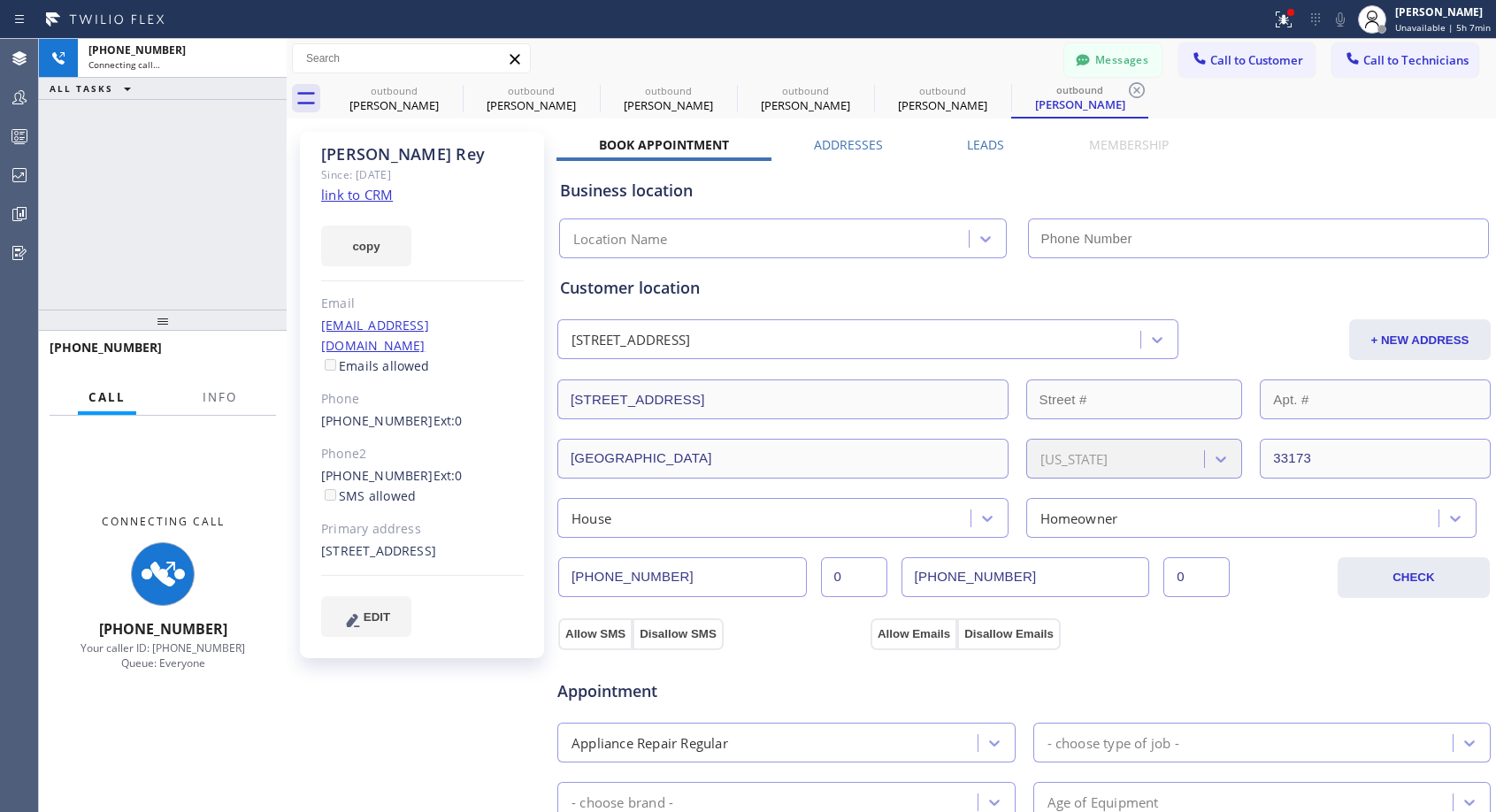
type input "[PHONE_NUMBER]"
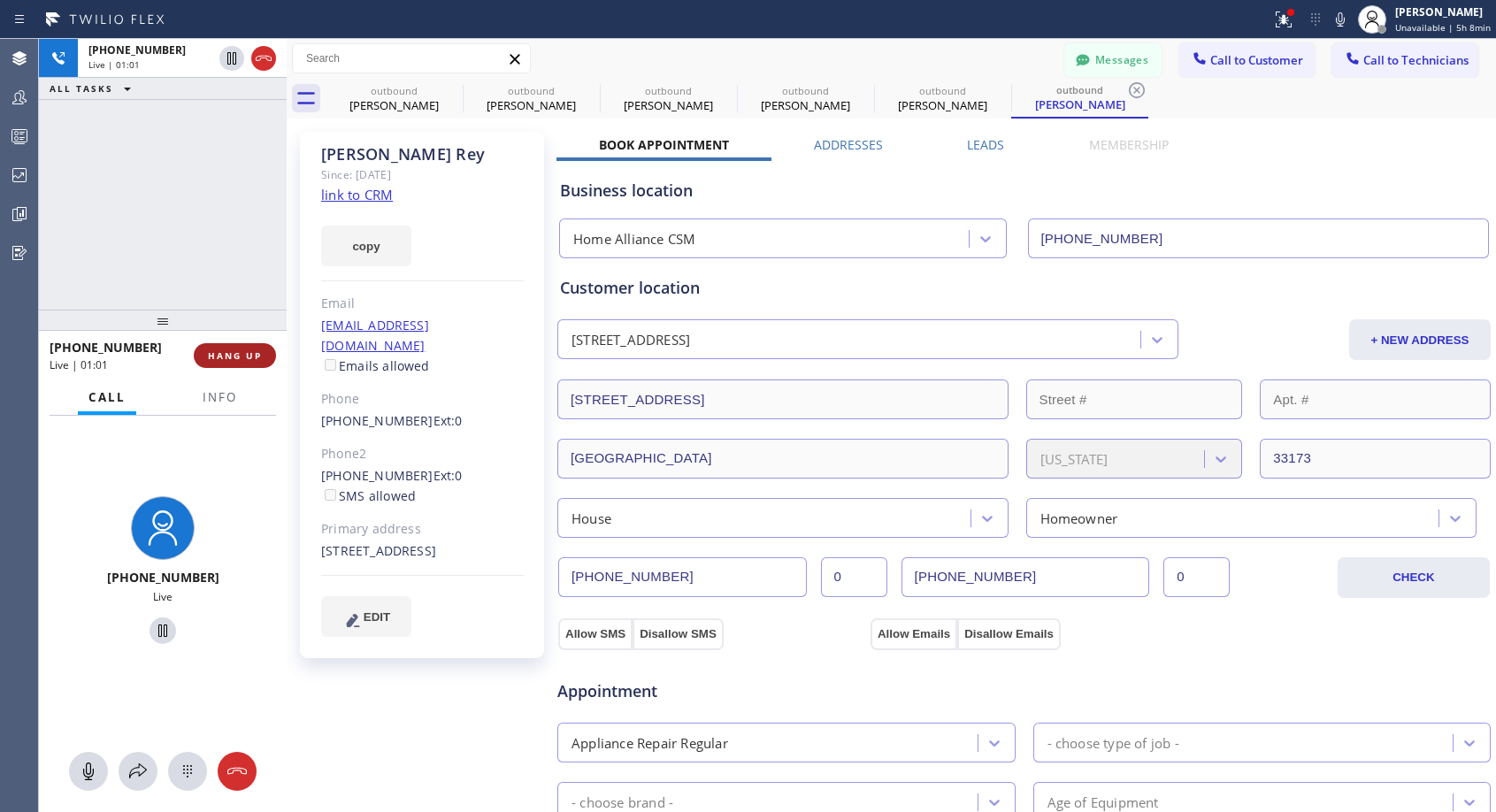
click at [220, 351] on span "HANG UP" at bounding box center [235, 355] width 54 height 12
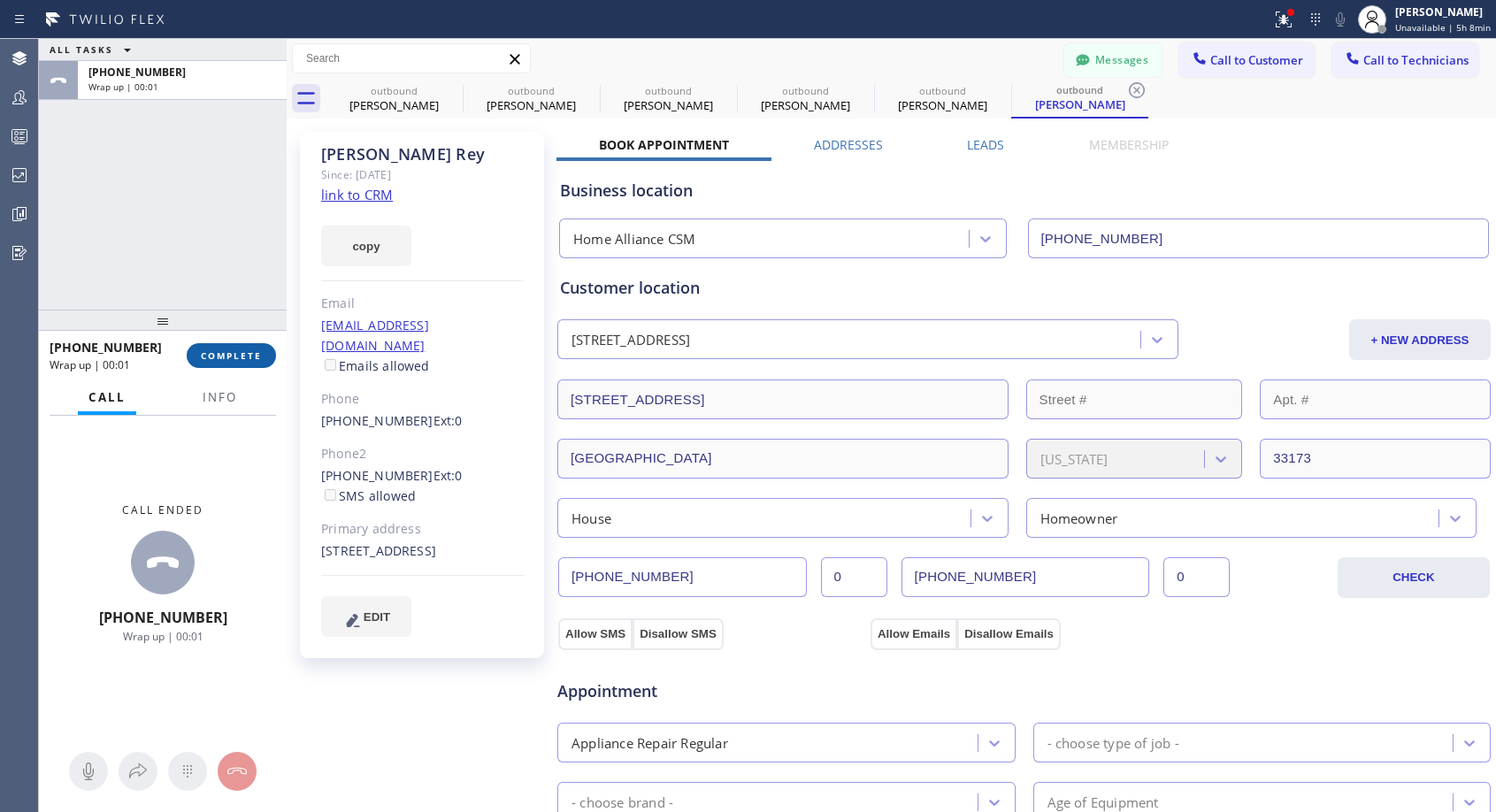
click at [220, 351] on span "COMPLETE" at bounding box center [231, 355] width 61 height 12
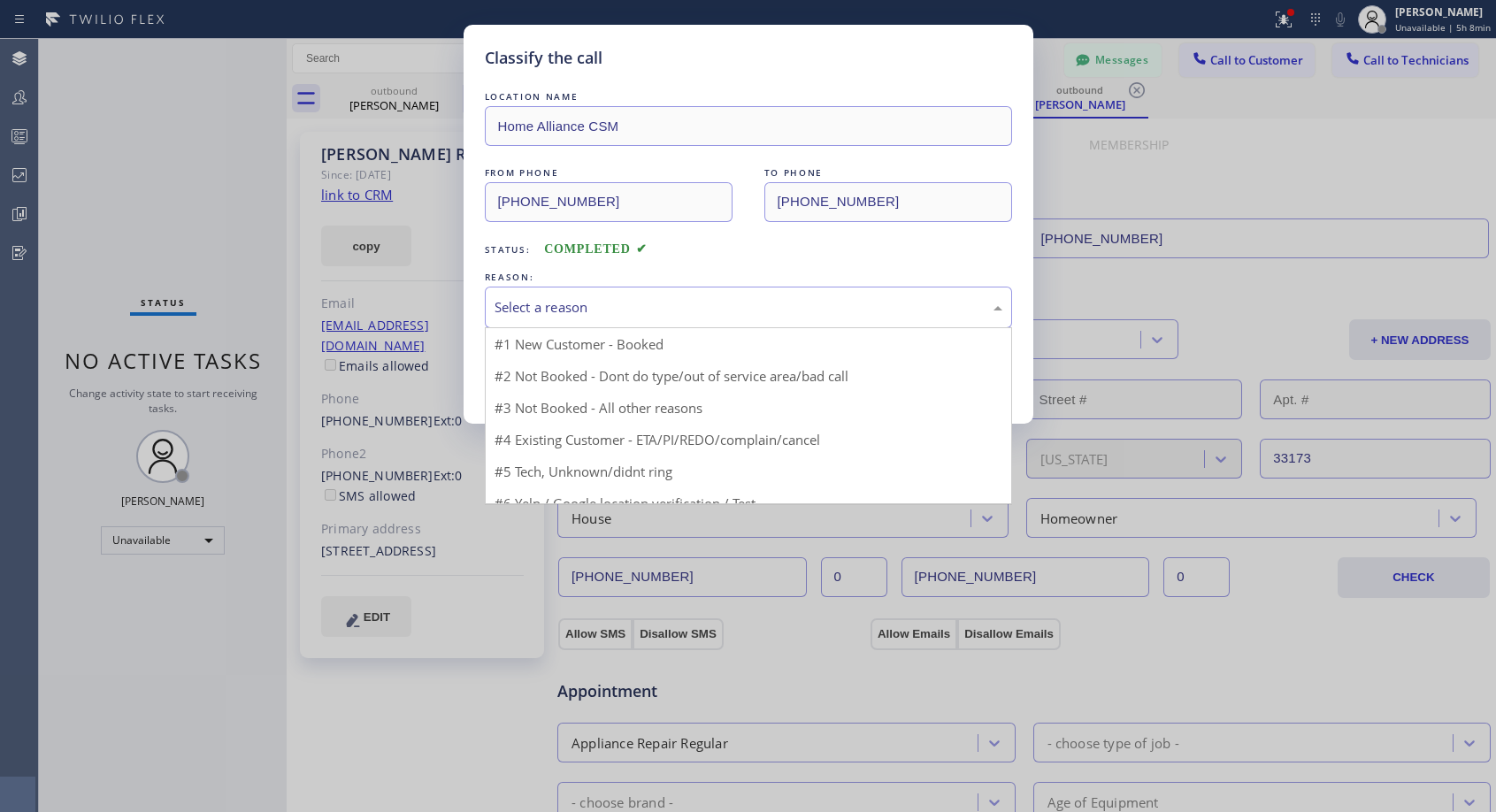
click at [571, 292] on div "Select a reason" at bounding box center [748, 307] width 527 height 42
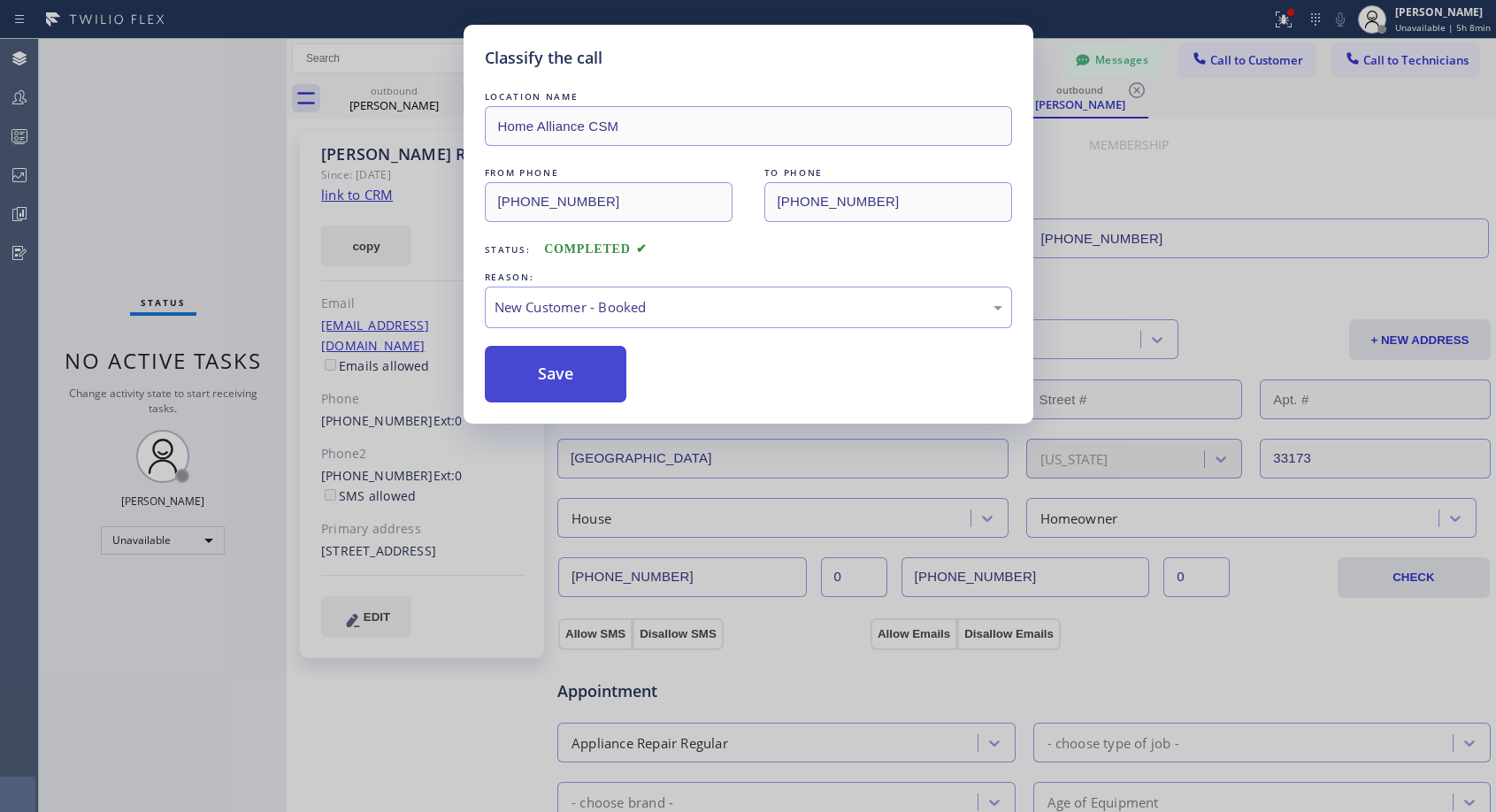
click at [549, 370] on button "Save" at bounding box center [556, 374] width 142 height 56
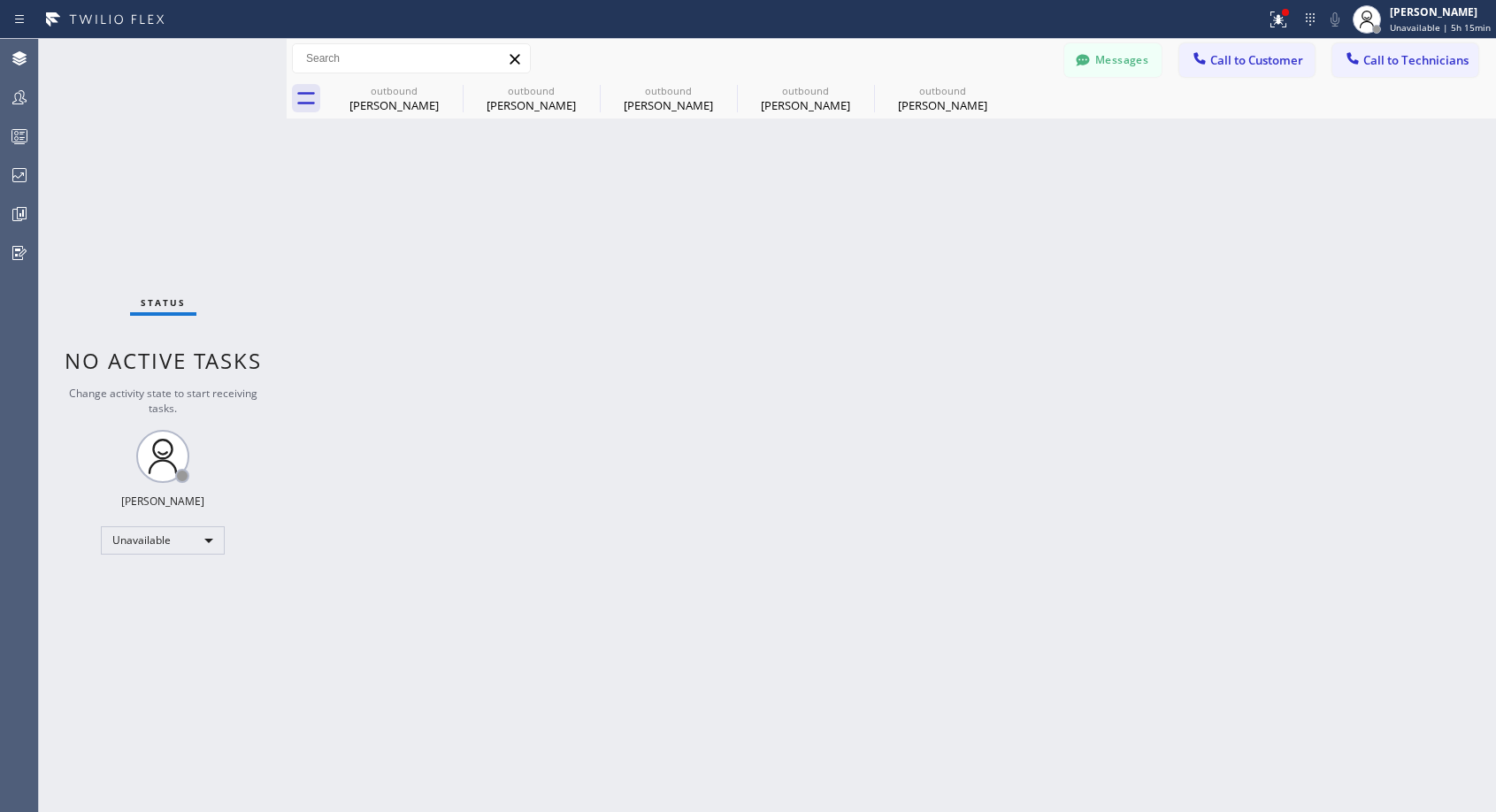
click at [1248, 55] on button "Call to Customer" at bounding box center [1246, 60] width 135 height 33
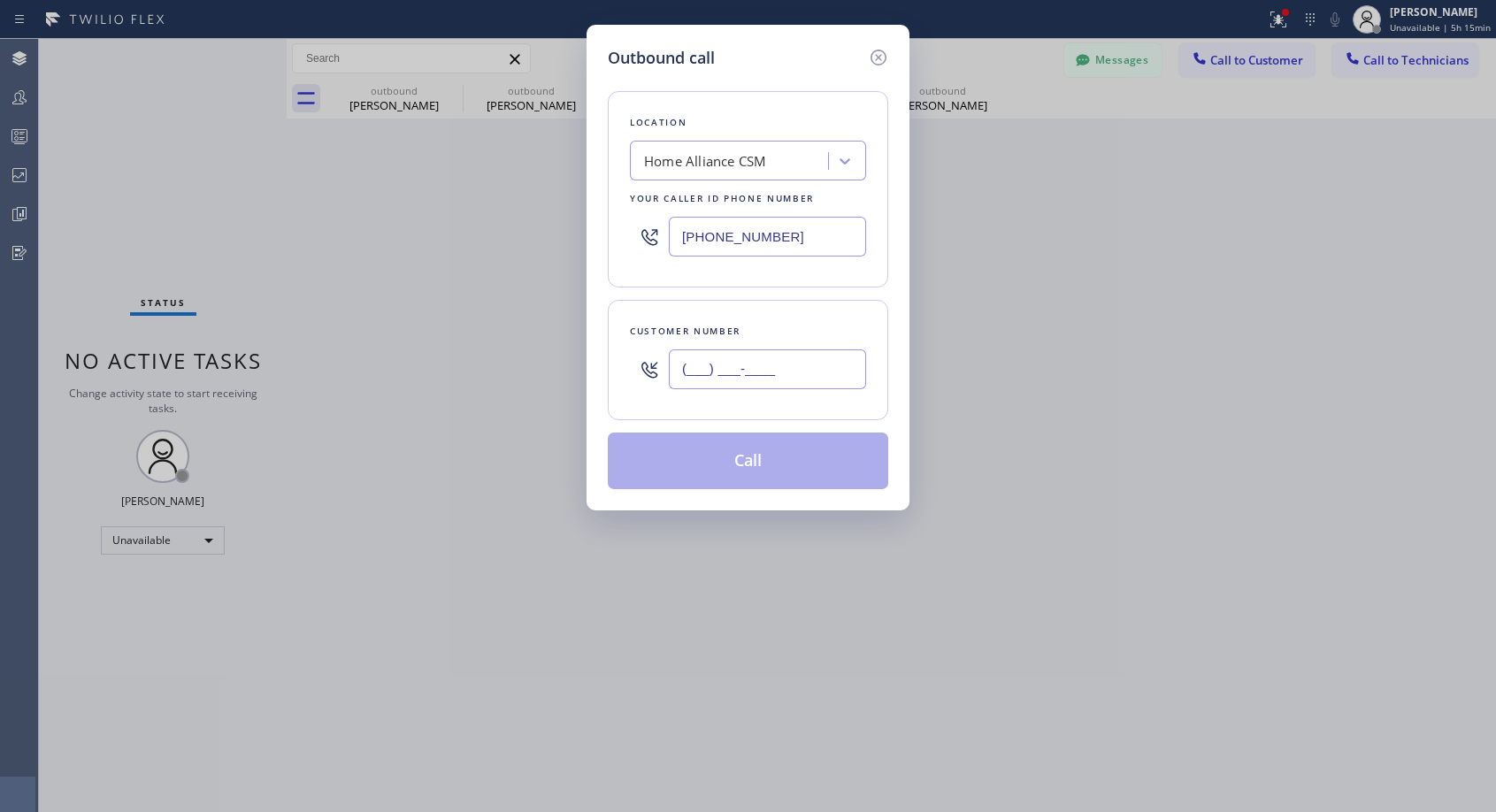
click at [812, 367] on input "(___) ___-____" at bounding box center [767, 369] width 197 height 40
paste input "301) 602-9988"
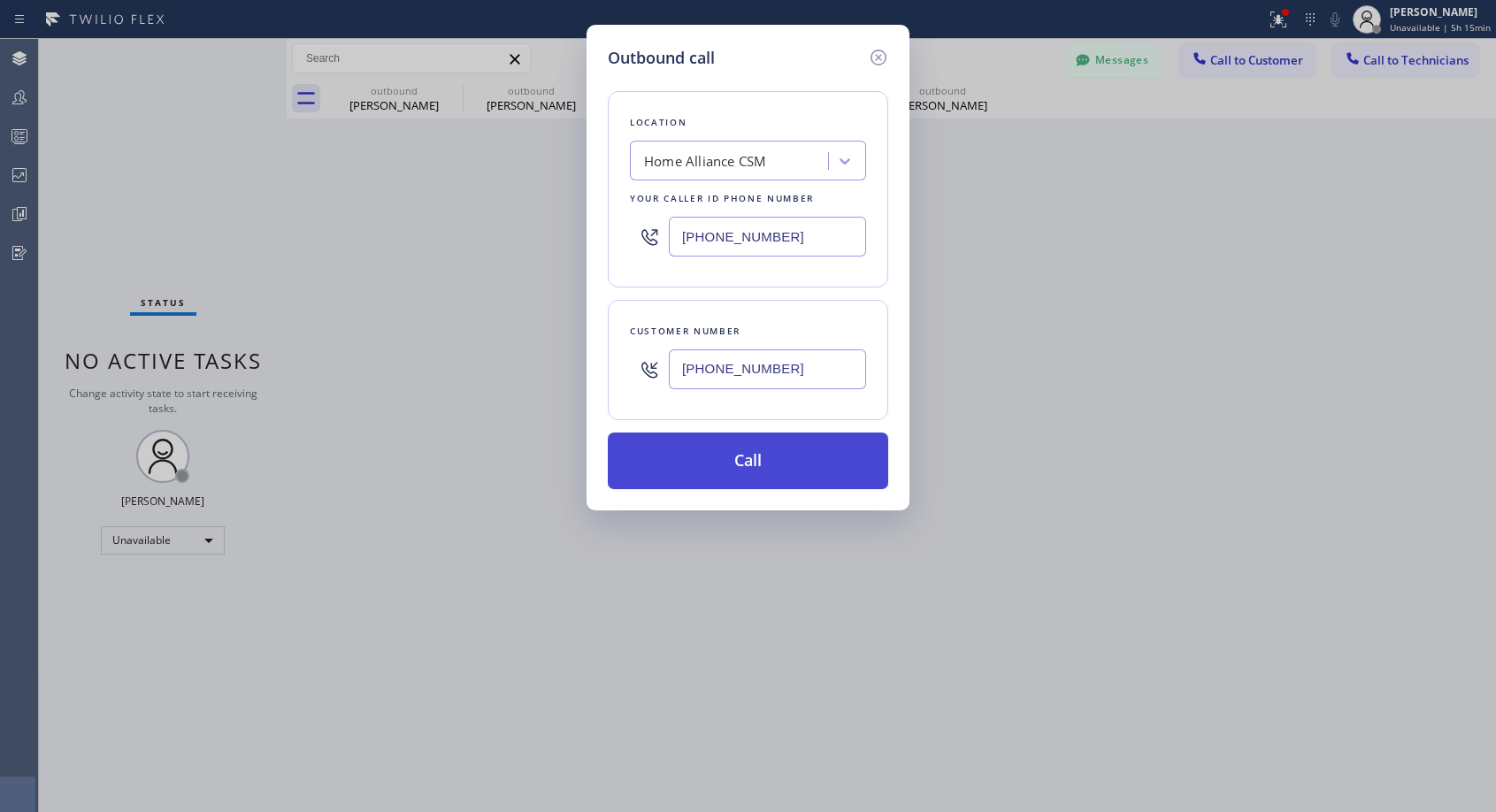
type input "[PHONE_NUMBER]"
click at [748, 464] on button "Call" at bounding box center [748, 460] width 280 height 56
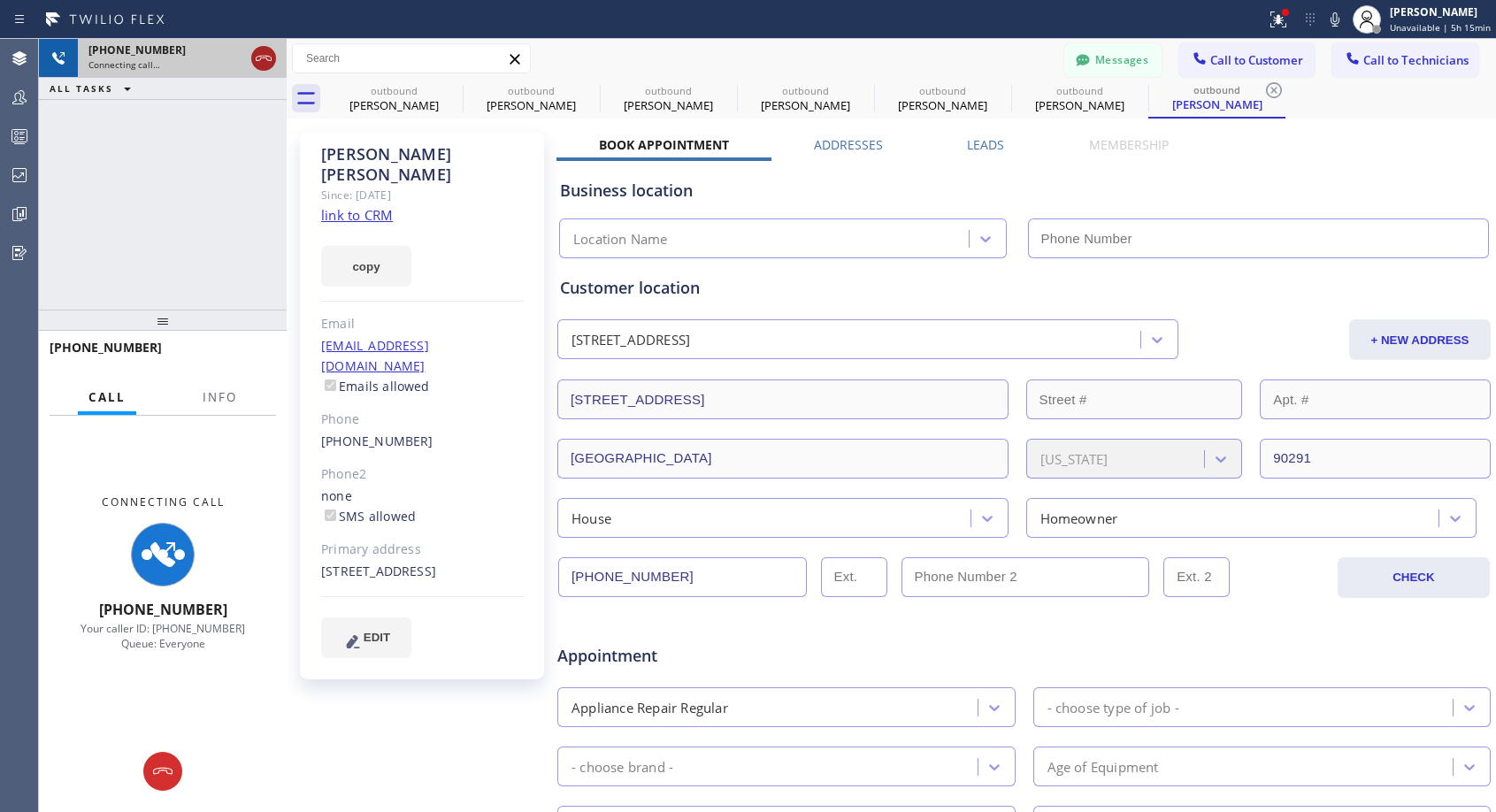
type input "[PHONE_NUMBER]"
click at [266, 56] on icon at bounding box center [263, 58] width 21 height 21
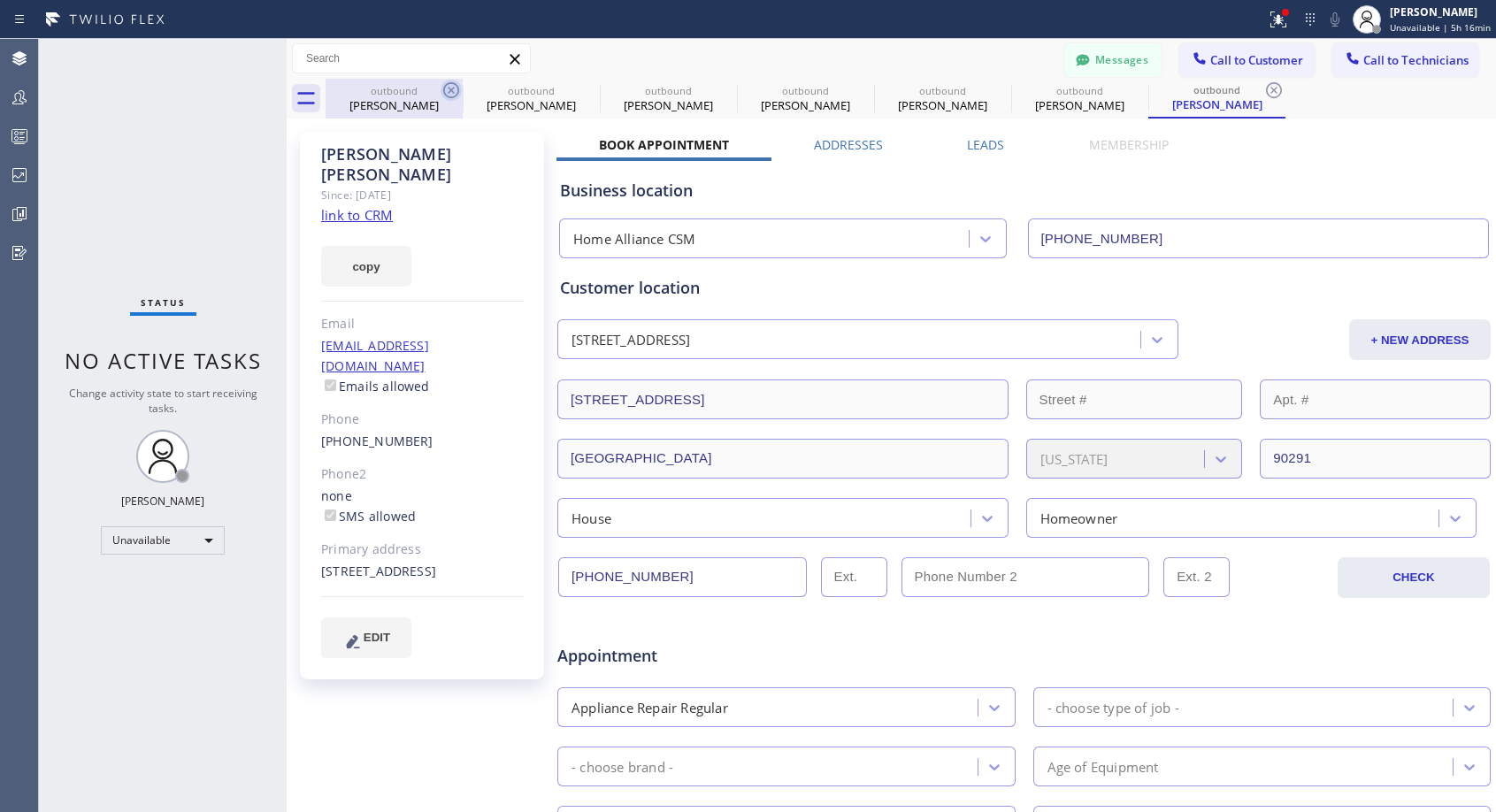
click at [449, 91] on icon at bounding box center [451, 90] width 21 height 21
click at [0, 0] on icon at bounding box center [0, 0] width 0 height 0
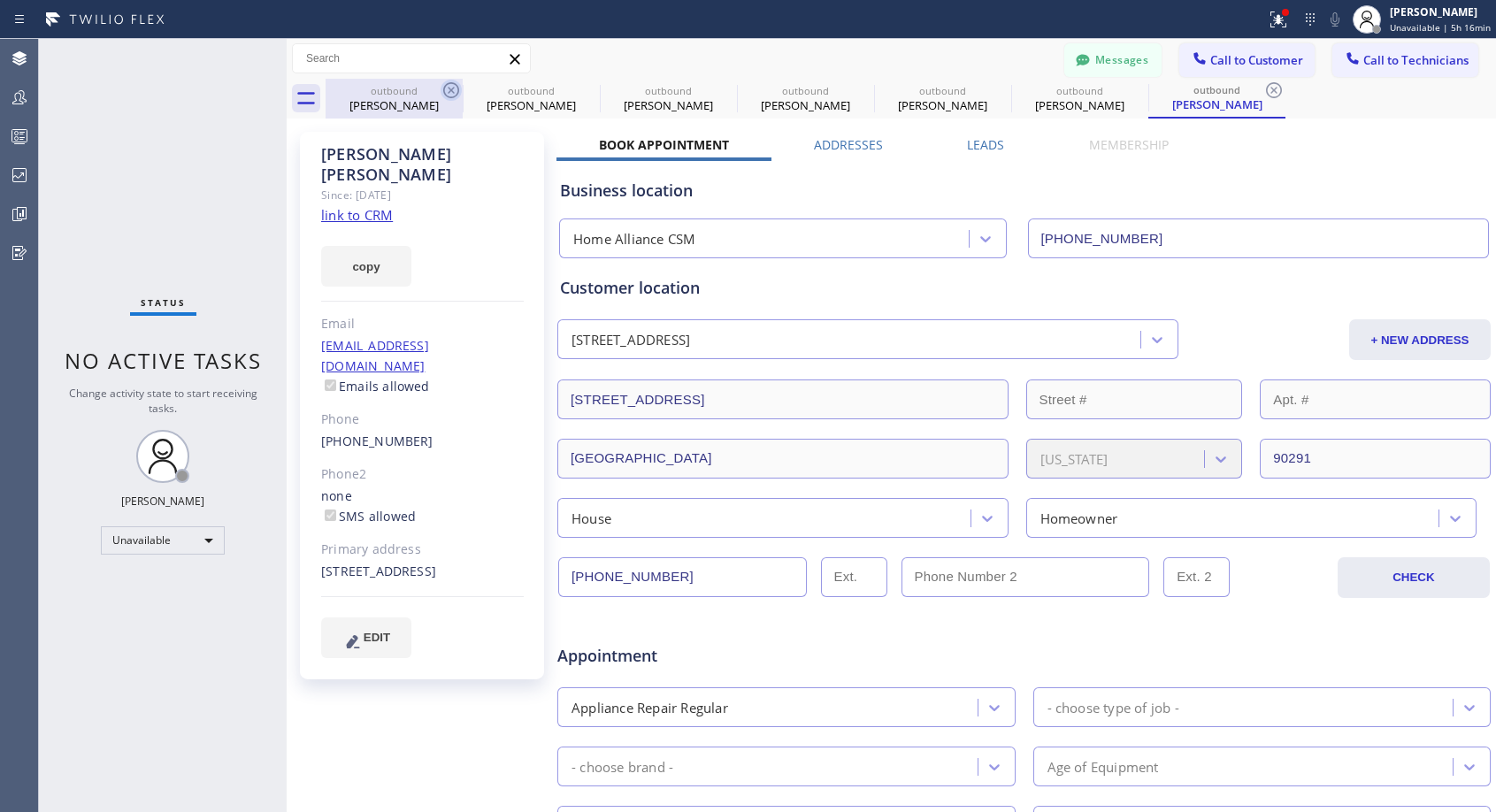
click at [0, 0] on icon at bounding box center [0, 0] width 0 height 0
click at [1263, 91] on icon at bounding box center [1273, 90] width 21 height 21
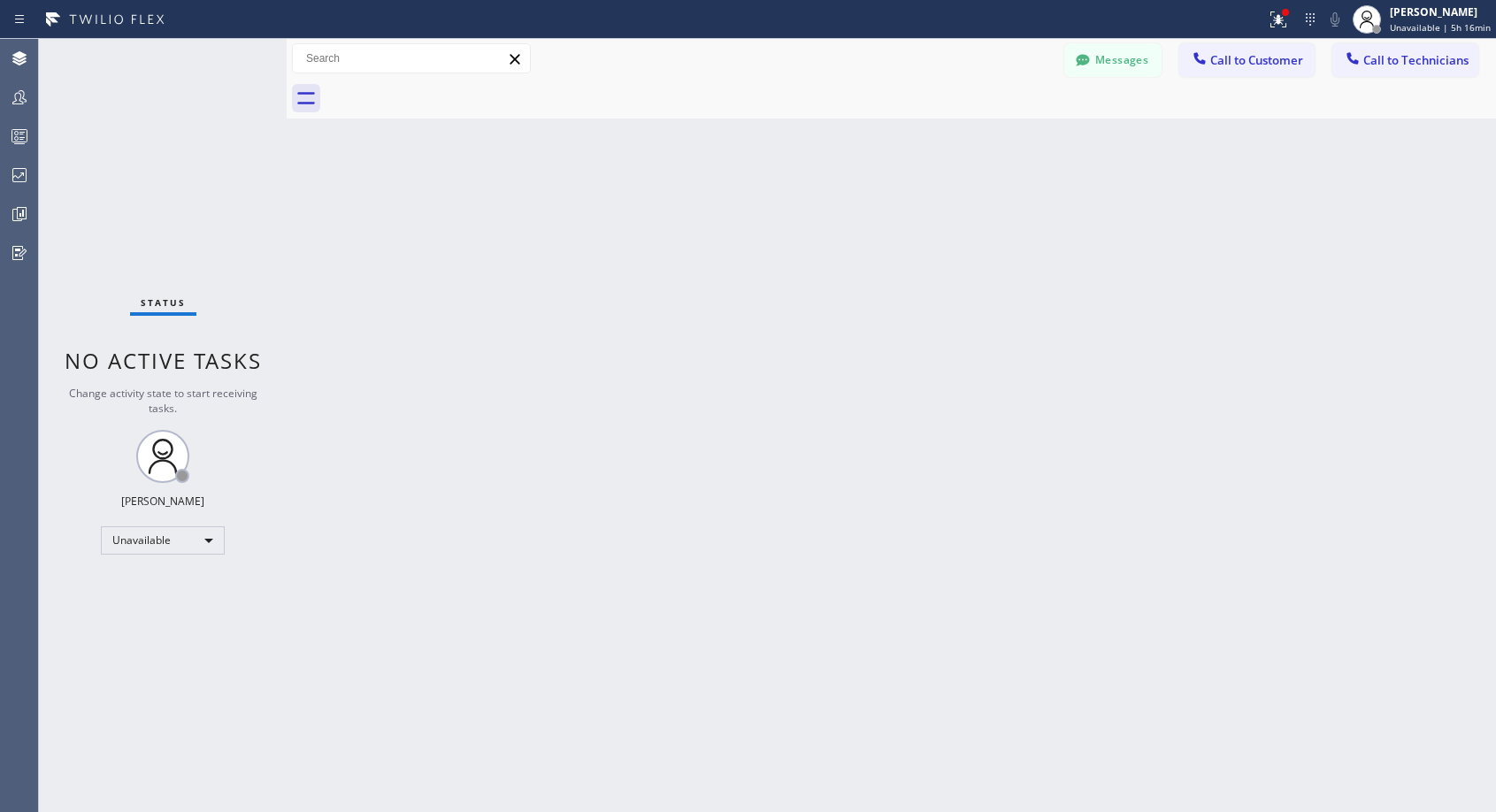
click at [449, 91] on div at bounding box center [910, 98] width 1170 height 40
click at [1247, 66] on span "Call to Customer" at bounding box center [1256, 59] width 93 height 16
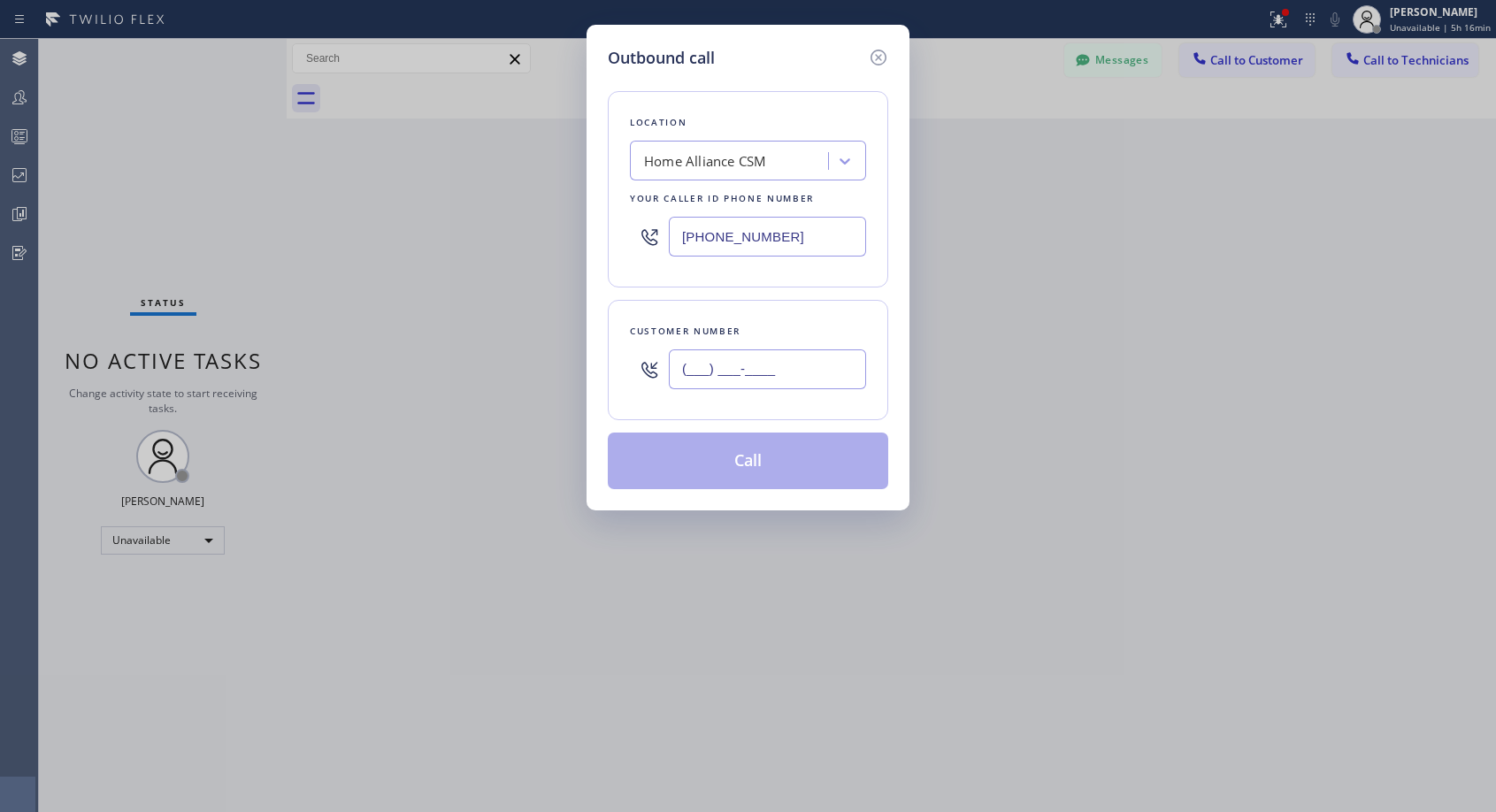
click at [819, 360] on input "(___) ___-____" at bounding box center [767, 369] width 197 height 40
paste input "text"
type input "(___) ___-____"
click at [763, 365] on input "(___) ___-____" at bounding box center [767, 369] width 197 height 40
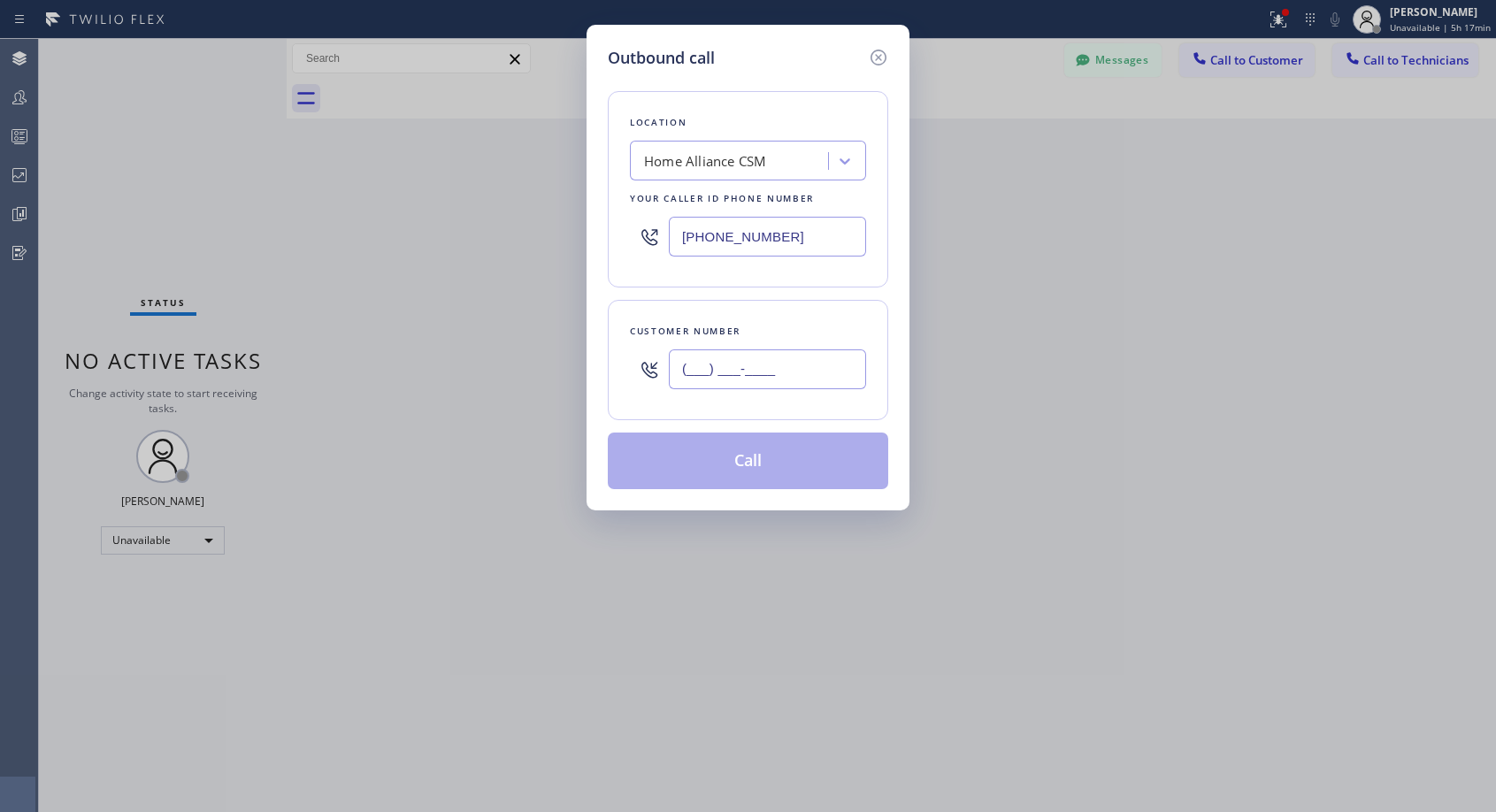
paste input "32"
click at [674, 368] on input "(___) ___-__32" at bounding box center [767, 369] width 197 height 40
paste input "323) 872-7393"
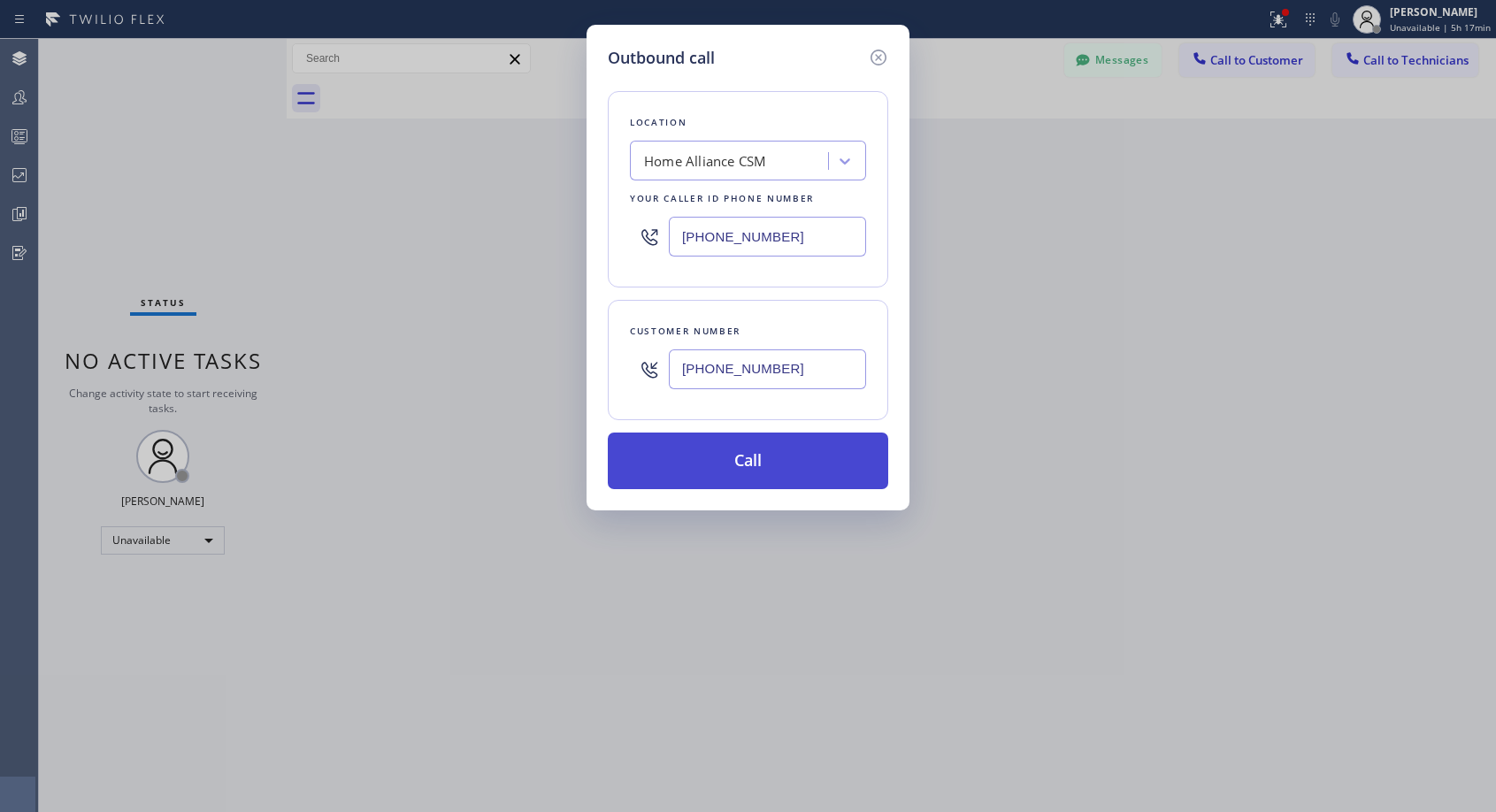
type input "[PHONE_NUMBER]"
drag, startPoint x: 754, startPoint y: 456, endPoint x: 731, endPoint y: 6, distance: 450.6
click at [754, 457] on button "Call" at bounding box center [748, 460] width 280 height 56
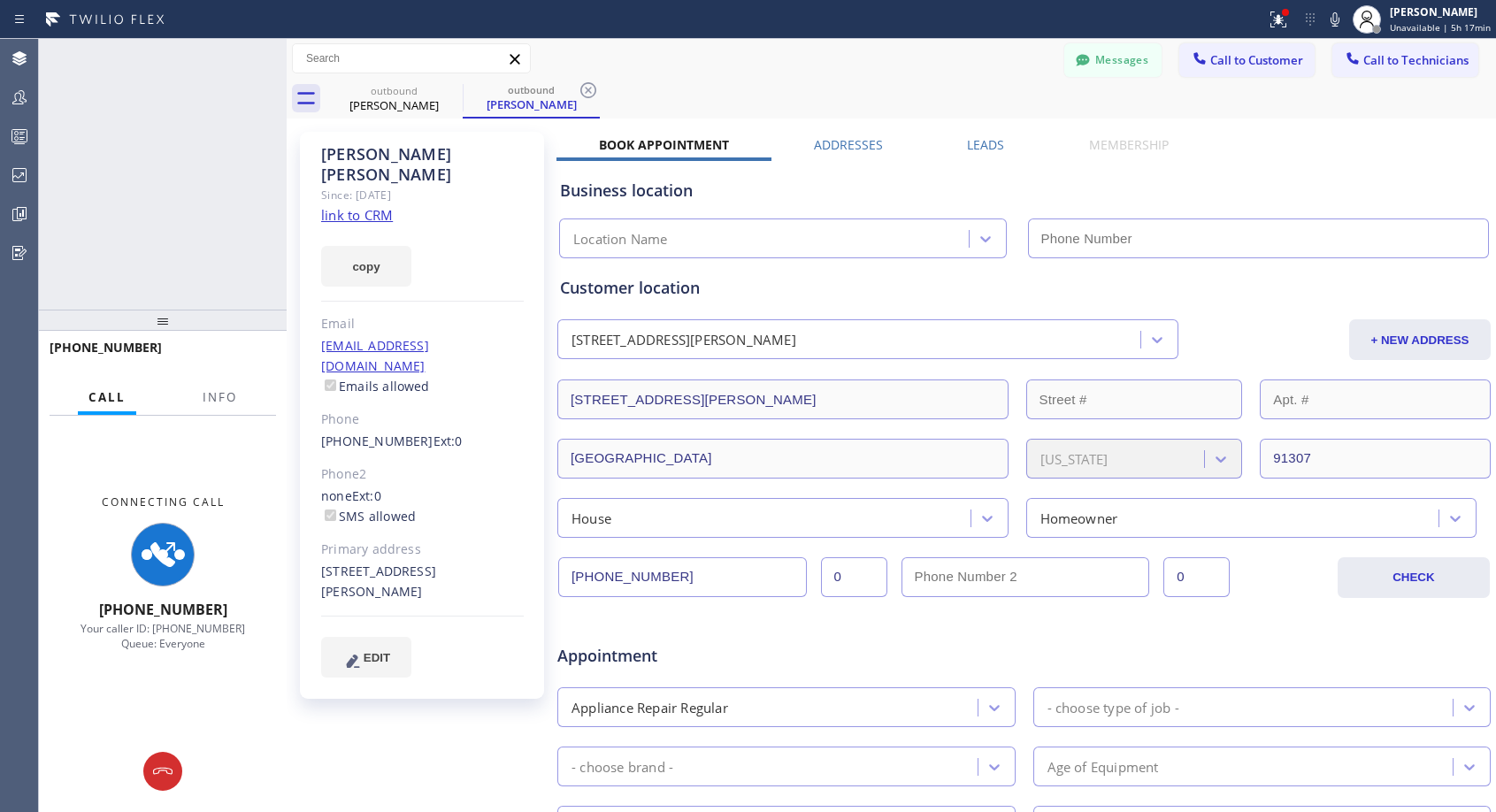
type input "[PHONE_NUMBER]"
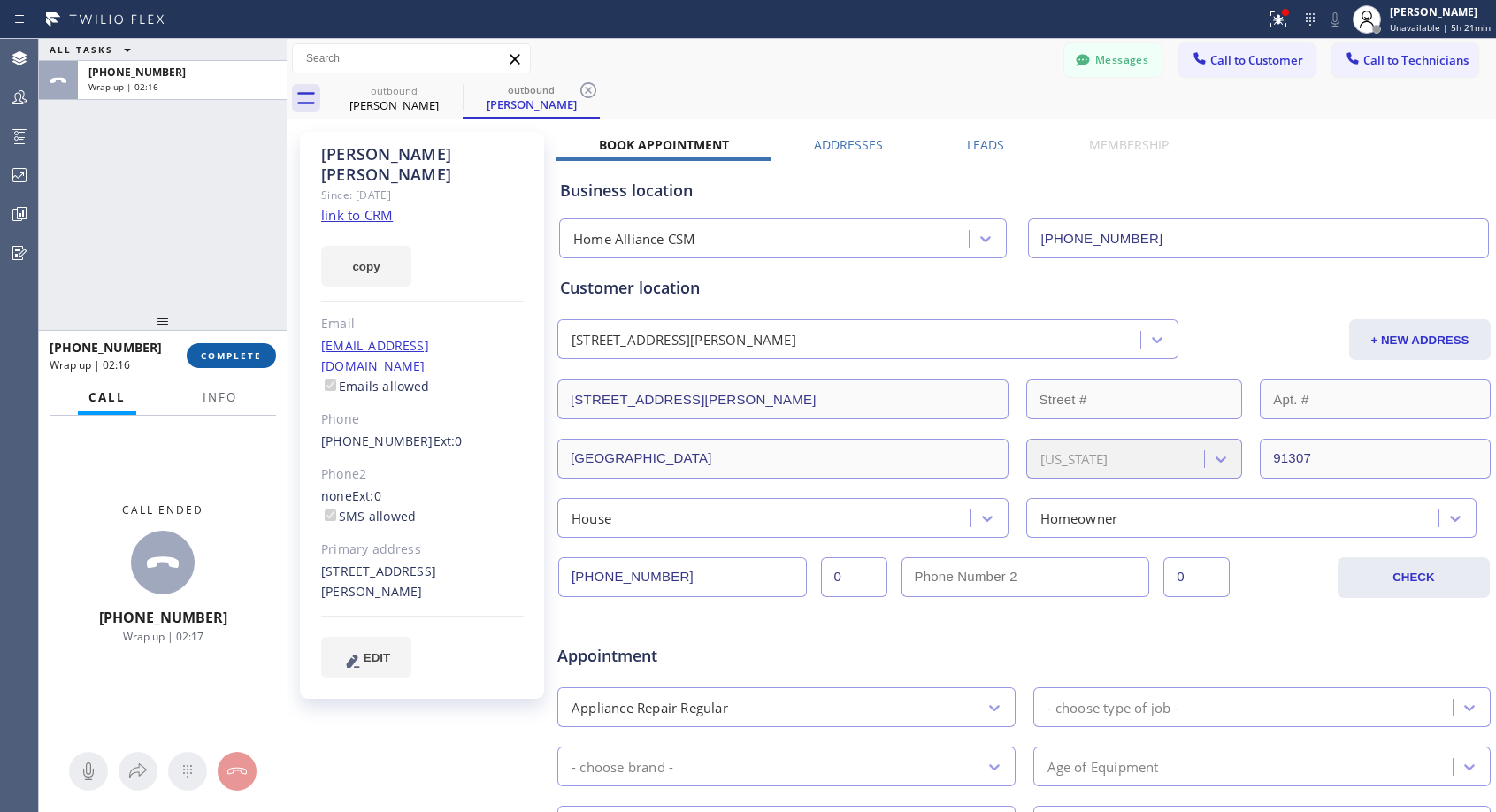
click at [253, 355] on span "COMPLETE" at bounding box center [231, 355] width 61 height 12
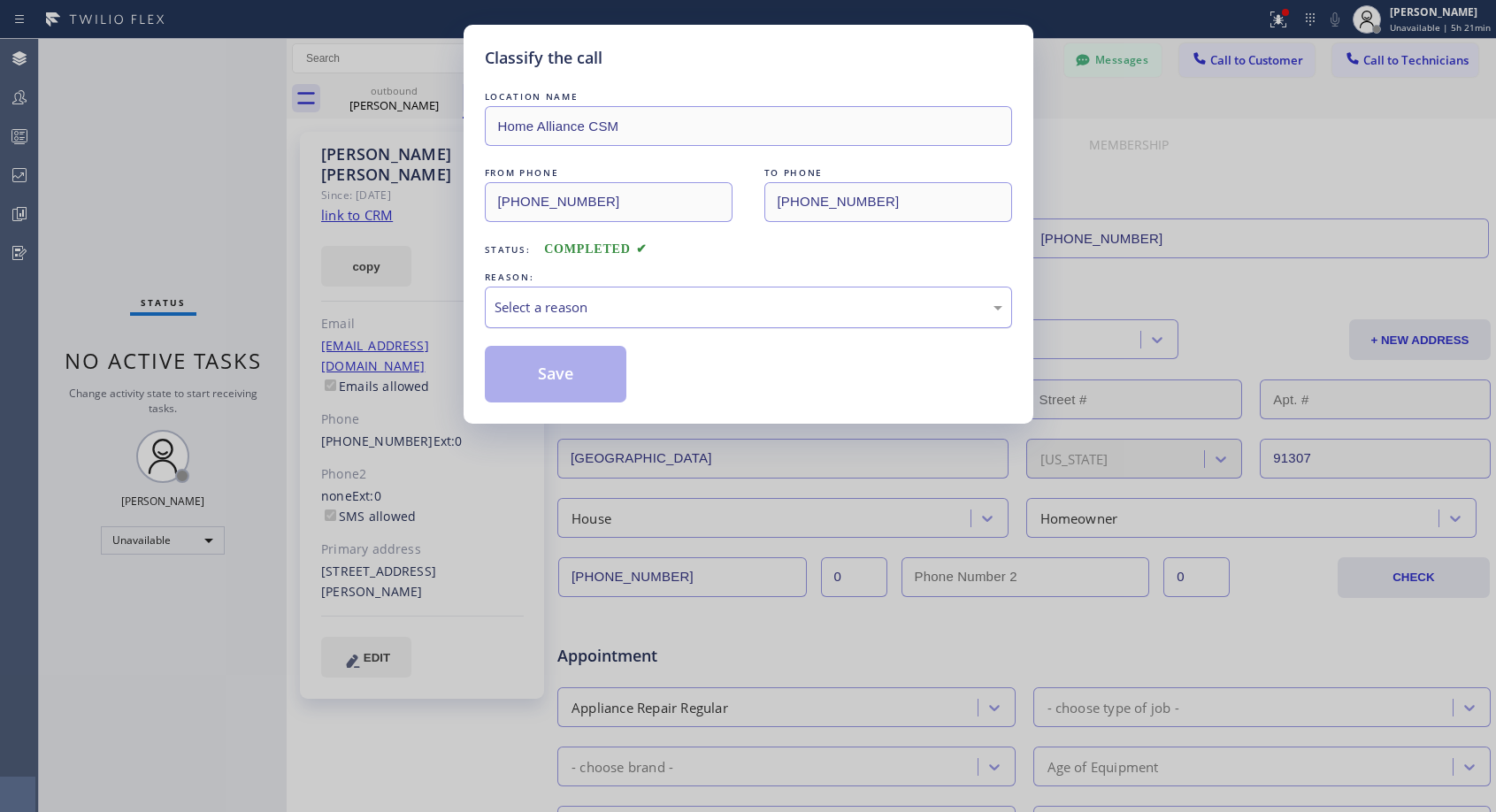
click at [673, 297] on div "Select a reason" at bounding box center [748, 307] width 508 height 20
click at [571, 351] on button "Save" at bounding box center [556, 374] width 142 height 56
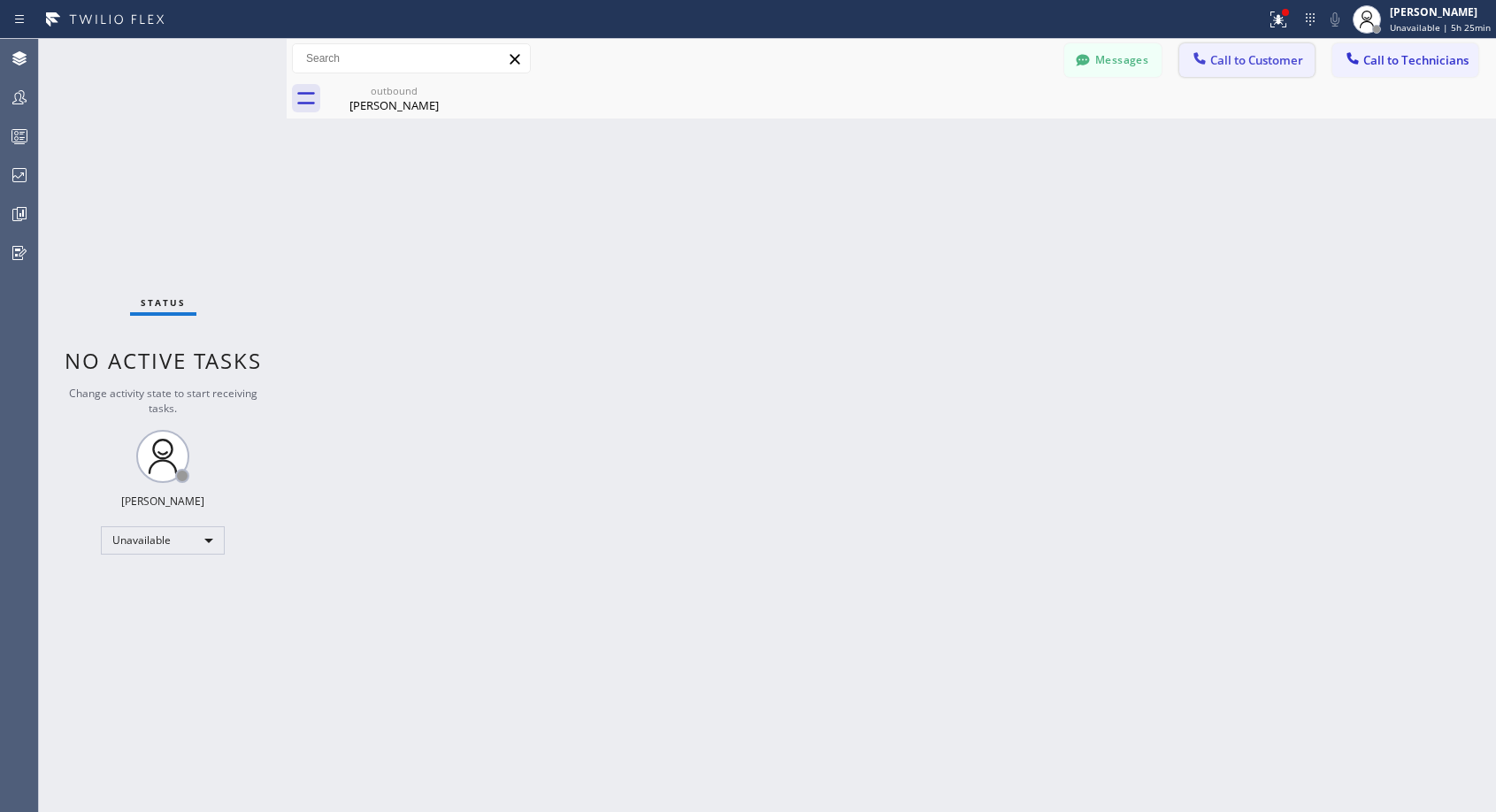
click at [1235, 56] on span "Call to Customer" at bounding box center [1256, 59] width 93 height 16
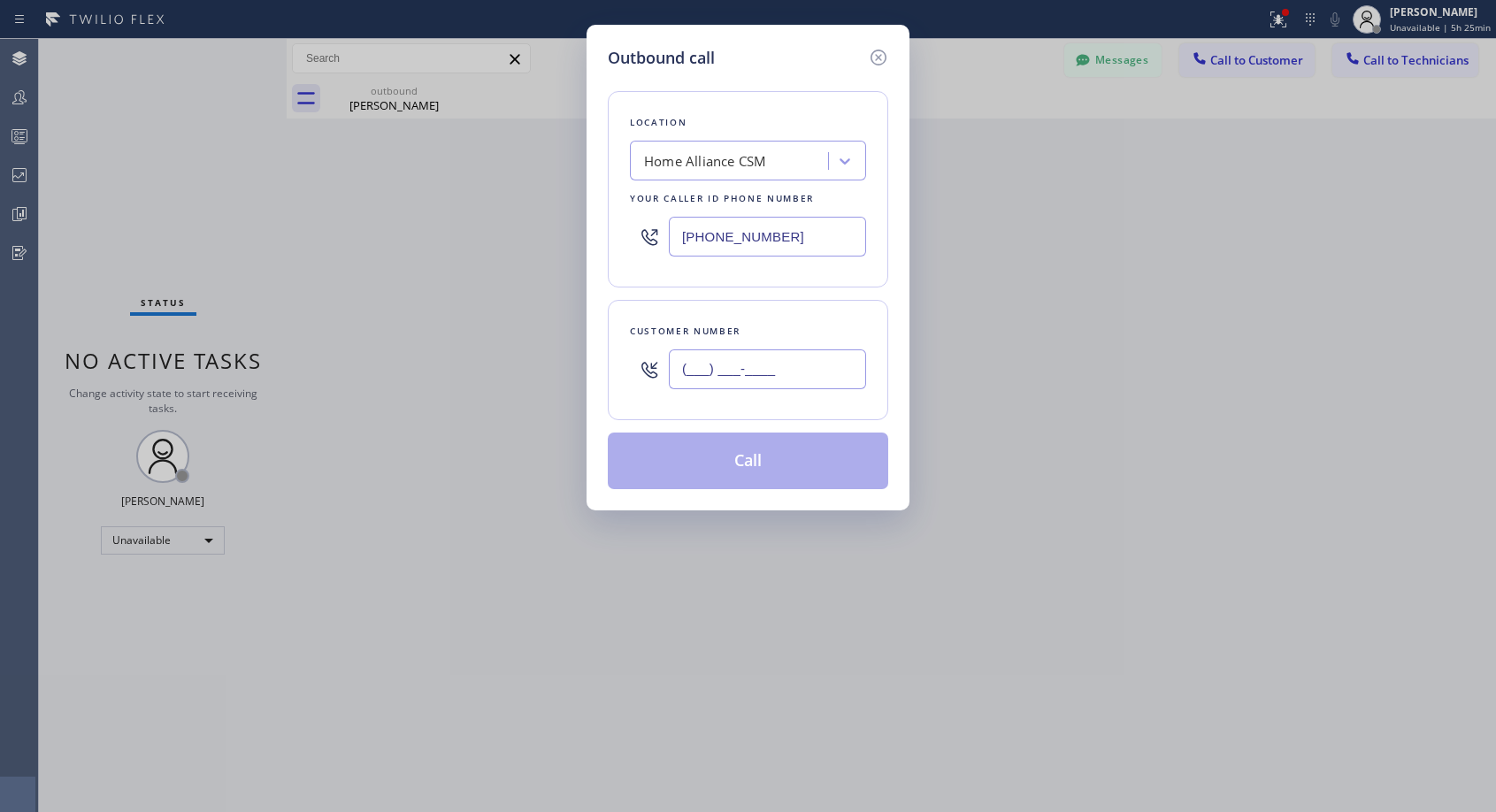
click at [754, 369] on input "(___) ___-____" at bounding box center [767, 369] width 197 height 40
paste input "623) 271-1258"
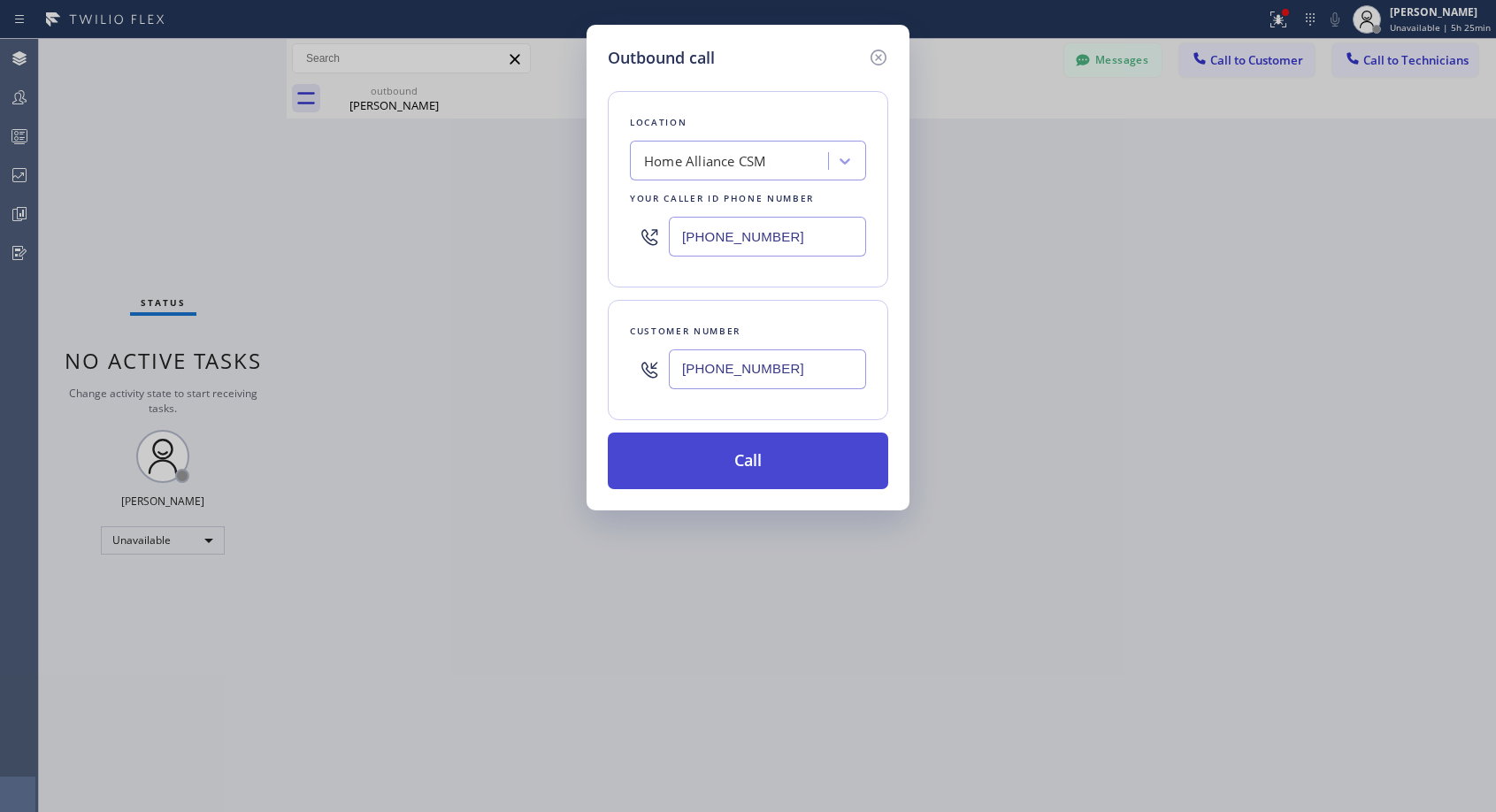
type input "[PHONE_NUMBER]"
click at [747, 451] on button "Call" at bounding box center [748, 460] width 280 height 56
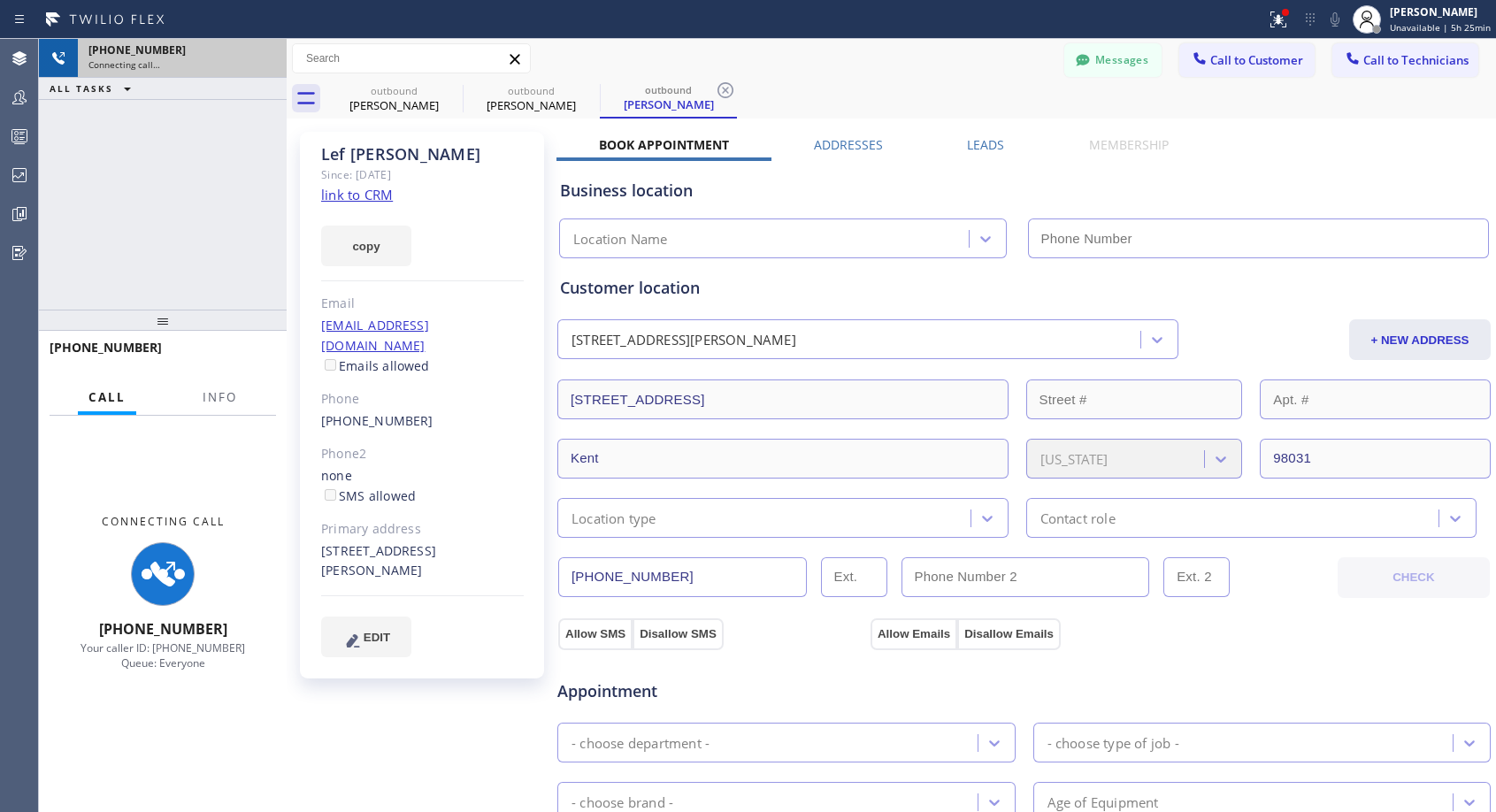
type input "[PHONE_NUMBER]"
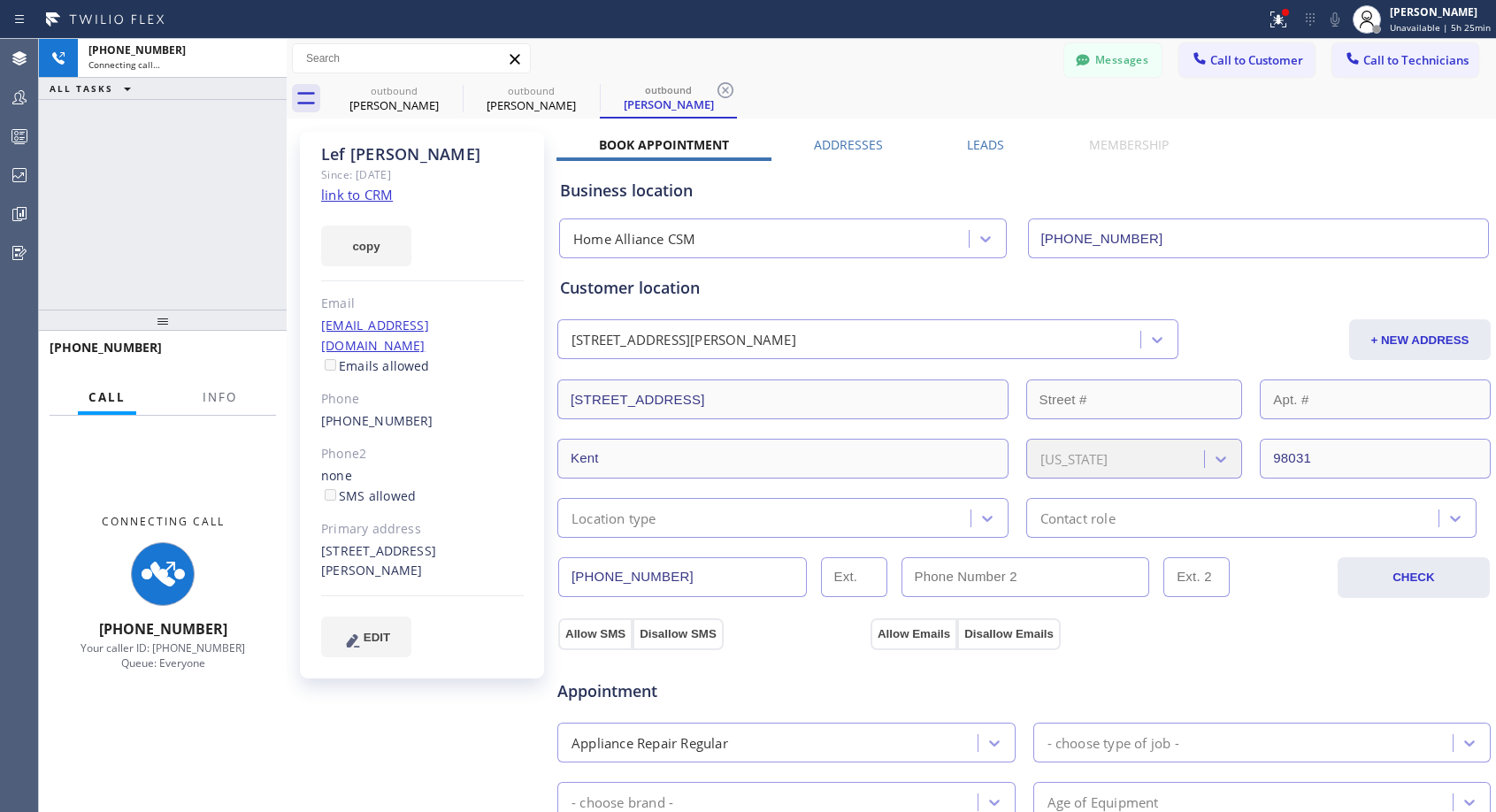
click at [222, 223] on div "[PHONE_NUMBER] Connecting call… ALL TASKS ALL TASKS ACTIVE TASKS TASKS IN WRAP …" at bounding box center [163, 174] width 248 height 271
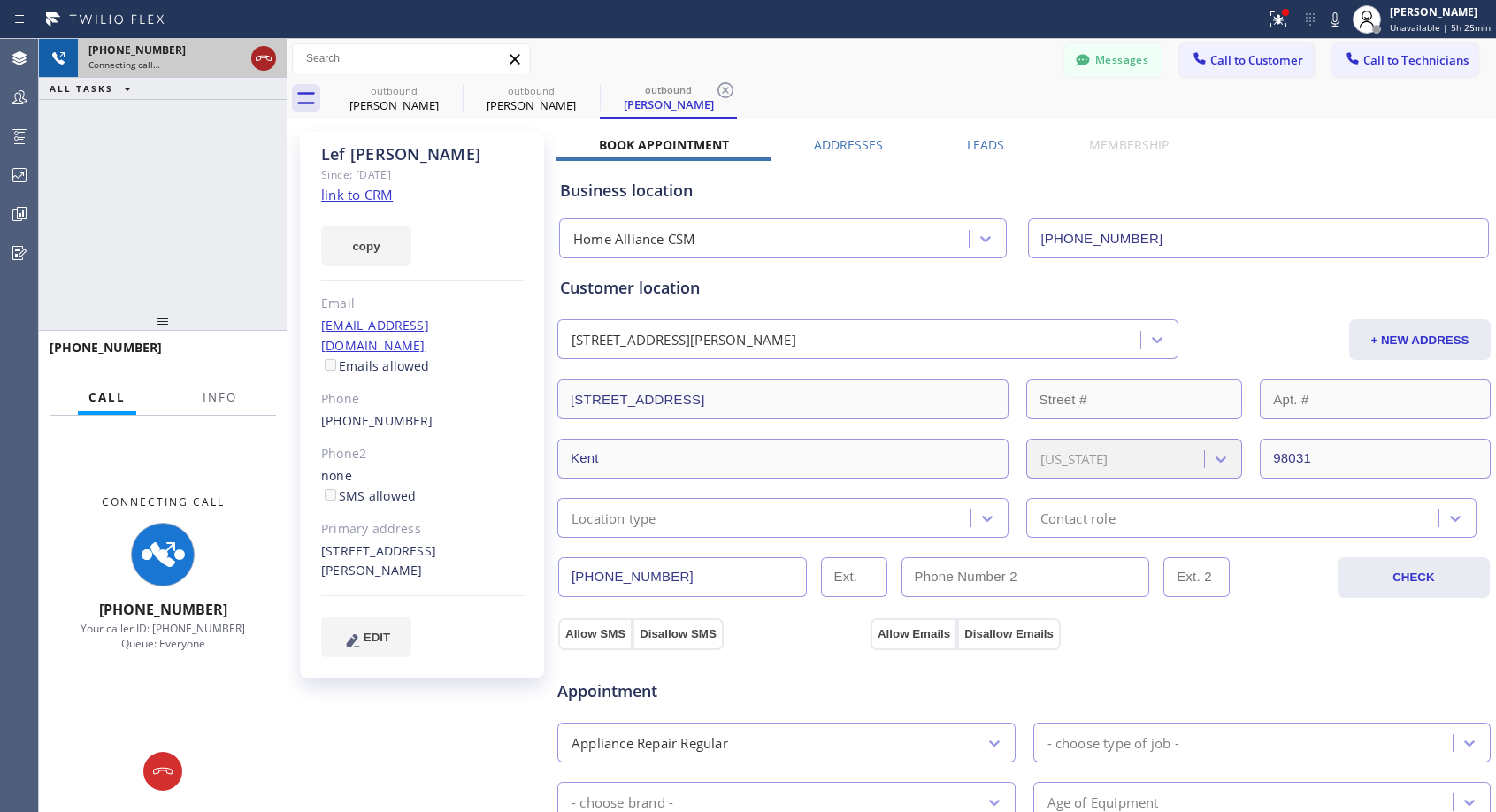
click at [257, 55] on icon at bounding box center [263, 58] width 21 height 21
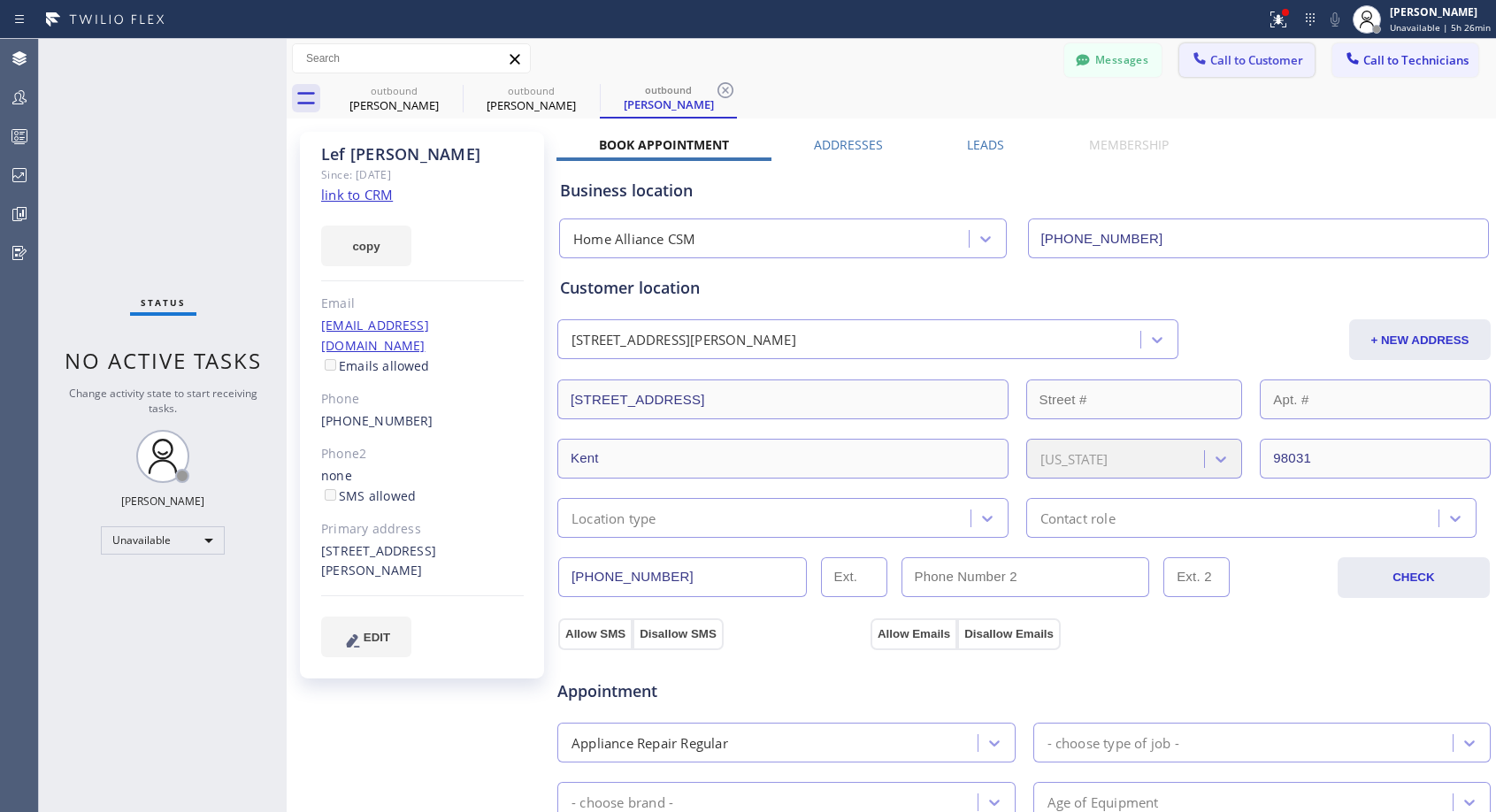
click at [1238, 61] on span "Call to Customer" at bounding box center [1256, 59] width 93 height 16
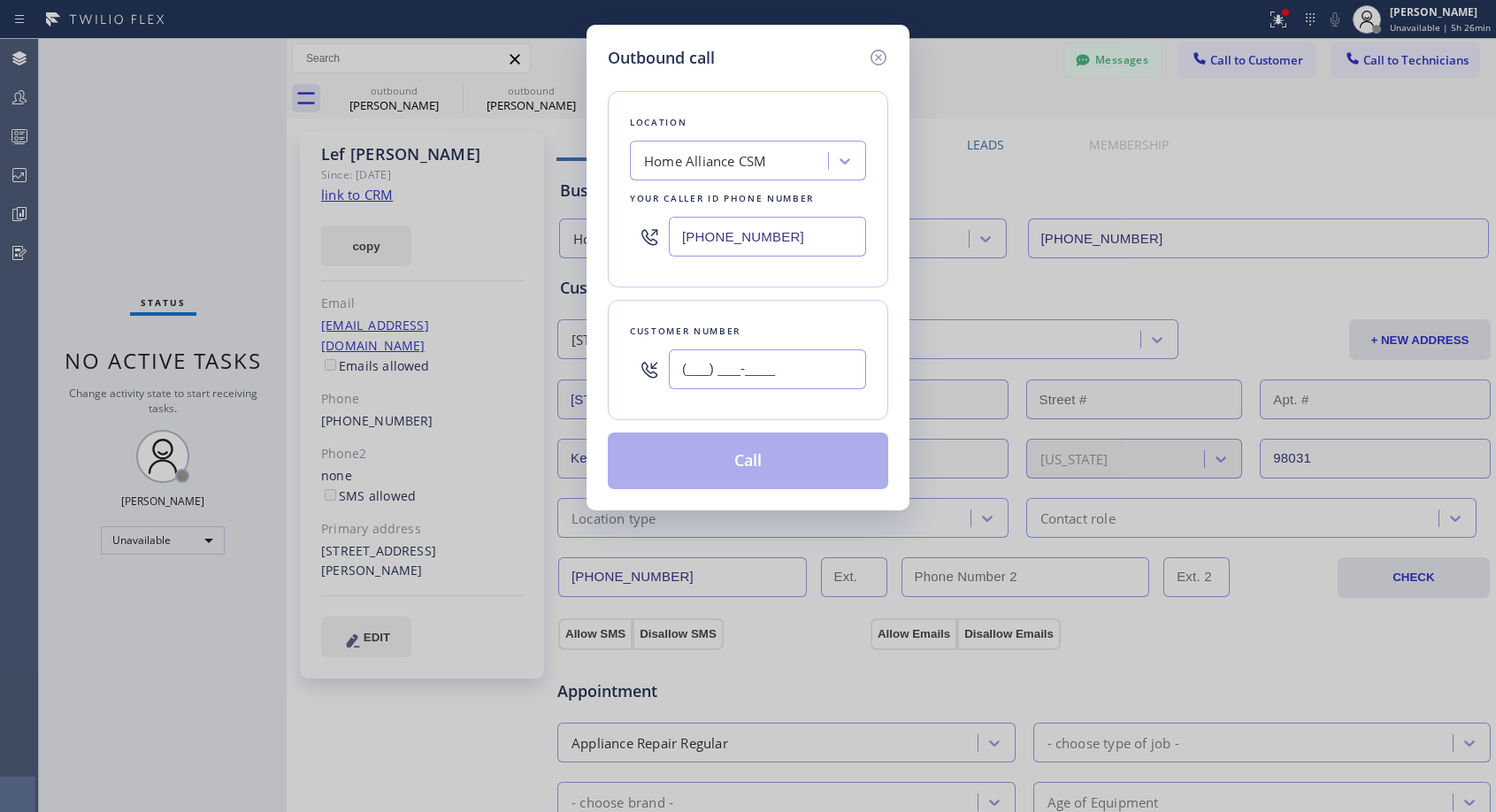
click at [734, 368] on input "(___) ___-____" at bounding box center [767, 369] width 197 height 40
paste input "623) 271-1258"
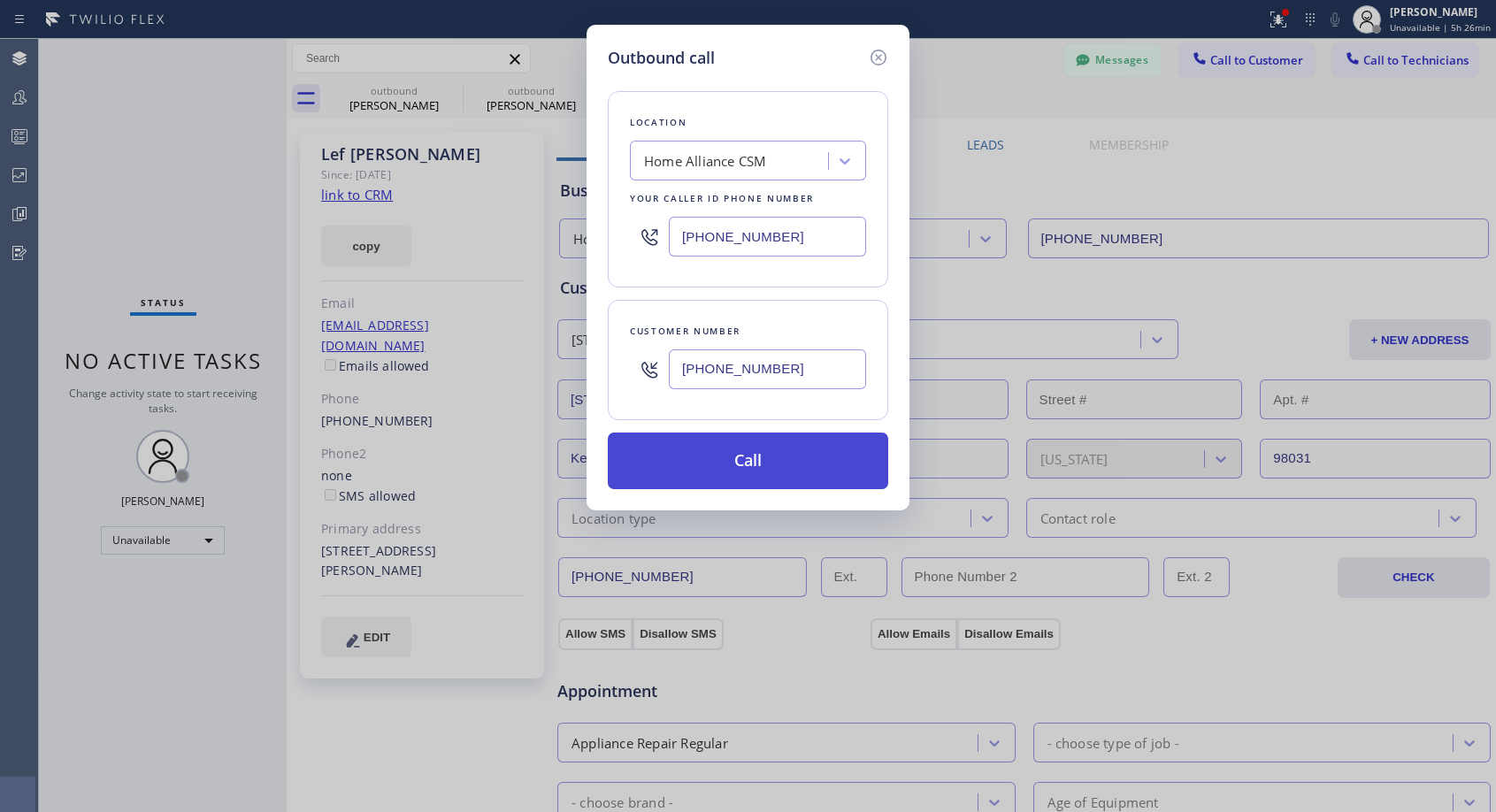
type input "[PHONE_NUMBER]"
click at [754, 465] on button "Call" at bounding box center [748, 460] width 280 height 56
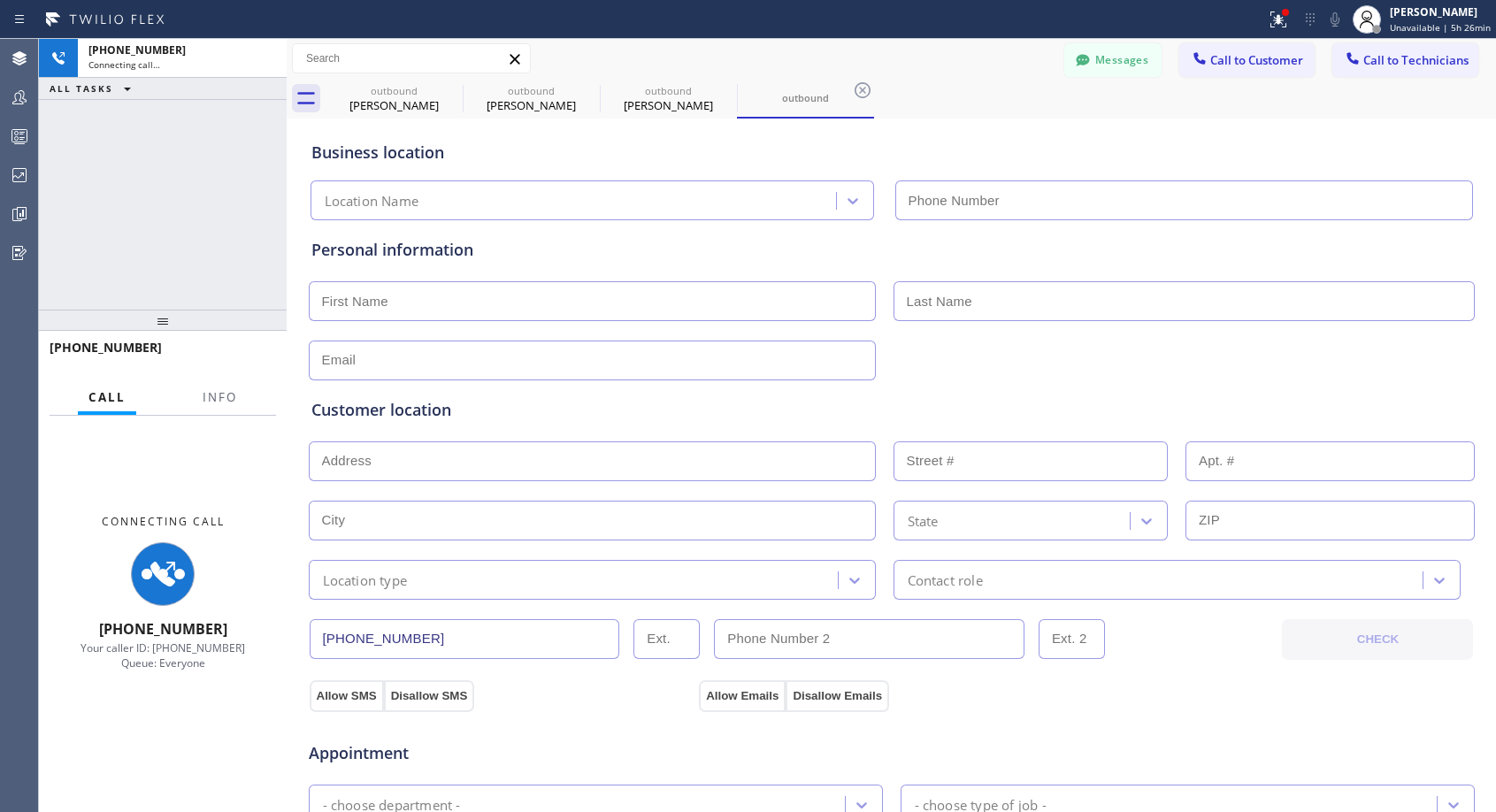
type input "[PHONE_NUMBER]"
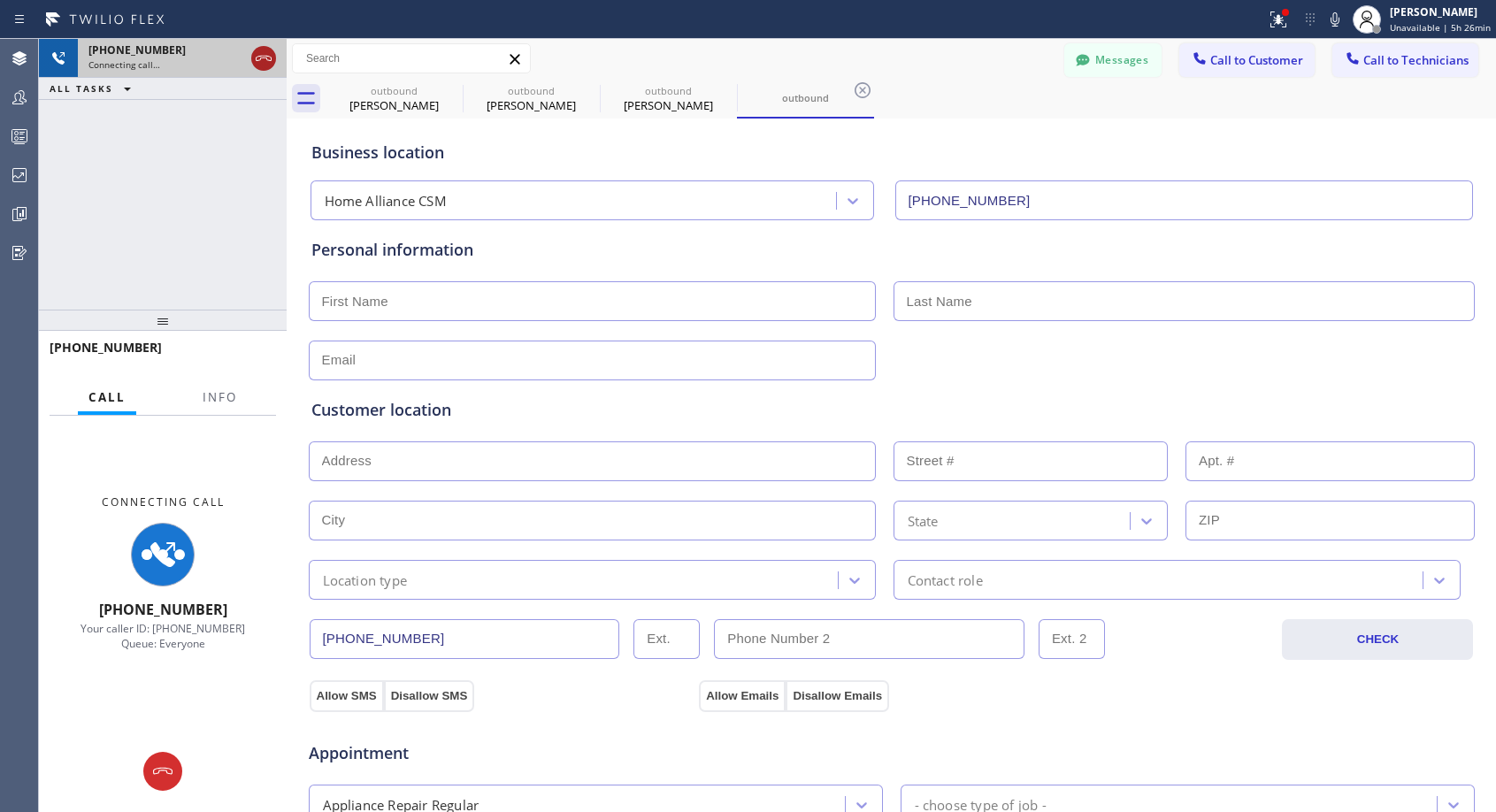
click at [267, 55] on icon at bounding box center [263, 58] width 16 height 6
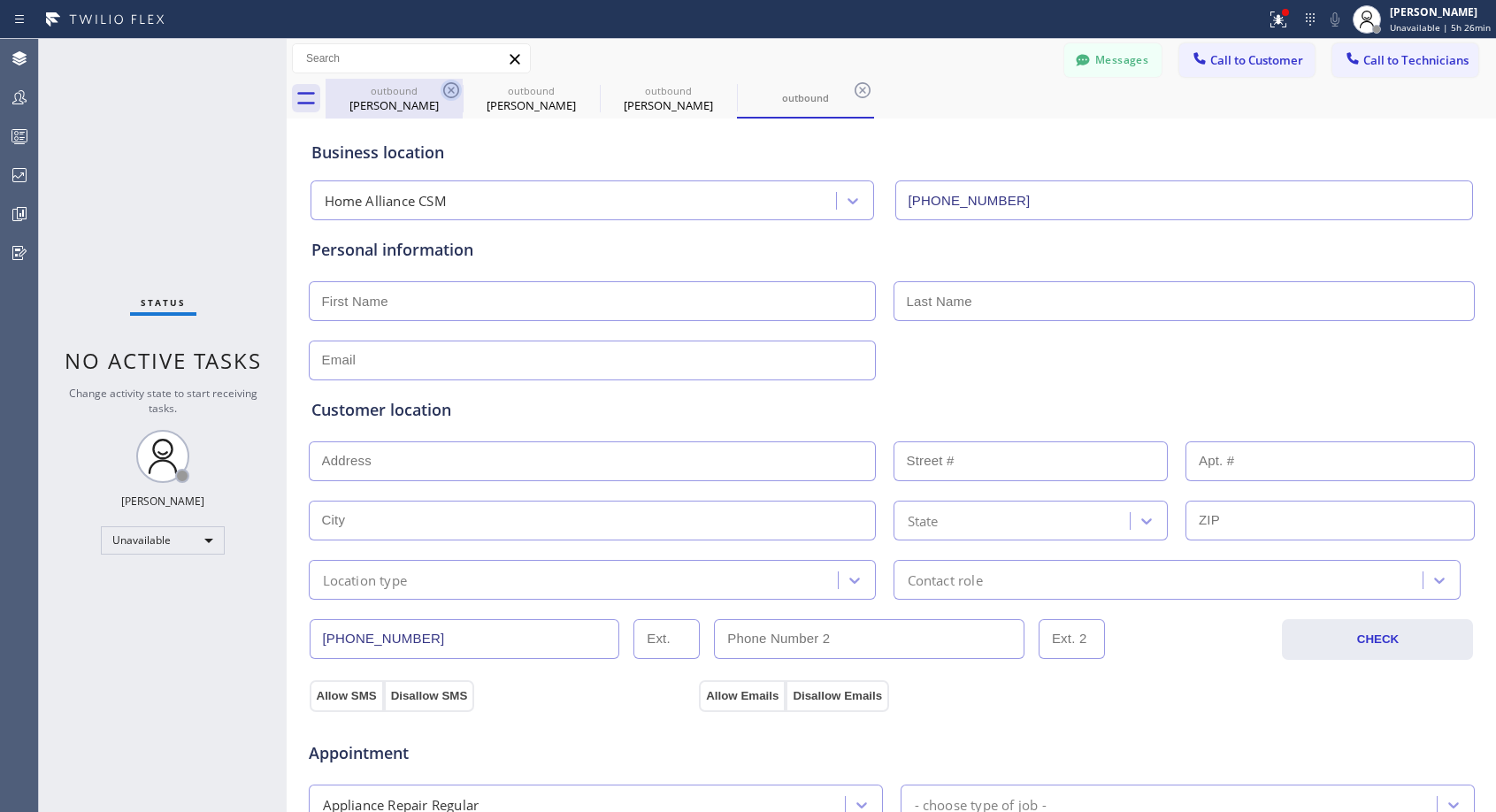
click at [451, 91] on icon at bounding box center [451, 90] width 16 height 16
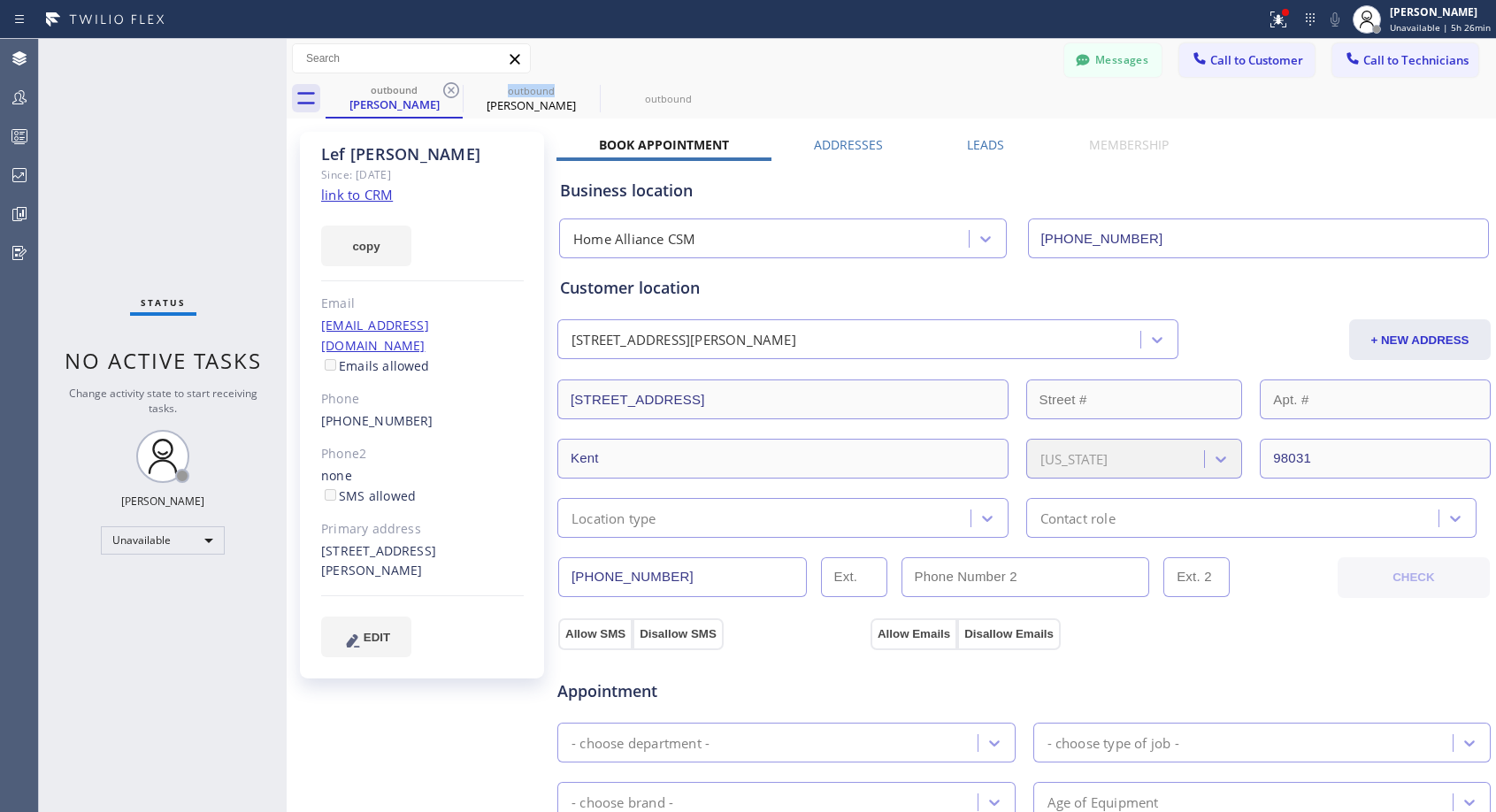
click at [451, 91] on icon at bounding box center [451, 90] width 16 height 16
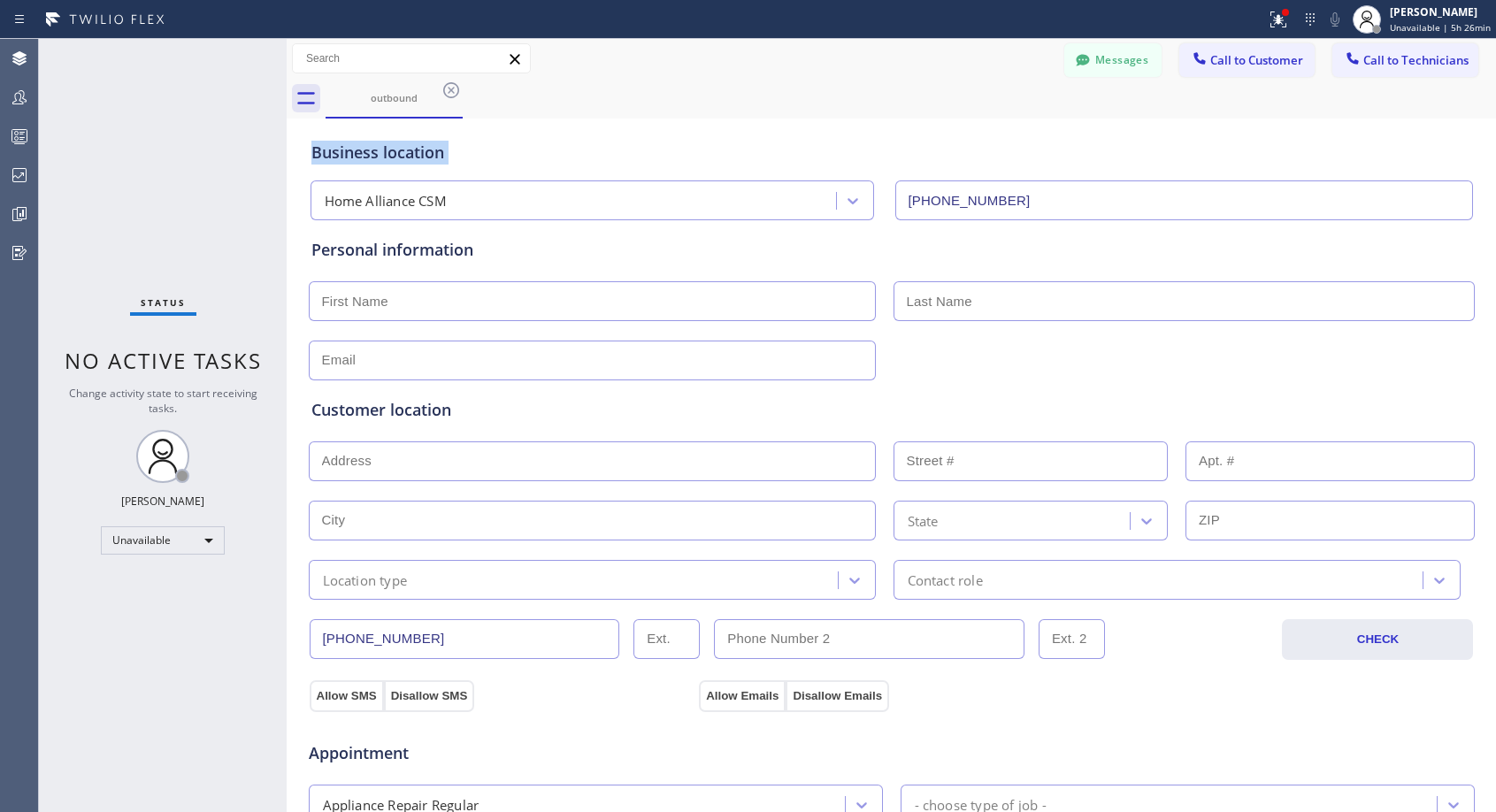
click at [451, 91] on icon at bounding box center [451, 90] width 16 height 16
click at [451, 91] on div "outbound" at bounding box center [910, 98] width 1170 height 40
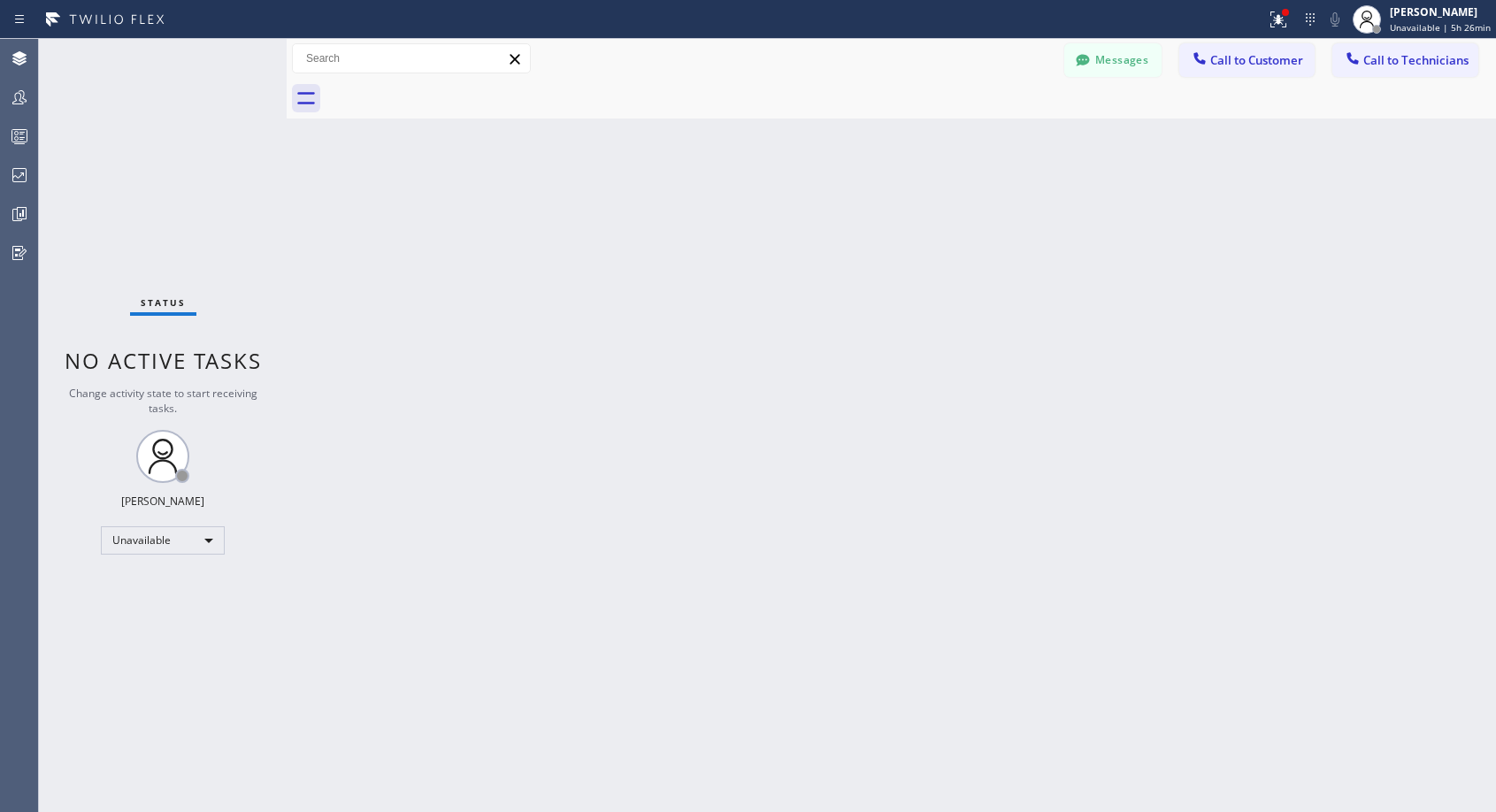
drag, startPoint x: 1235, startPoint y: 61, endPoint x: 611, endPoint y: 377, distance: 699.5
click at [1221, 69] on button "Call to Customer" at bounding box center [1246, 60] width 135 height 33
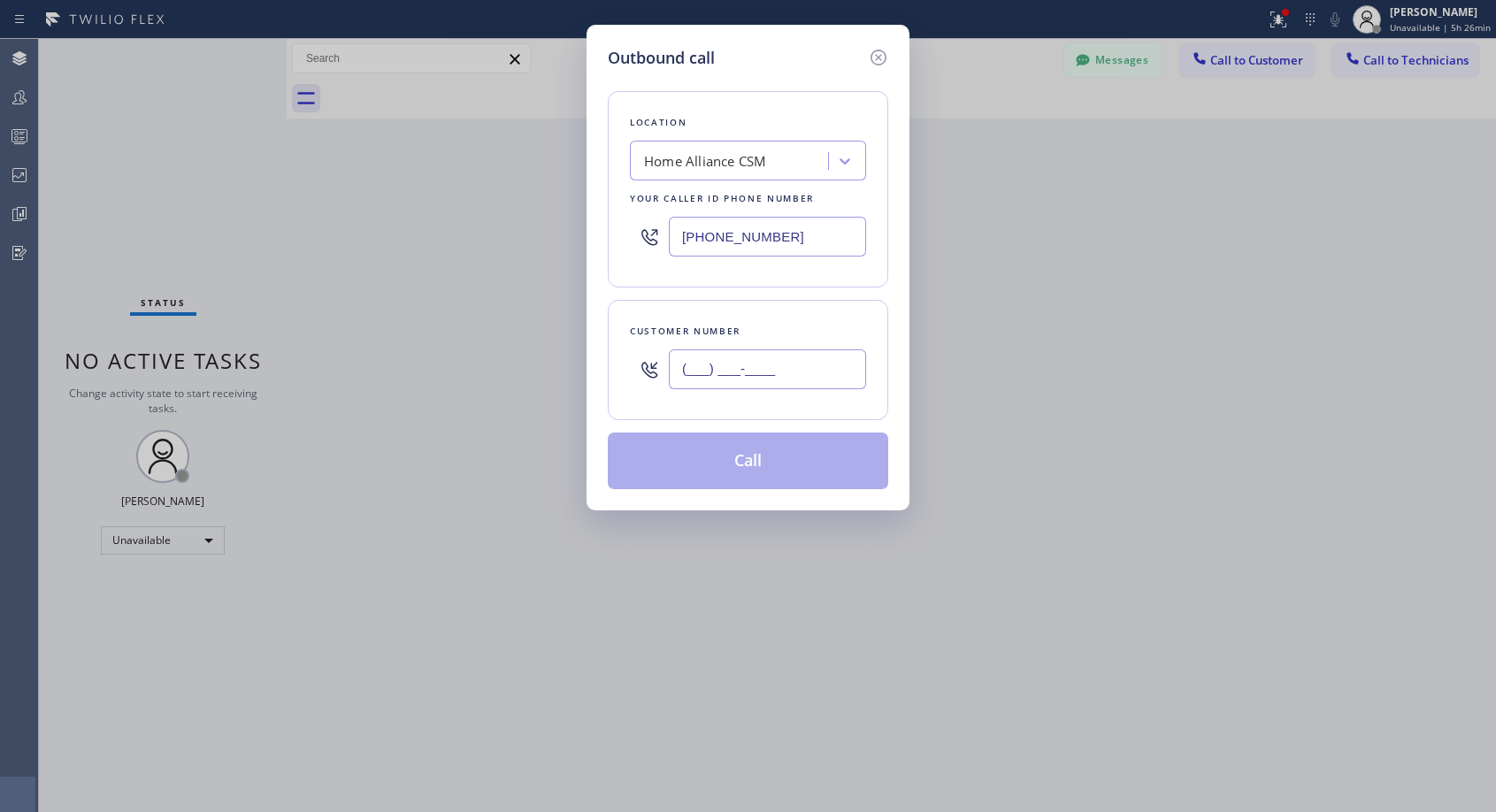
click at [719, 363] on input "(___) ___-____" at bounding box center [767, 369] width 197 height 40
paste input "623) 271-1258"
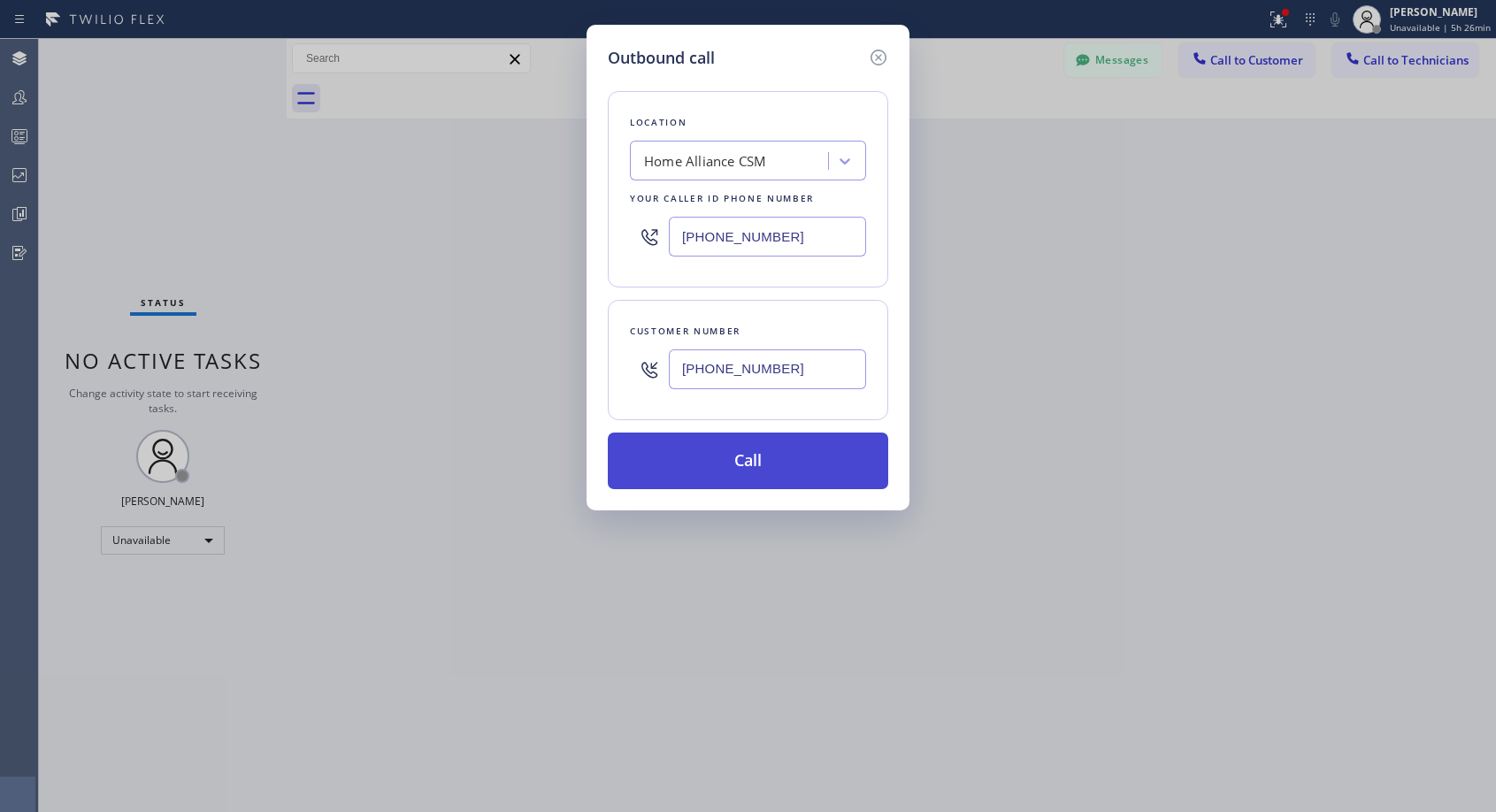
type input "[PHONE_NUMBER]"
click at [768, 471] on button "Call" at bounding box center [748, 460] width 280 height 56
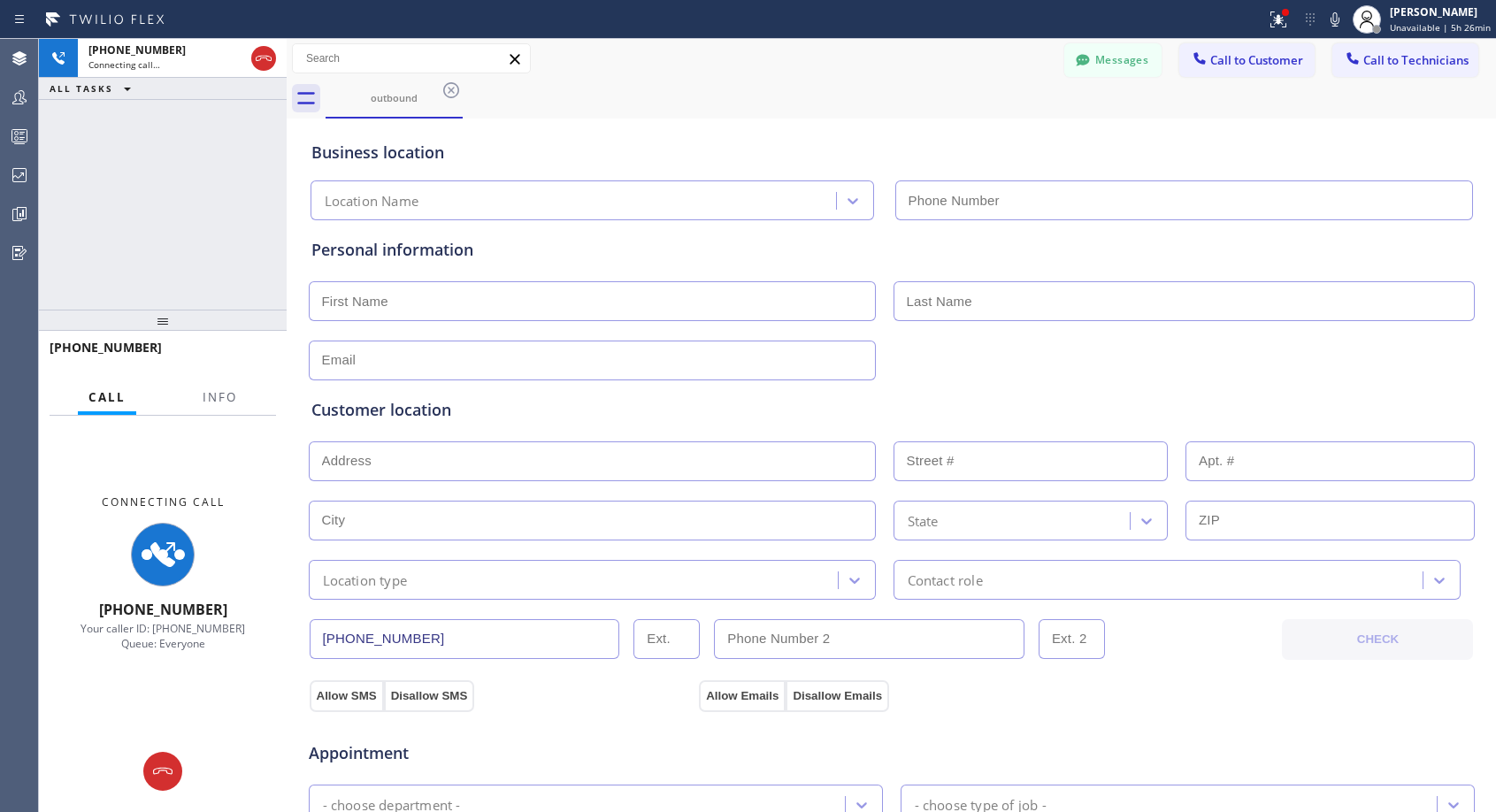
type input "[PHONE_NUMBER]"
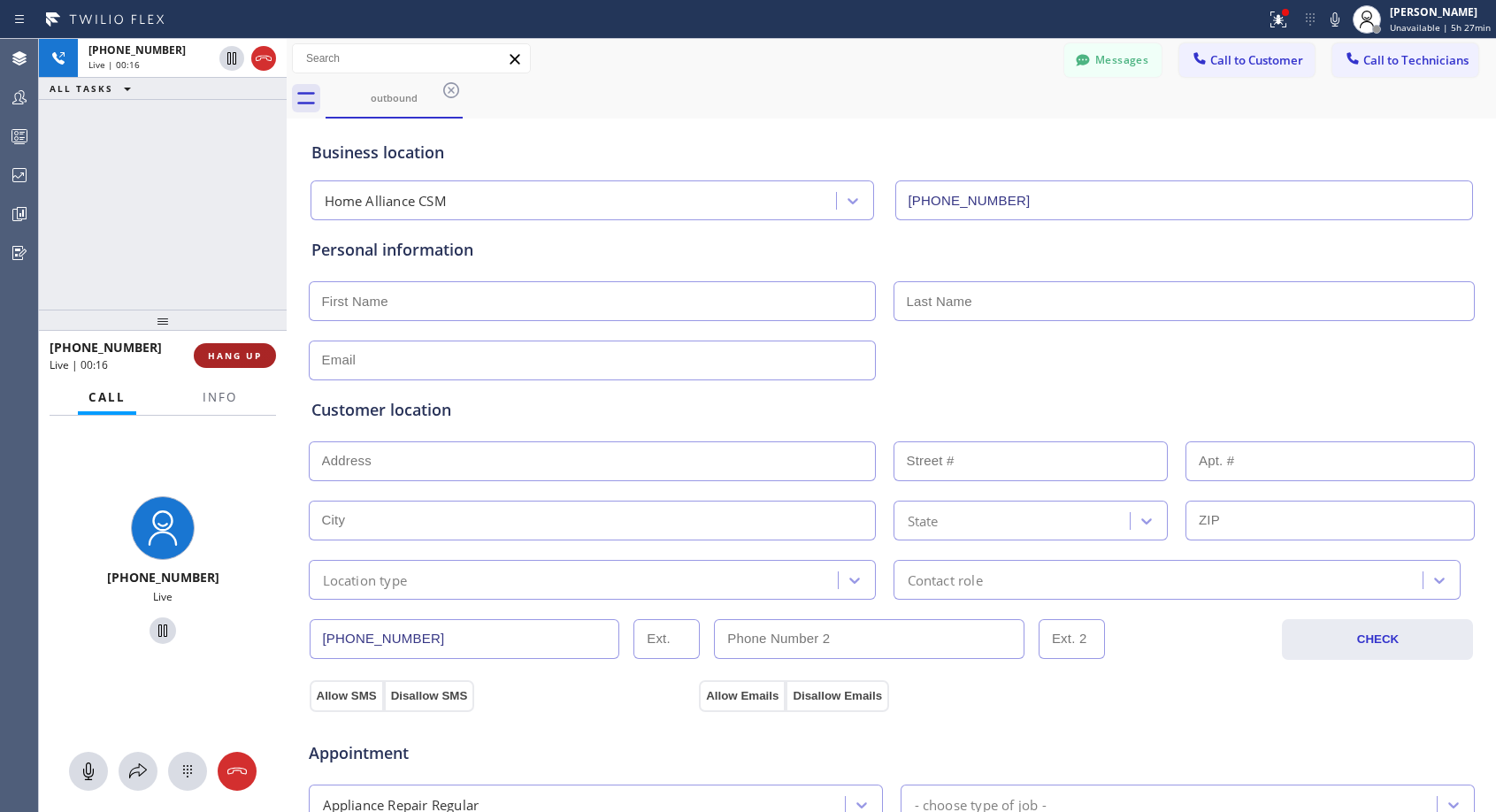
click at [257, 356] on span "HANG UP" at bounding box center [235, 355] width 54 height 12
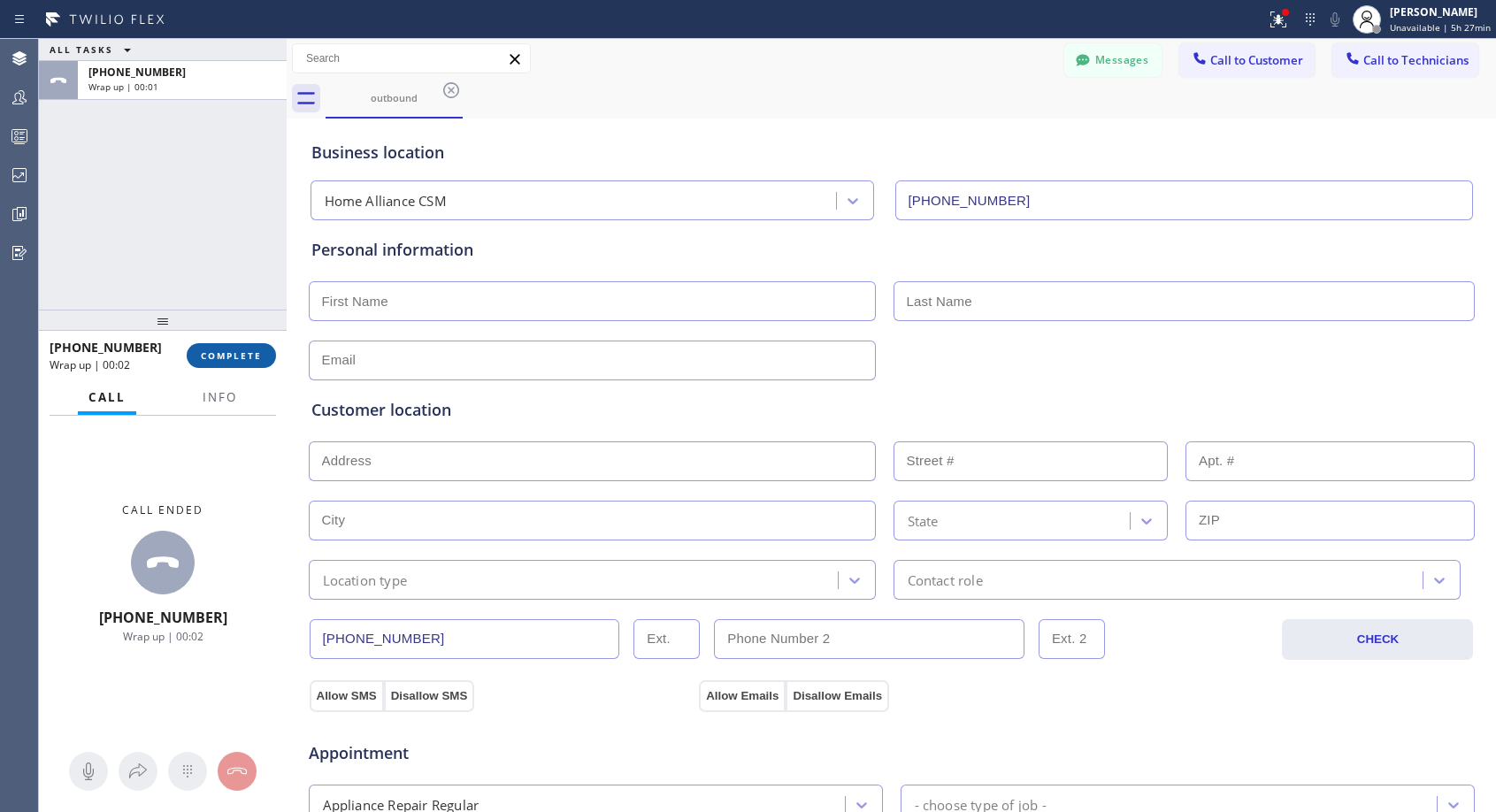
click at [257, 348] on button "COMPLETE" at bounding box center [231, 355] width 90 height 25
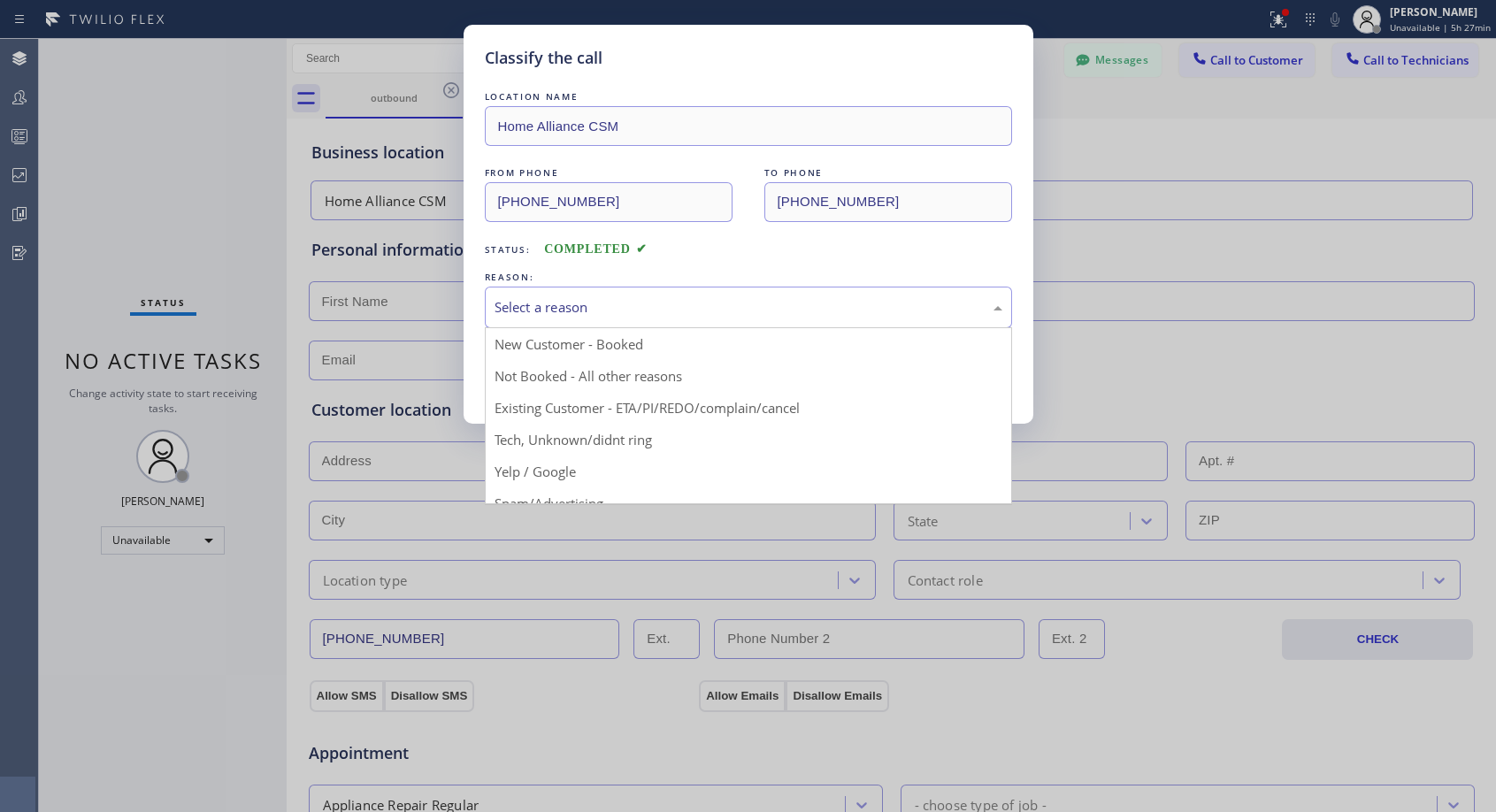
click at [548, 304] on div "Select a reason" at bounding box center [748, 307] width 508 height 20
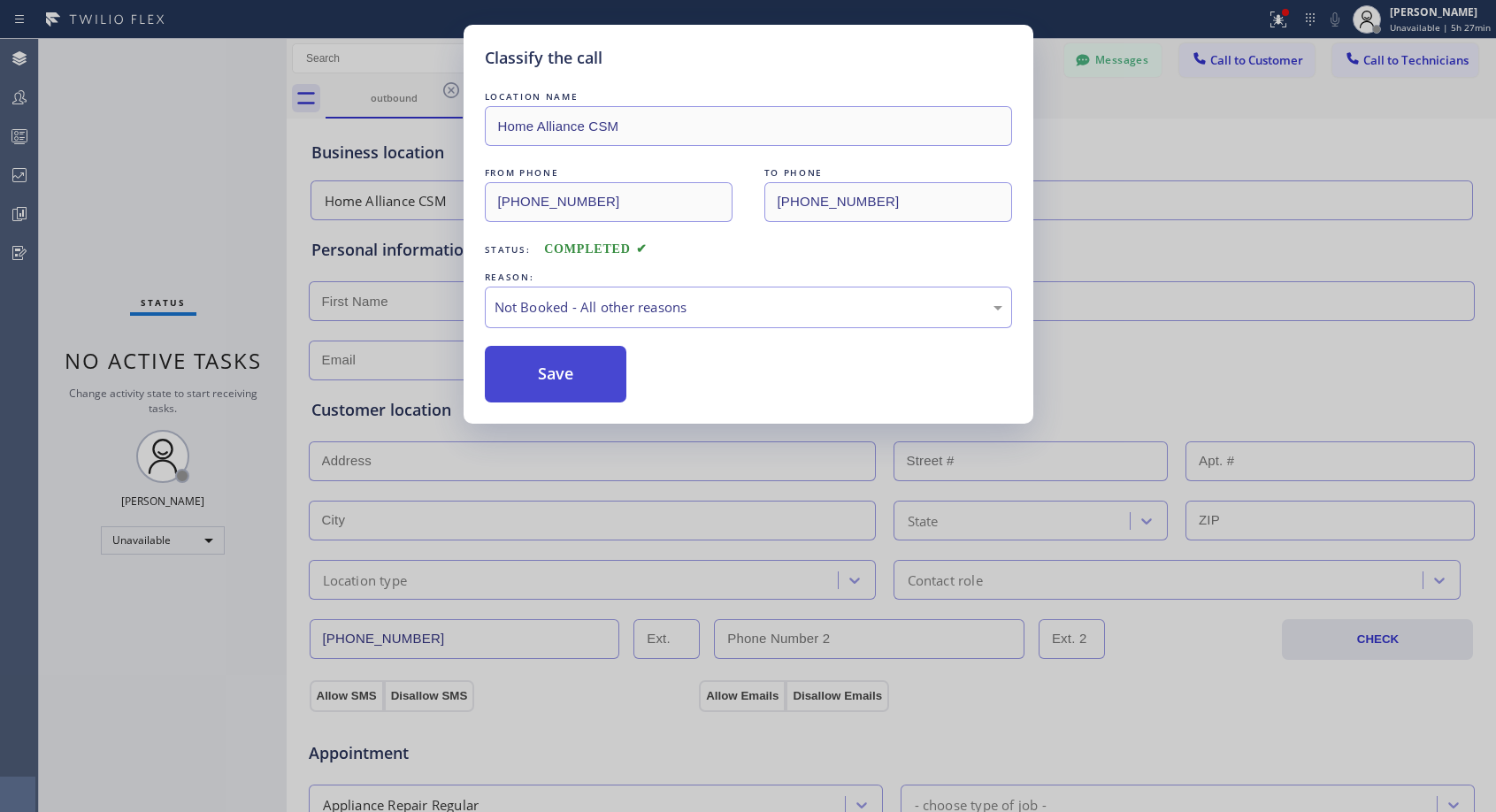
click at [563, 371] on button "Save" at bounding box center [556, 374] width 142 height 56
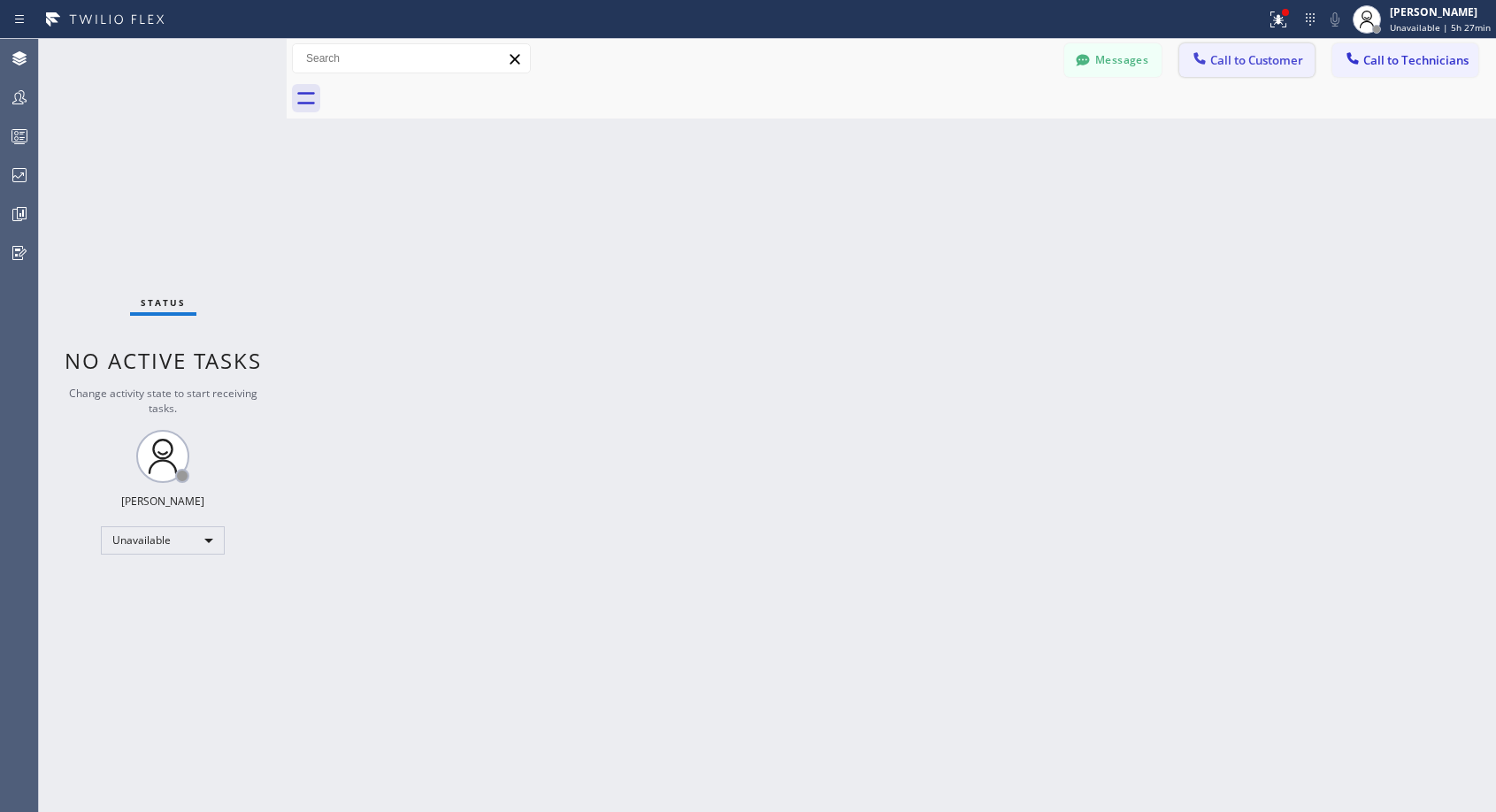
click at [1256, 65] on span "Call to Customer" at bounding box center [1256, 59] width 93 height 16
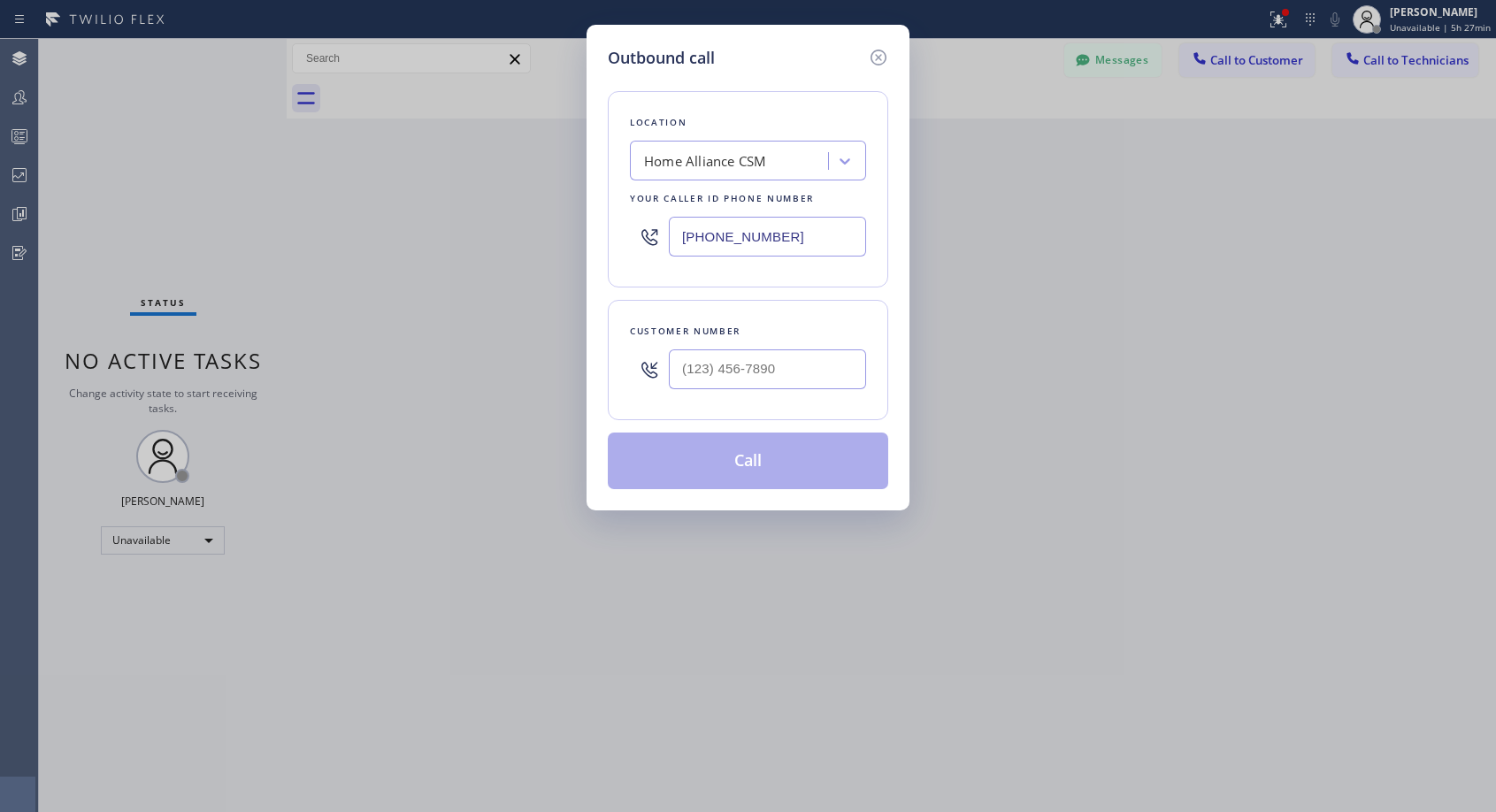
click at [748, 346] on div at bounding box center [767, 369] width 197 height 57
click at [749, 359] on input "(___) ___-____" at bounding box center [767, 369] width 197 height 40
paste input "623) 271-1258"
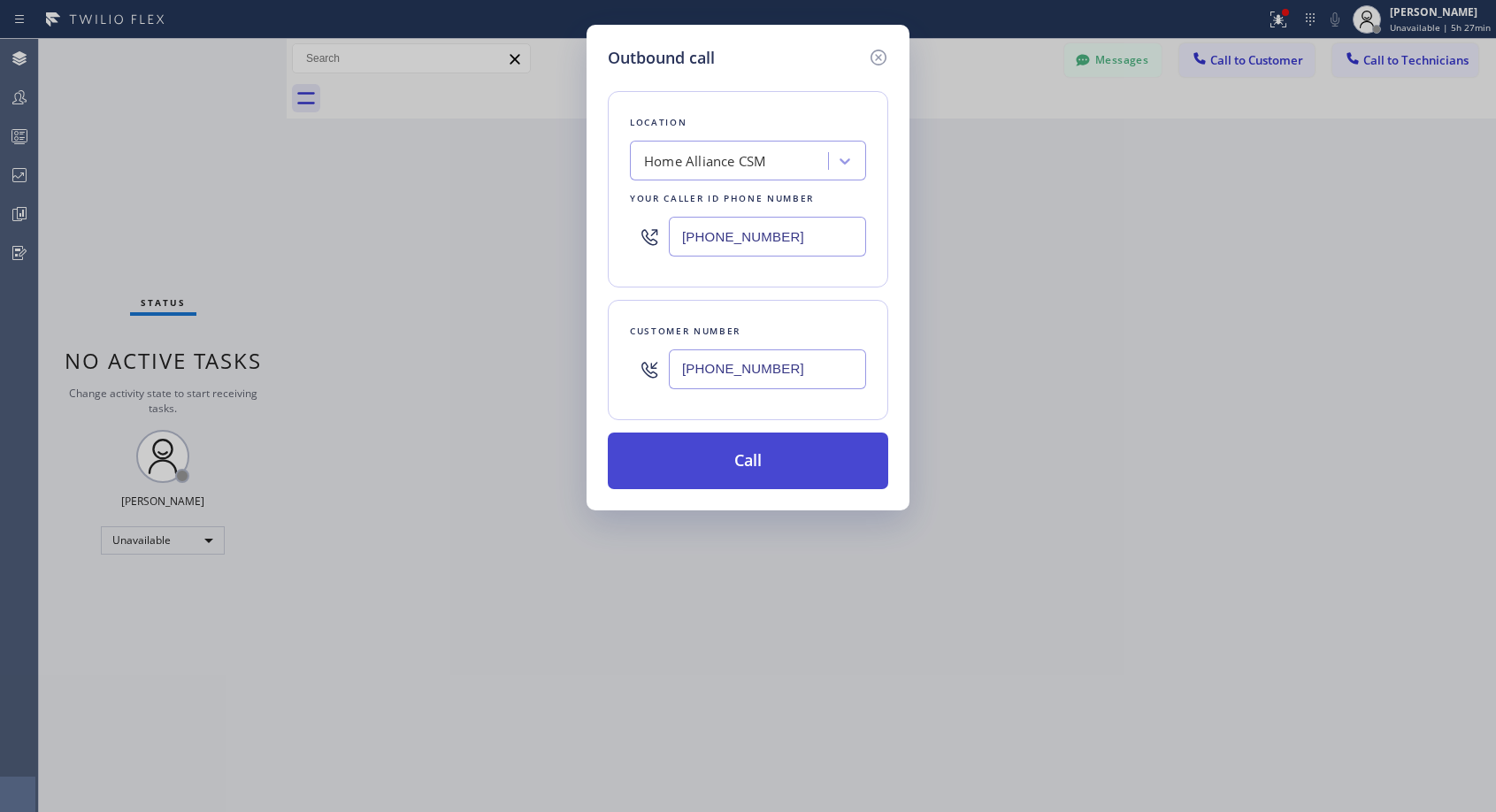
type input "[PHONE_NUMBER]"
click at [778, 461] on button "Call" at bounding box center [748, 460] width 280 height 56
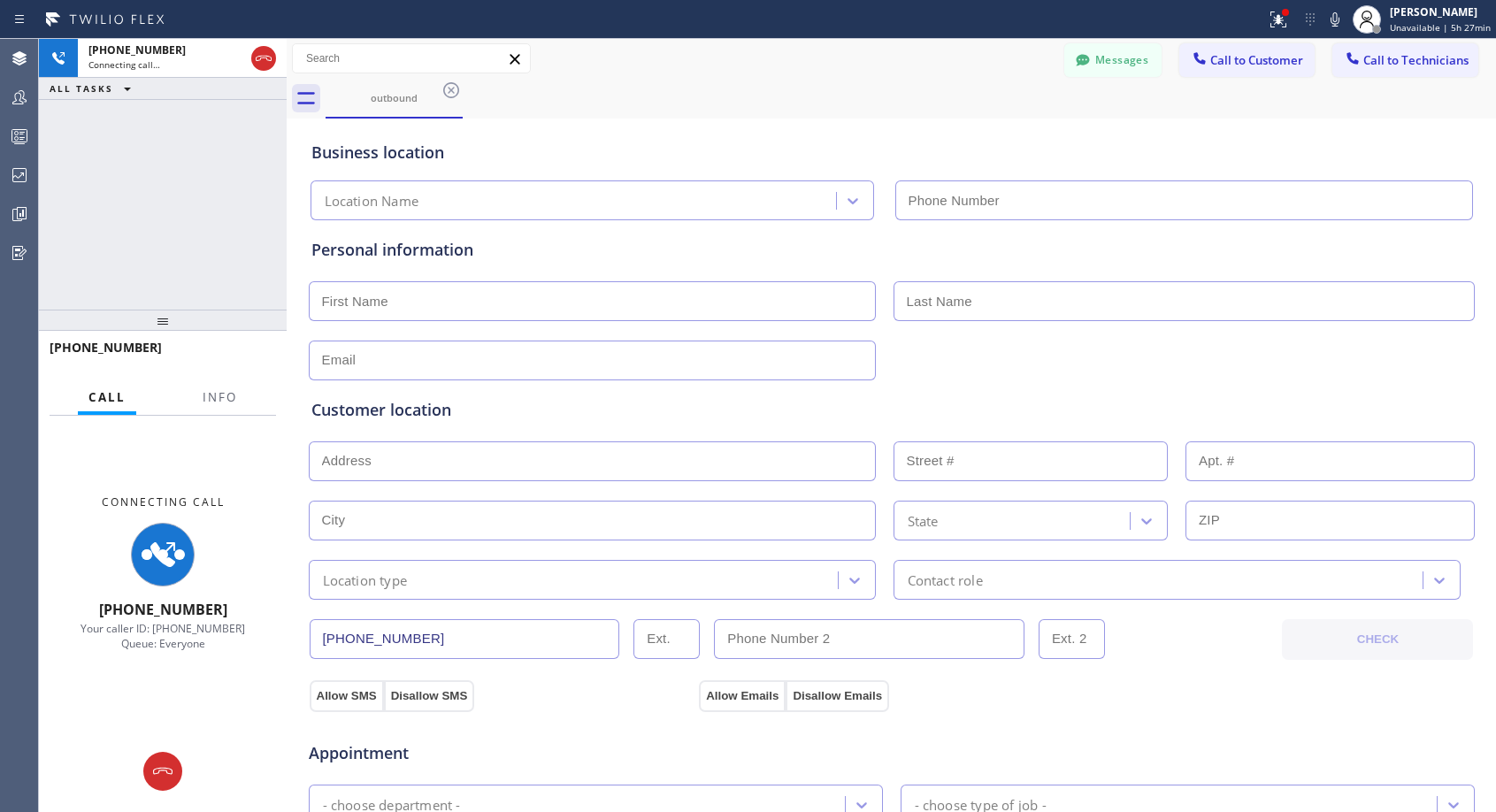
type input "[PHONE_NUMBER]"
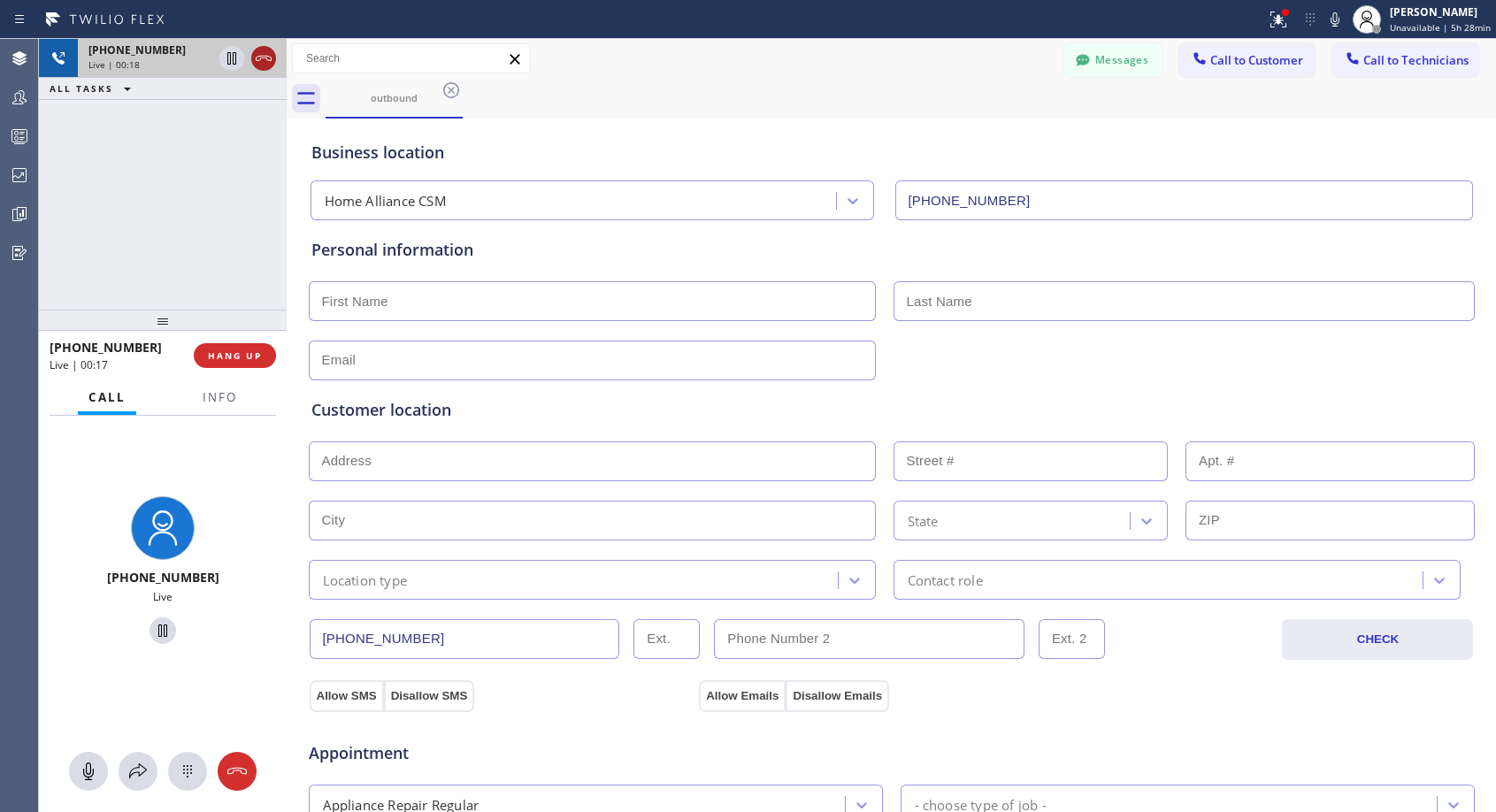
click at [271, 56] on icon at bounding box center [263, 58] width 21 height 21
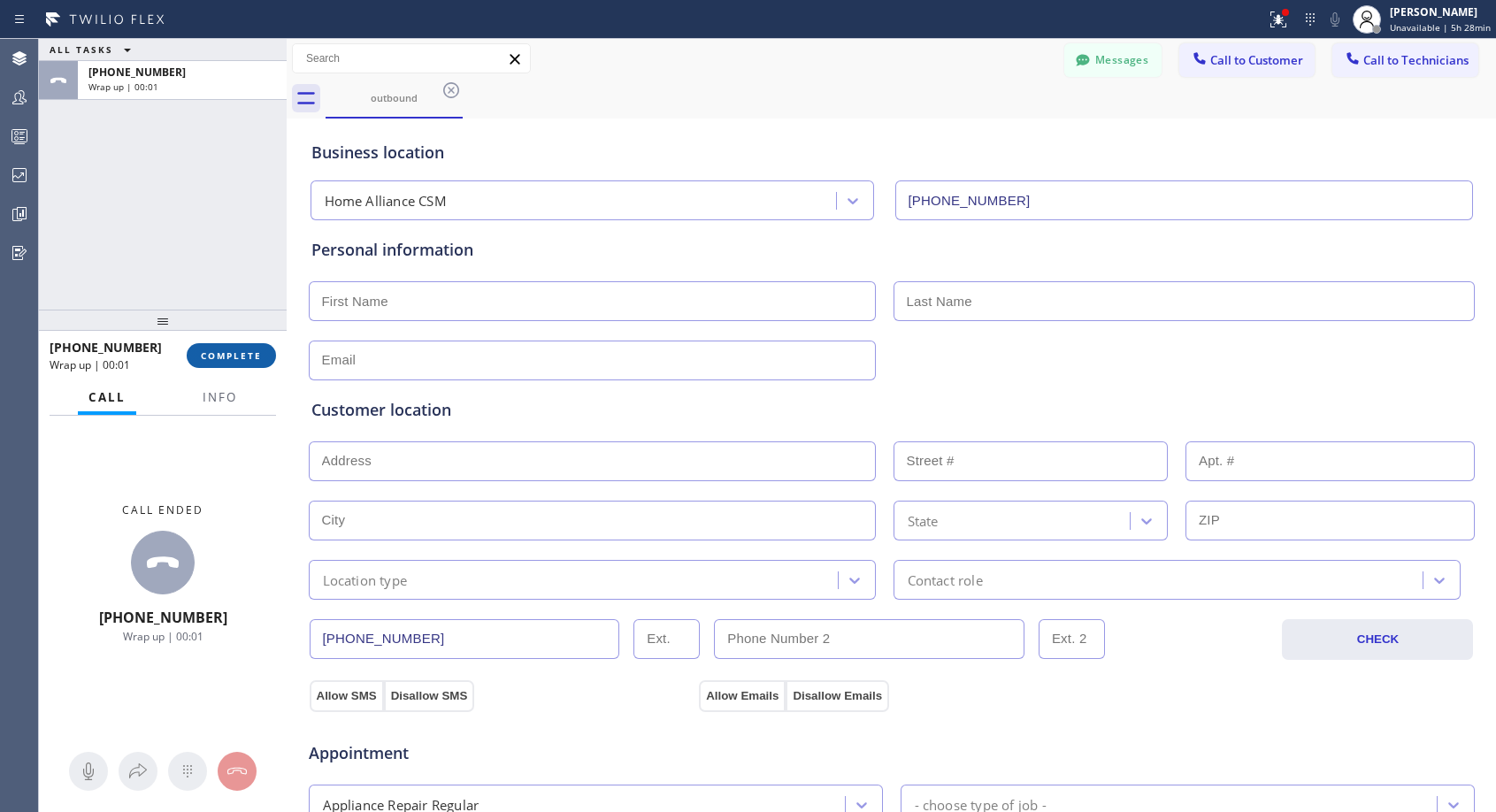
click at [259, 354] on span "COMPLETE" at bounding box center [231, 355] width 61 height 12
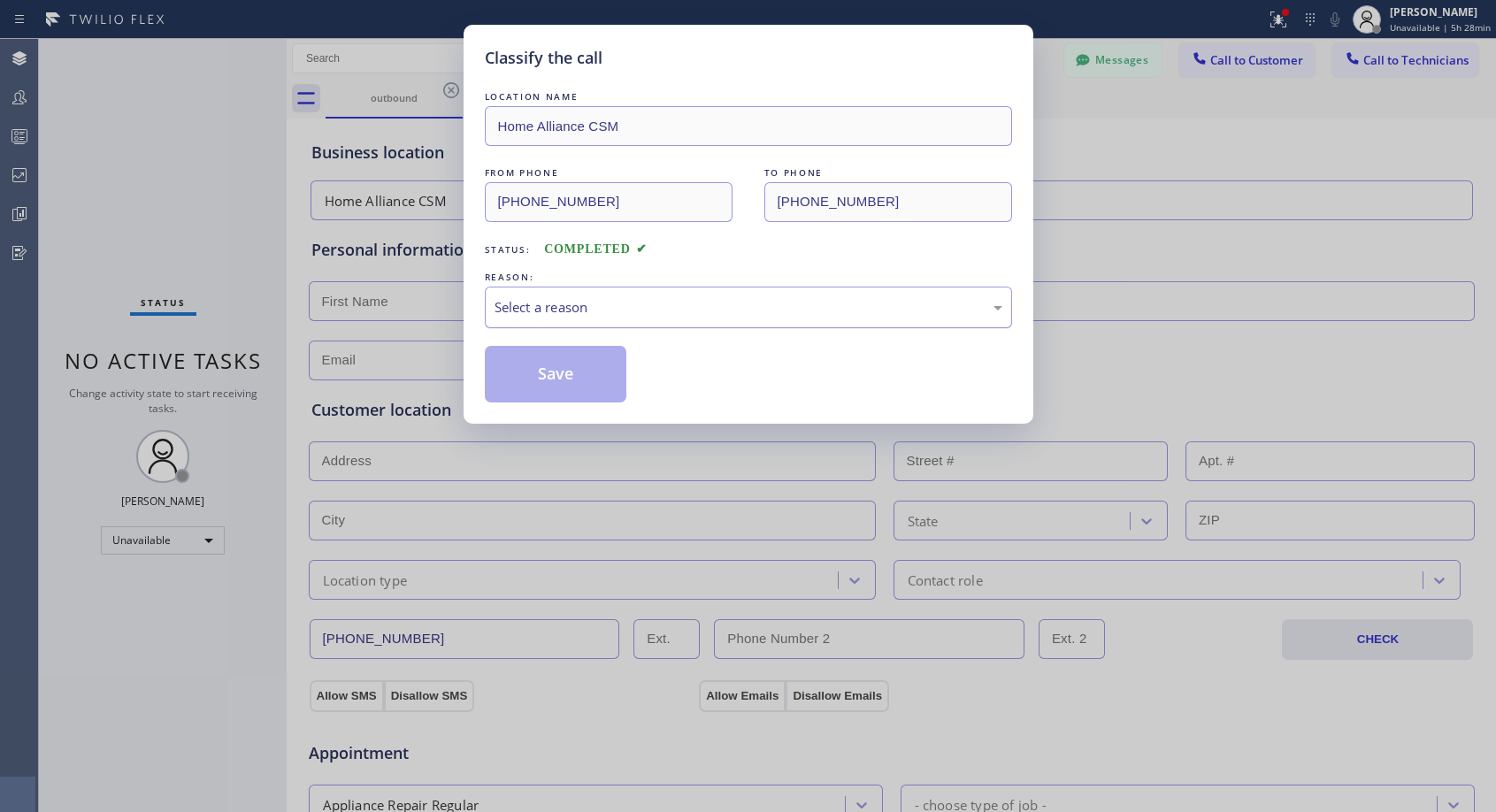
click at [540, 299] on div "Select a reason" at bounding box center [748, 307] width 508 height 20
click at [519, 370] on button "Save" at bounding box center [556, 374] width 142 height 56
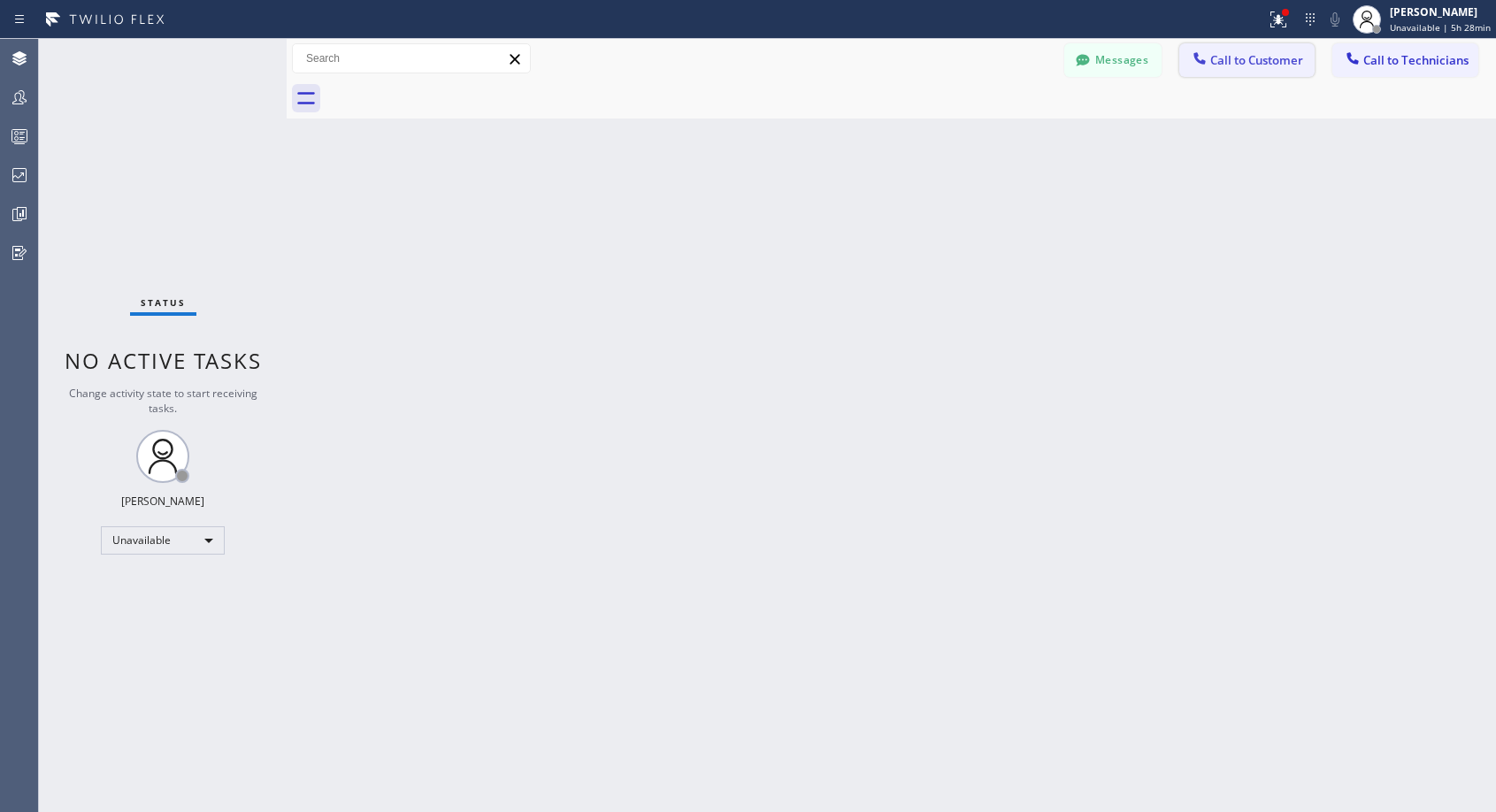
drag, startPoint x: 1208, startPoint y: 63, endPoint x: 719, endPoint y: 302, distance: 544.3
click at [1198, 69] on div at bounding box center [1199, 60] width 21 height 21
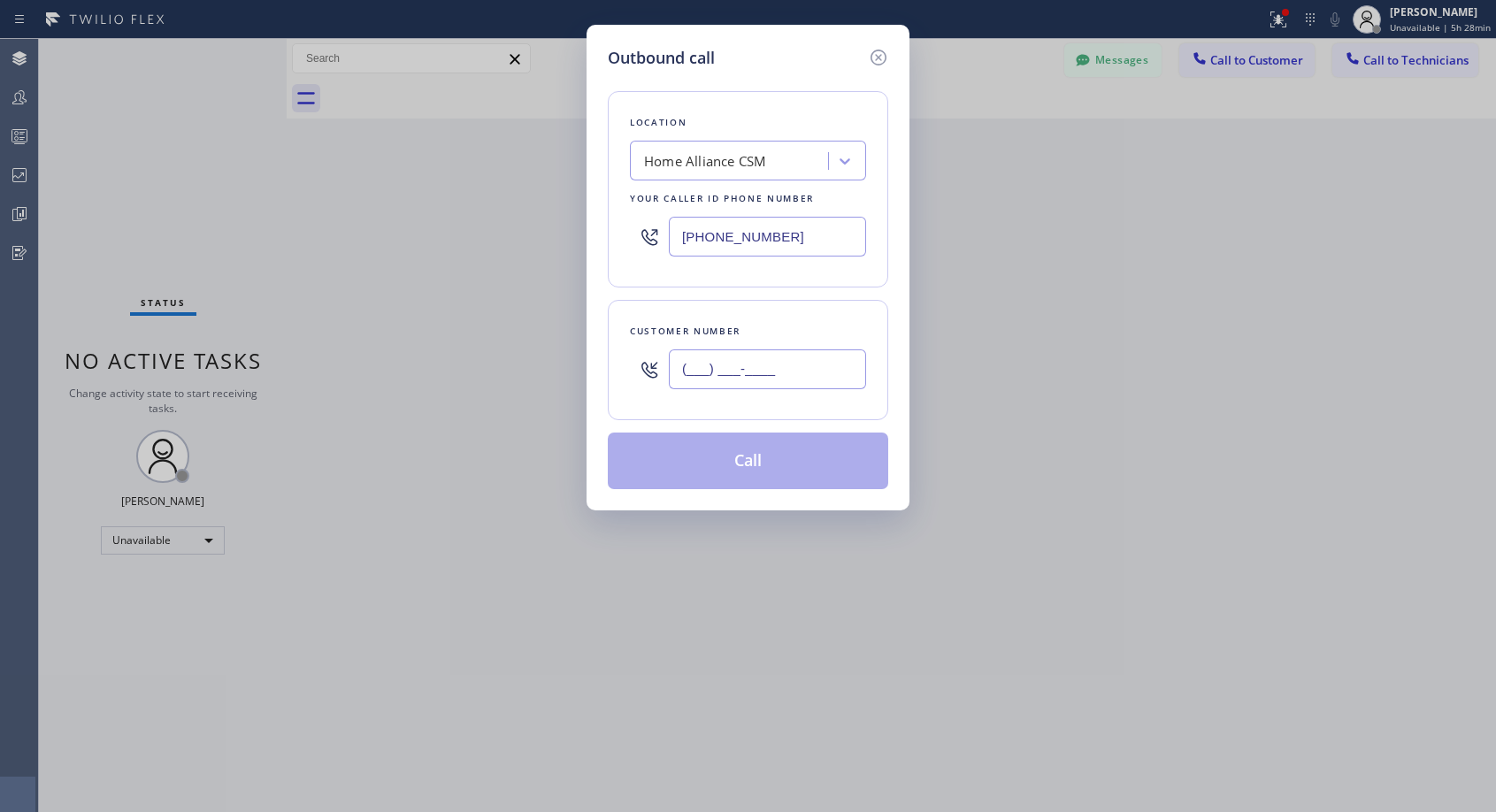
click at [699, 369] on input "(___) ___-____" at bounding box center [767, 369] width 197 height 40
paste input "623) 271-1258"
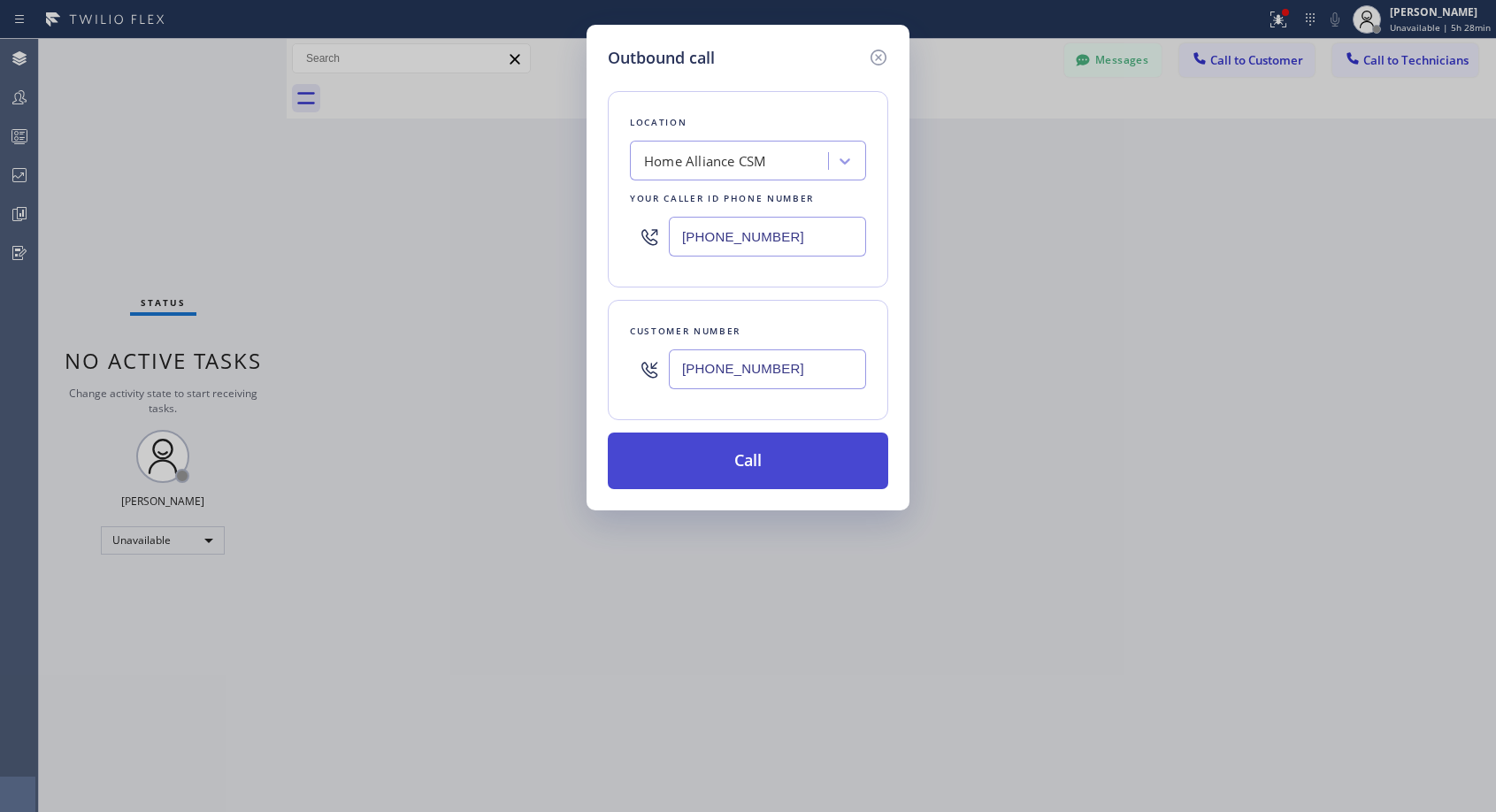
type input "[PHONE_NUMBER]"
click at [734, 442] on button "Call" at bounding box center [748, 460] width 280 height 56
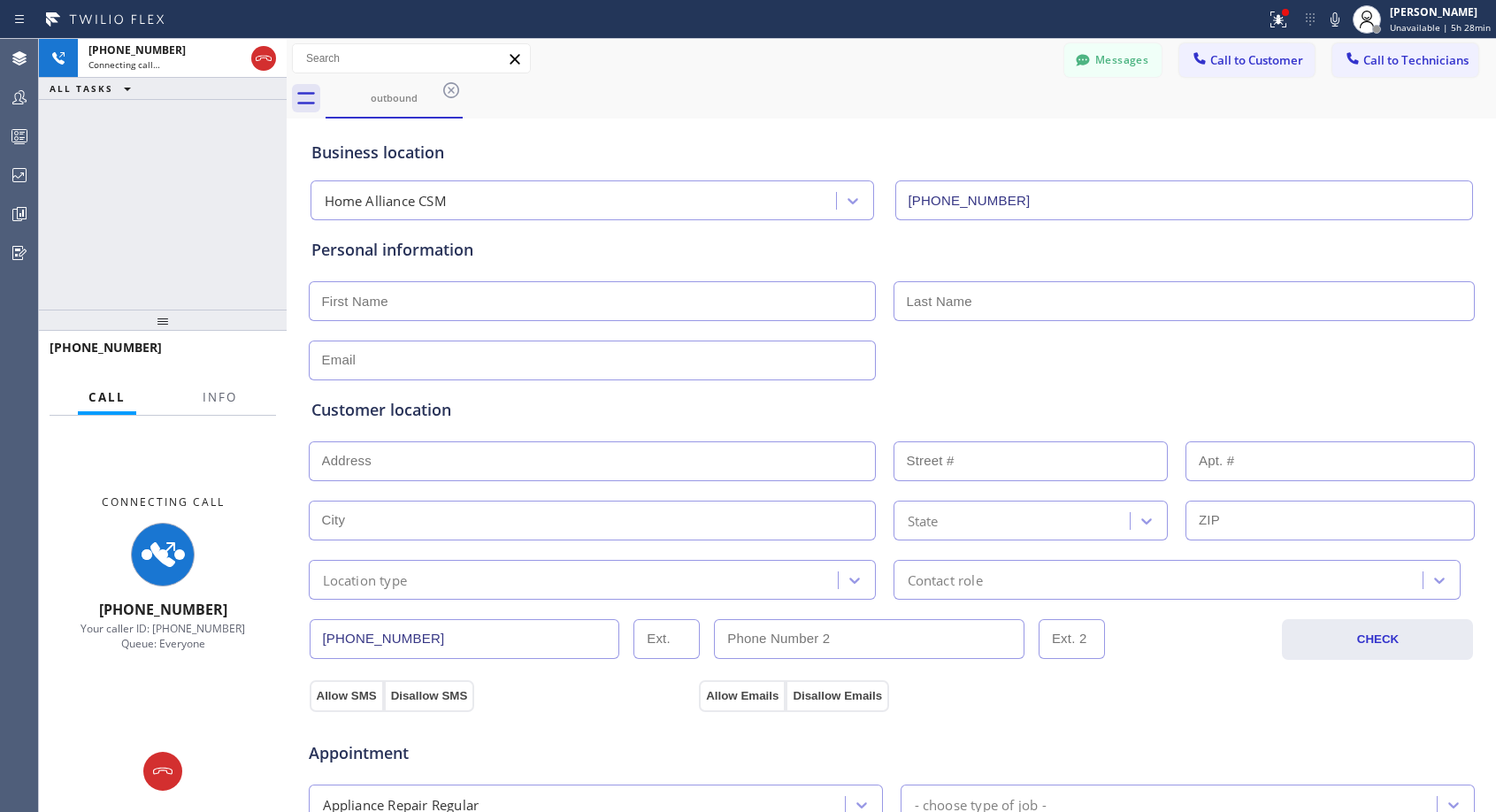
type input "[PHONE_NUMBER]"
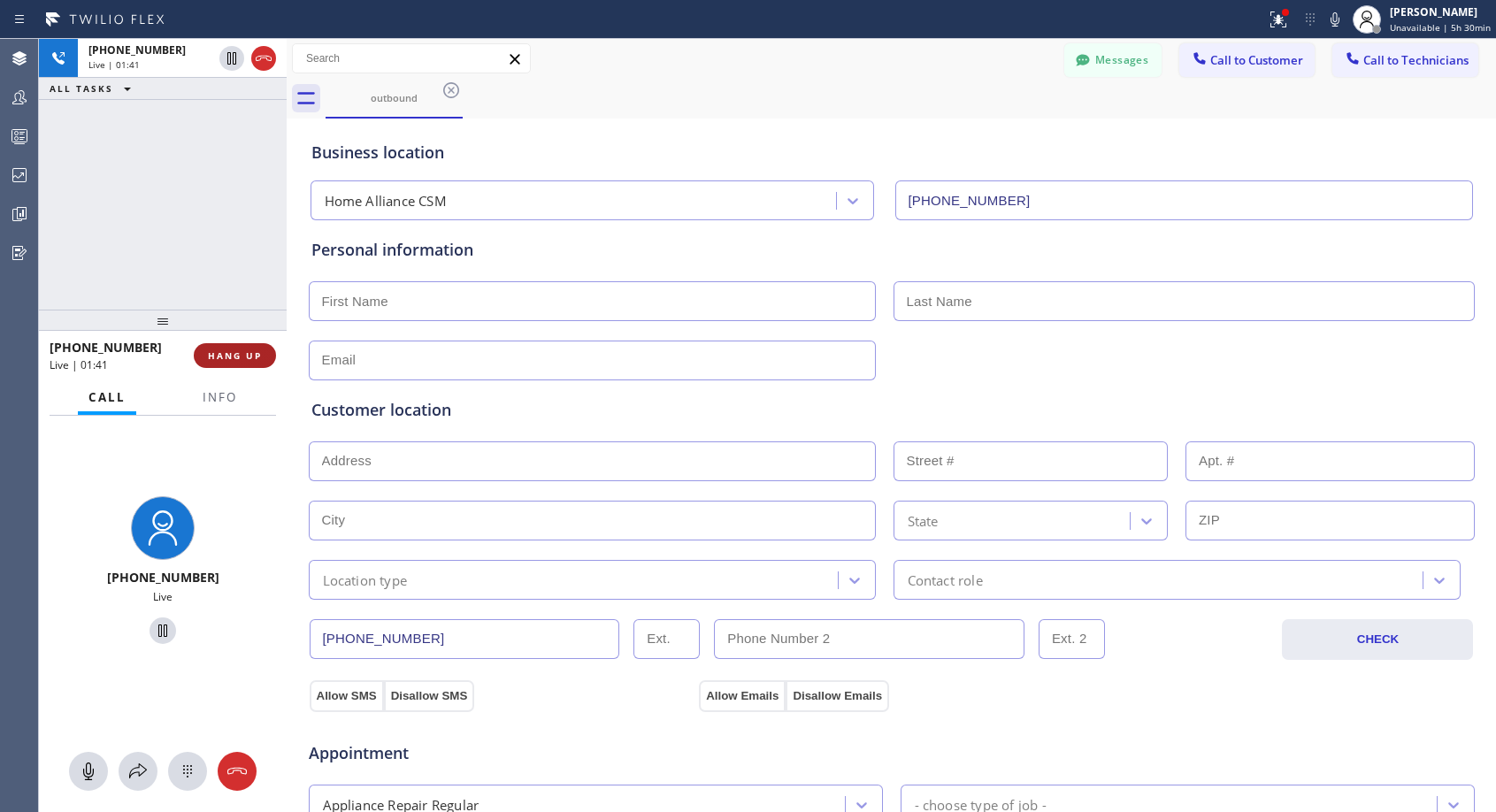
click at [231, 353] on span "HANG UP" at bounding box center [235, 355] width 54 height 12
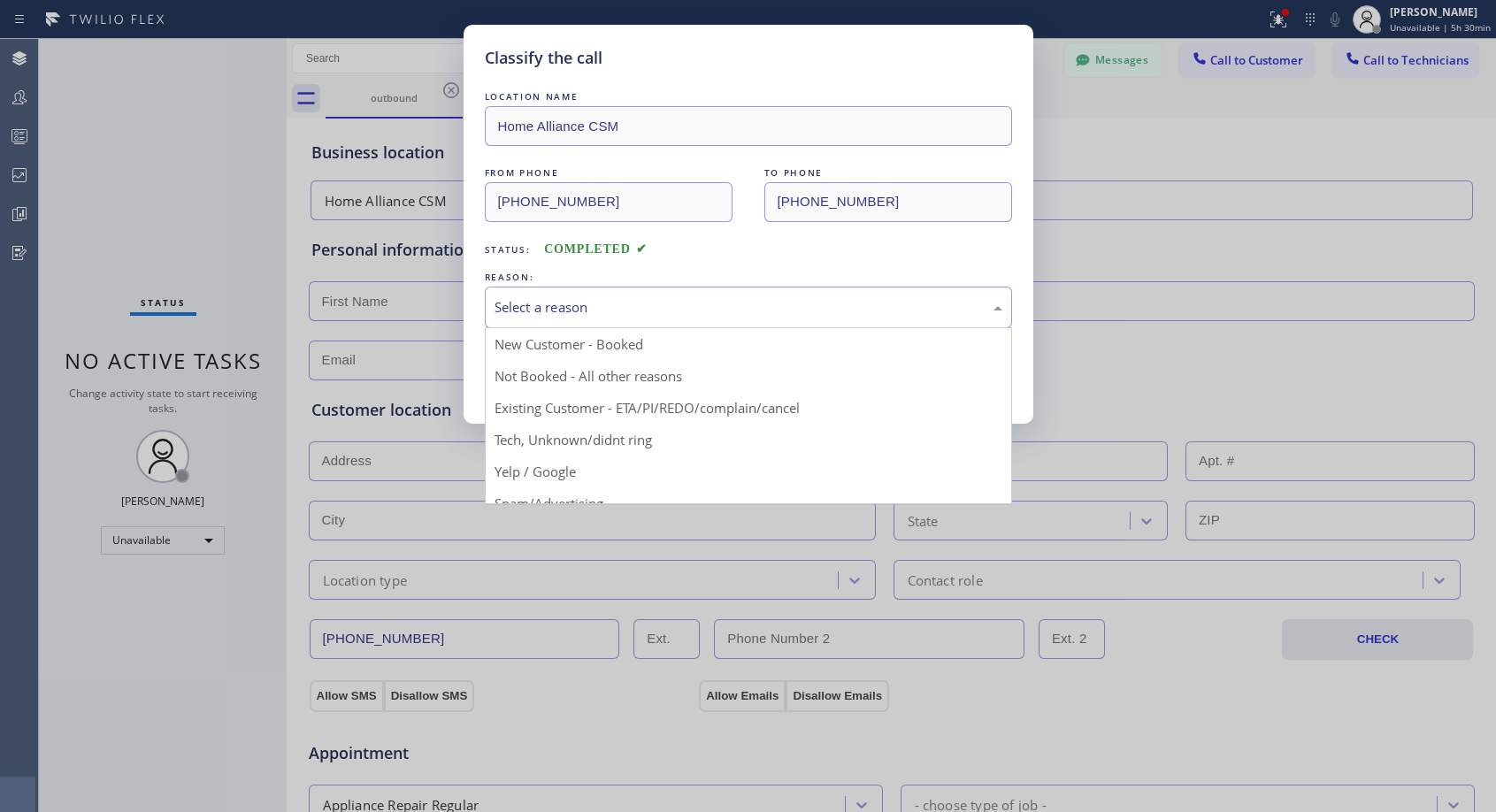
click at [629, 309] on div "Select a reason" at bounding box center [748, 307] width 508 height 20
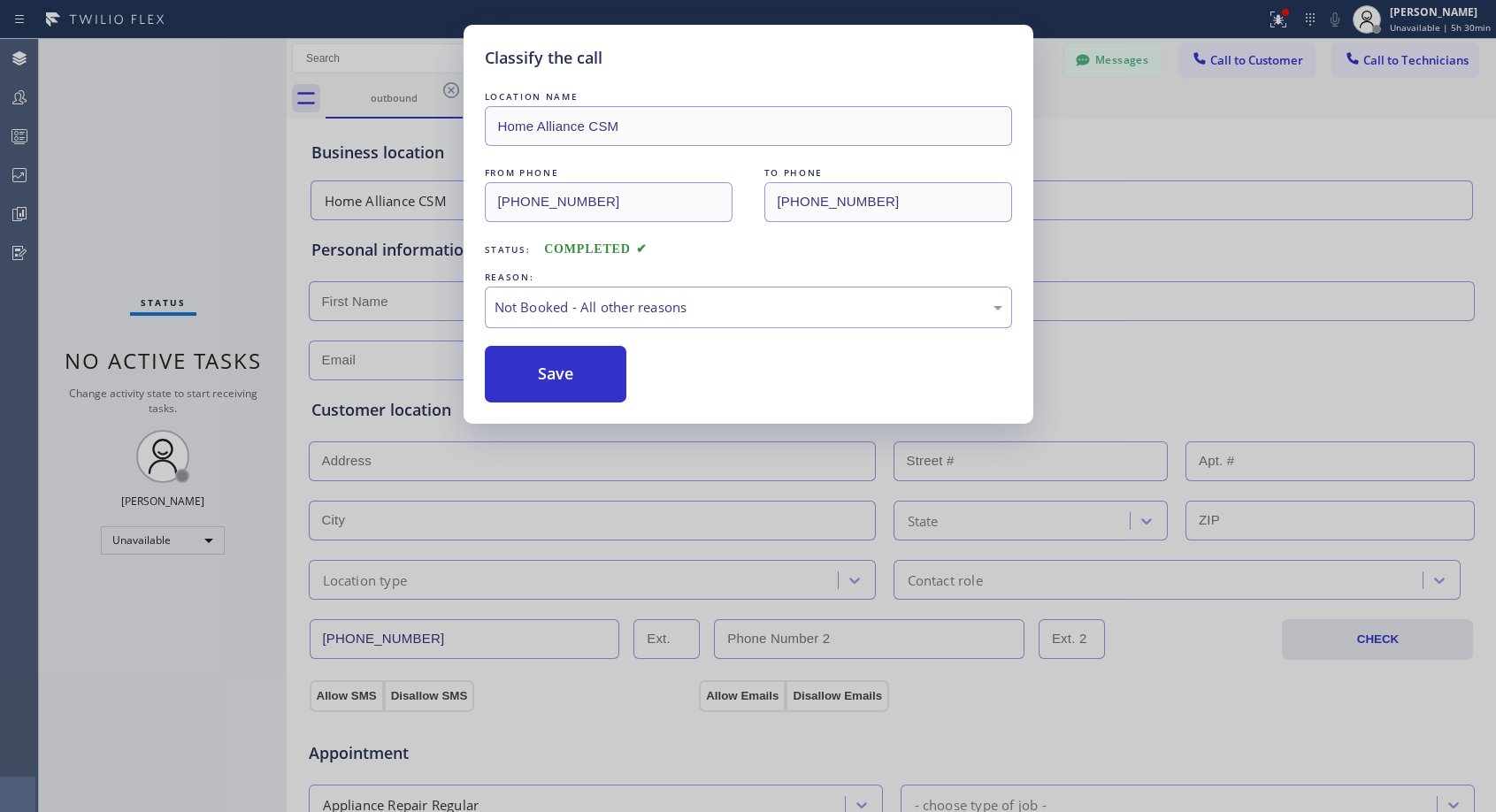
click at [571, 367] on button "Save" at bounding box center [556, 374] width 142 height 56
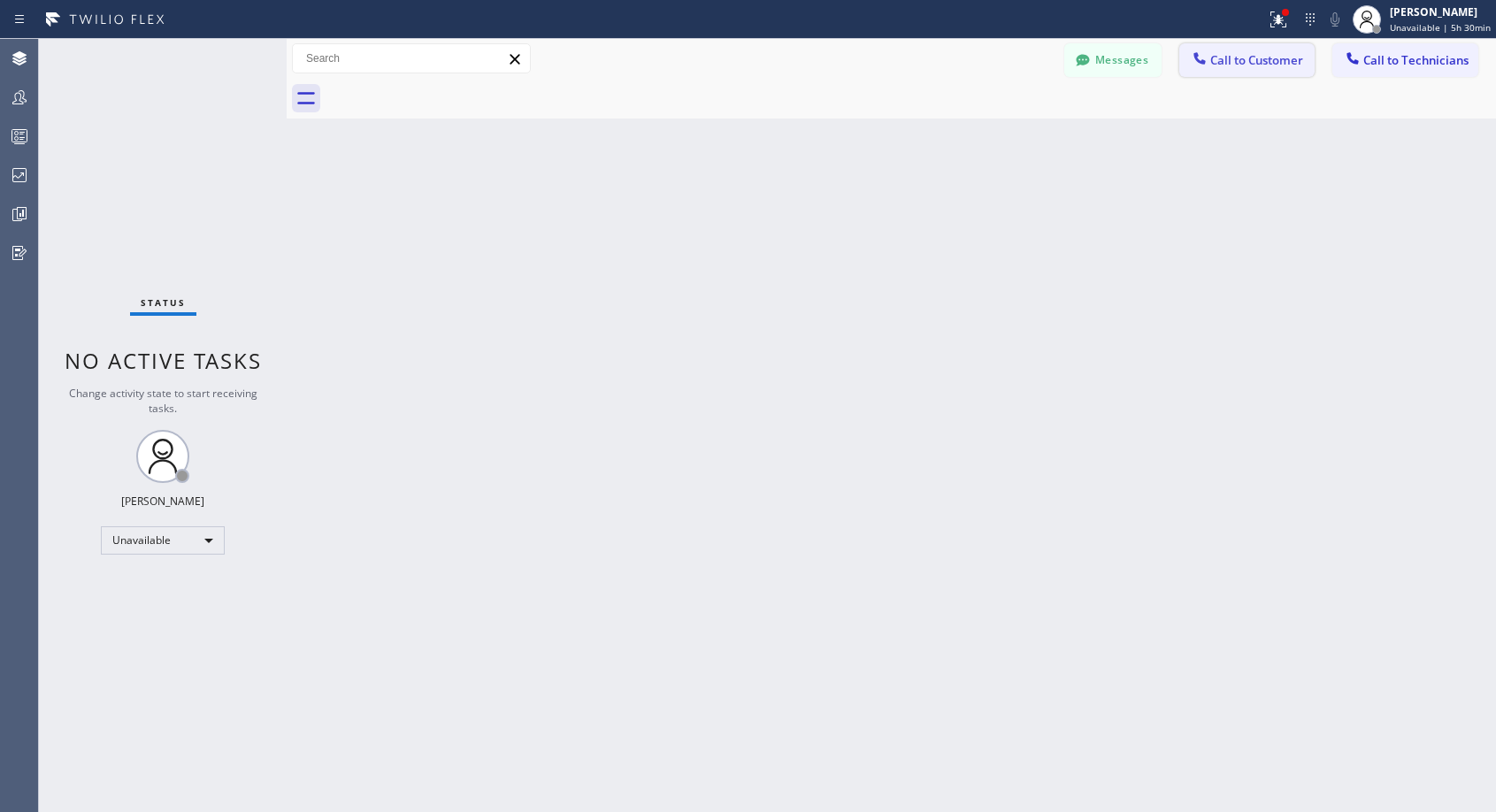
drag, startPoint x: 1257, startPoint y: 62, endPoint x: 1250, endPoint y: 68, distance: 9.2
click at [1255, 63] on span "Call to Customer" at bounding box center [1256, 59] width 93 height 16
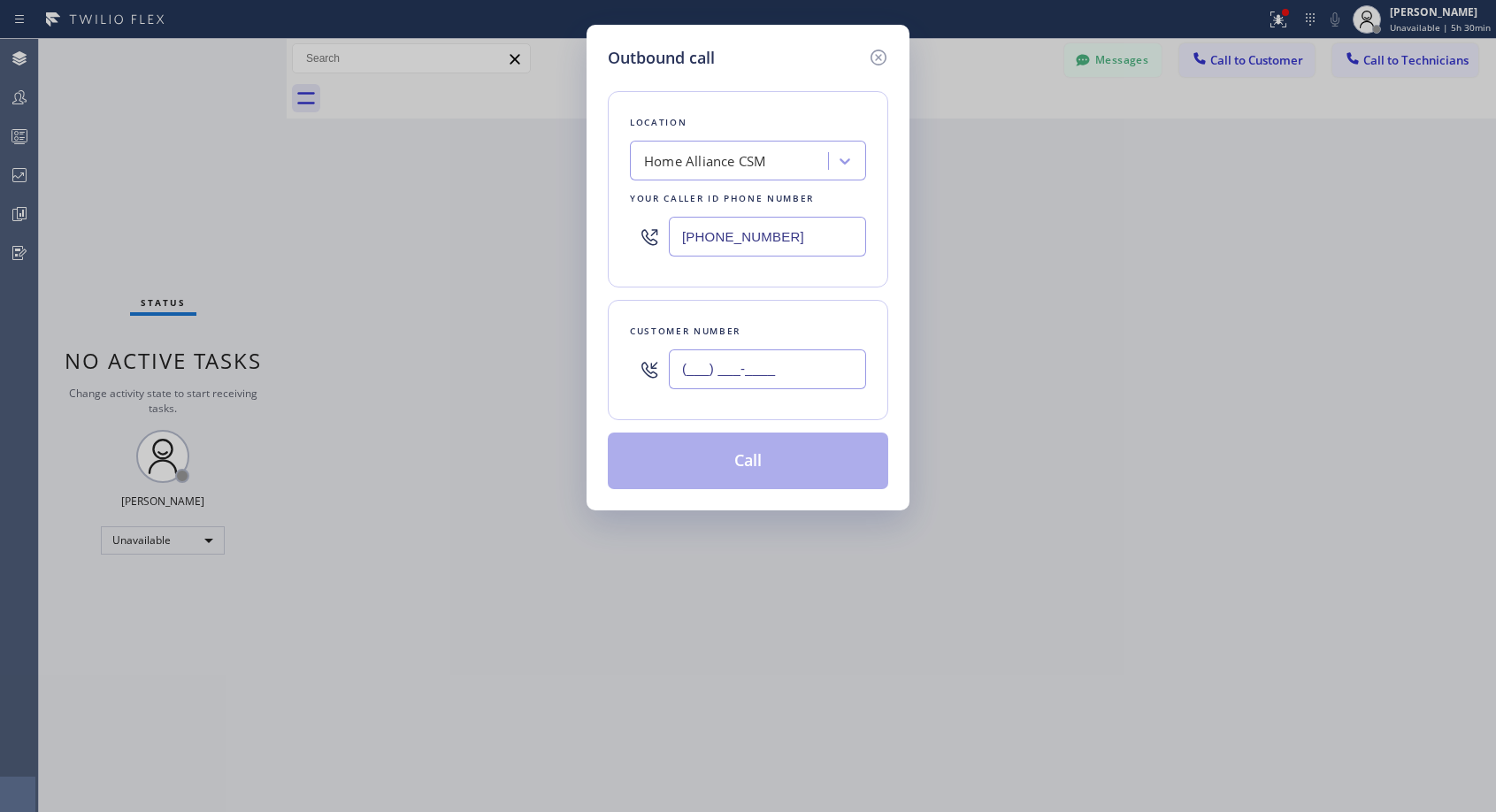
click at [780, 362] on input "(___) ___-____" at bounding box center [767, 369] width 197 height 40
paste input "623) 271-1258"
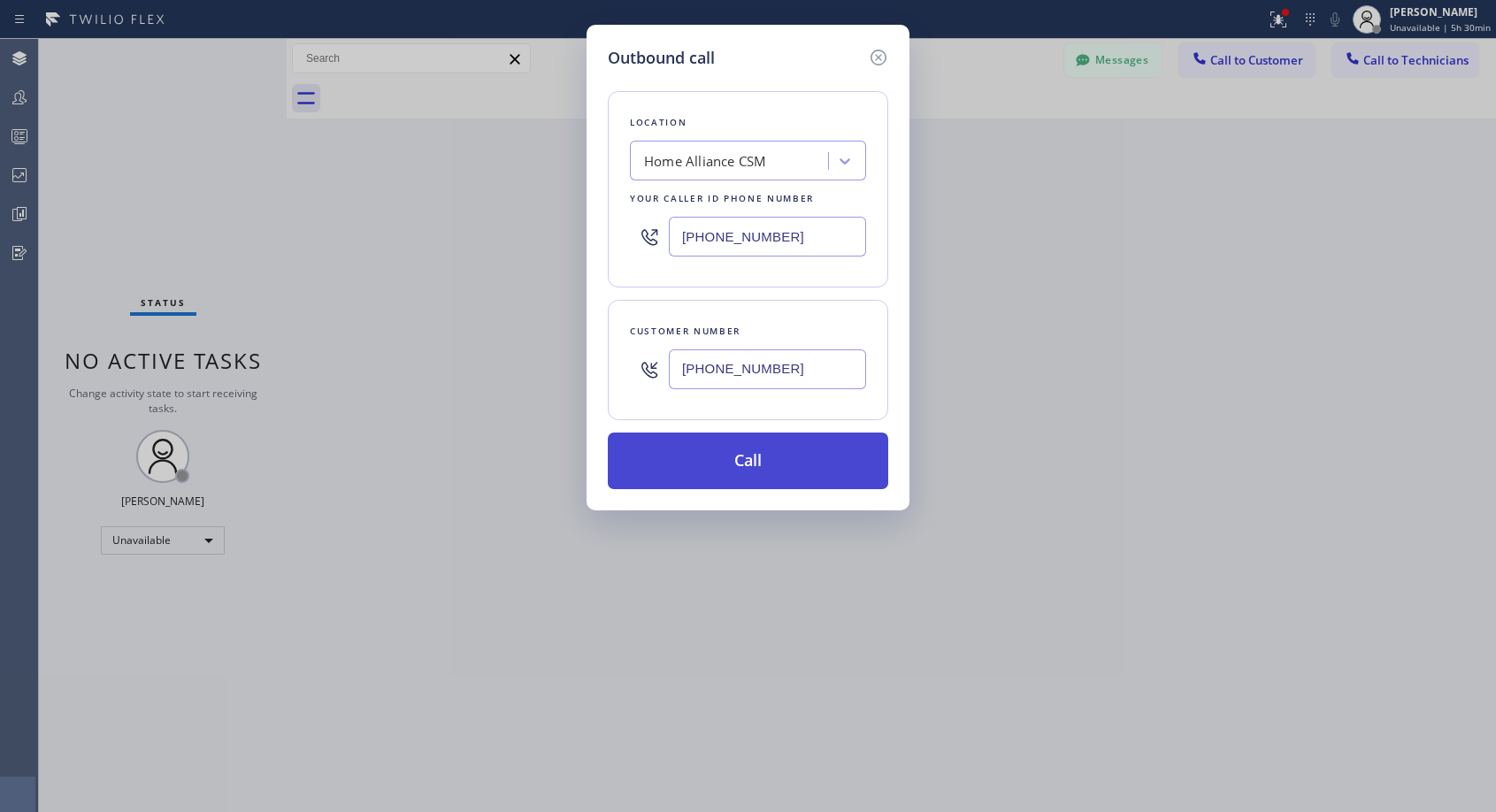
type input "[PHONE_NUMBER]"
click at [767, 445] on button "Call" at bounding box center [748, 460] width 280 height 56
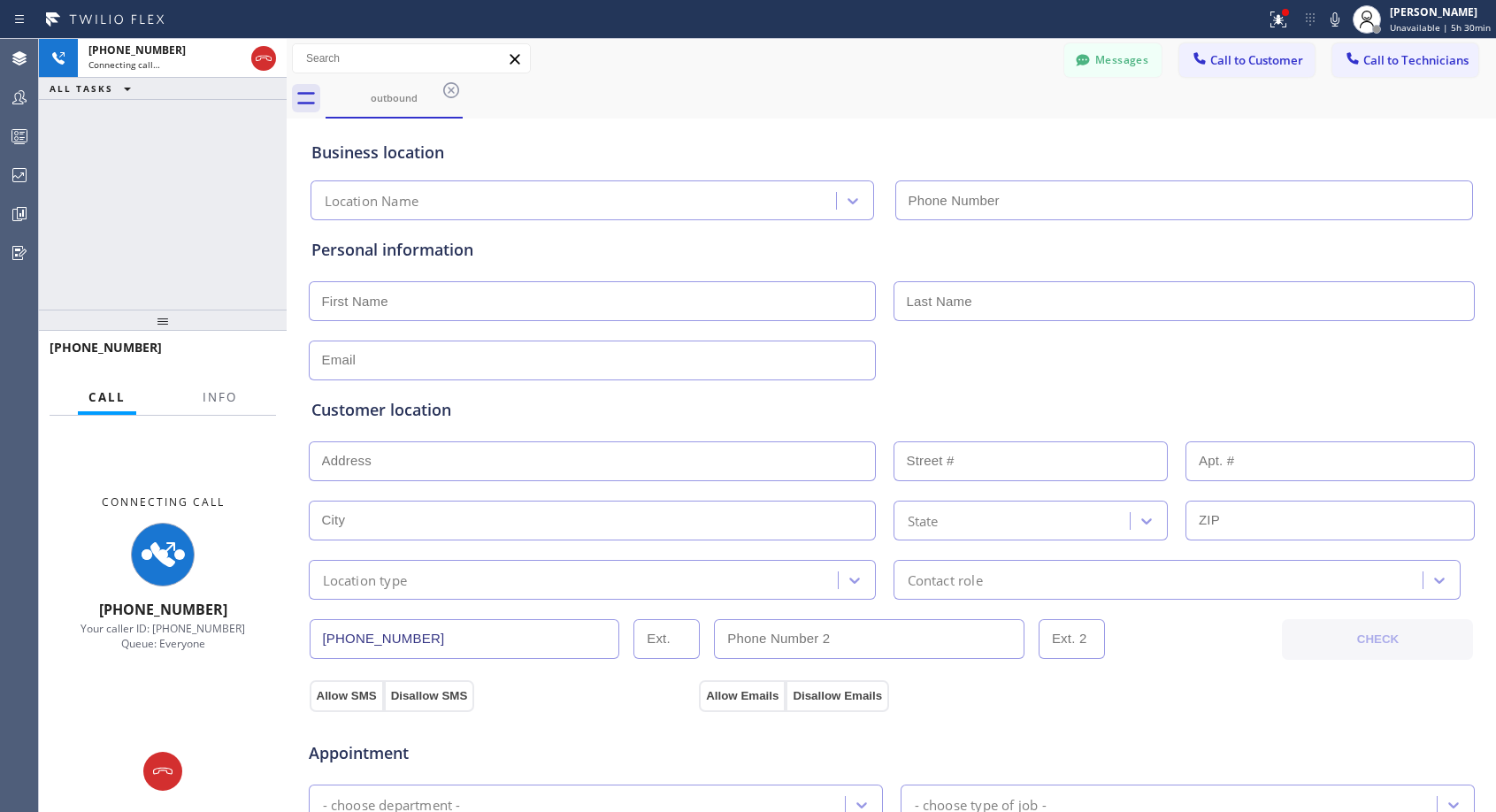
type input "[PHONE_NUMBER]"
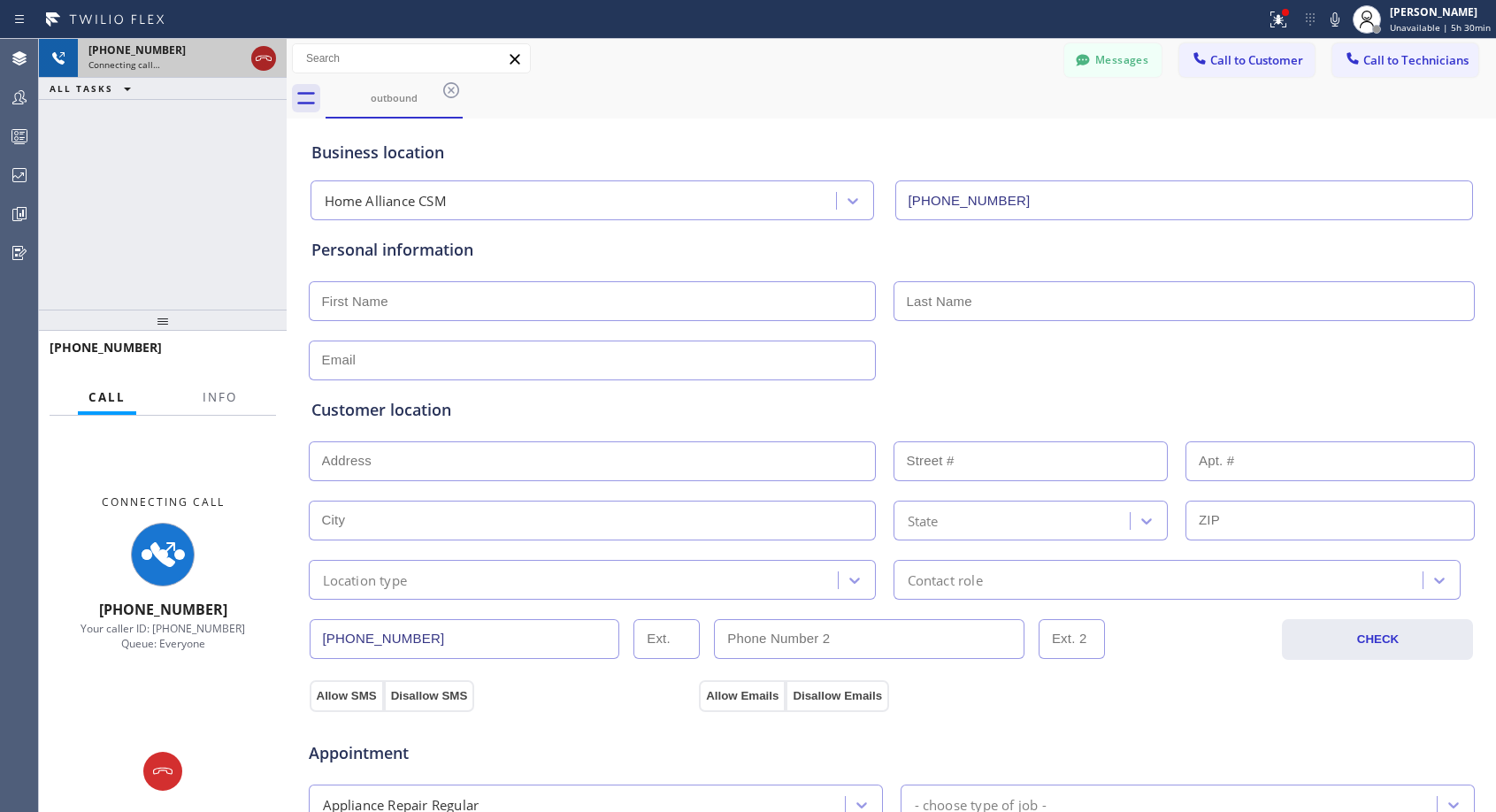
click at [266, 59] on icon at bounding box center [263, 58] width 21 height 21
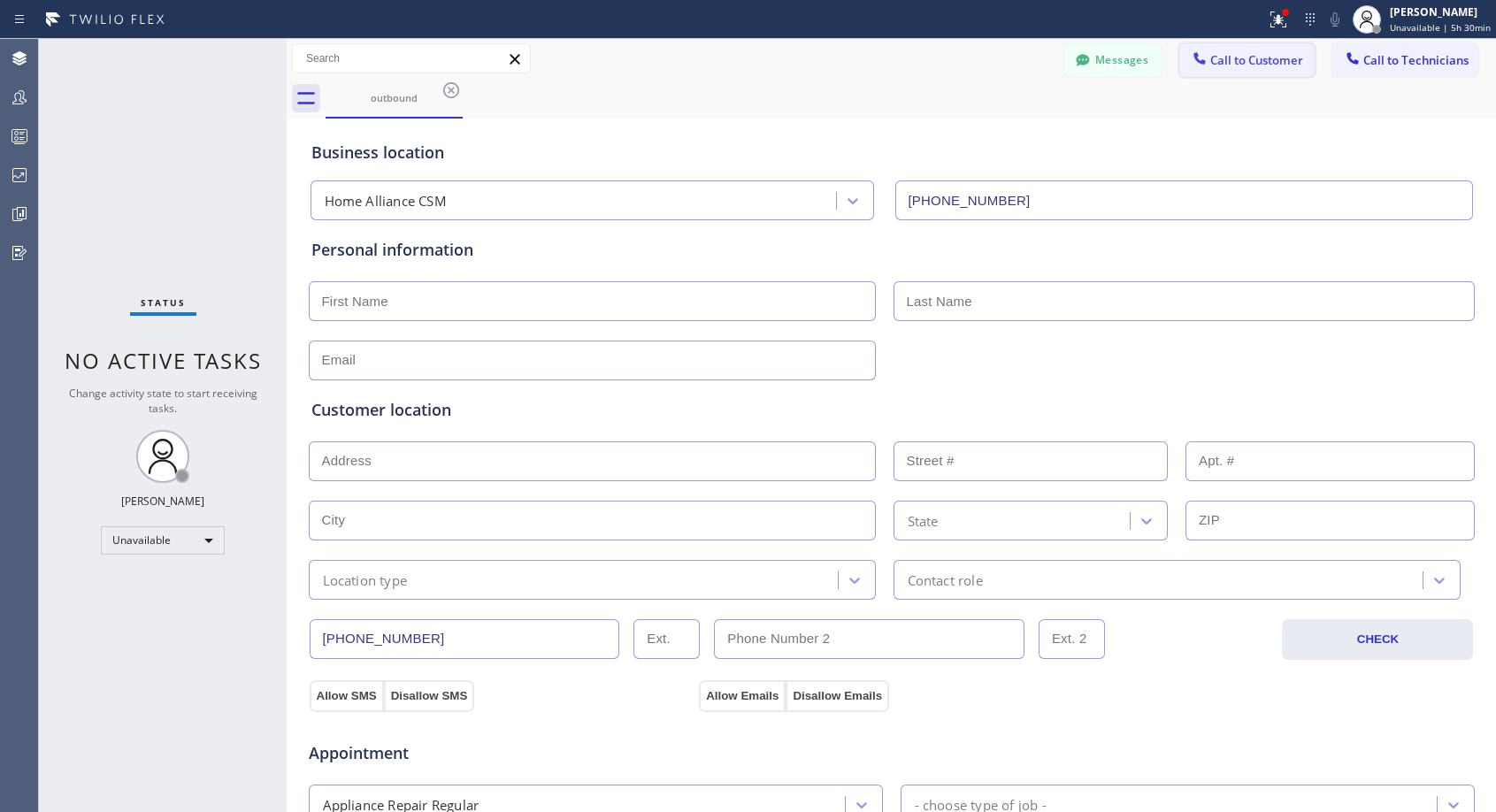
click at [1224, 59] on span "Call to Customer" at bounding box center [1256, 59] width 93 height 16
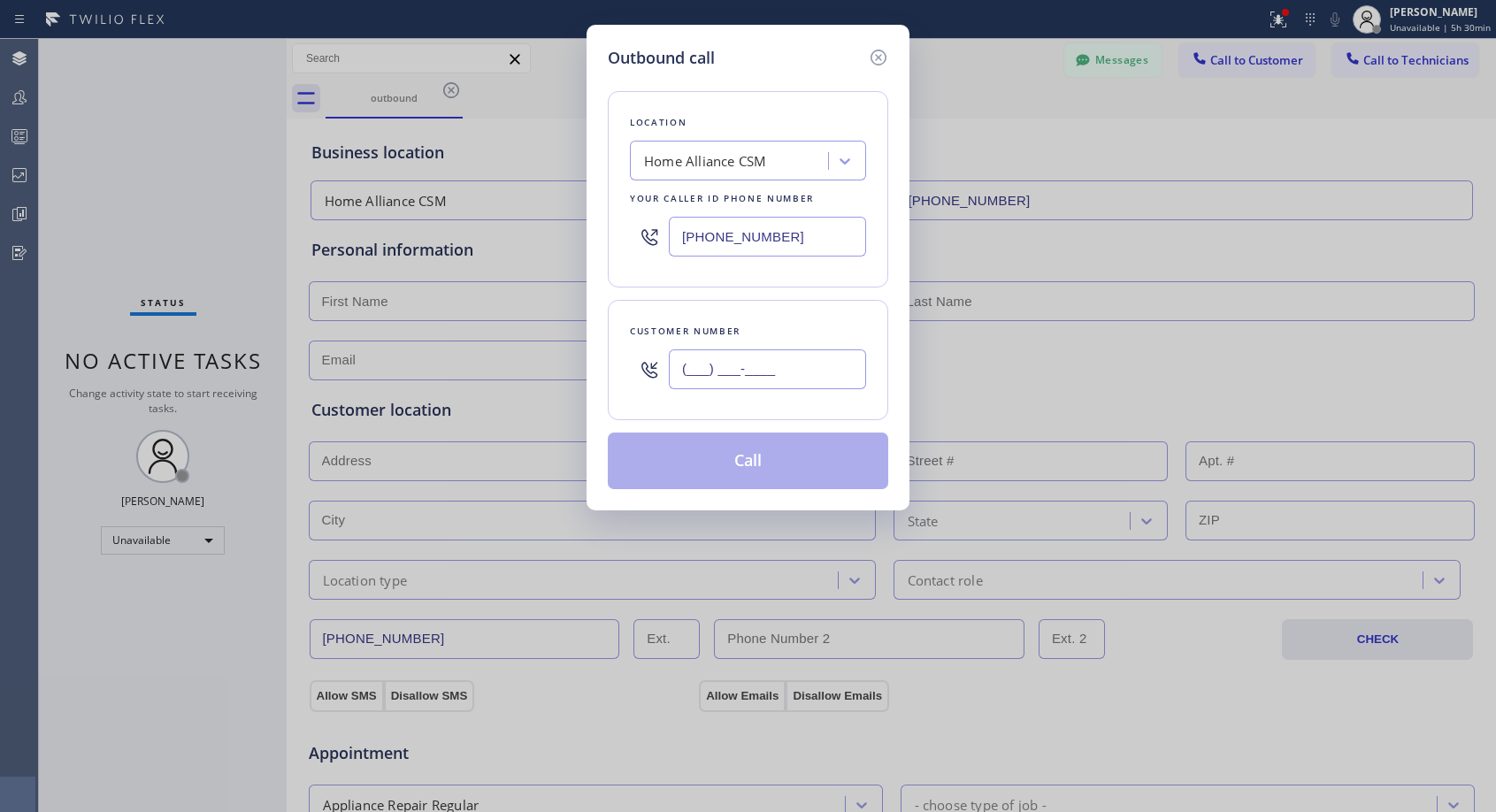
click at [754, 371] on input "(___) ___-____" at bounding box center [767, 369] width 197 height 40
paste input "623) 271-1258"
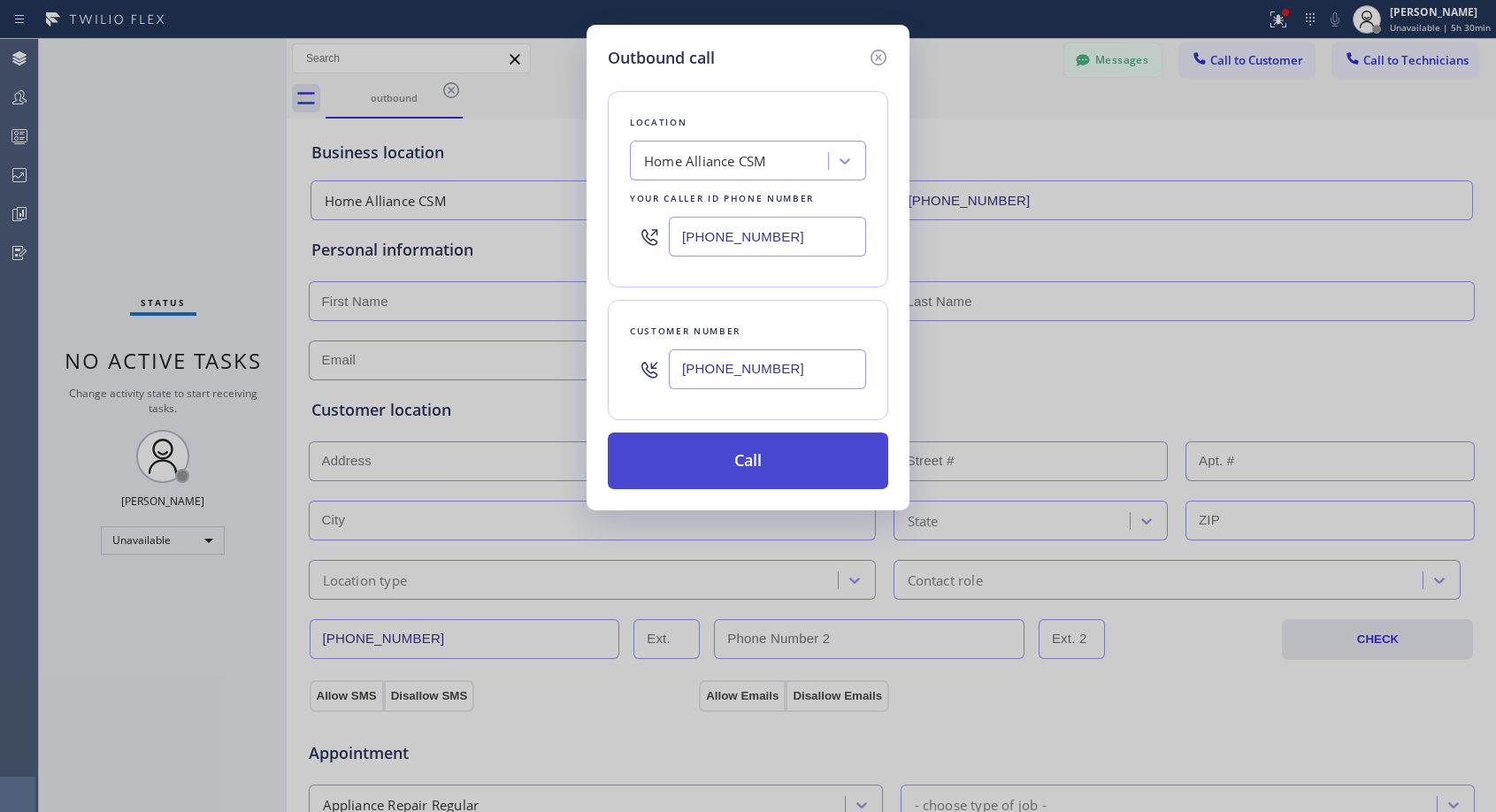
type input "[PHONE_NUMBER]"
click at [754, 445] on button "Call" at bounding box center [748, 460] width 280 height 56
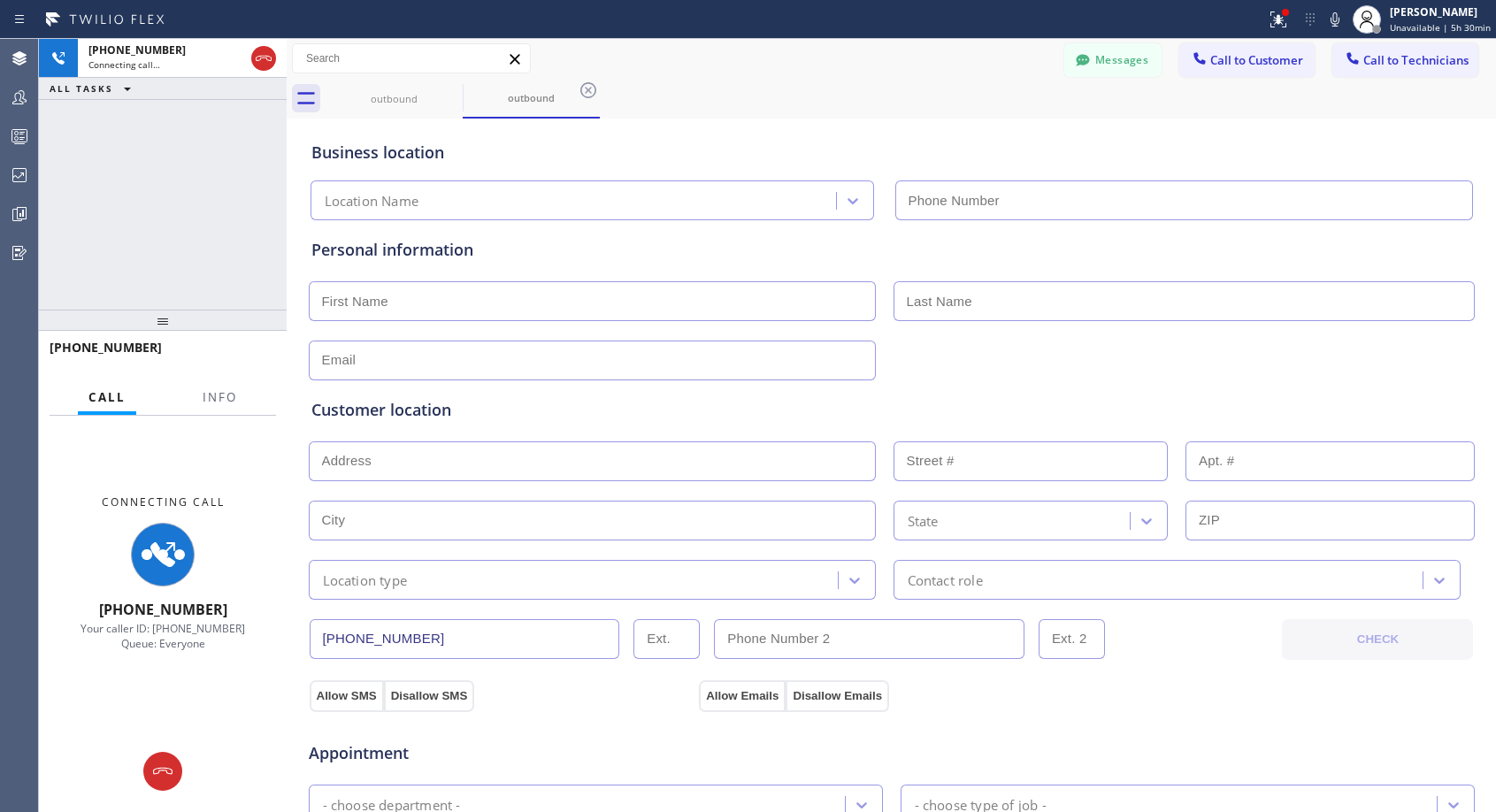
type input "[PHONE_NUMBER]"
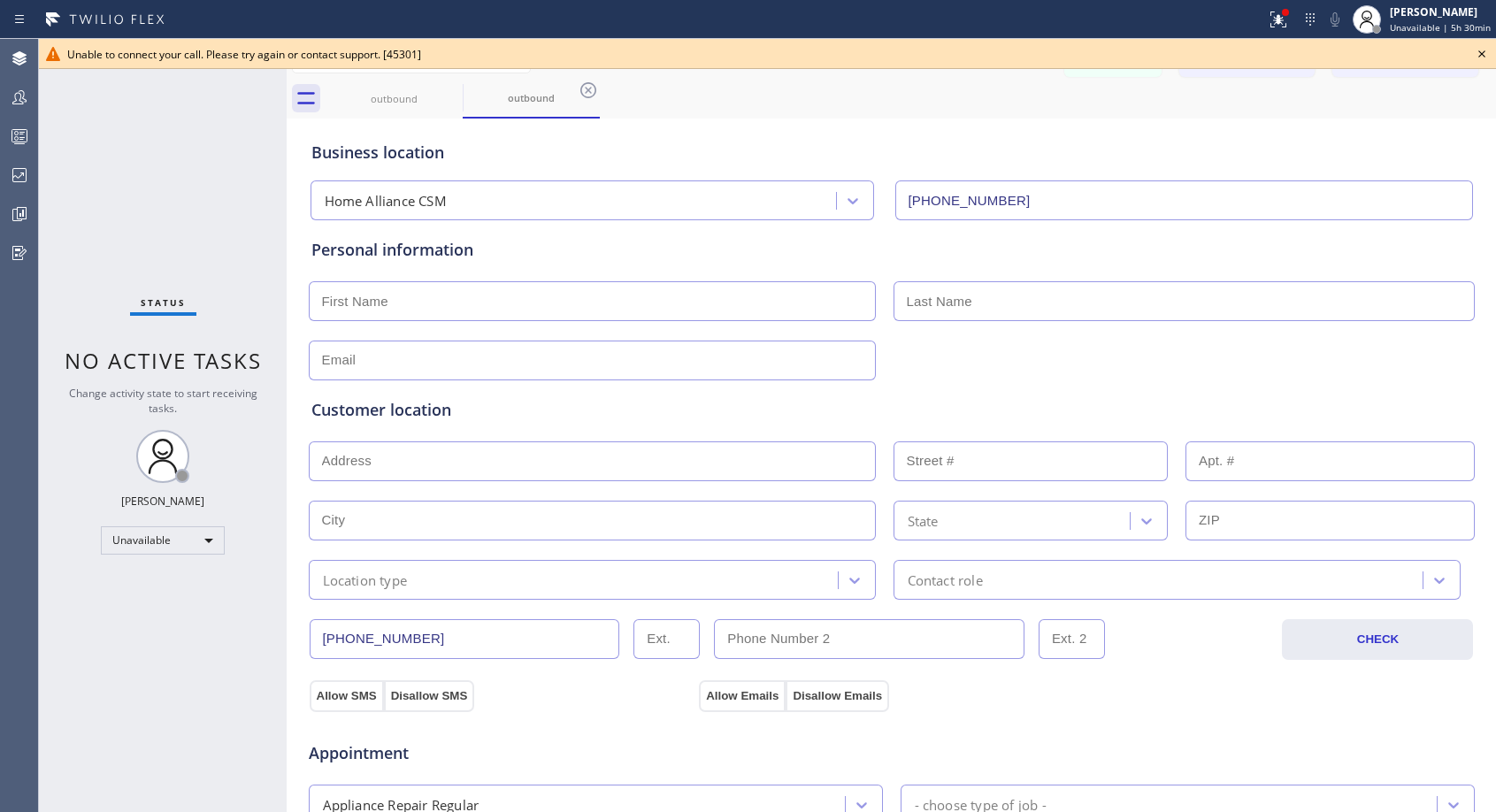
click at [1481, 57] on icon at bounding box center [1481, 54] width 21 height 21
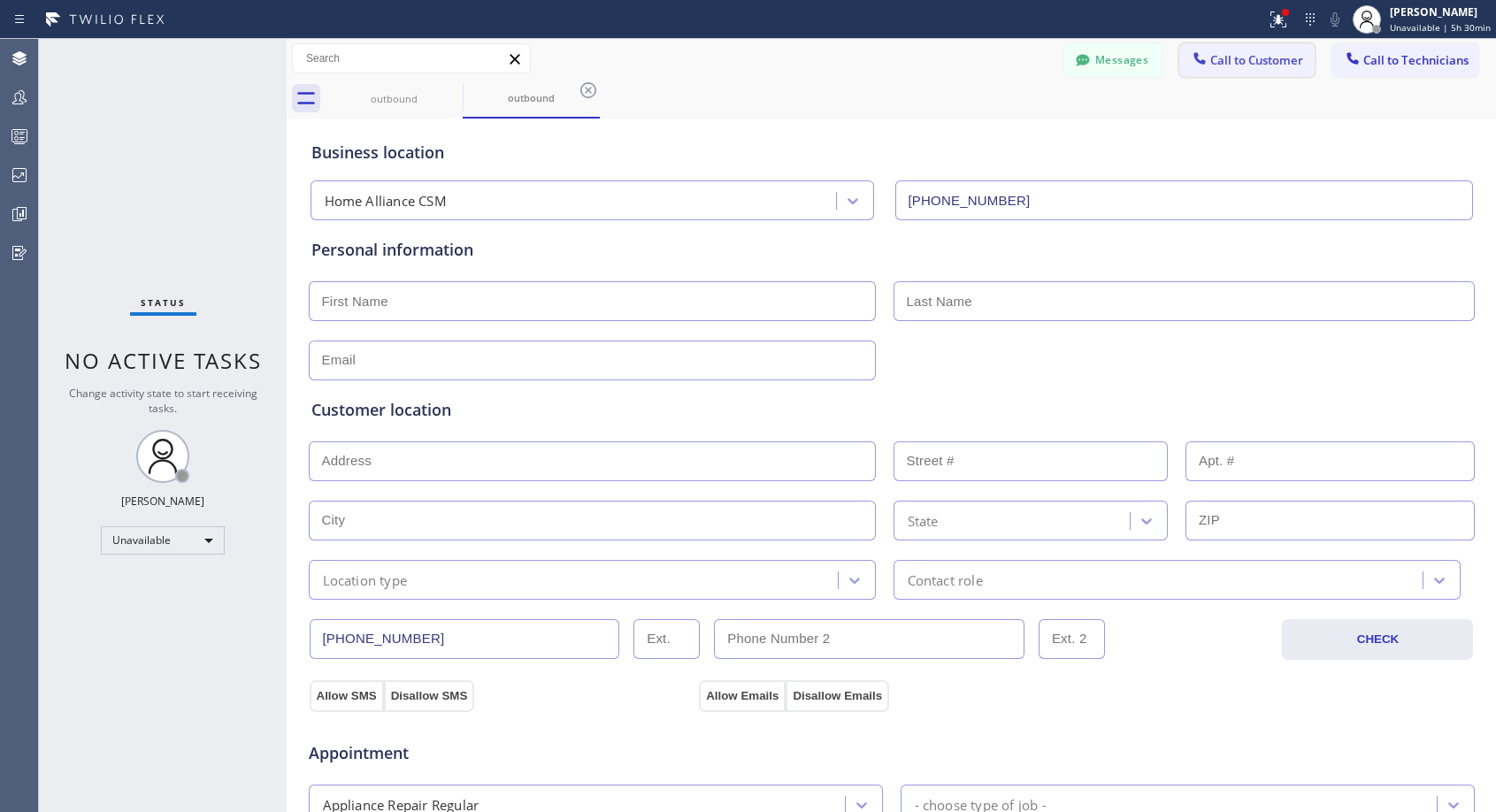
click at [1221, 67] on span "Call to Customer" at bounding box center [1256, 59] width 93 height 16
